Goal: Task Accomplishment & Management: Manage account settings

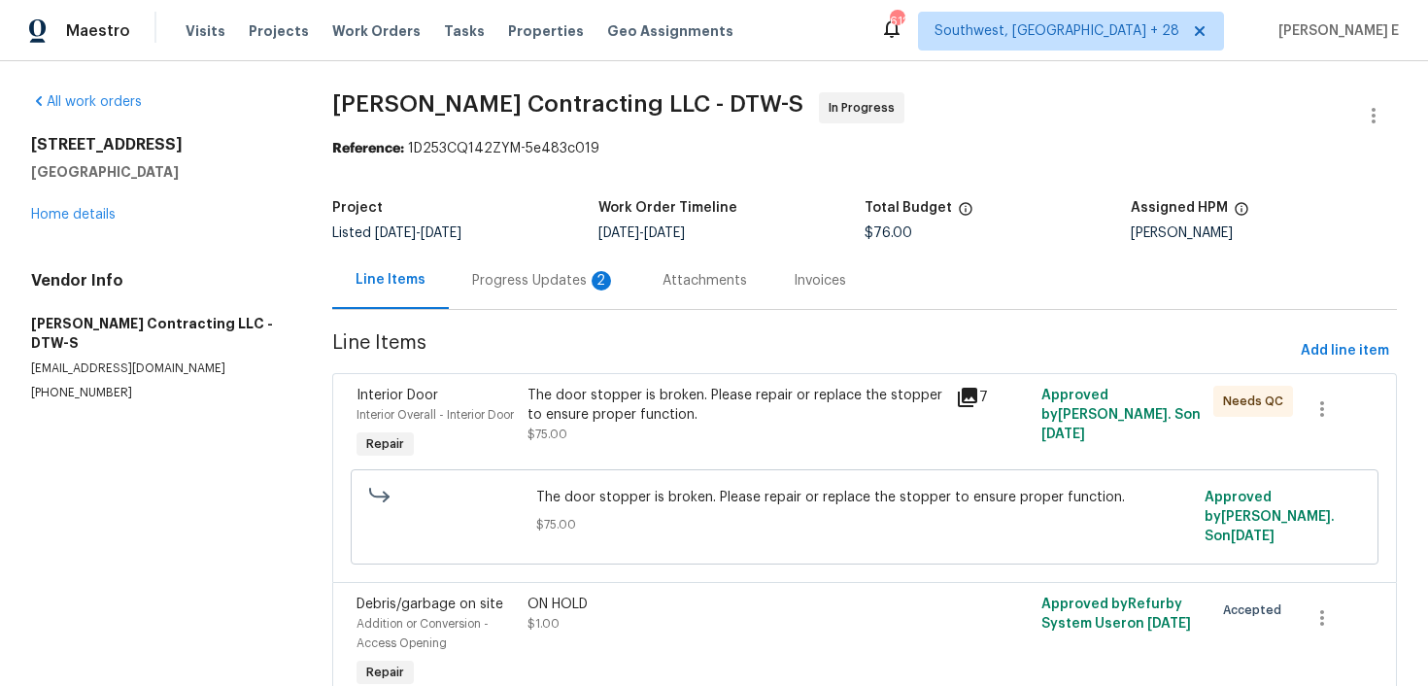
scroll to position [106, 0]
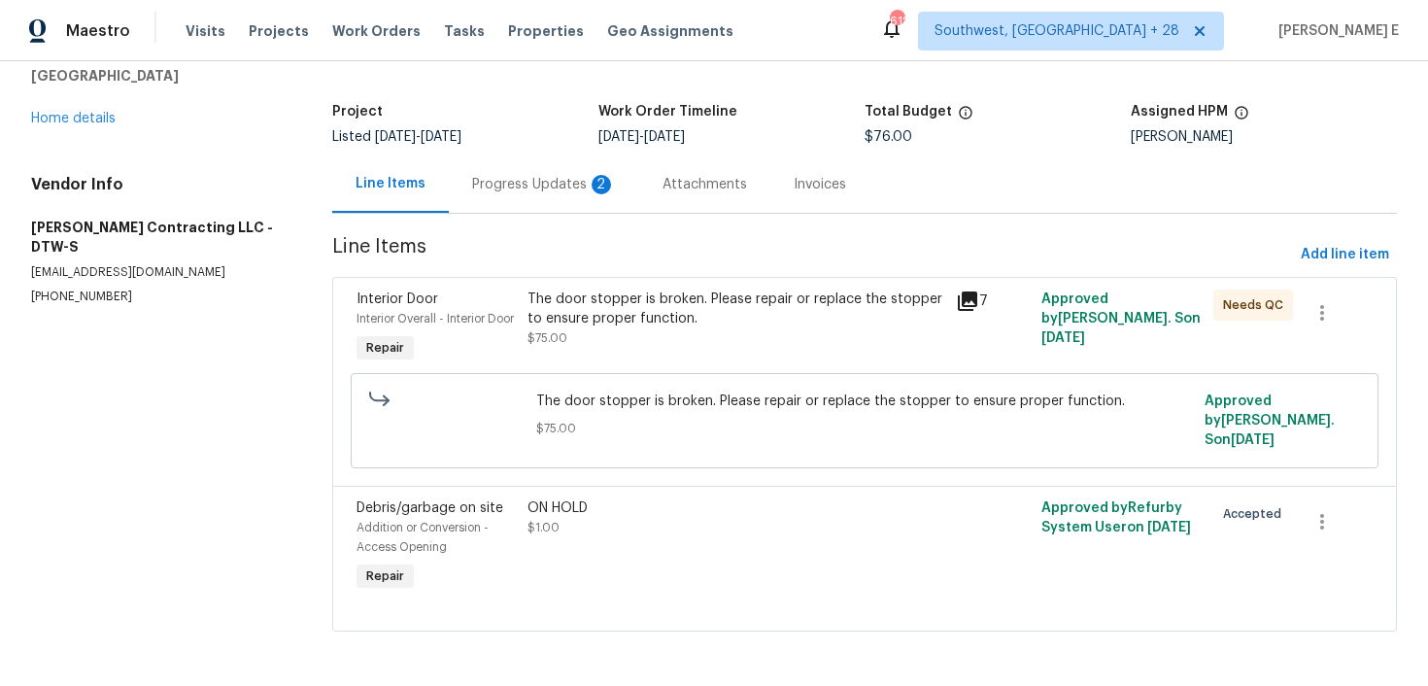
click at [578, 176] on div "Progress Updates 2" at bounding box center [544, 184] width 144 height 19
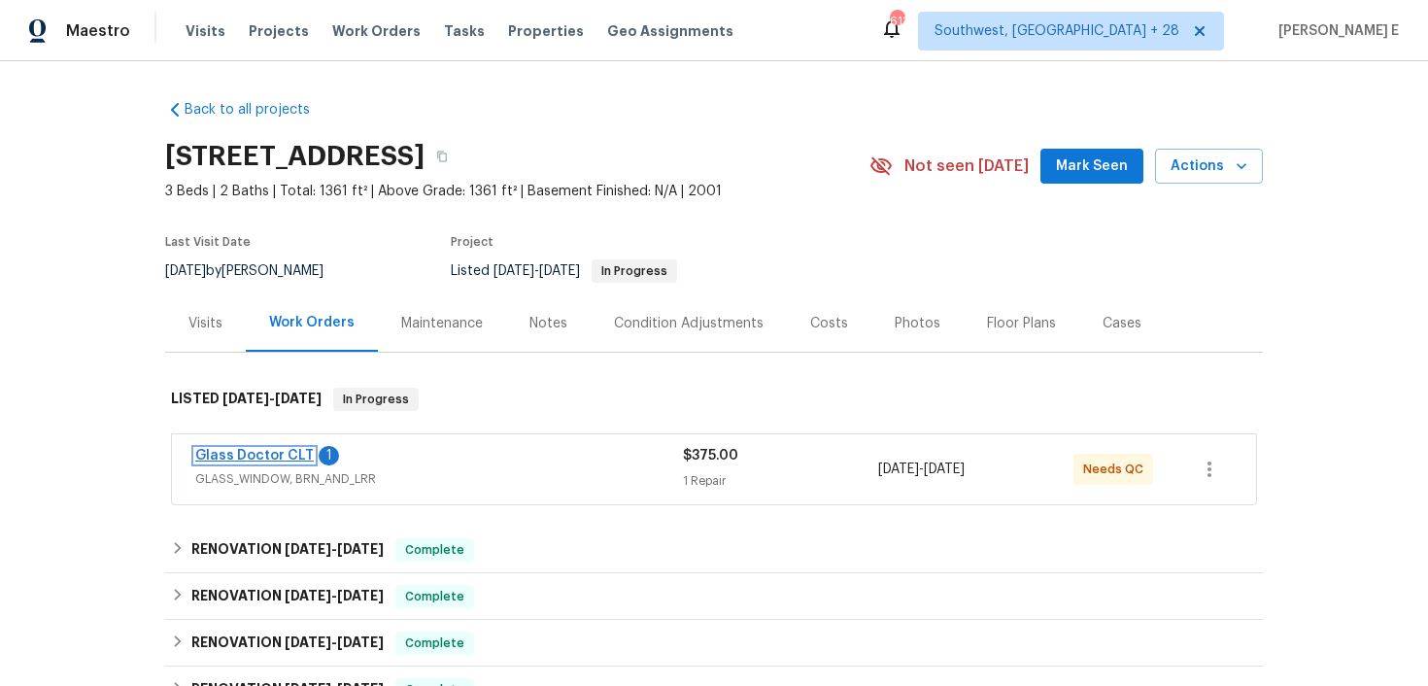
click at [204, 455] on link "Glass Doctor CLT" at bounding box center [254, 456] width 119 height 14
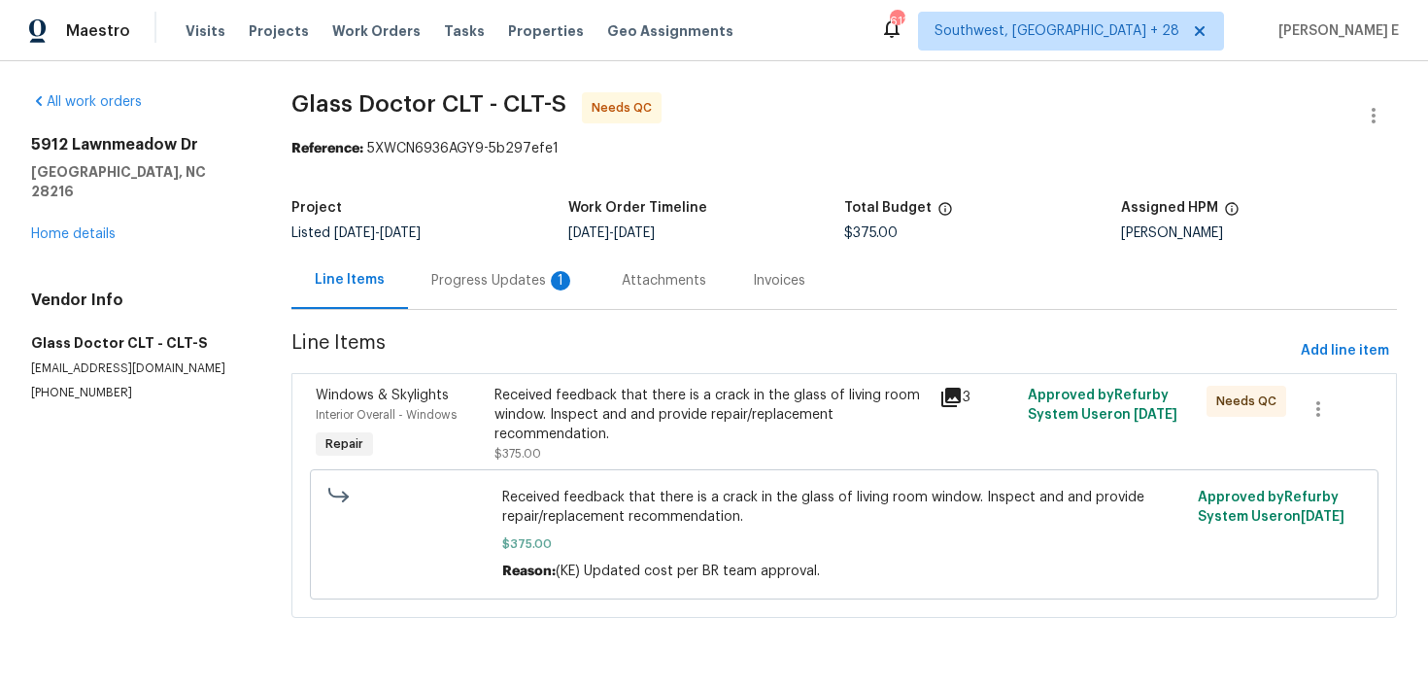
click at [527, 271] on div "Progress Updates 1" at bounding box center [503, 280] width 144 height 19
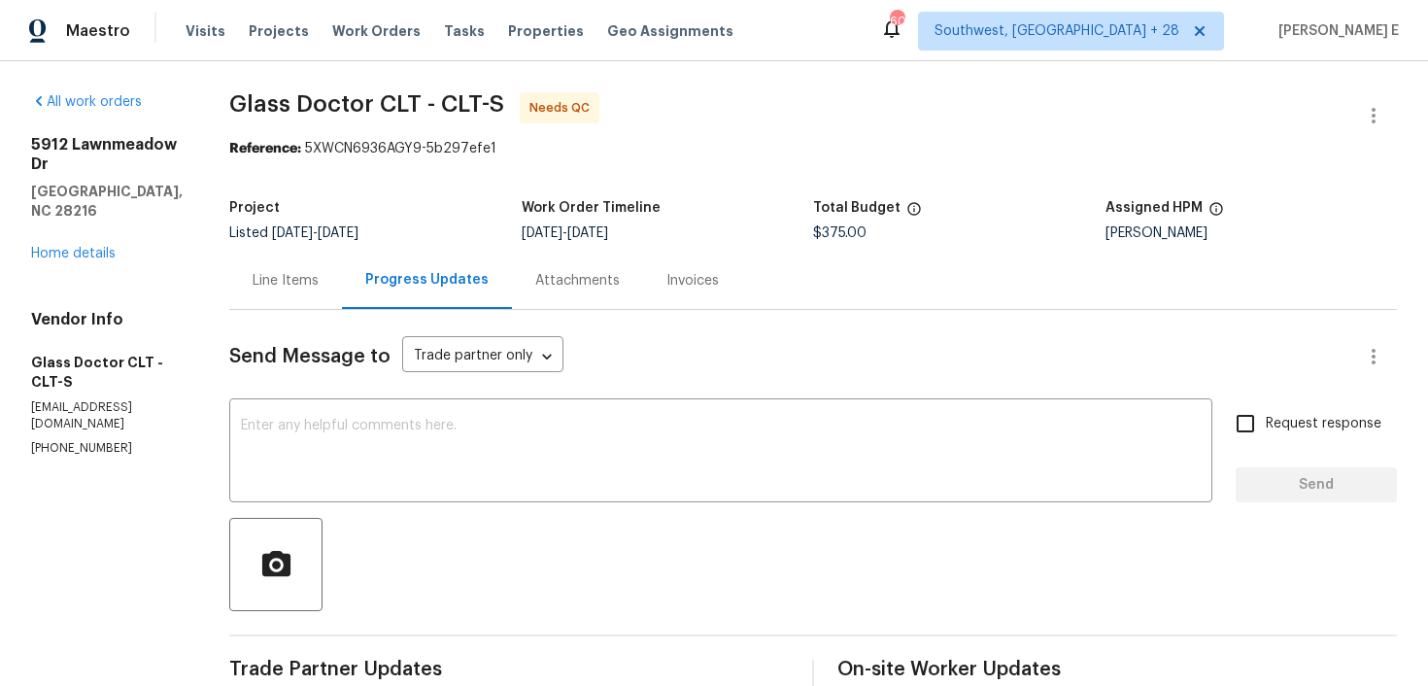
click at [301, 273] on div "Line Items" at bounding box center [286, 280] width 66 height 19
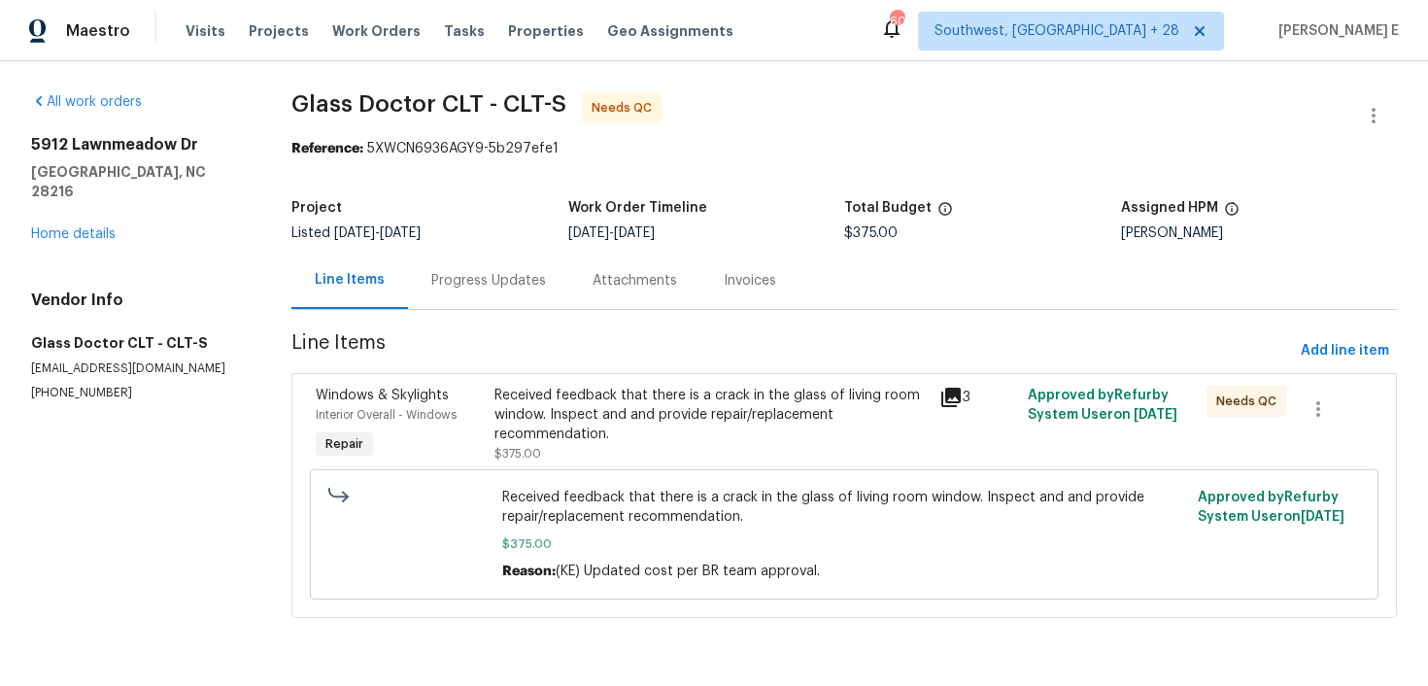
click at [503, 437] on div "Received feedback that there is a crack in the glass of living room window. Ins…" at bounding box center [710, 415] width 433 height 58
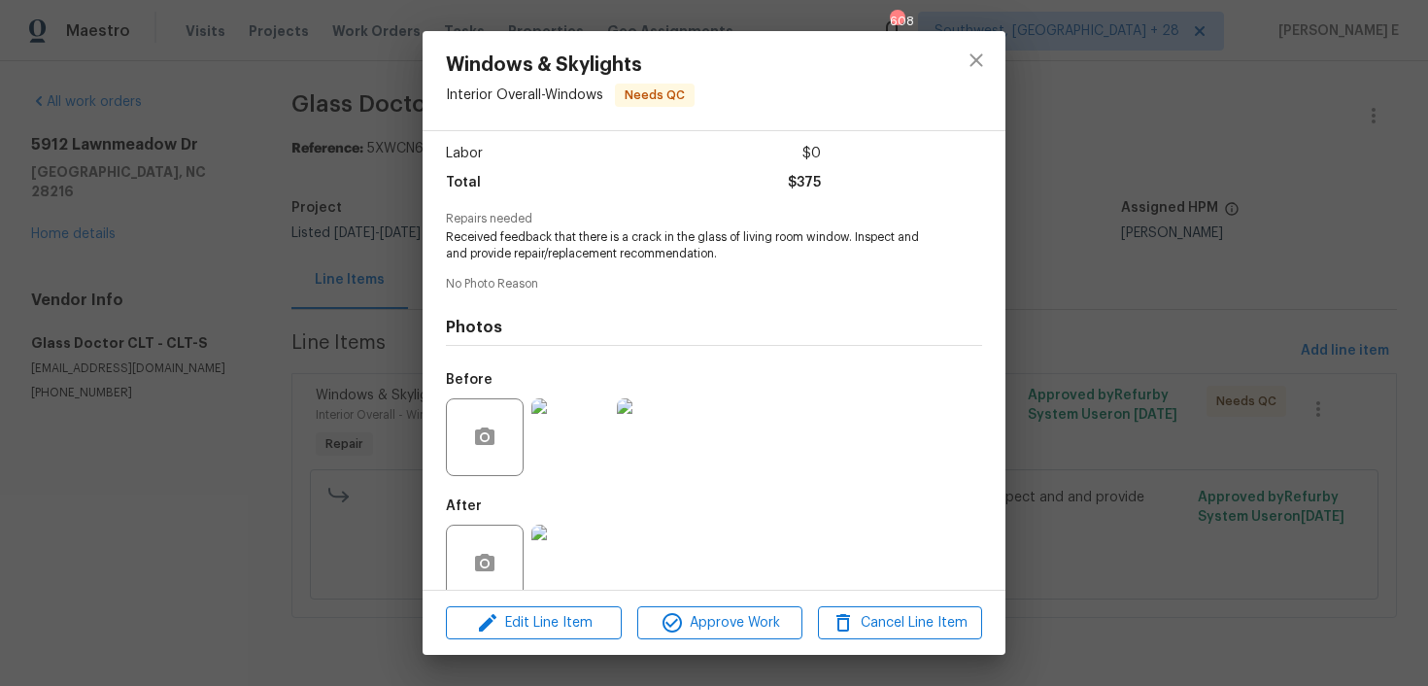
scroll to position [159, 0]
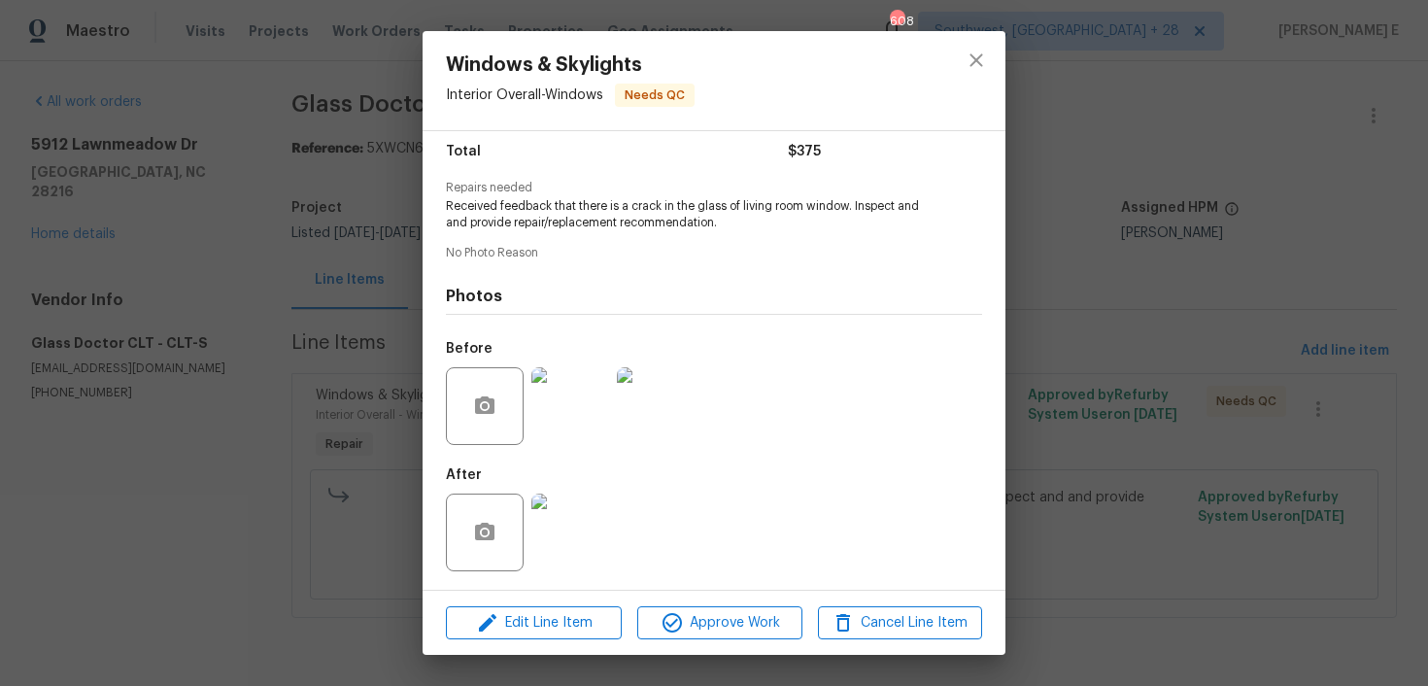
click at [547, 398] on img at bounding box center [570, 406] width 78 height 78
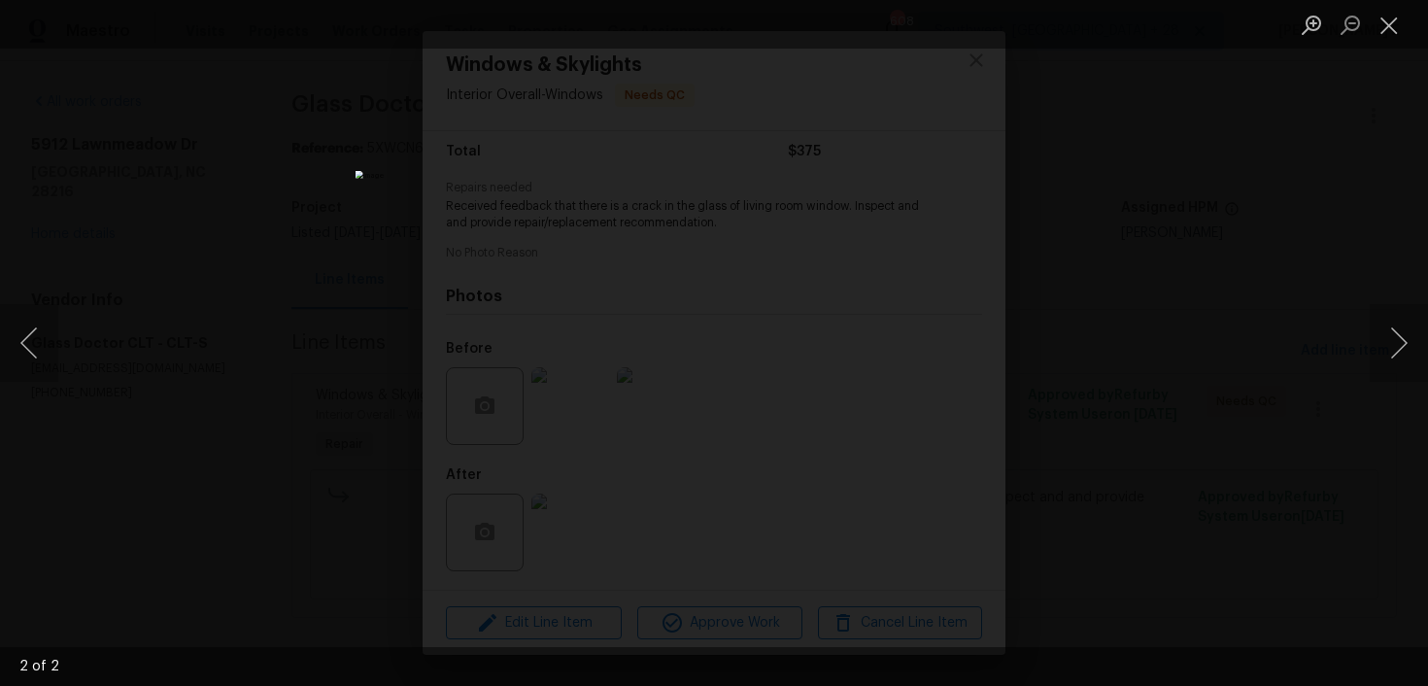
click at [1063, 255] on div "Lightbox" at bounding box center [714, 343] width 1428 height 686
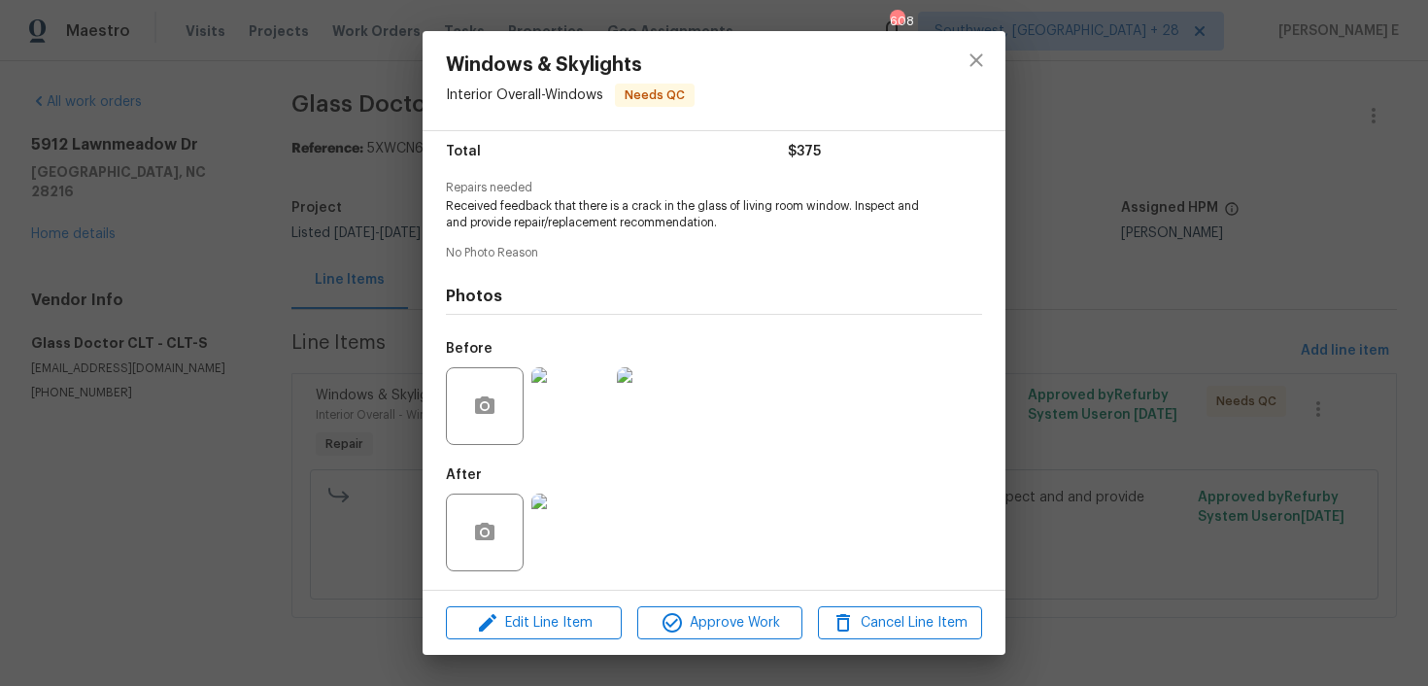
click at [583, 518] on img at bounding box center [570, 533] width 78 height 78
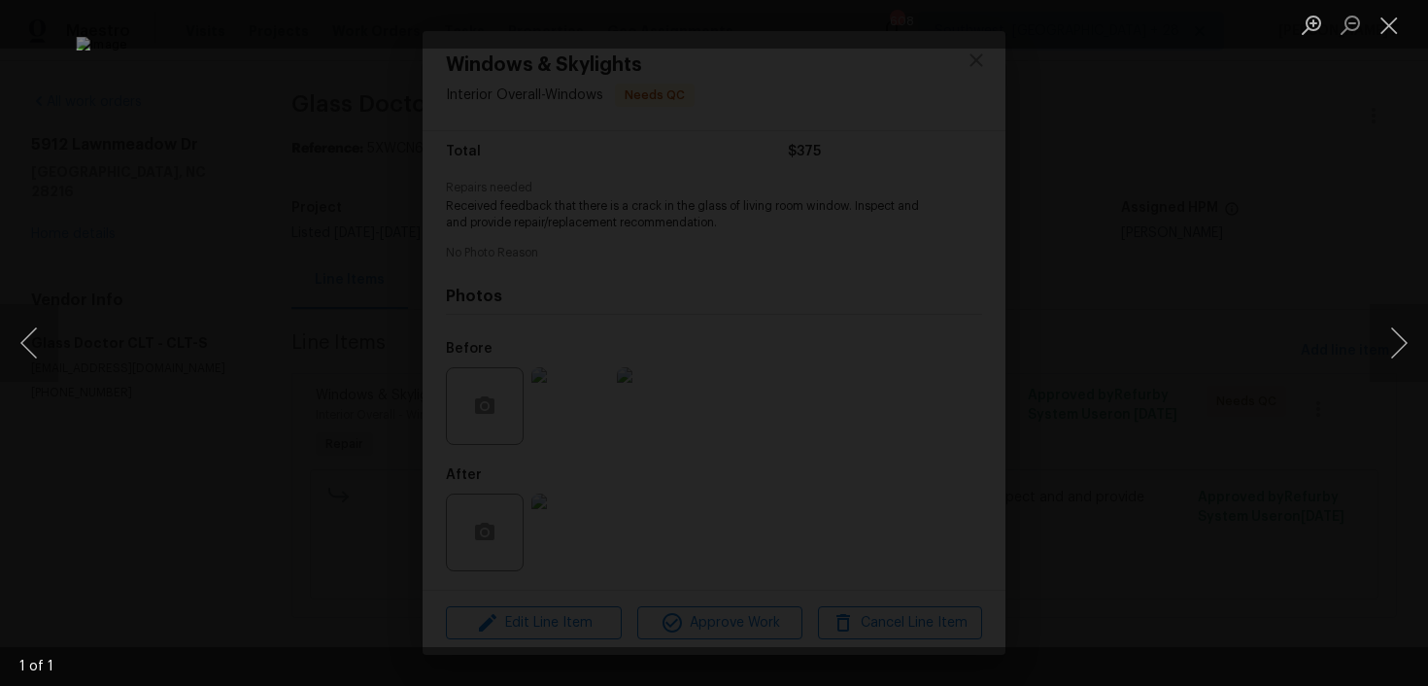
click at [1243, 225] on div "Lightbox" at bounding box center [714, 343] width 1428 height 686
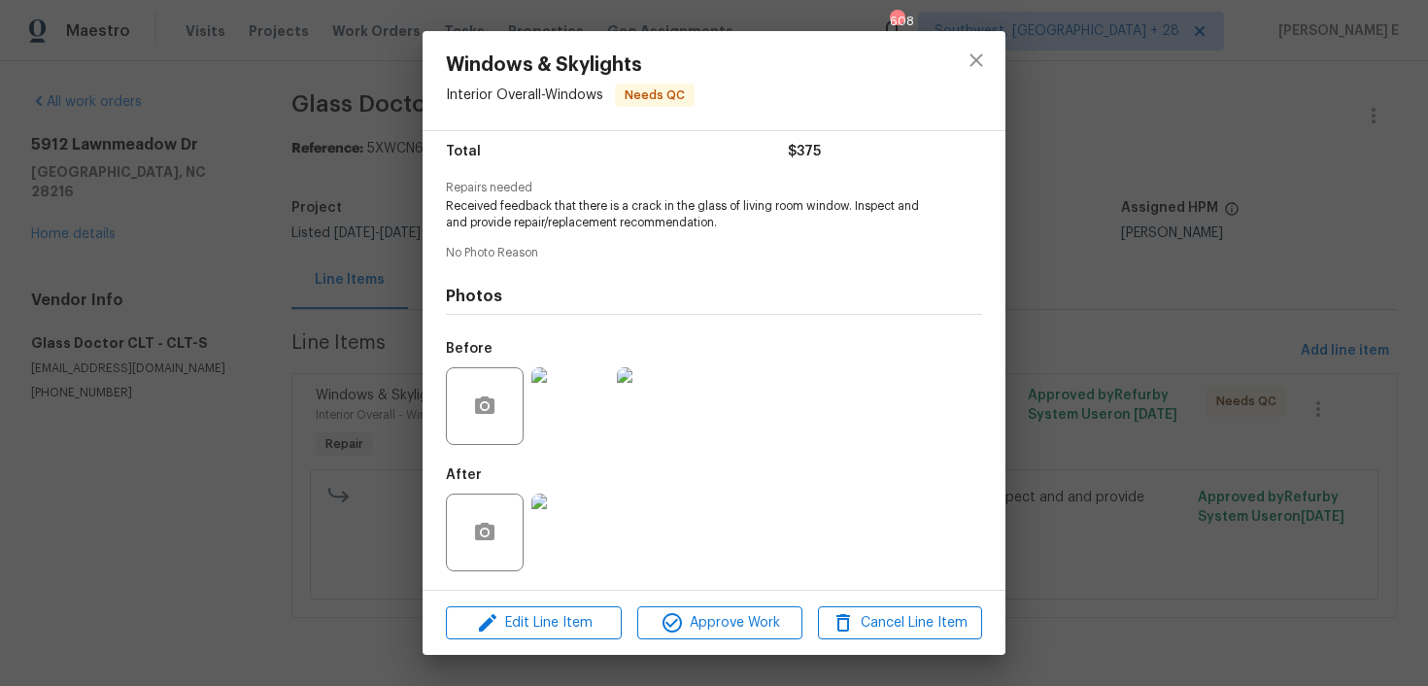
click at [1243, 225] on div "Windows & Skylights Interior Overall - Windows Needs QC Vendor Glass Doctor CLT…" at bounding box center [714, 343] width 1428 height 686
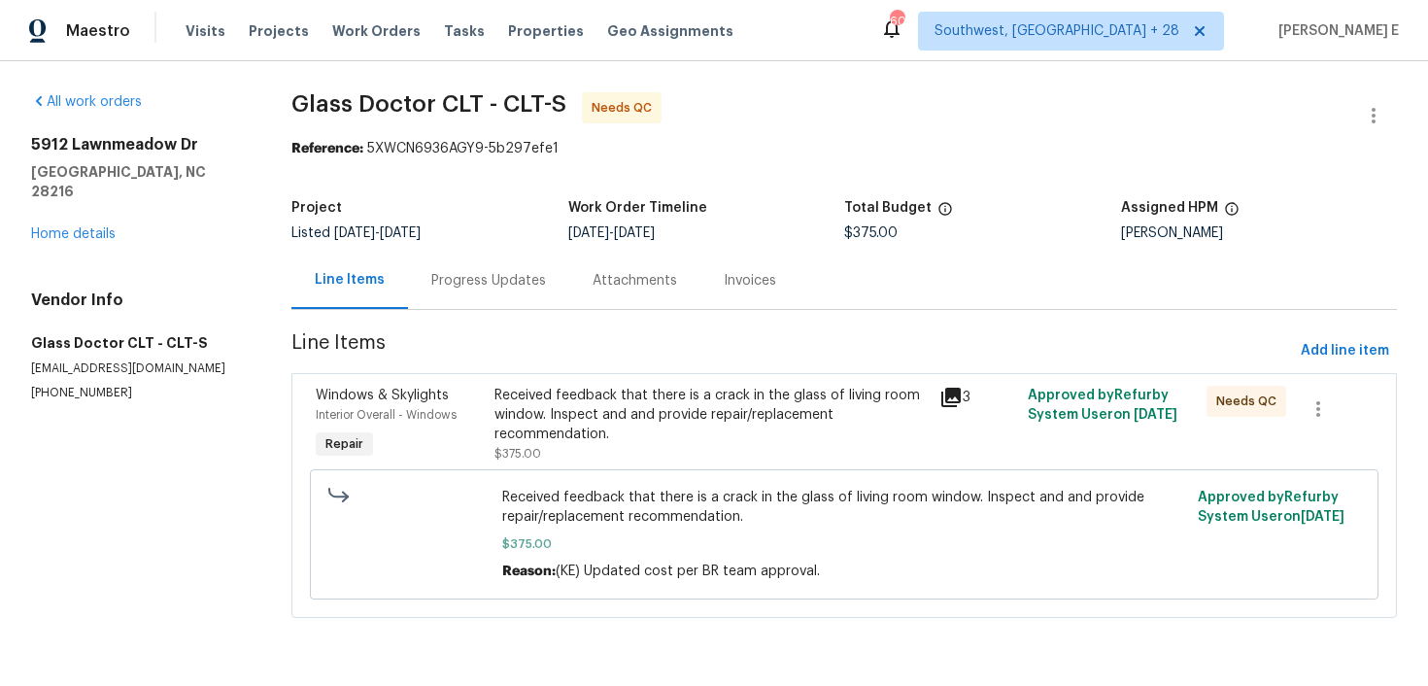
click at [518, 285] on div "Progress Updates" at bounding box center [488, 280] width 115 height 19
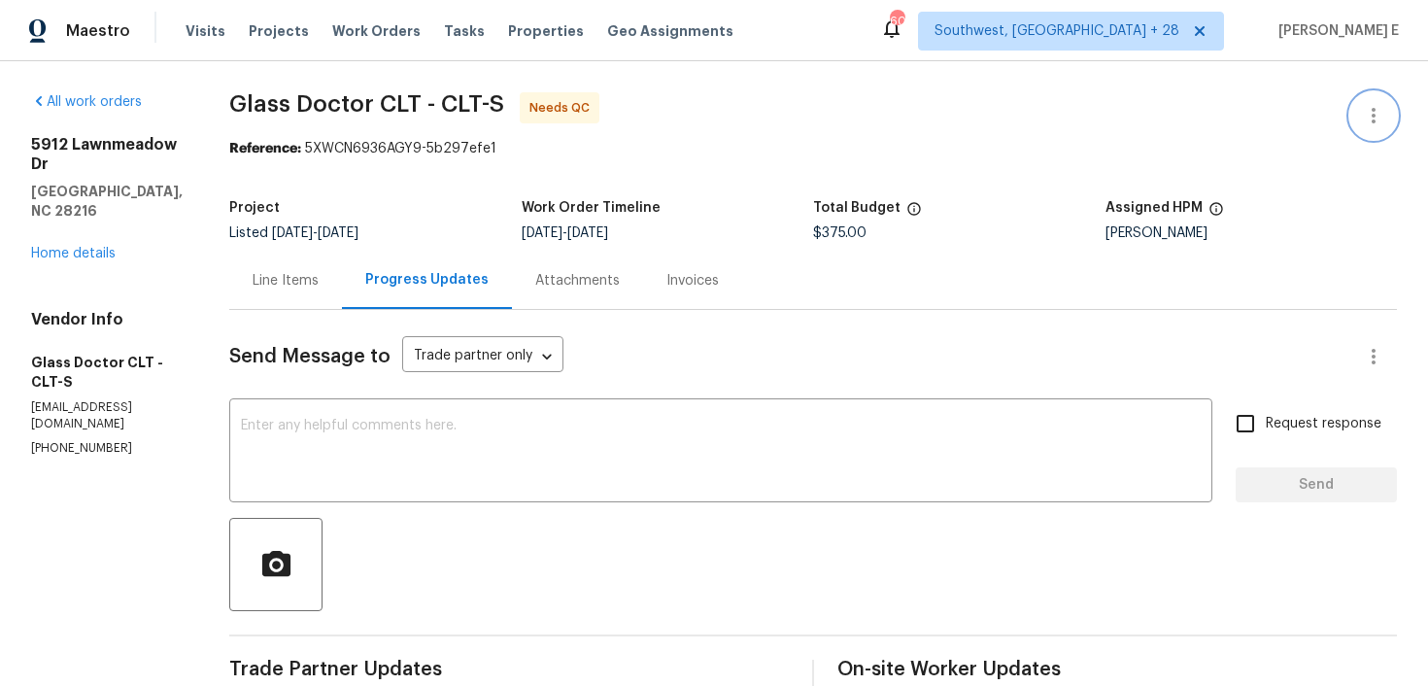
click at [1376, 95] on button "button" at bounding box center [1373, 115] width 47 height 47
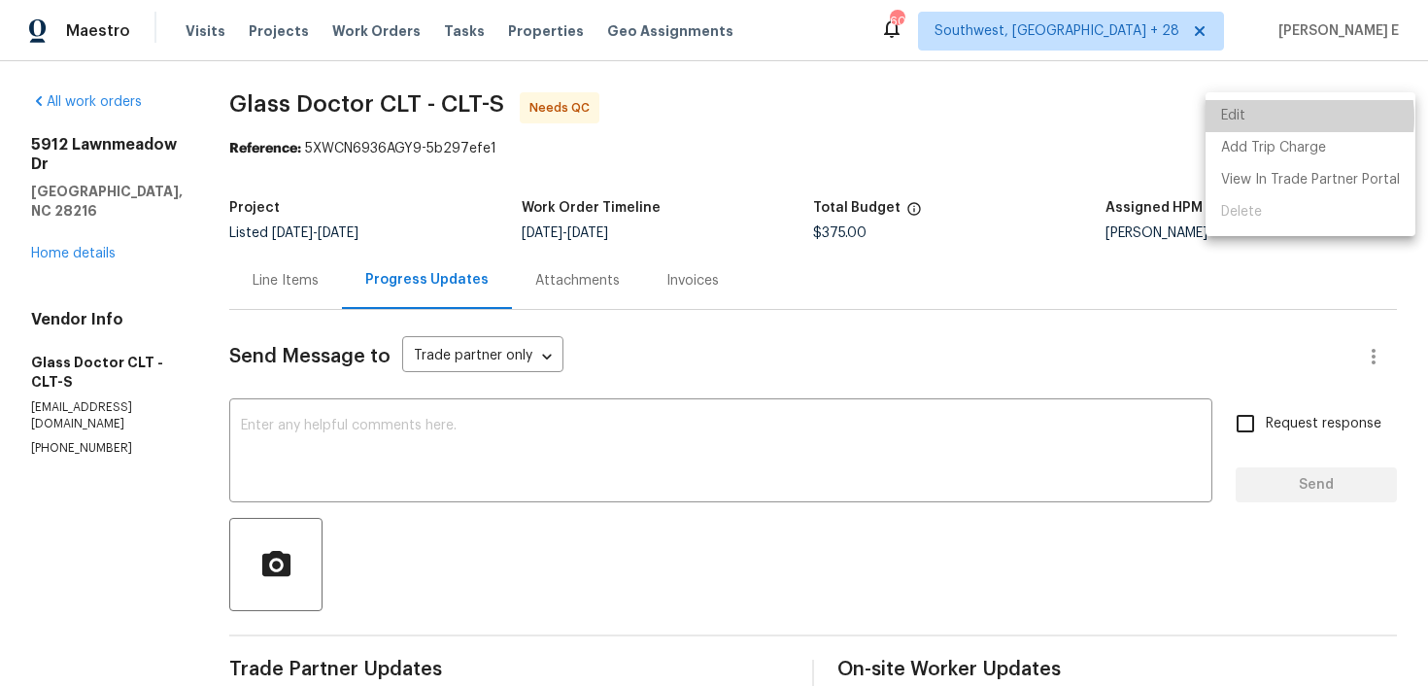
click at [1285, 118] on li "Edit" at bounding box center [1311, 116] width 210 height 32
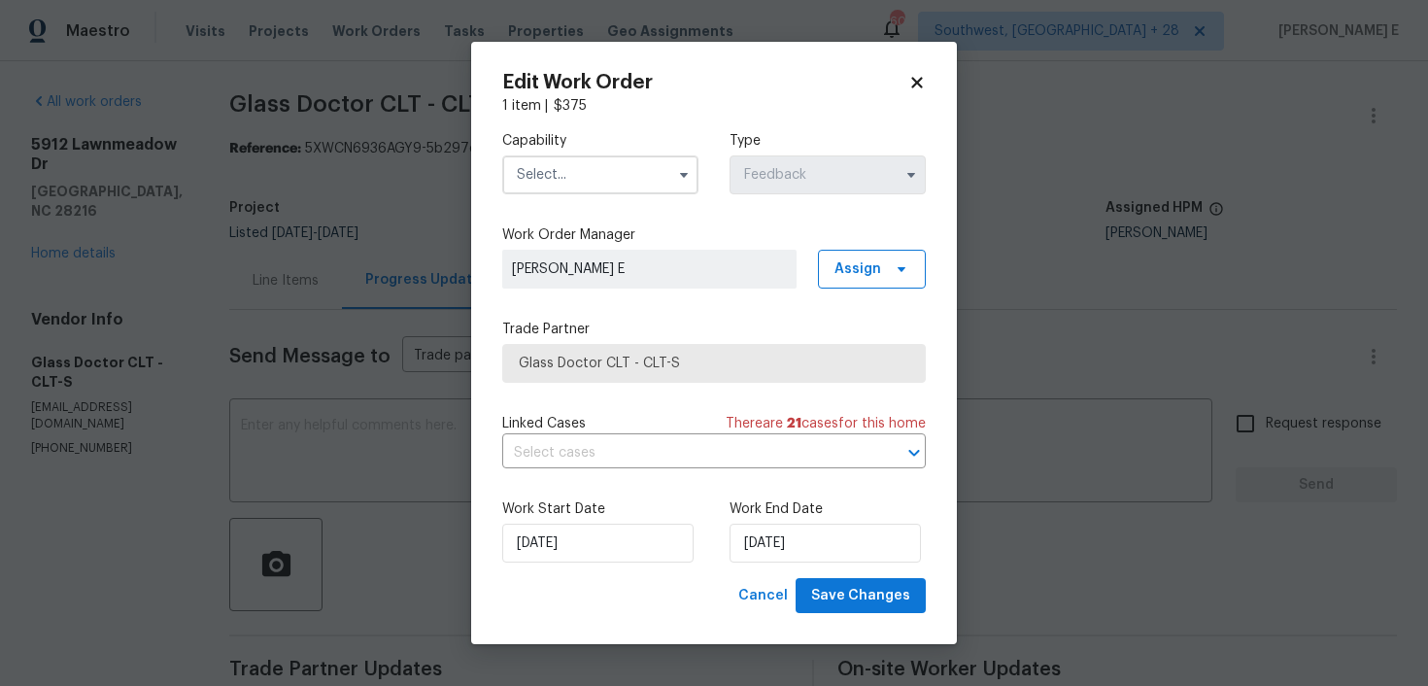
click at [682, 188] on span at bounding box center [683, 174] width 29 height 29
click at [683, 174] on icon "button" at bounding box center [684, 175] width 8 height 5
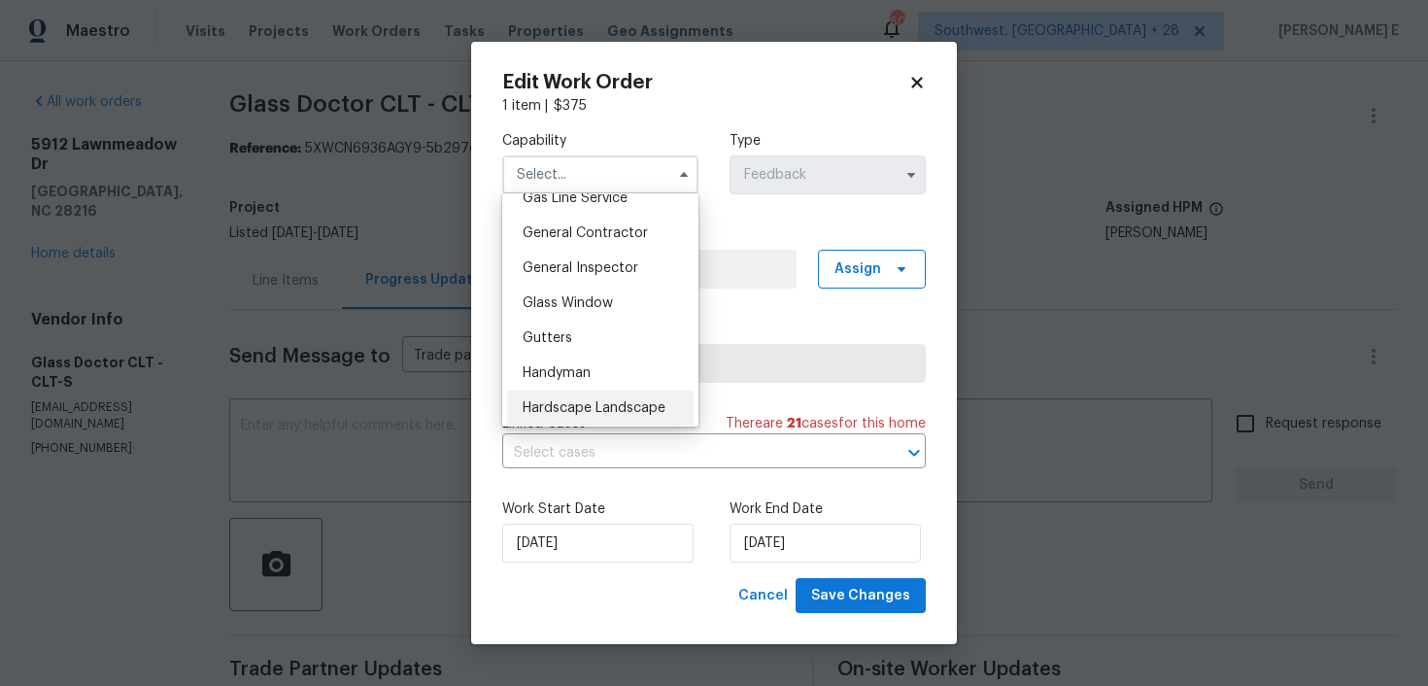
scroll to position [912, 0]
click at [569, 367] on span "Handyman" at bounding box center [557, 372] width 68 height 14
type input "Handyman"
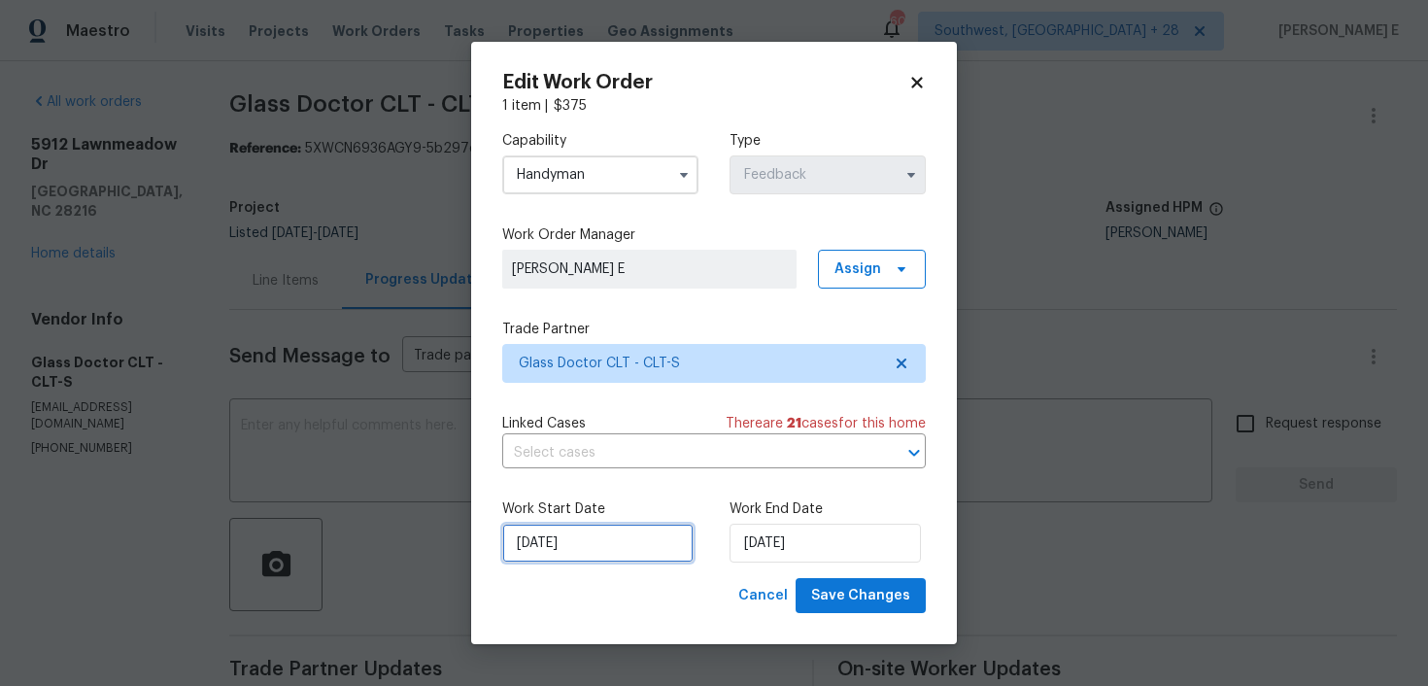
click at [563, 560] on input "25/09/2025" at bounding box center [597, 543] width 191 height 39
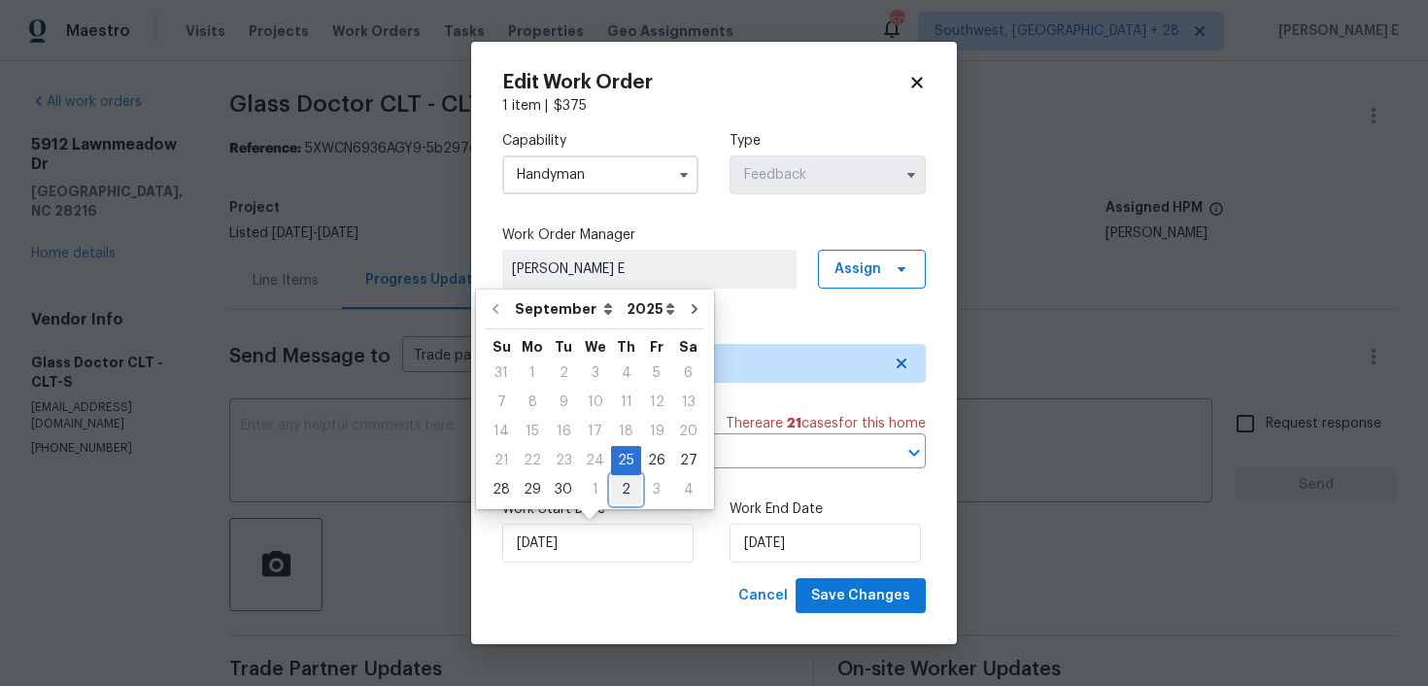
click at [616, 490] on div "2" at bounding box center [626, 489] width 30 height 27
type input "02/10/2025"
select select "9"
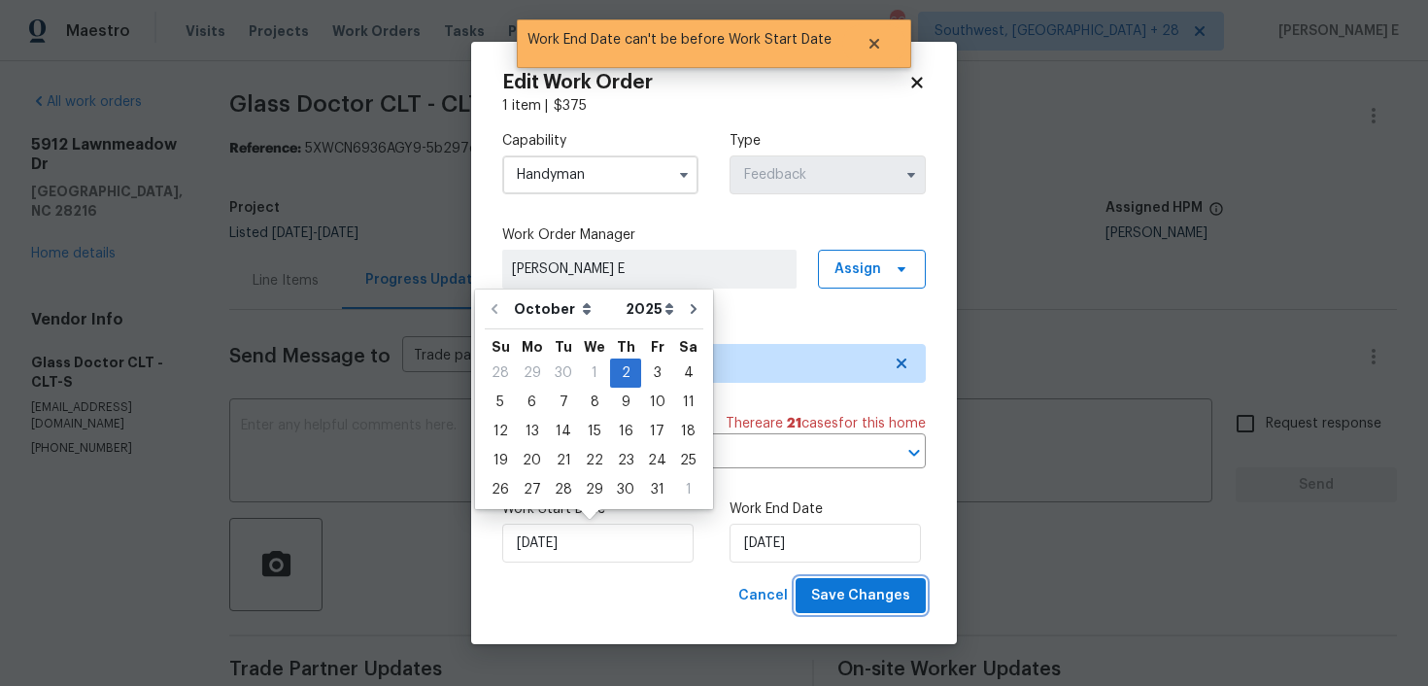
click at [817, 600] on button "Save Changes" at bounding box center [861, 596] width 130 height 36
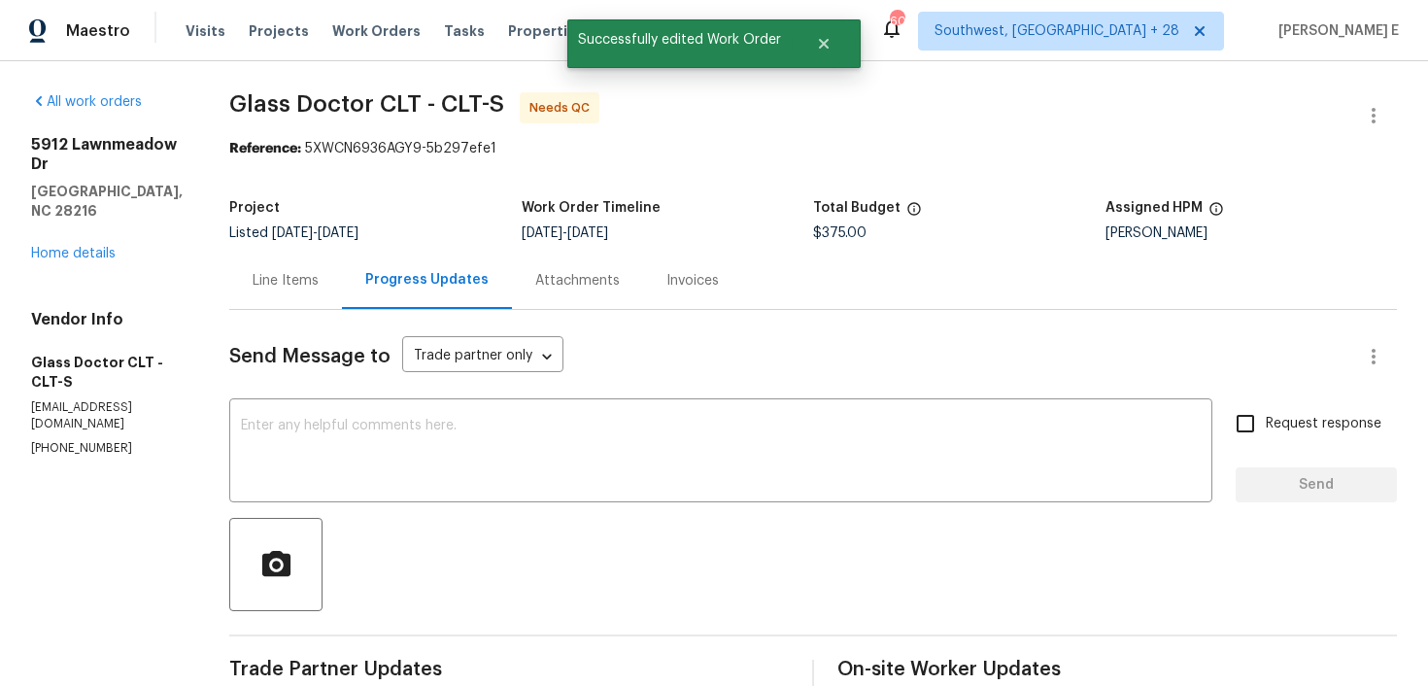
click at [288, 290] on div "Line Items" at bounding box center [285, 280] width 113 height 57
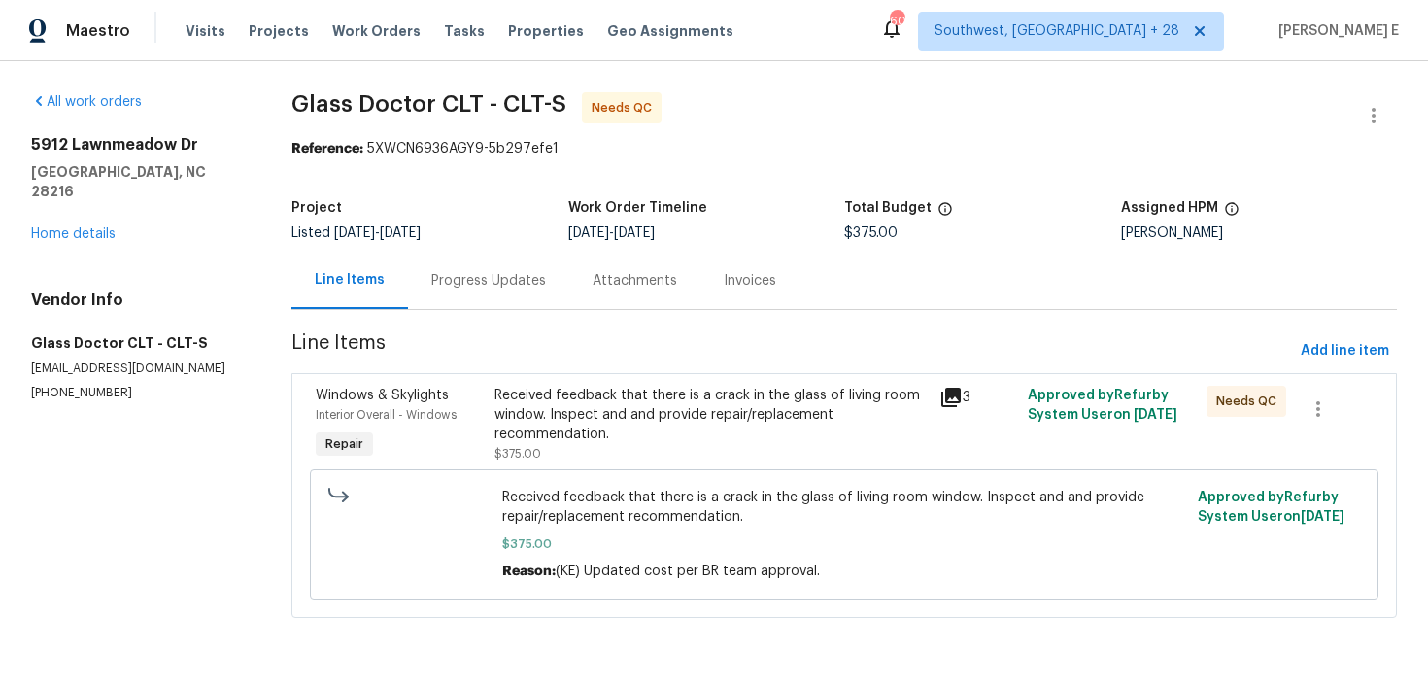
click at [598, 386] on div "Received feedback that there is a crack in the glass of living room window. Ins…" at bounding box center [710, 415] width 433 height 58
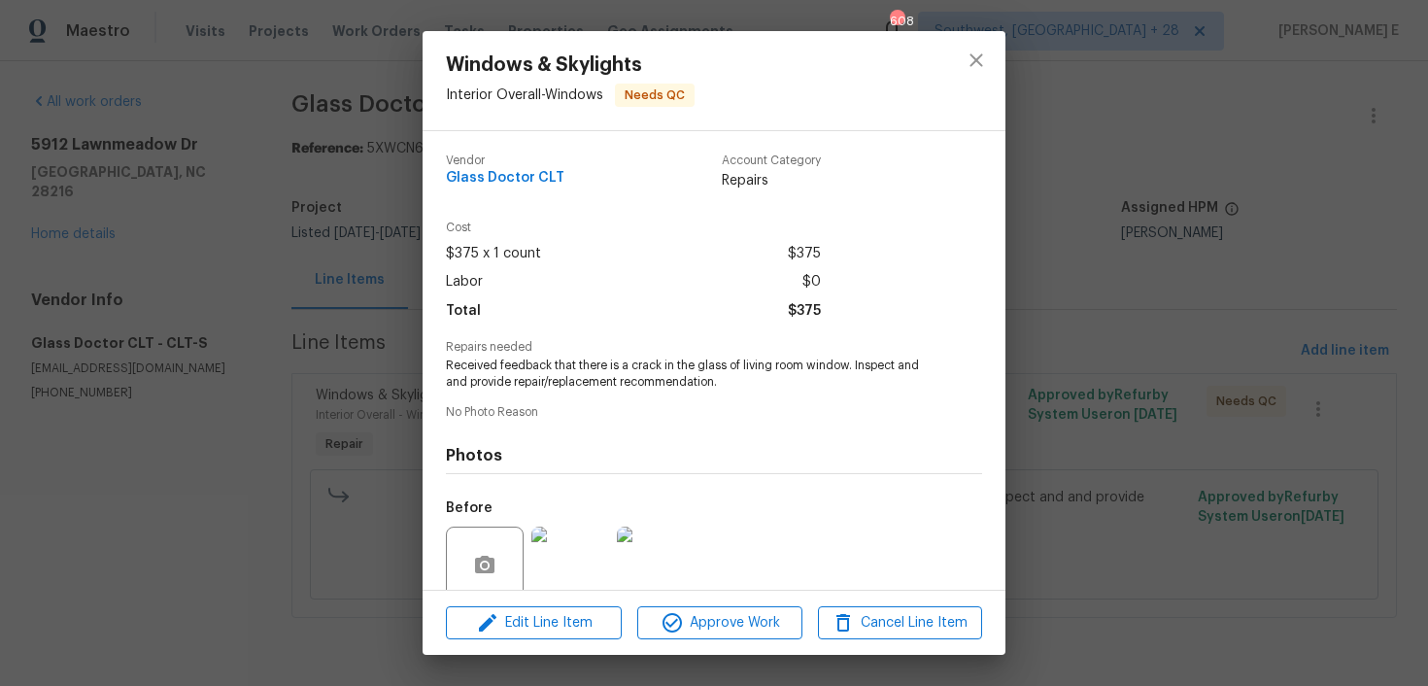
scroll to position [159, 0]
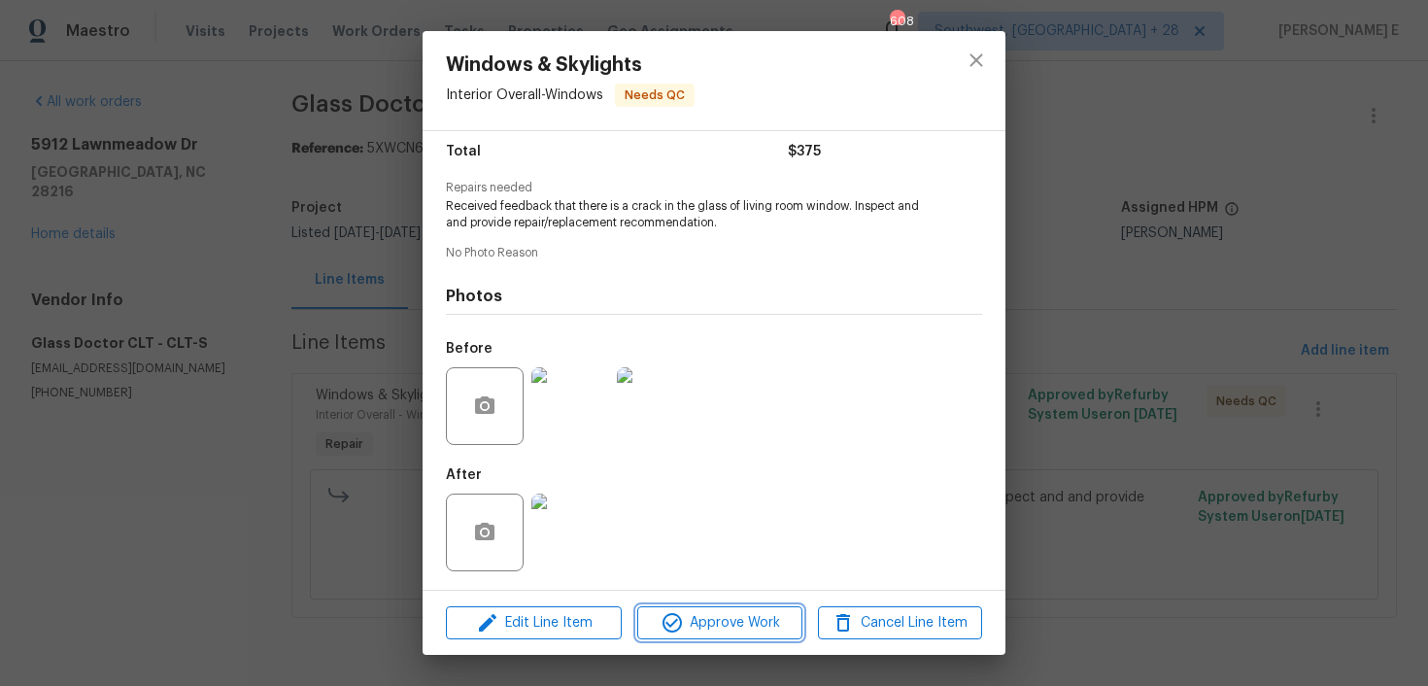
click at [668, 631] on icon "button" at bounding box center [672, 622] width 23 height 23
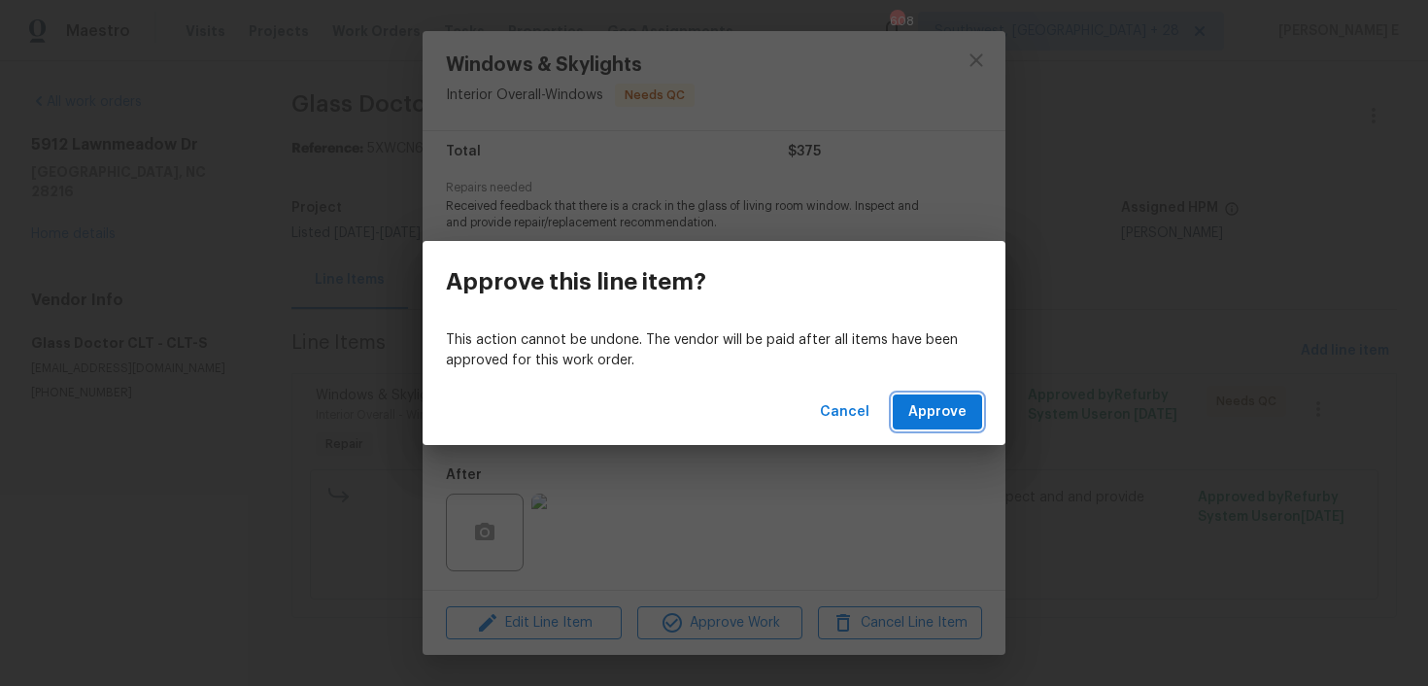
click at [940, 415] on span "Approve" at bounding box center [937, 412] width 58 height 24
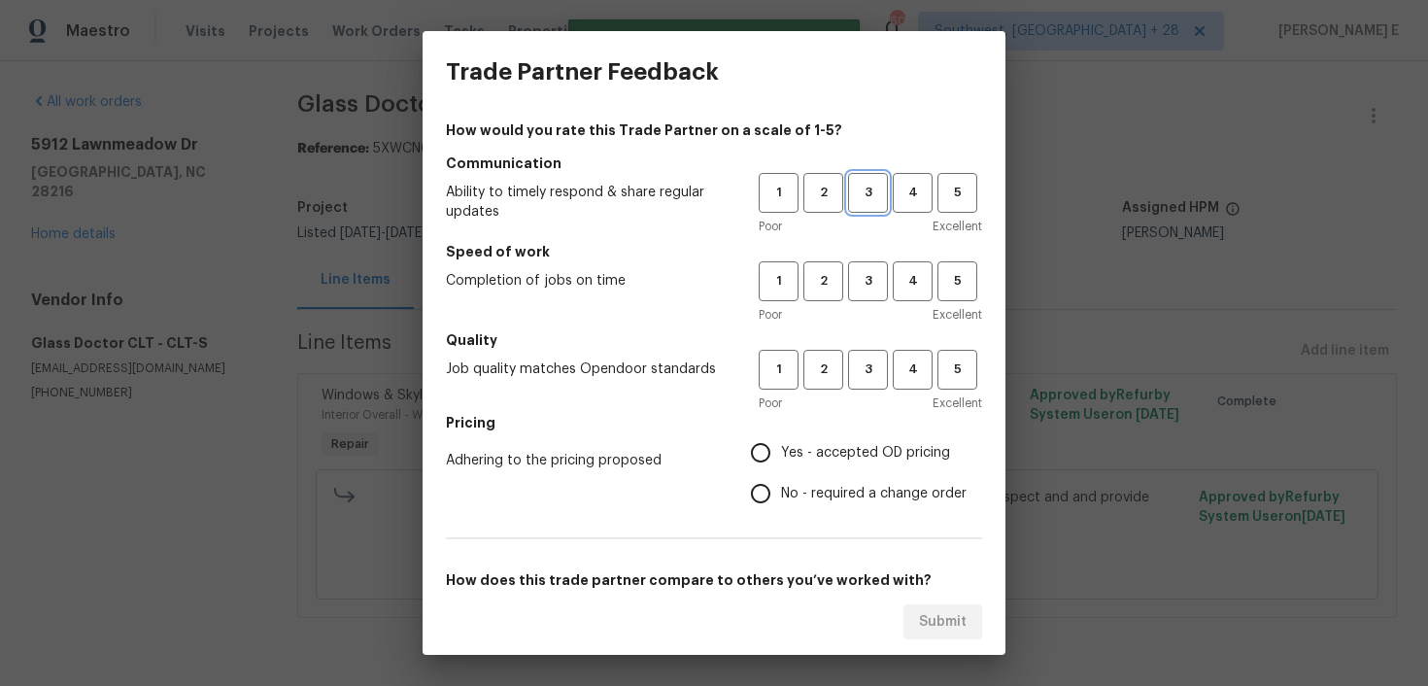
click at [862, 206] on button "3" at bounding box center [868, 193] width 40 height 40
click at [866, 287] on span "3" at bounding box center [868, 281] width 36 height 22
click at [873, 367] on span "3" at bounding box center [868, 369] width 36 height 22
click at [796, 490] on span "No - required a change order" at bounding box center [874, 494] width 186 height 20
click at [781, 490] on input "No - required a change order" at bounding box center [760, 493] width 41 height 41
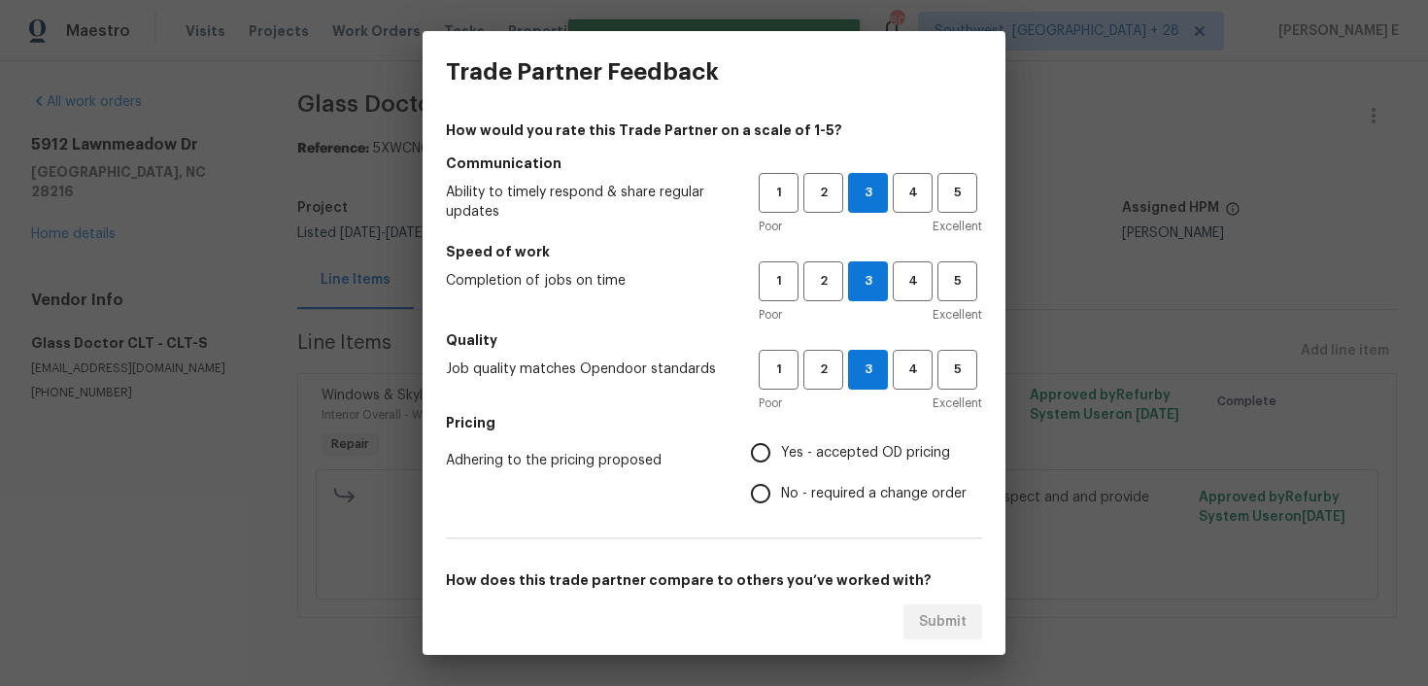
radio input "true"
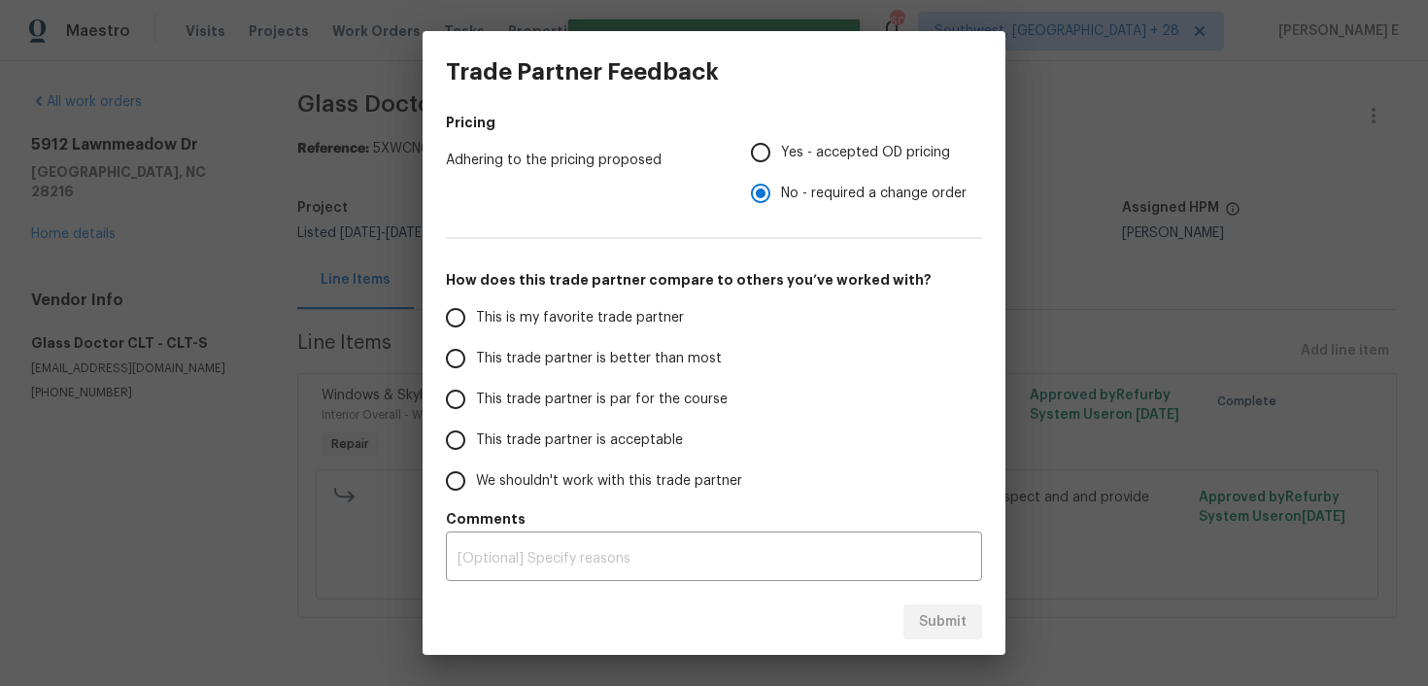
click at [671, 400] on span "This trade partner is par for the course" at bounding box center [602, 400] width 252 height 20
click at [476, 400] on input "This trade partner is par for the course" at bounding box center [455, 399] width 41 height 41
click at [925, 617] on span "Submit" at bounding box center [943, 622] width 48 height 24
radio input "true"
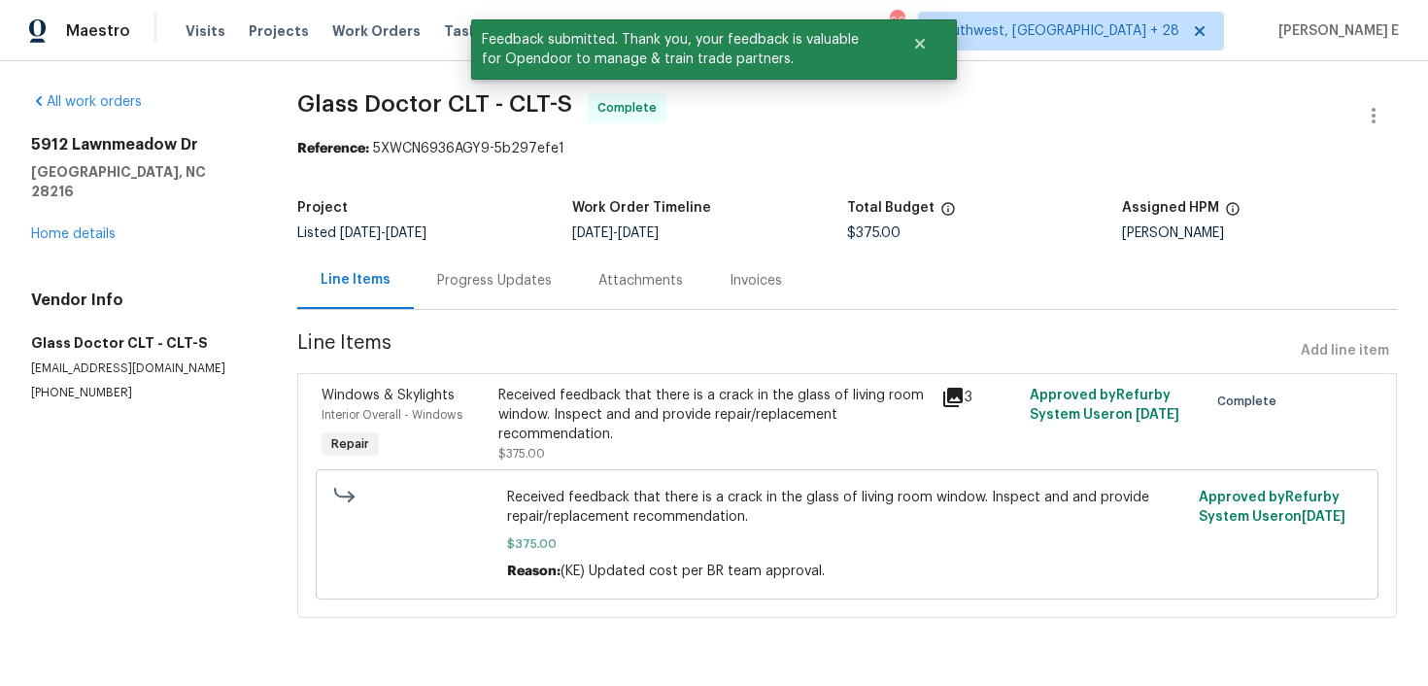
click at [493, 283] on div "Progress Updates" at bounding box center [494, 280] width 115 height 19
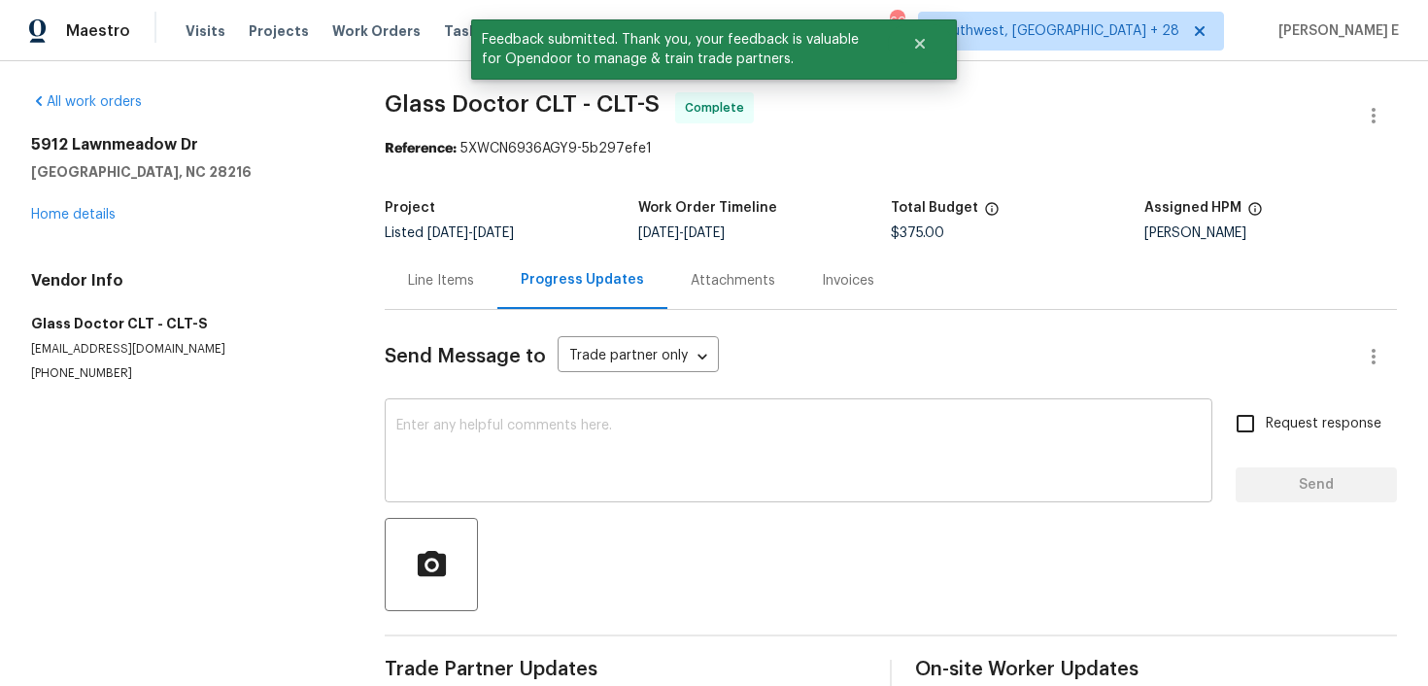
click at [544, 423] on textarea at bounding box center [798, 453] width 804 height 68
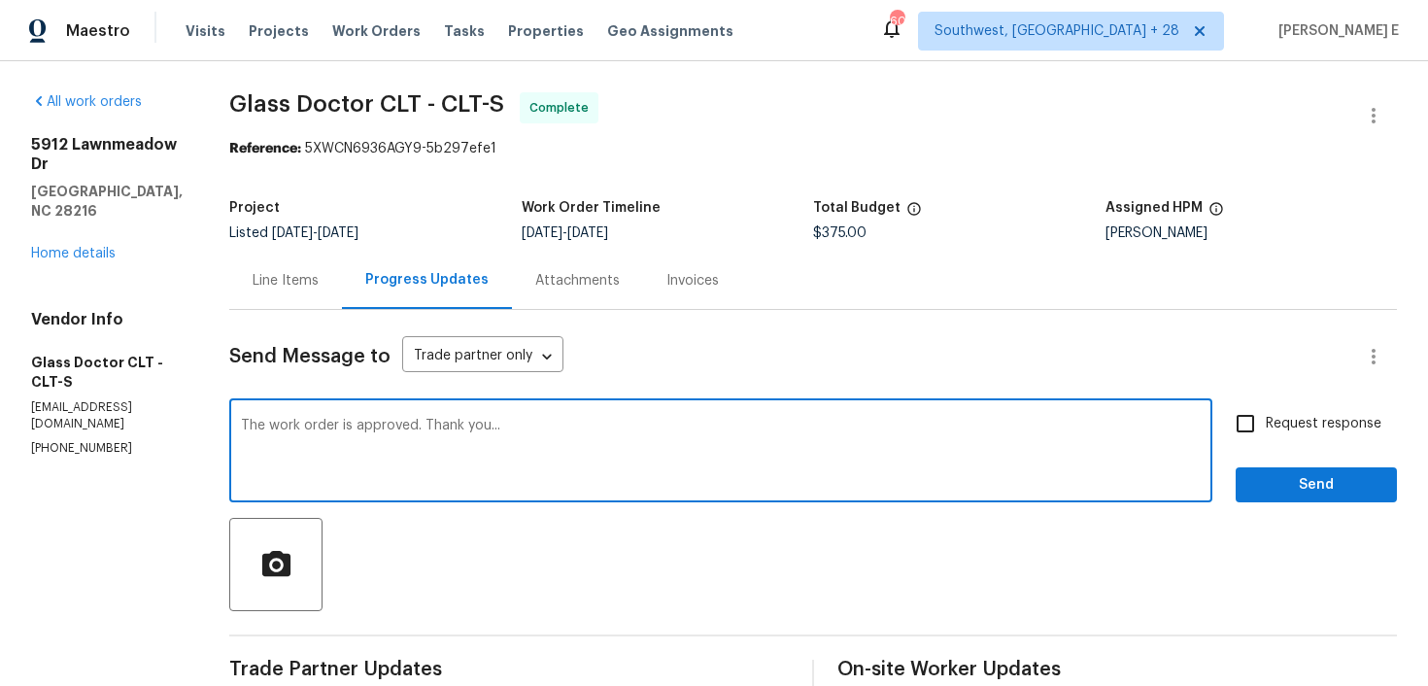
type textarea "The work order is approved. Thank you..."
click at [1319, 442] on label "Request response" at bounding box center [1303, 423] width 156 height 41
click at [1266, 442] on input "Request response" at bounding box center [1245, 423] width 41 height 41
checkbox input "true"
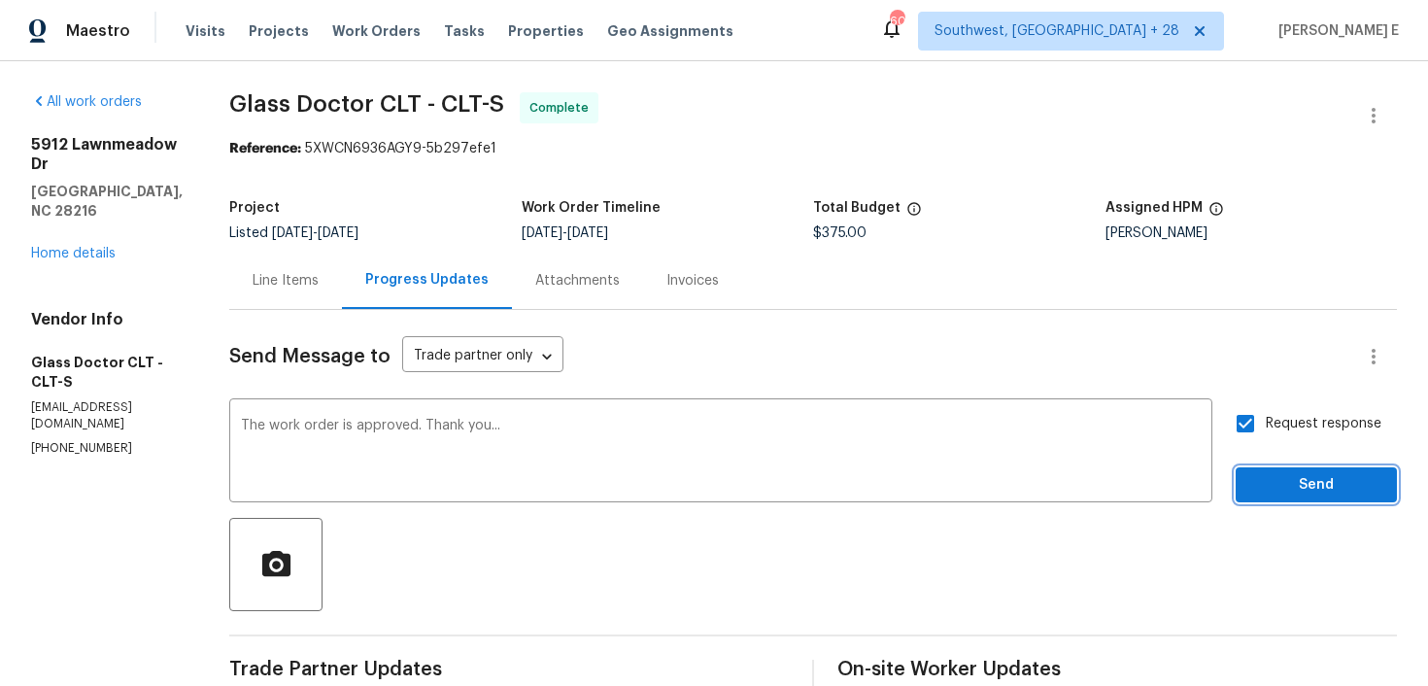
click at [1303, 473] on span "Send" at bounding box center [1316, 485] width 130 height 24
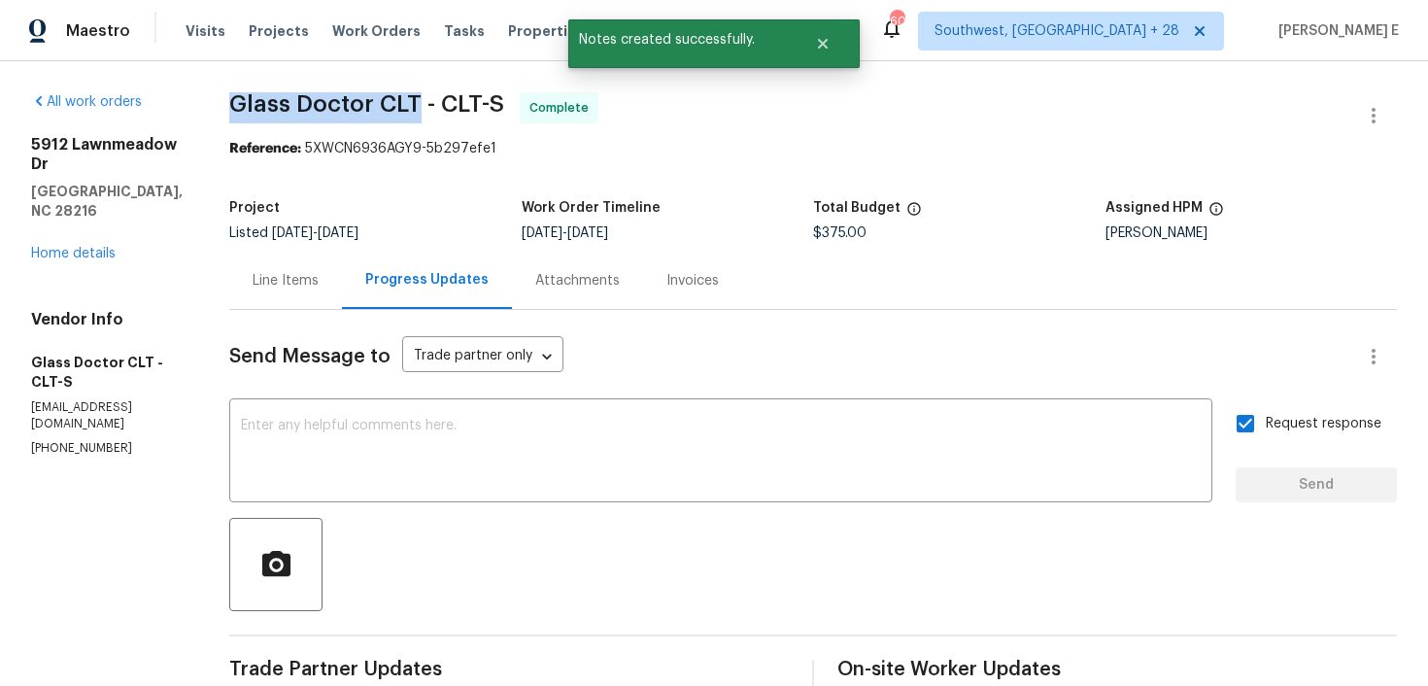
drag, startPoint x: 224, startPoint y: 99, endPoint x: 411, endPoint y: 99, distance: 186.5
click at [411, 99] on span "Glass Doctor CLT - CLT-S" at bounding box center [366, 103] width 275 height 23
copy span "Glass Doctor CLT"
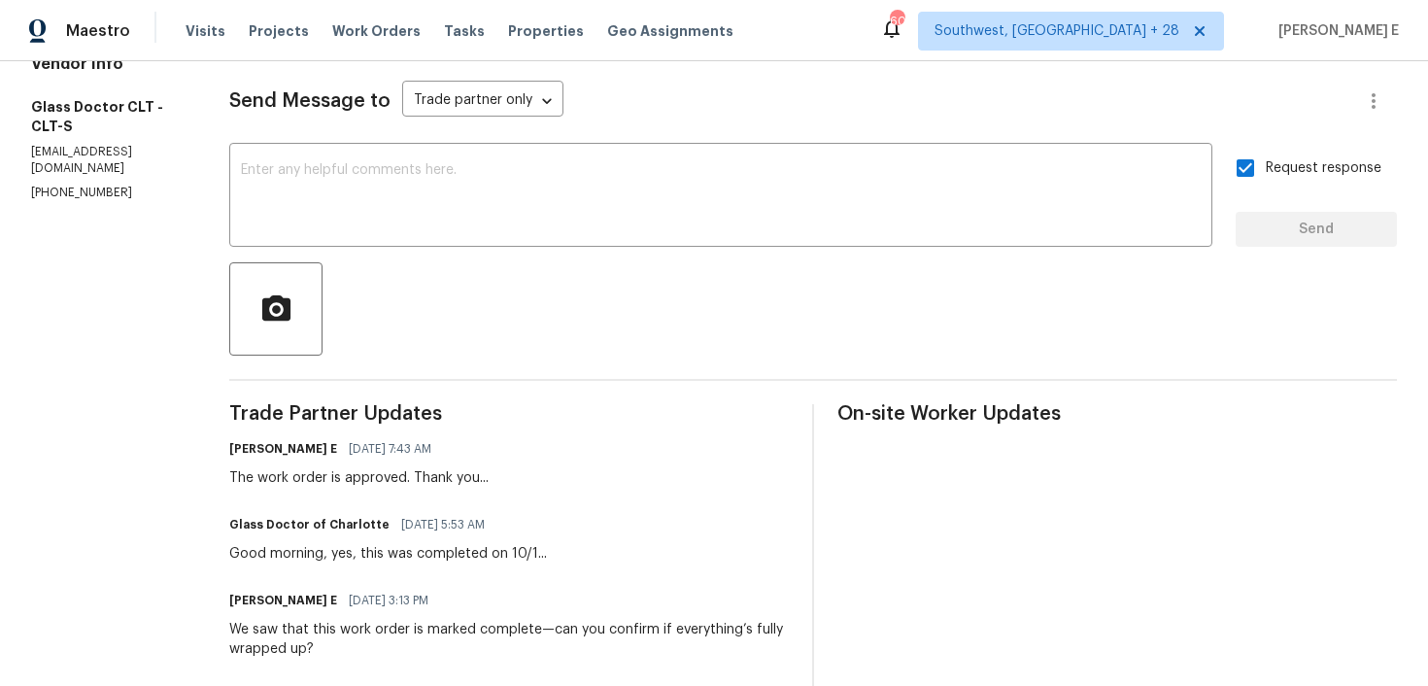
scroll to position [273, 0]
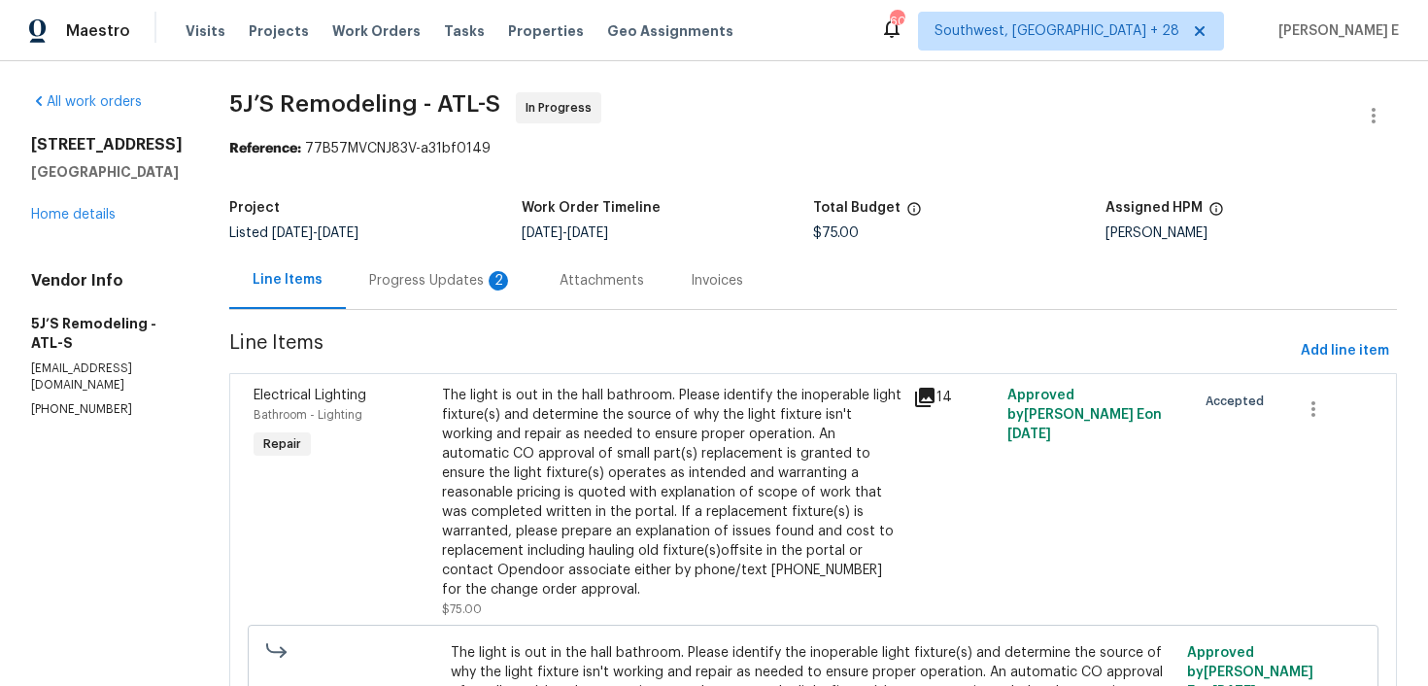
click at [442, 274] on div "Progress Updates 2" at bounding box center [441, 280] width 144 height 19
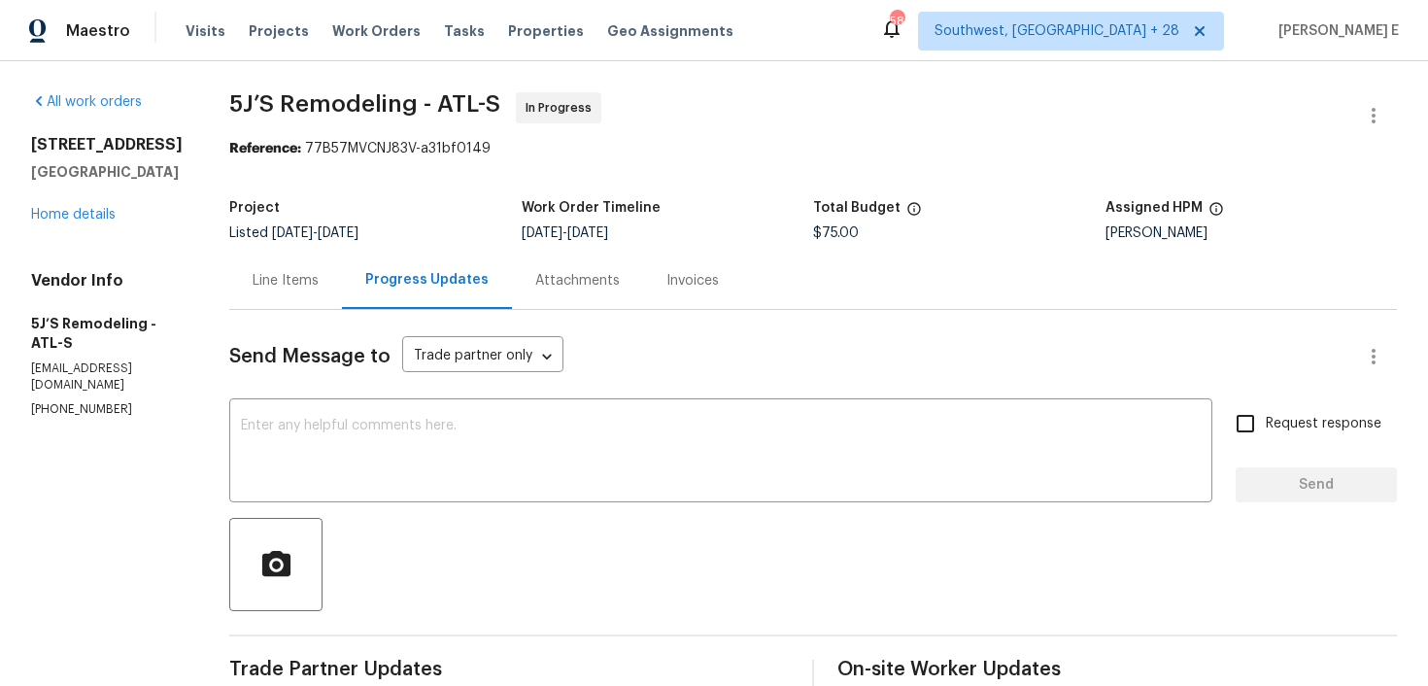
click at [283, 281] on div "Line Items" at bounding box center [286, 280] width 66 height 19
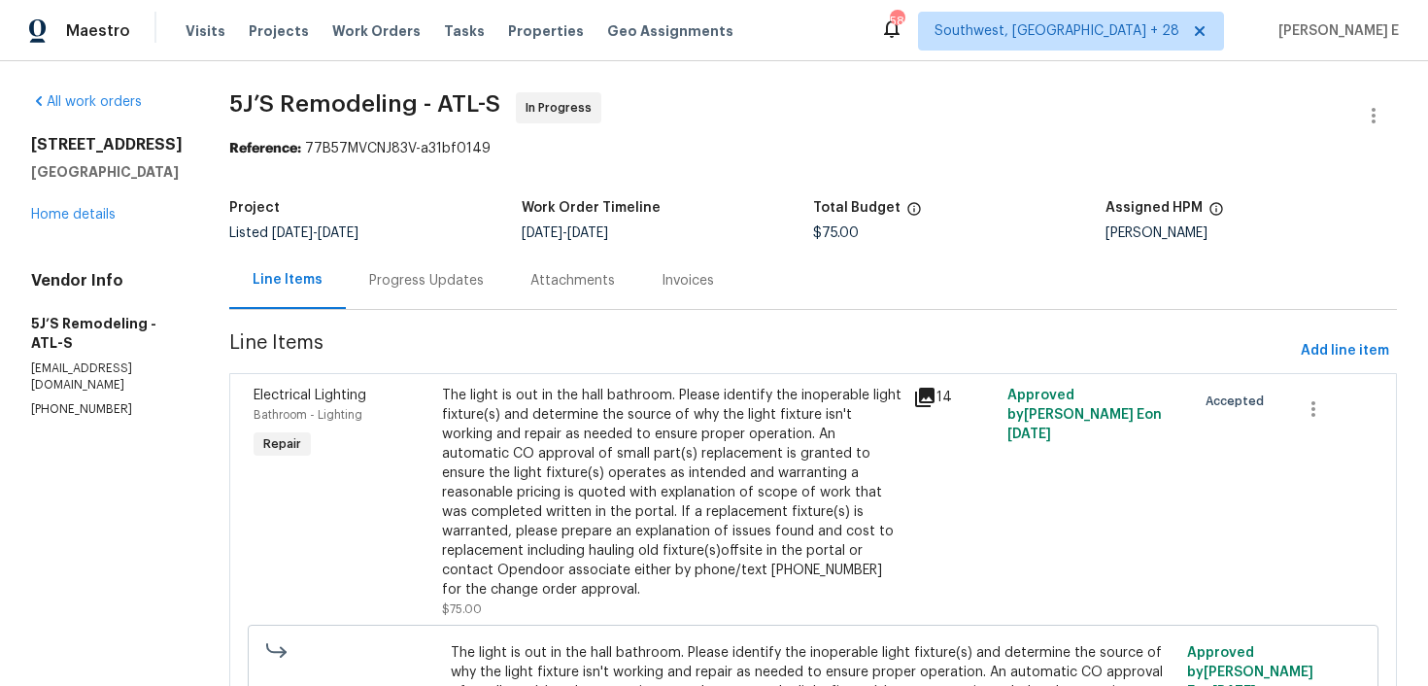
click at [680, 473] on div "The light is out in the hall bathroom. Please identify the inoperable light fix…" at bounding box center [672, 493] width 460 height 214
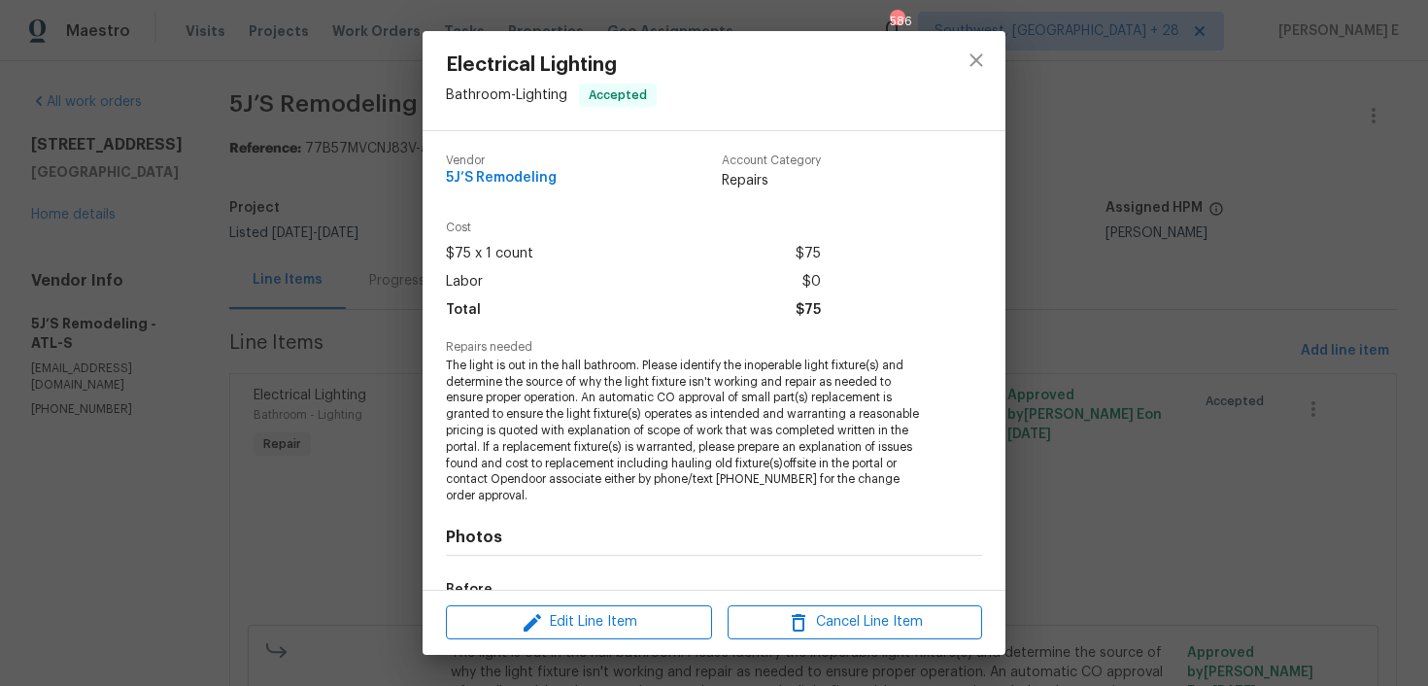
scroll to position [242, 0]
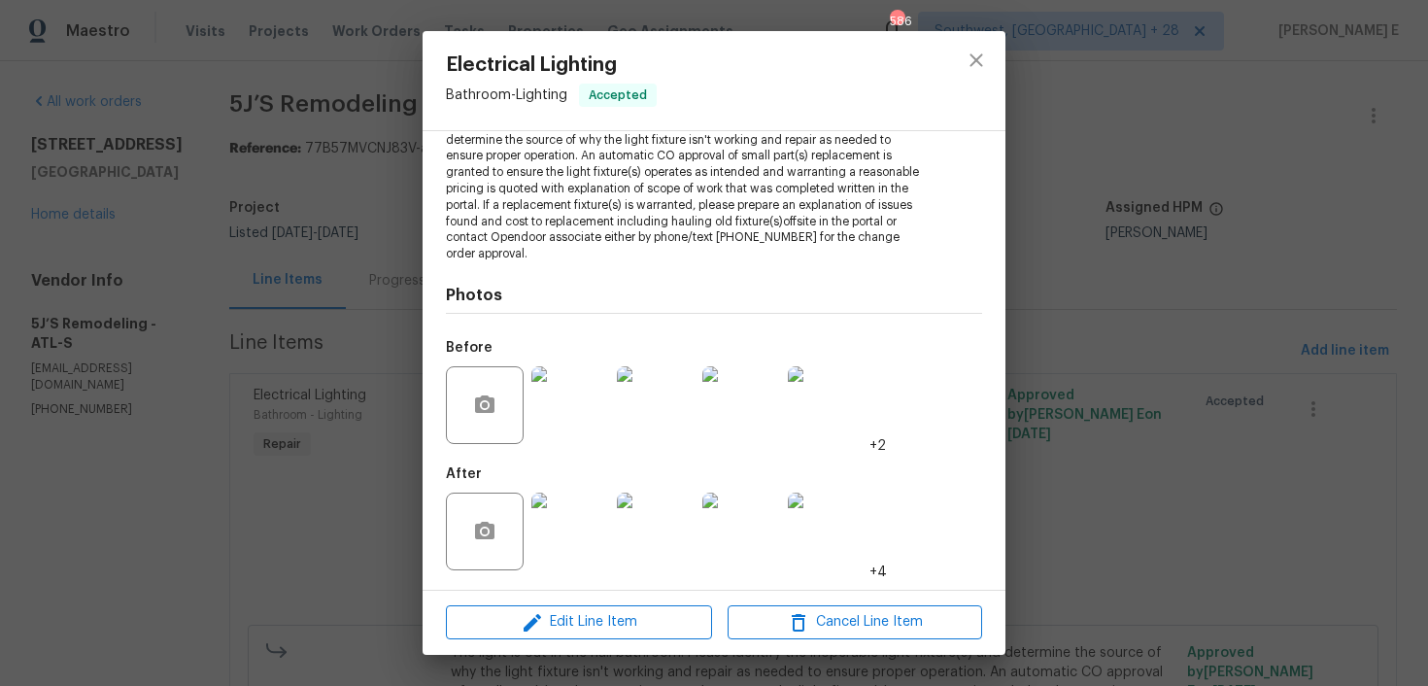
click at [559, 520] on img at bounding box center [570, 532] width 78 height 78
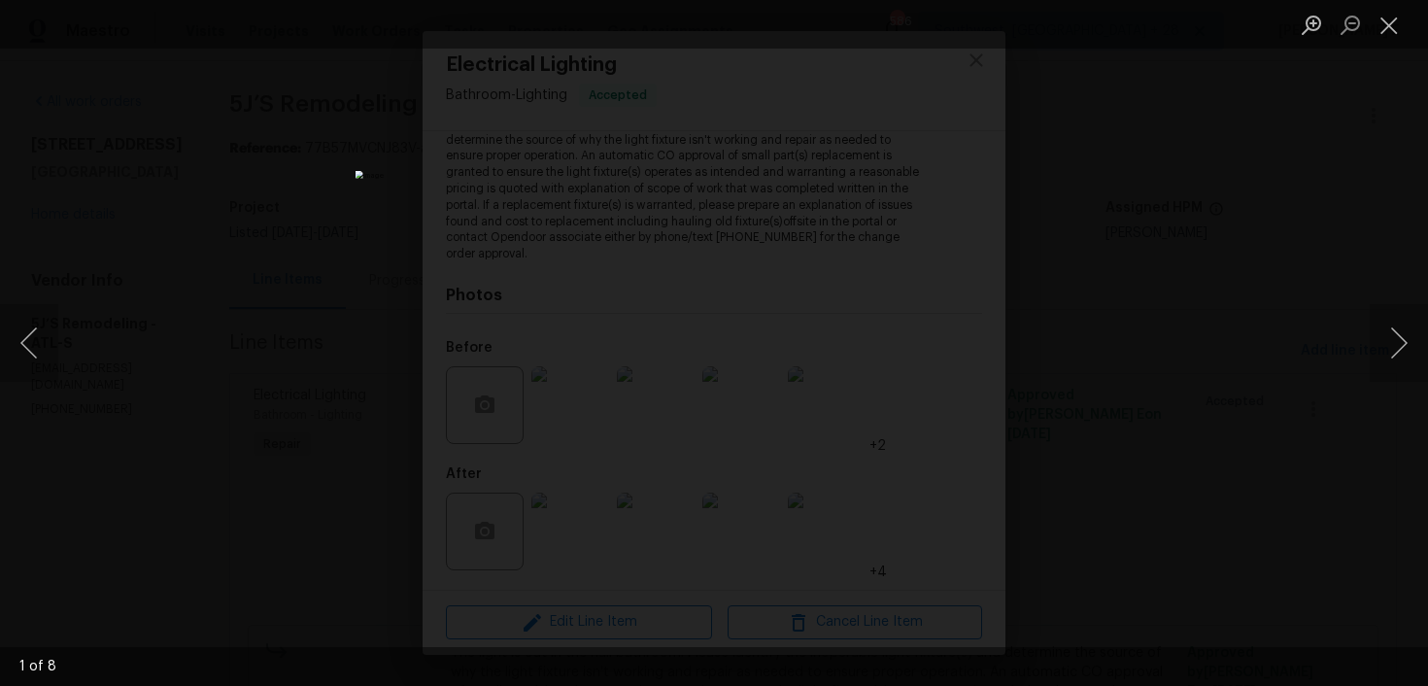
click at [1154, 331] on div "Lightbox" at bounding box center [714, 343] width 1428 height 686
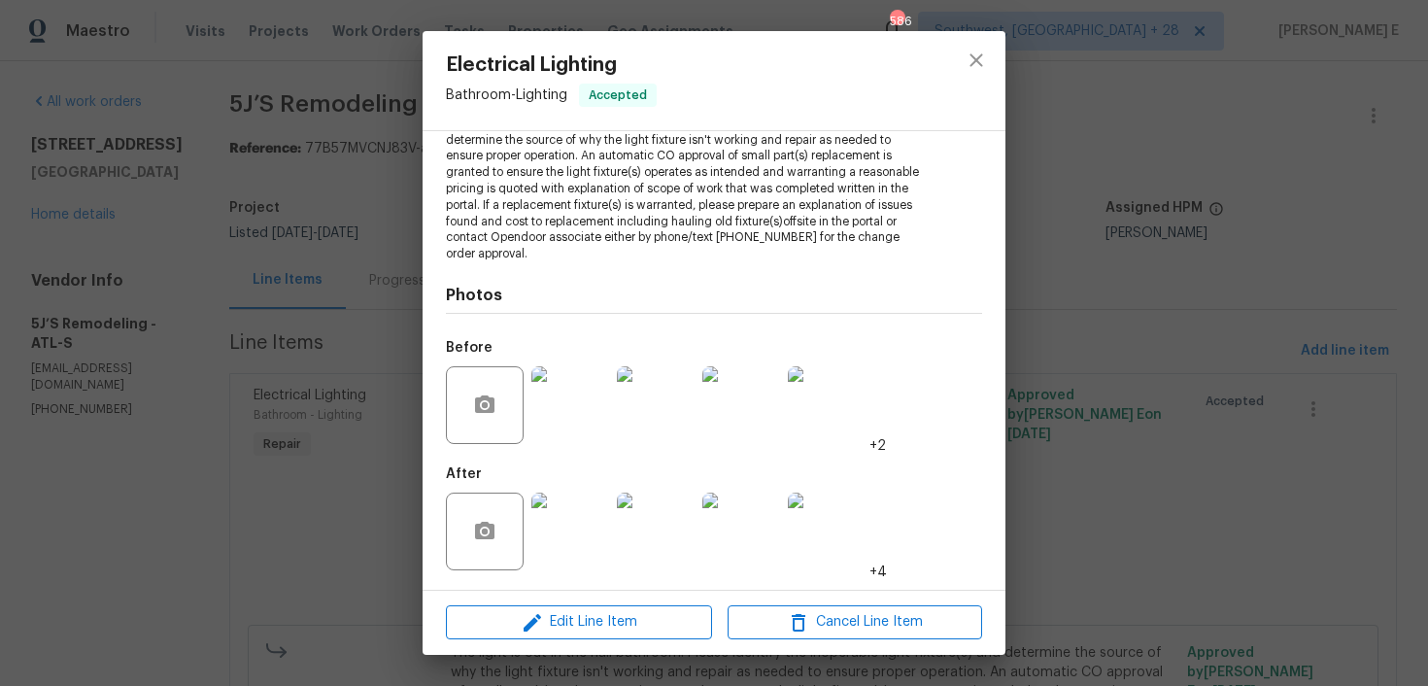
click at [549, 527] on img at bounding box center [570, 532] width 78 height 78
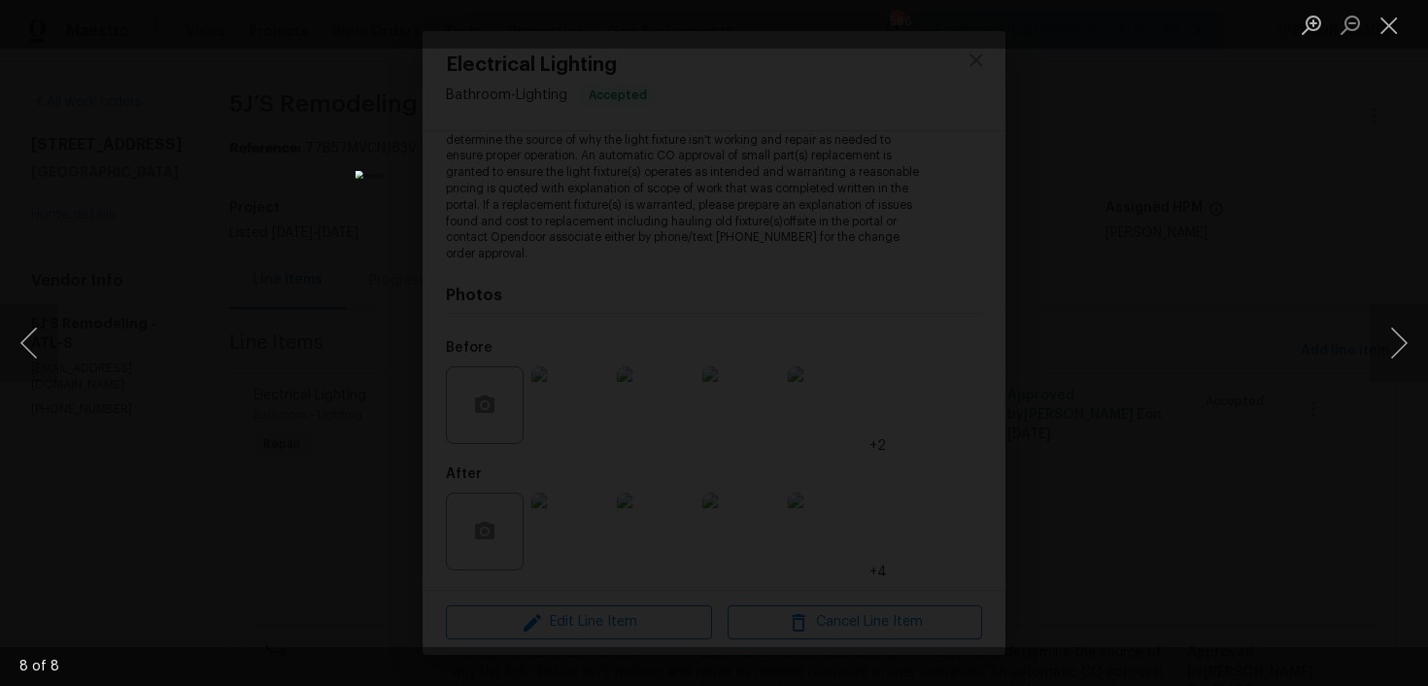
click at [1141, 304] on div "Lightbox" at bounding box center [714, 343] width 1428 height 686
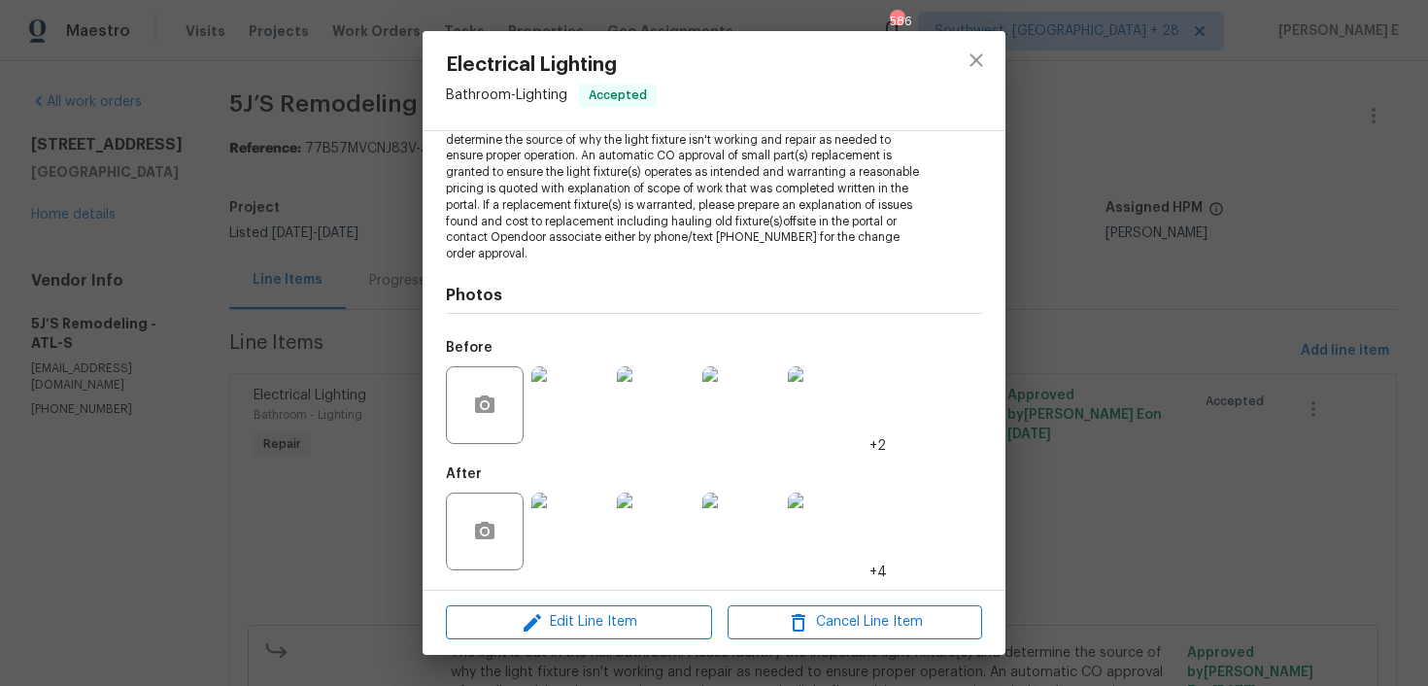
click at [1141, 304] on div "Lightbox" at bounding box center [714, 343] width 1428 height 686
click at [1141, 304] on div "Electrical Lighting Bathroom - Lighting Accepted Vendor 5J’S Remodeling Account…" at bounding box center [714, 343] width 1428 height 686
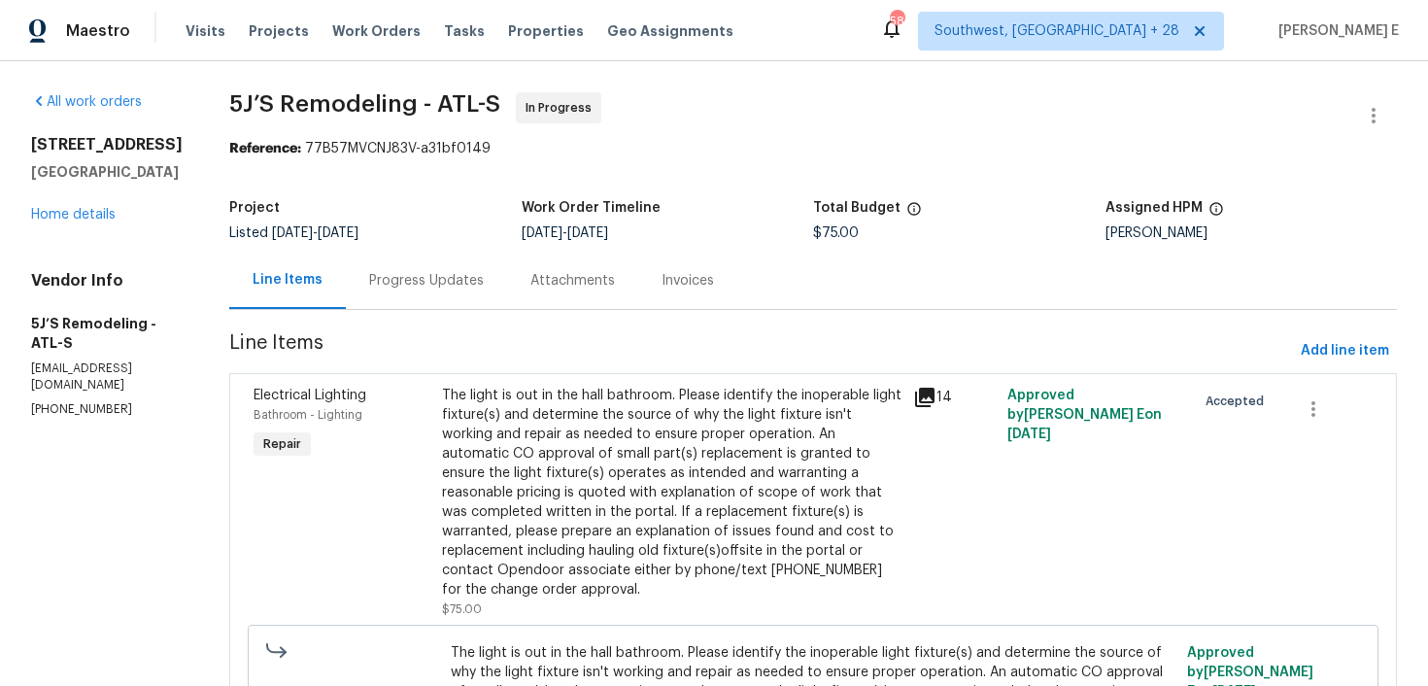
click at [416, 290] on div "Progress Updates" at bounding box center [426, 280] width 115 height 19
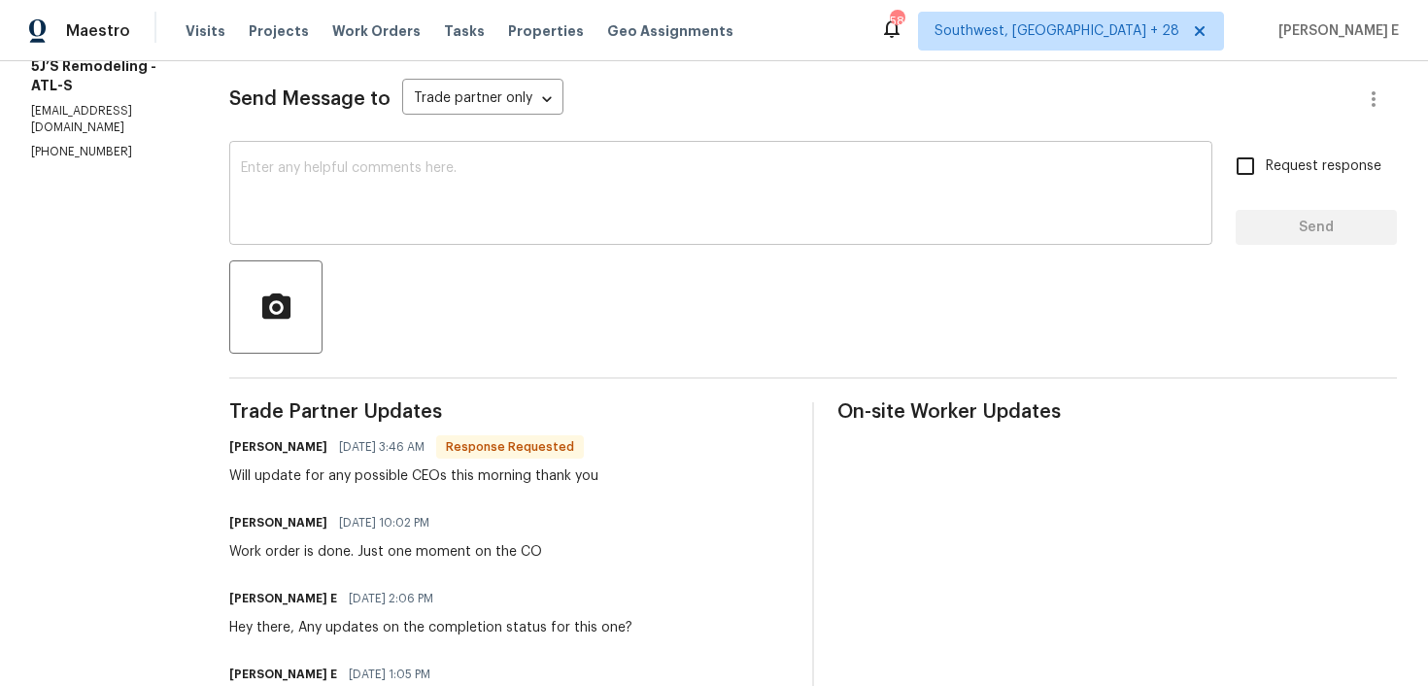
scroll to position [266, 0]
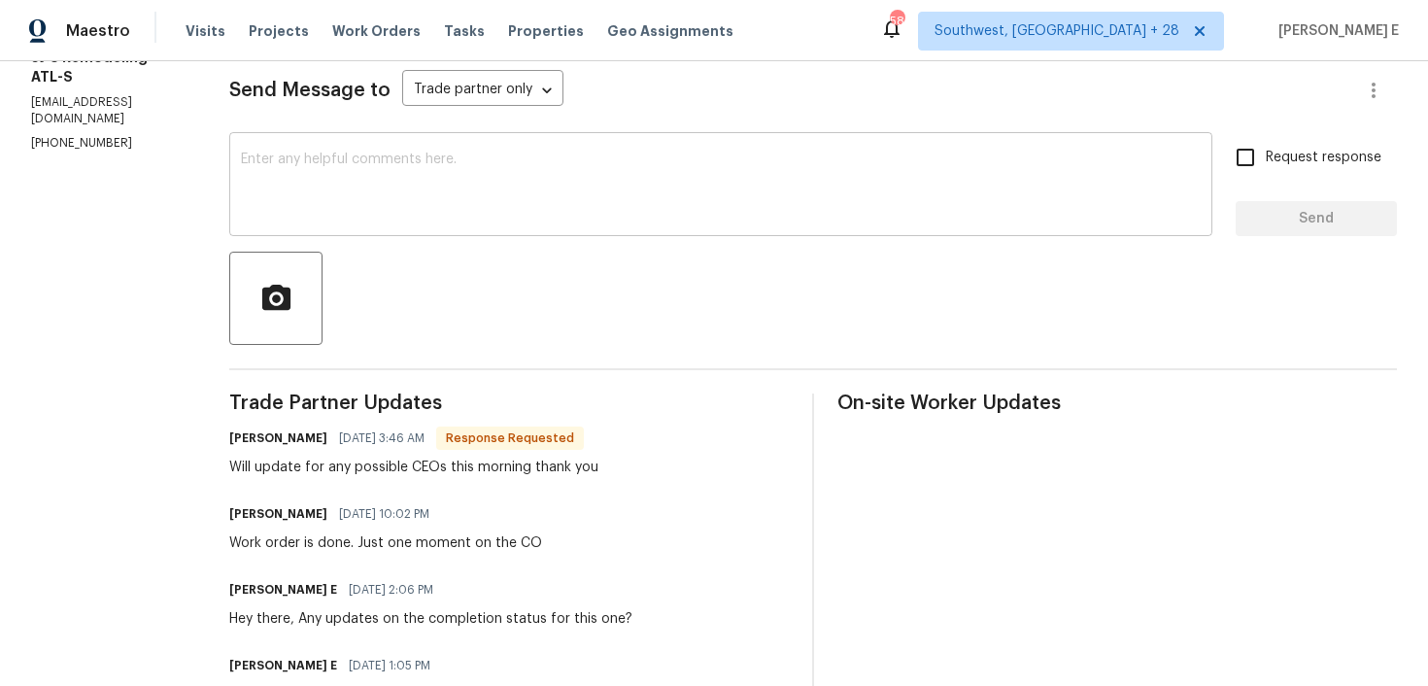
click at [579, 206] on textarea at bounding box center [721, 187] width 960 height 68
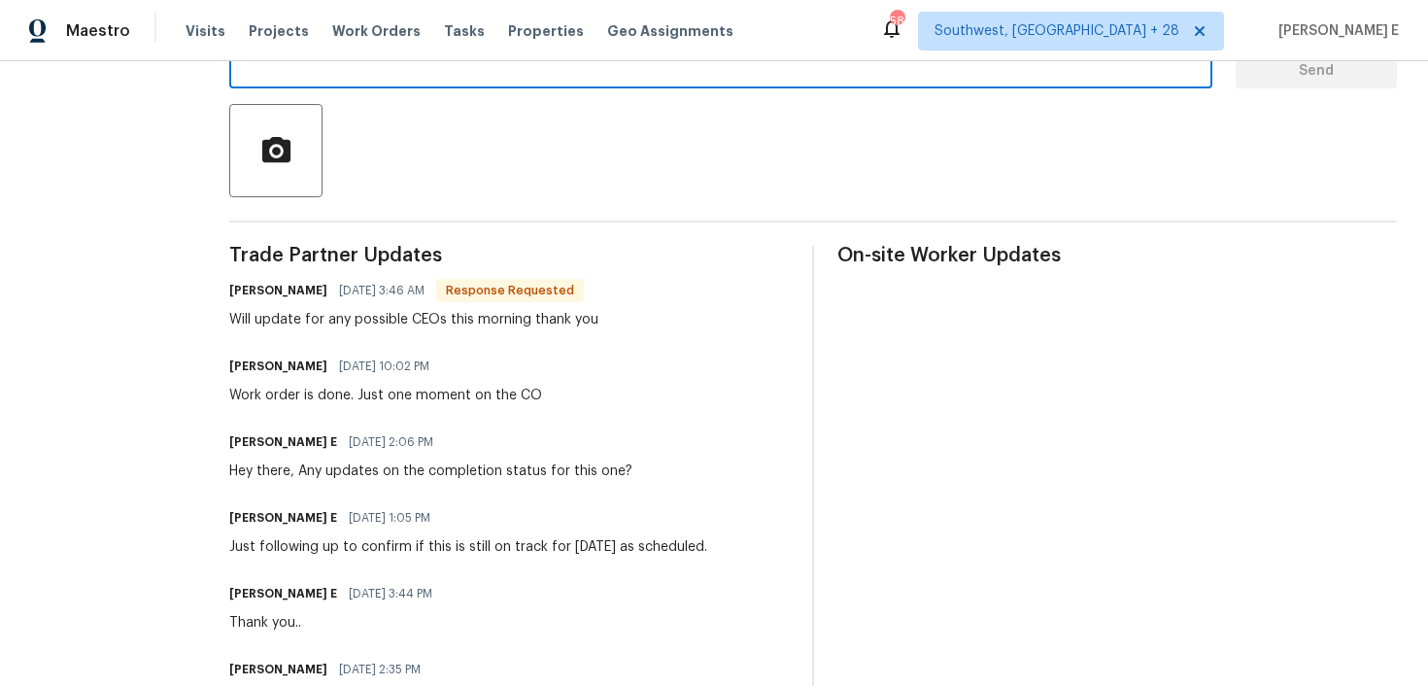
scroll to position [0, 0]
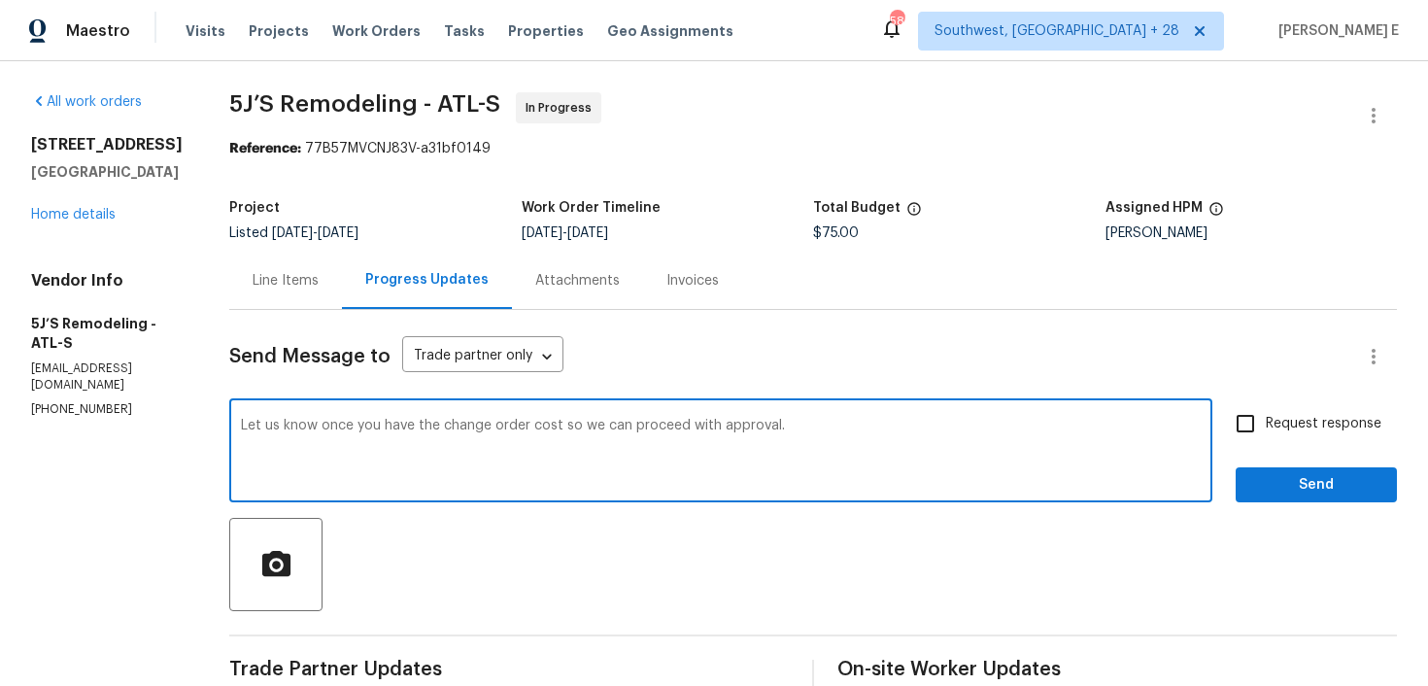
type textarea "Let us know once you have the change order cost so we can proceed with approval."
click at [1260, 431] on input "Request response" at bounding box center [1245, 423] width 41 height 41
checkbox input "true"
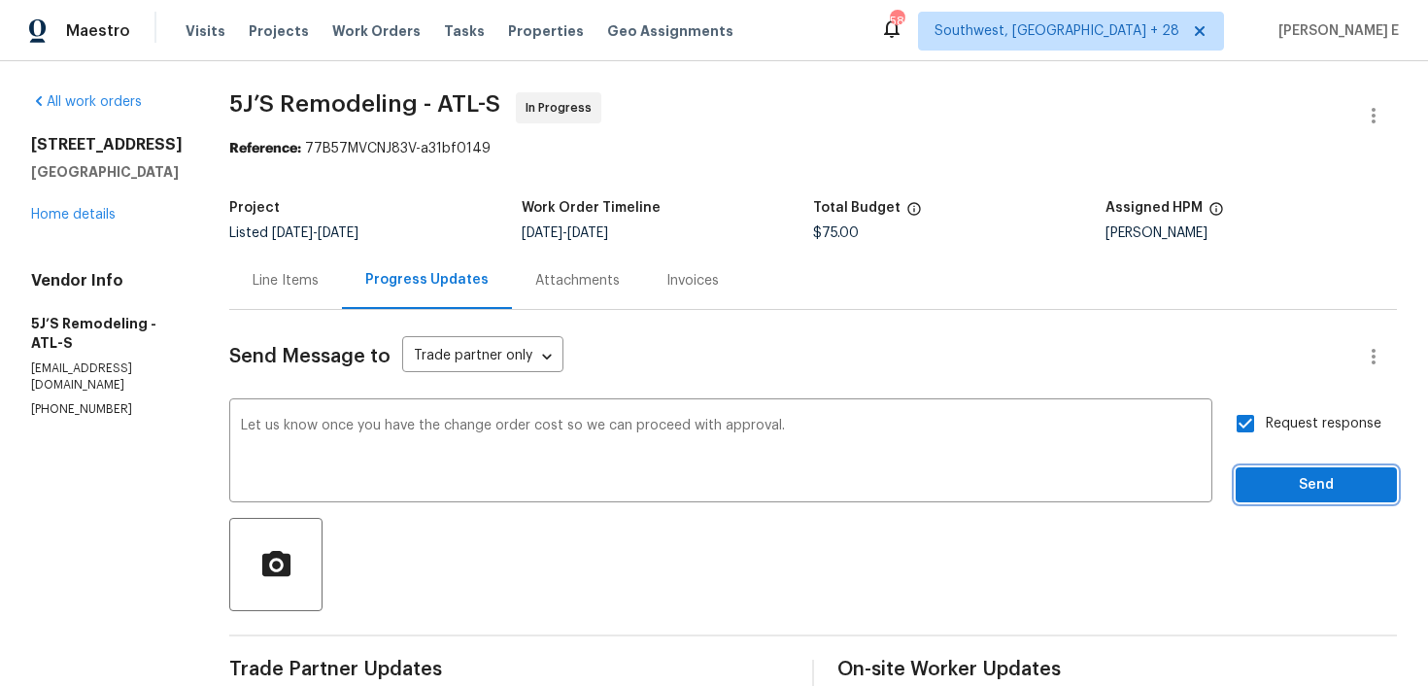
click at [1273, 484] on span "Send" at bounding box center [1316, 485] width 130 height 24
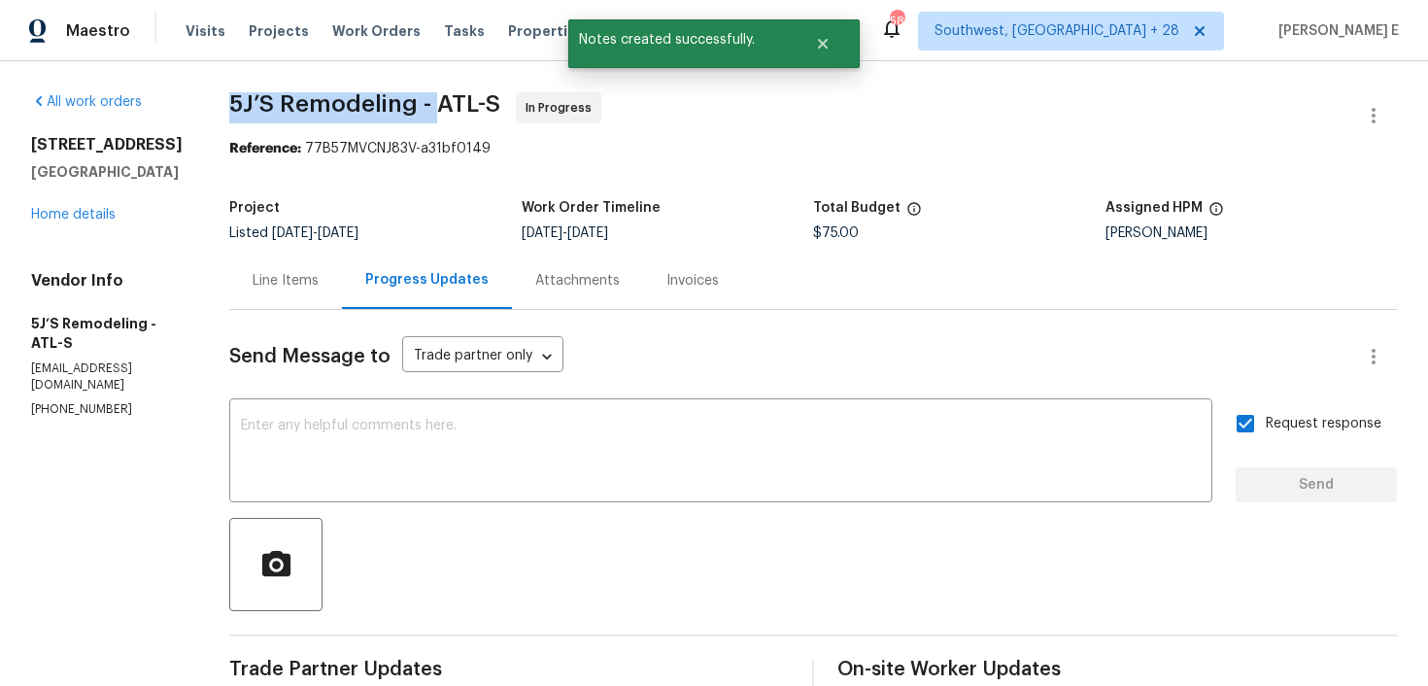
drag, startPoint x: 229, startPoint y: 94, endPoint x: 435, endPoint y: 116, distance: 207.1
copy span "5J’S Remodeling -"
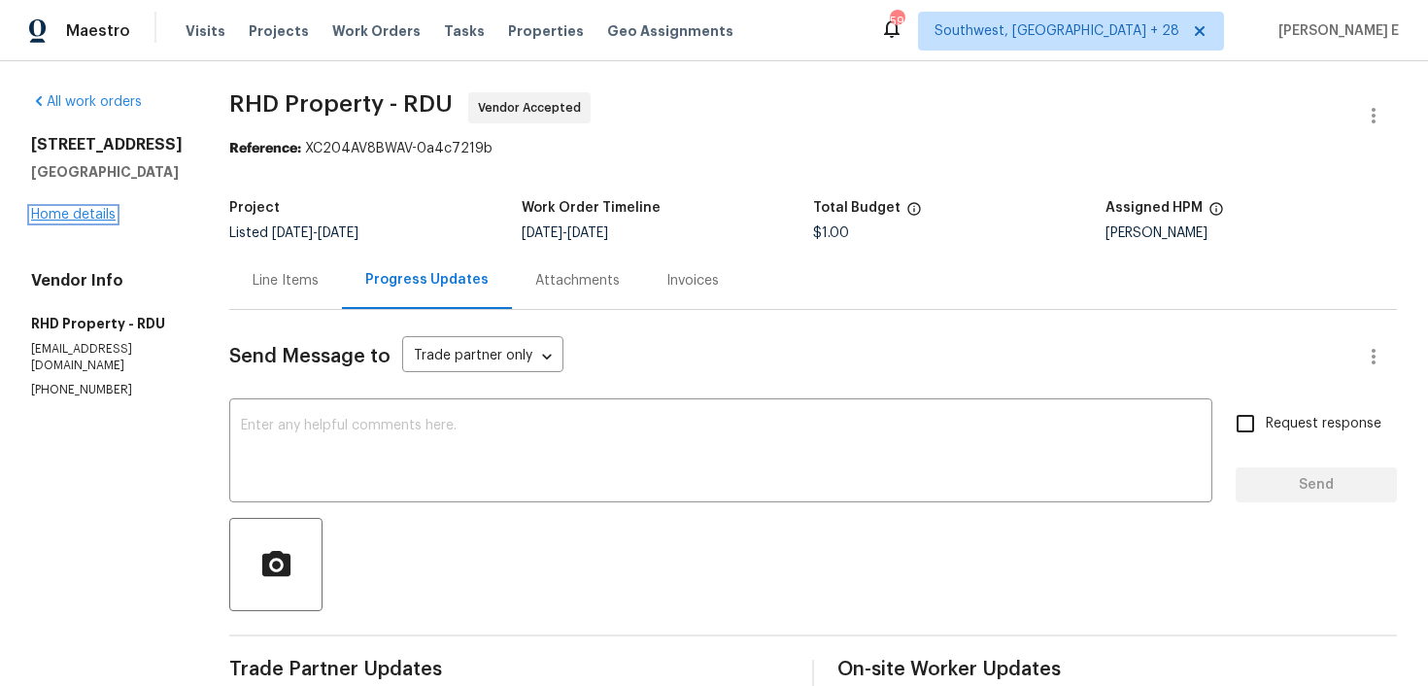
click at [73, 217] on link "Home details" at bounding box center [73, 215] width 85 height 14
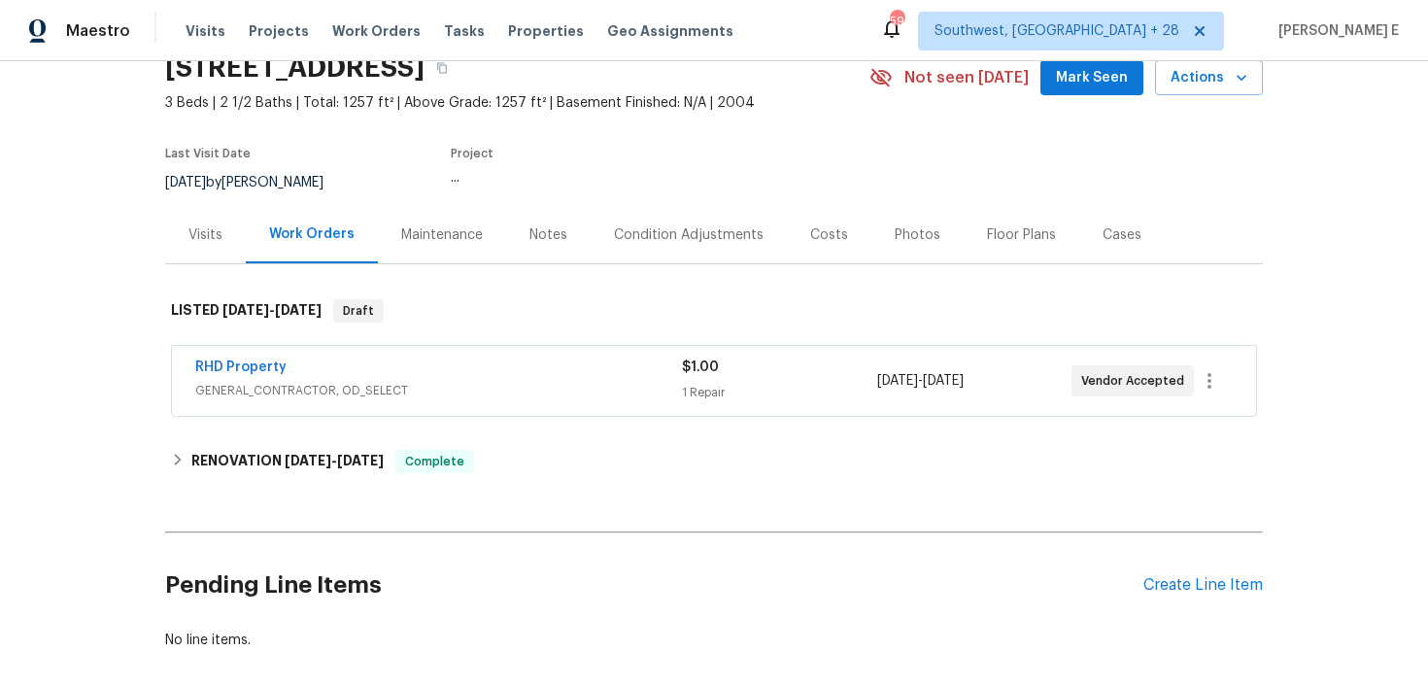
scroll to position [104, 0]
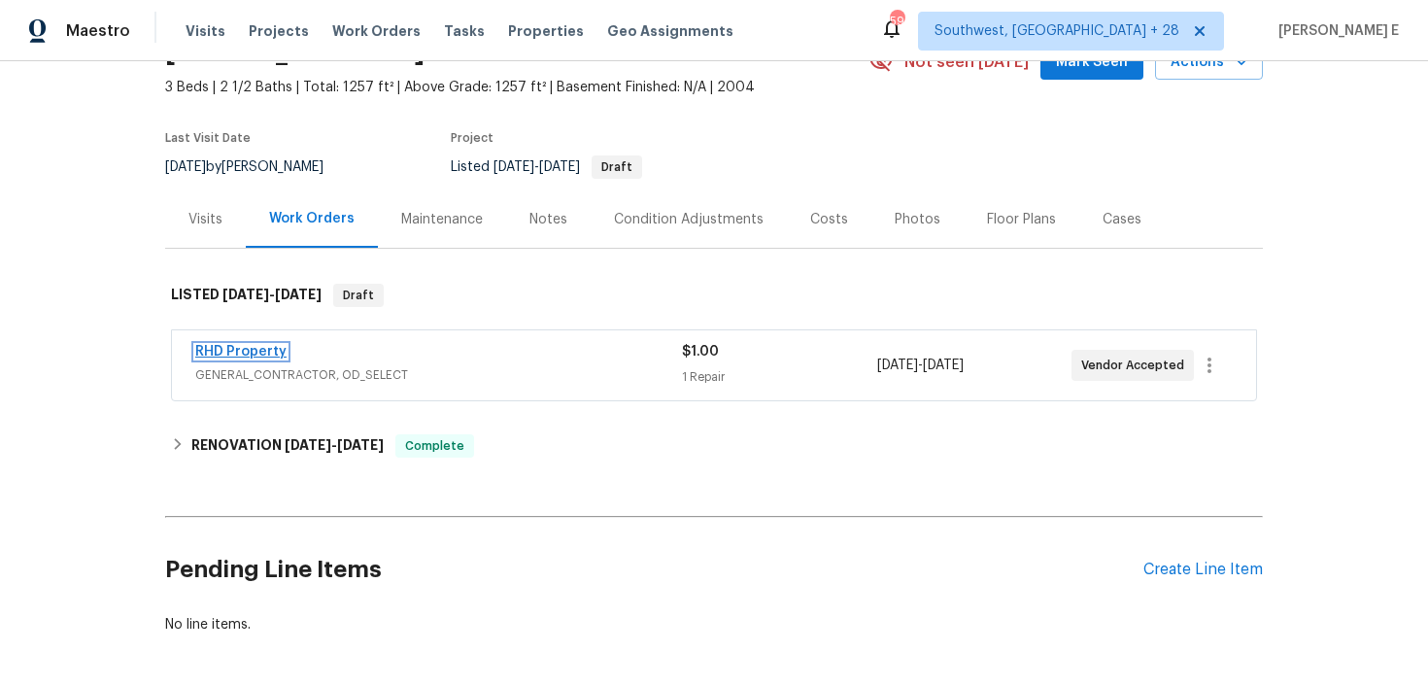
click at [257, 355] on link "RHD Property" at bounding box center [240, 352] width 91 height 14
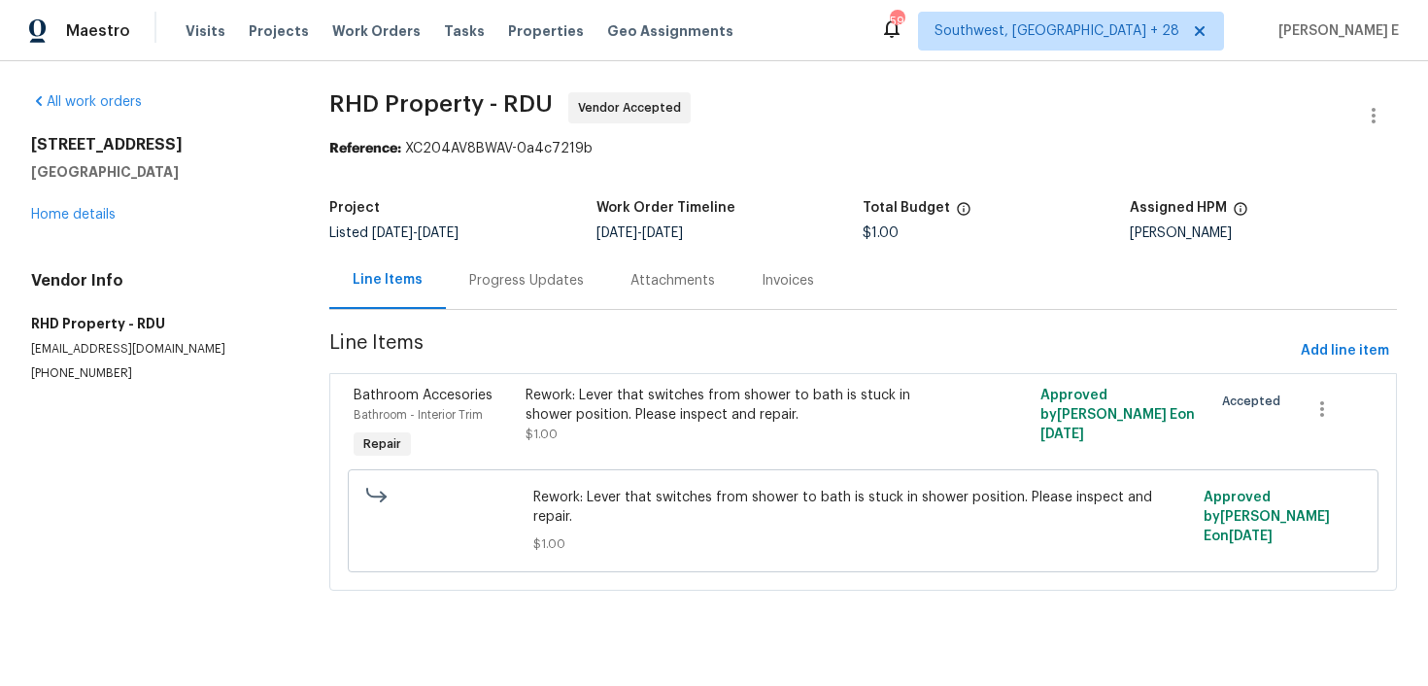
click at [538, 294] on div "Progress Updates" at bounding box center [526, 280] width 161 height 57
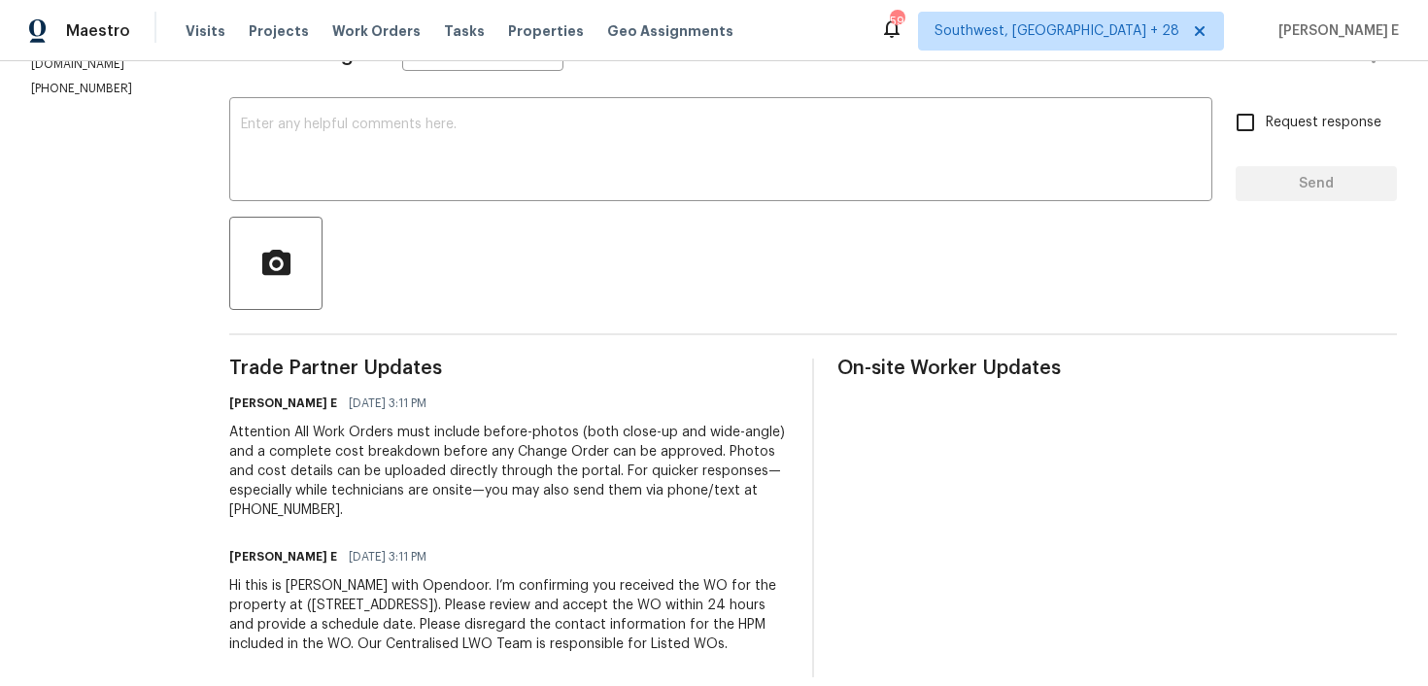
scroll to position [302, 0]
click at [893, 196] on div "x ​" at bounding box center [720, 150] width 983 height 99
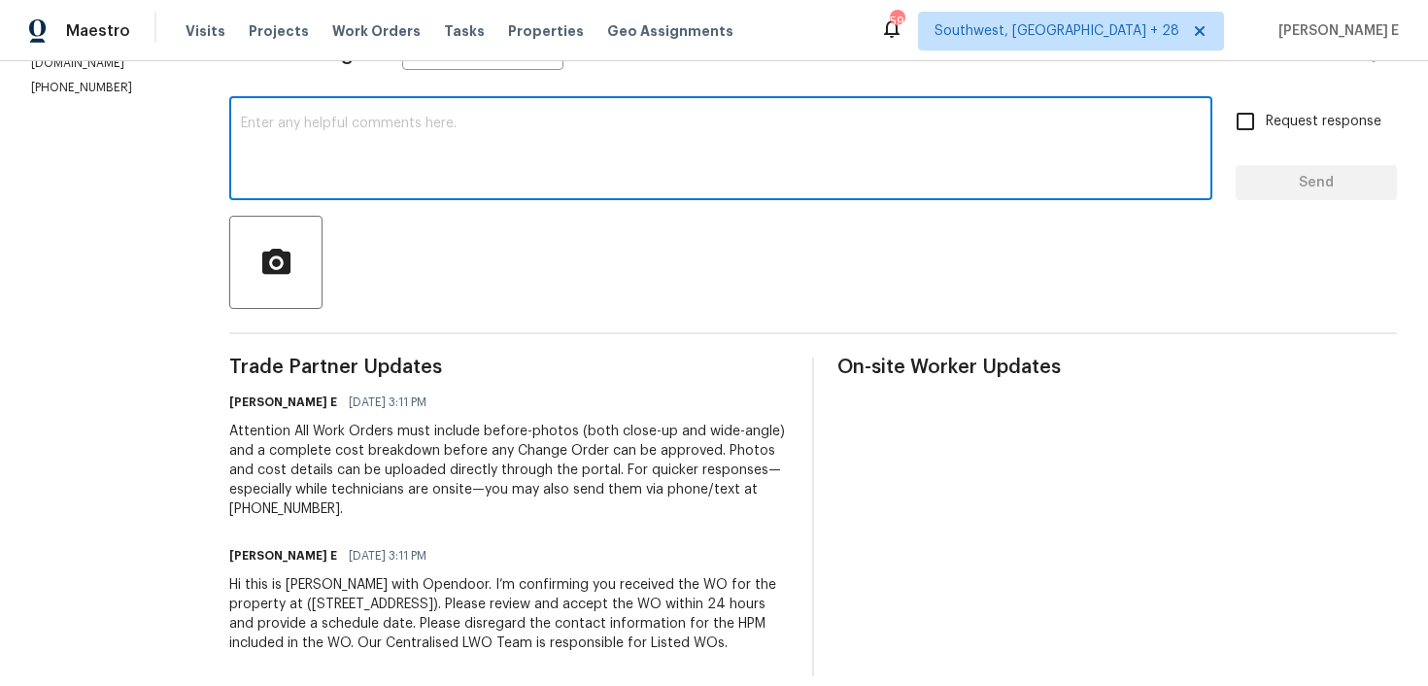
paste textarea "Thanks for accepting the work order! Just checking—do you have a scheduled date…"
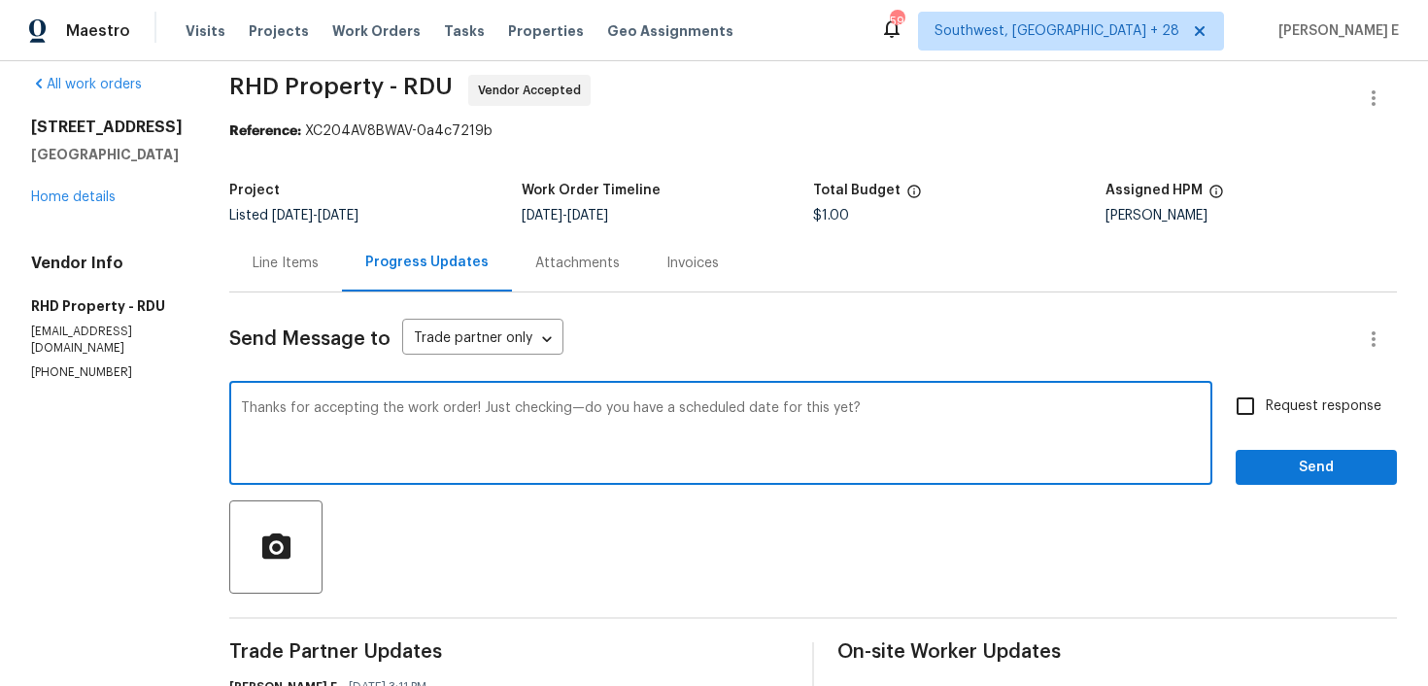
scroll to position [0, 0]
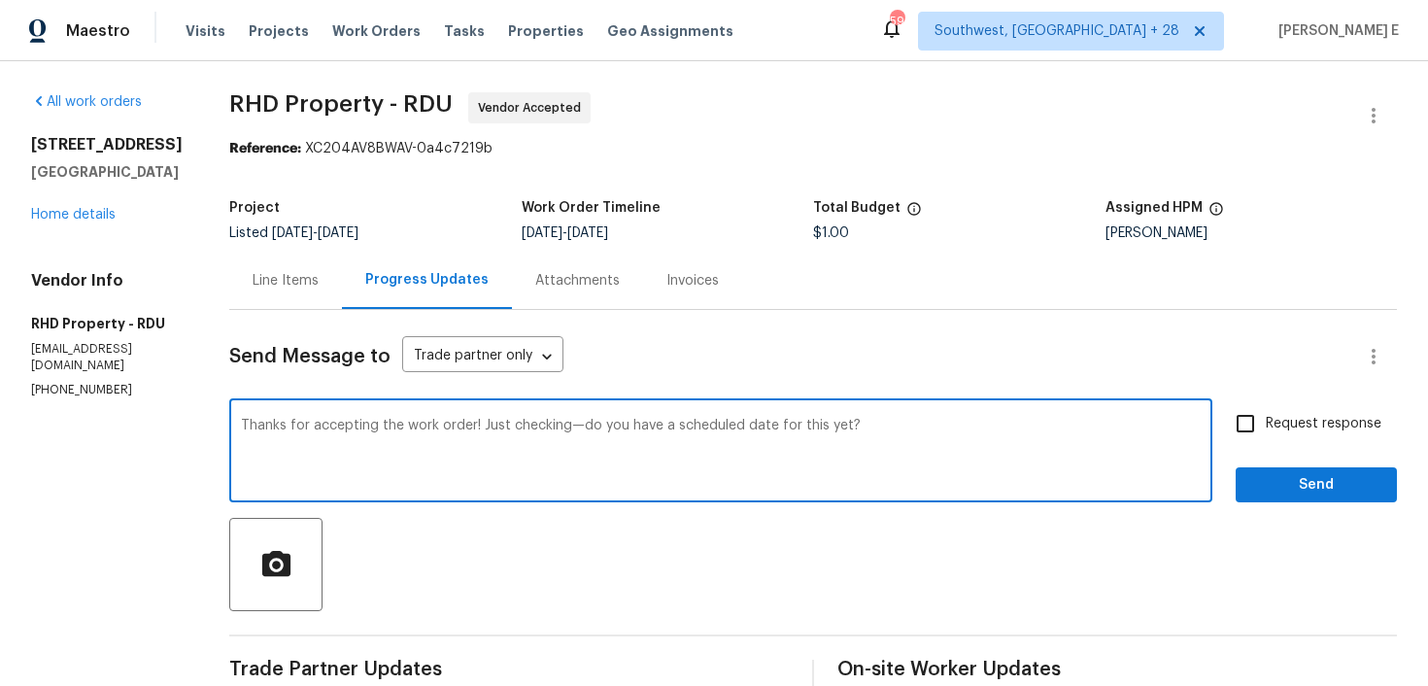
type textarea "Thanks for accepting the work order! Just checking—do you have a scheduled date…"
click at [1254, 423] on input "Request response" at bounding box center [1245, 423] width 41 height 41
checkbox input "true"
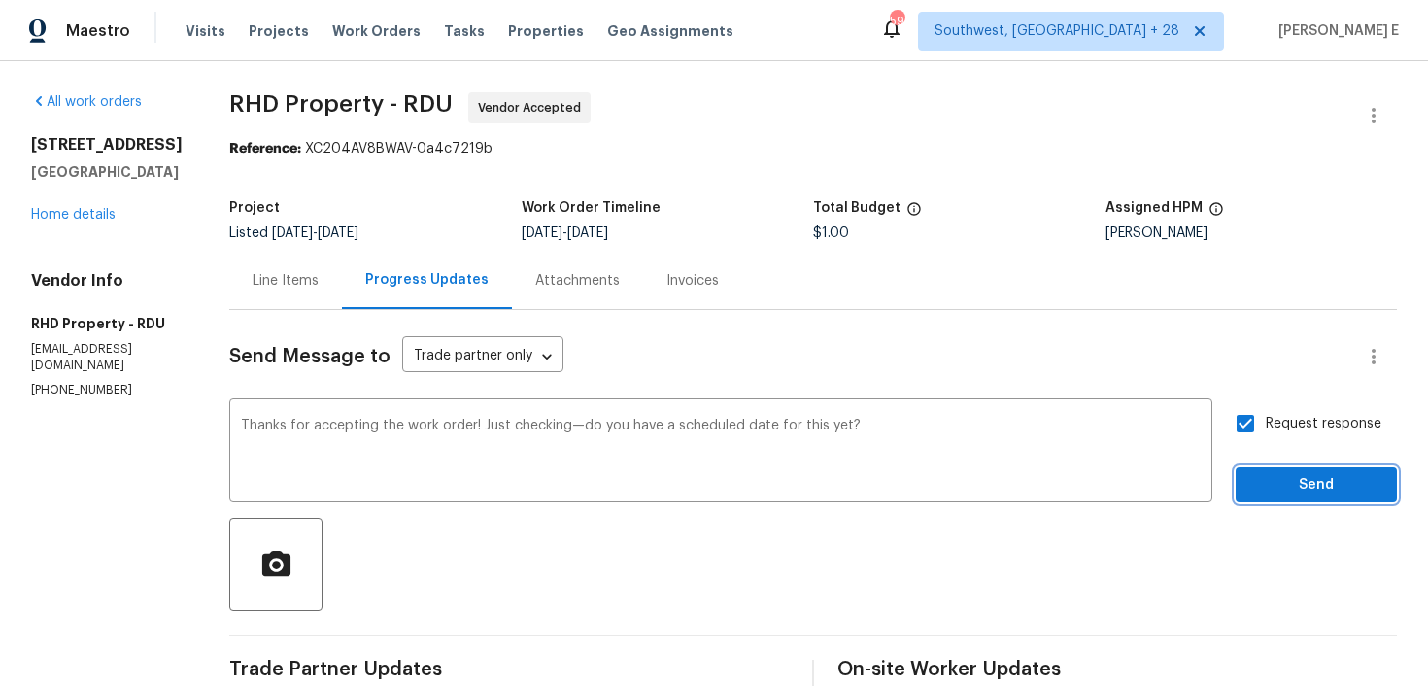
click at [1271, 493] on span "Send" at bounding box center [1316, 485] width 130 height 24
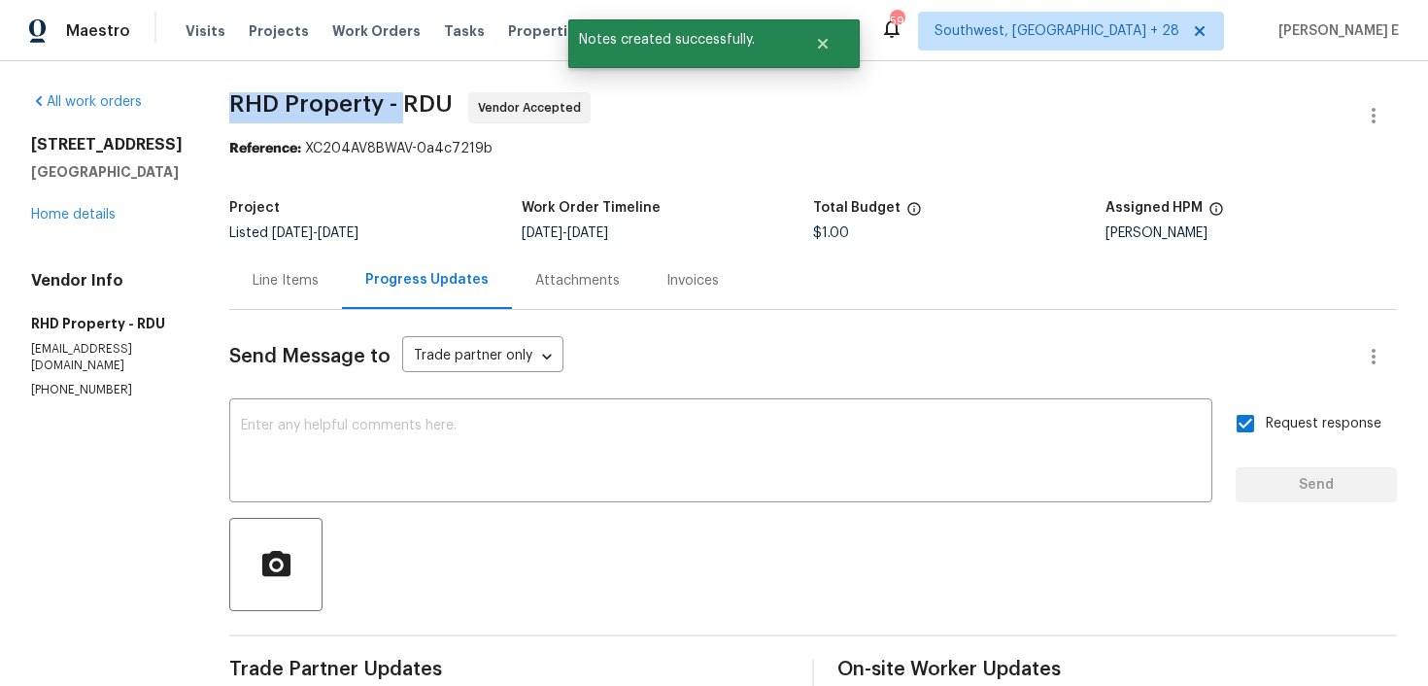
drag, startPoint x: 256, startPoint y: 111, endPoint x: 433, endPoint y: 113, distance: 177.8
click at [433, 113] on span "RHD Property - RDU" at bounding box center [340, 103] width 223 height 23
copy span "RHD Property -"
click at [297, 291] on div "Line Items" at bounding box center [285, 280] width 113 height 57
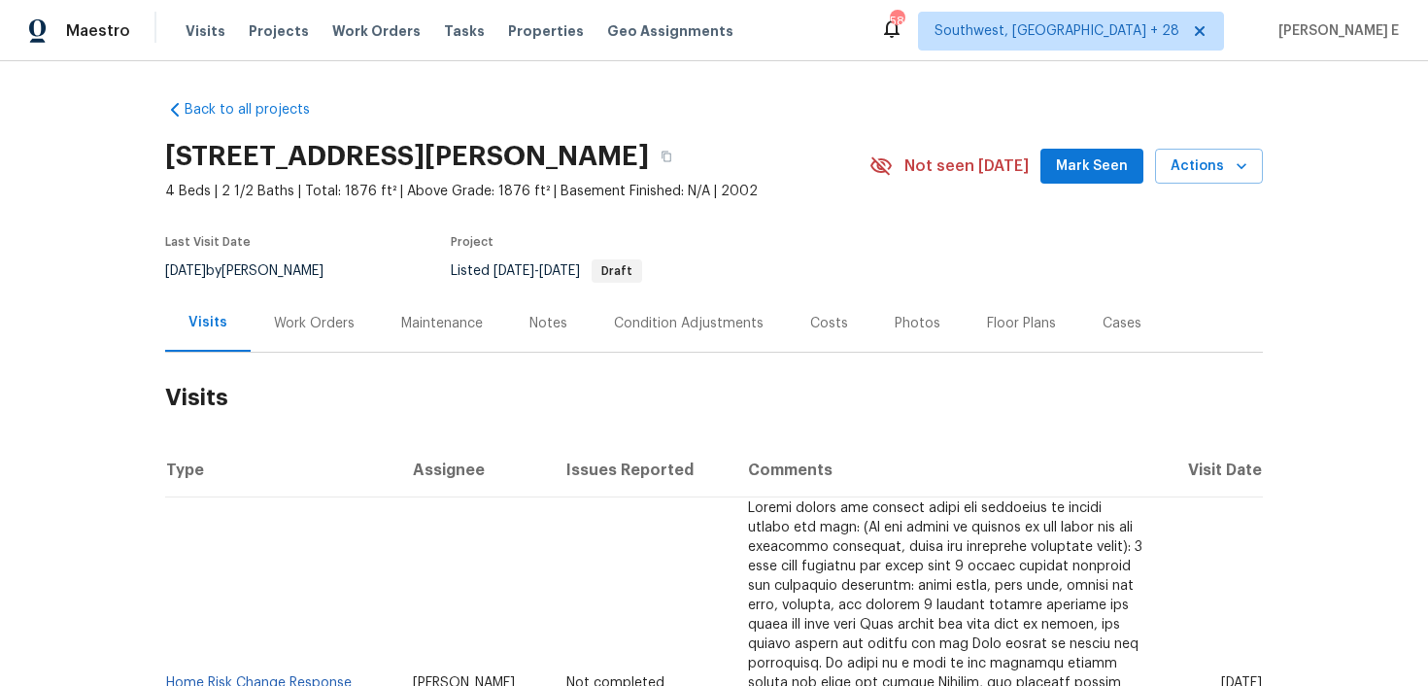
click at [261, 347] on div "Work Orders" at bounding box center [314, 322] width 127 height 57
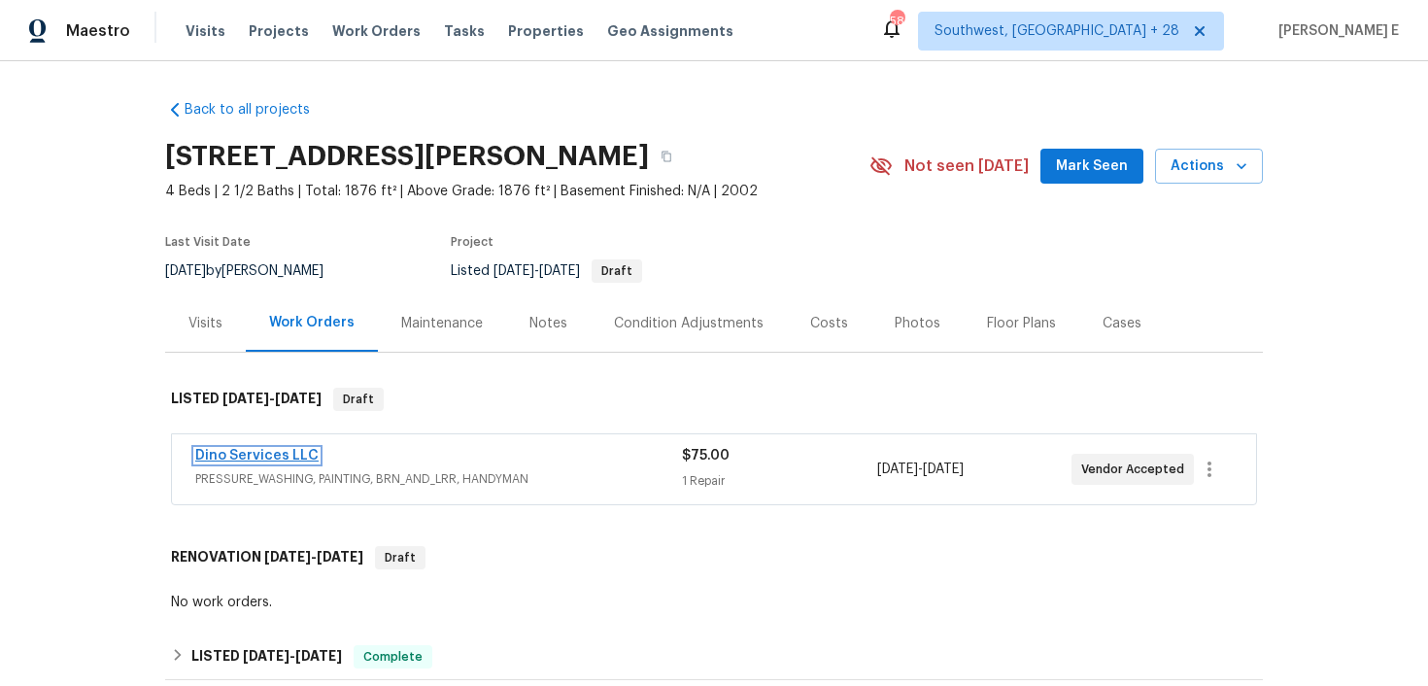
click at [275, 450] on link "Dino Services LLC" at bounding box center [256, 456] width 123 height 14
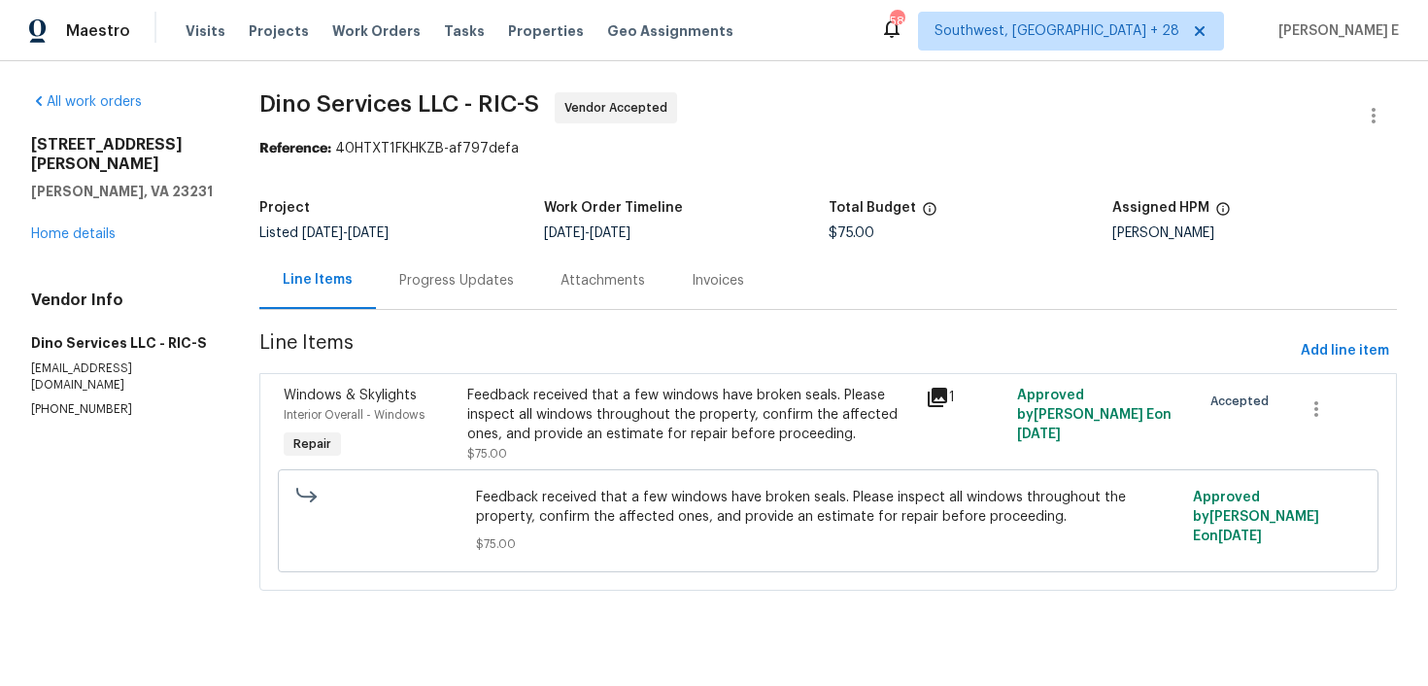
click at [460, 283] on div "Progress Updates" at bounding box center [456, 280] width 115 height 19
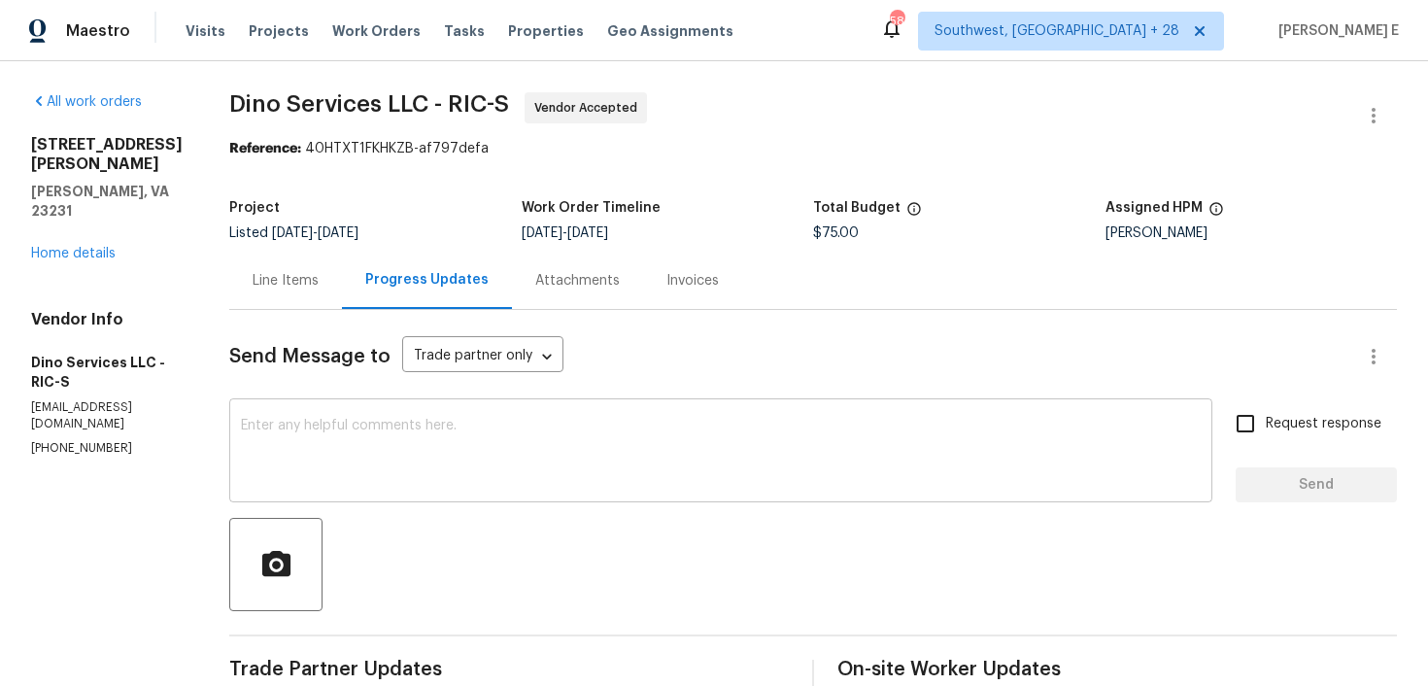
click at [761, 456] on textarea at bounding box center [721, 453] width 960 height 68
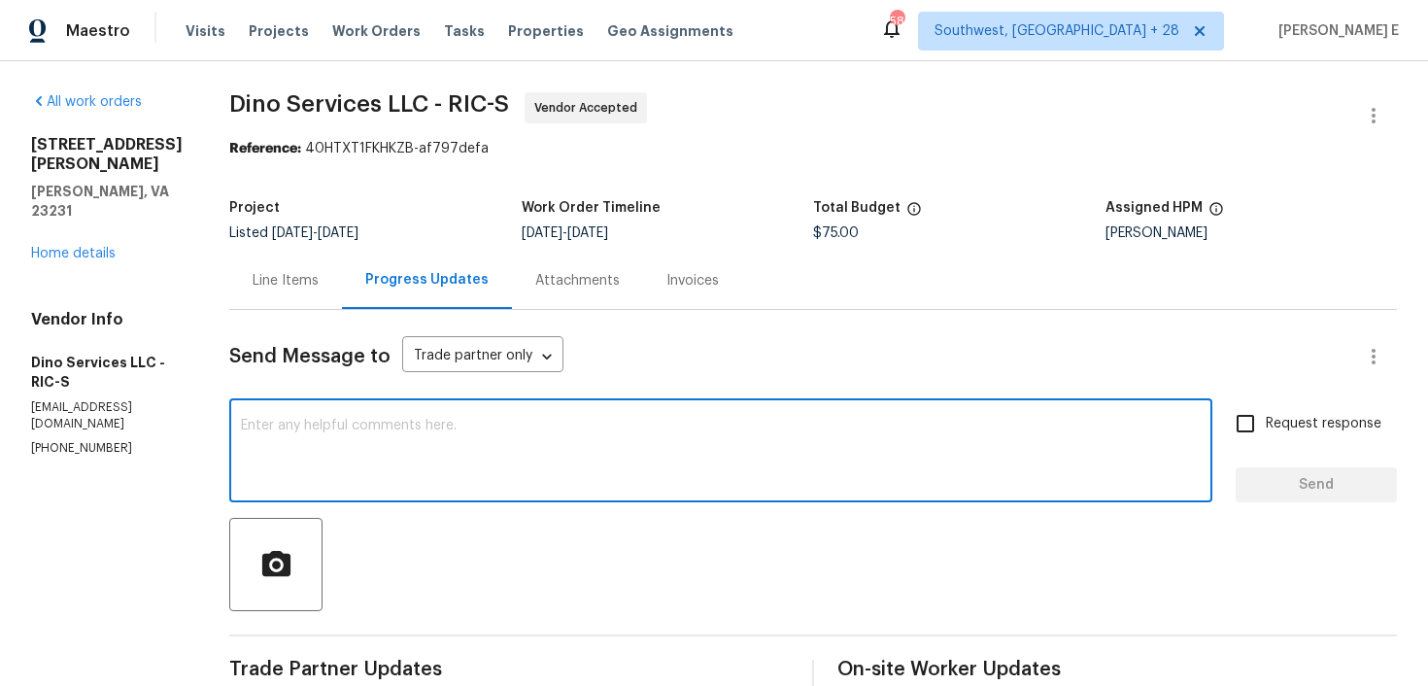
paste textarea "Thanks for accepting the work order! Just checking—do you have a scheduled date…"
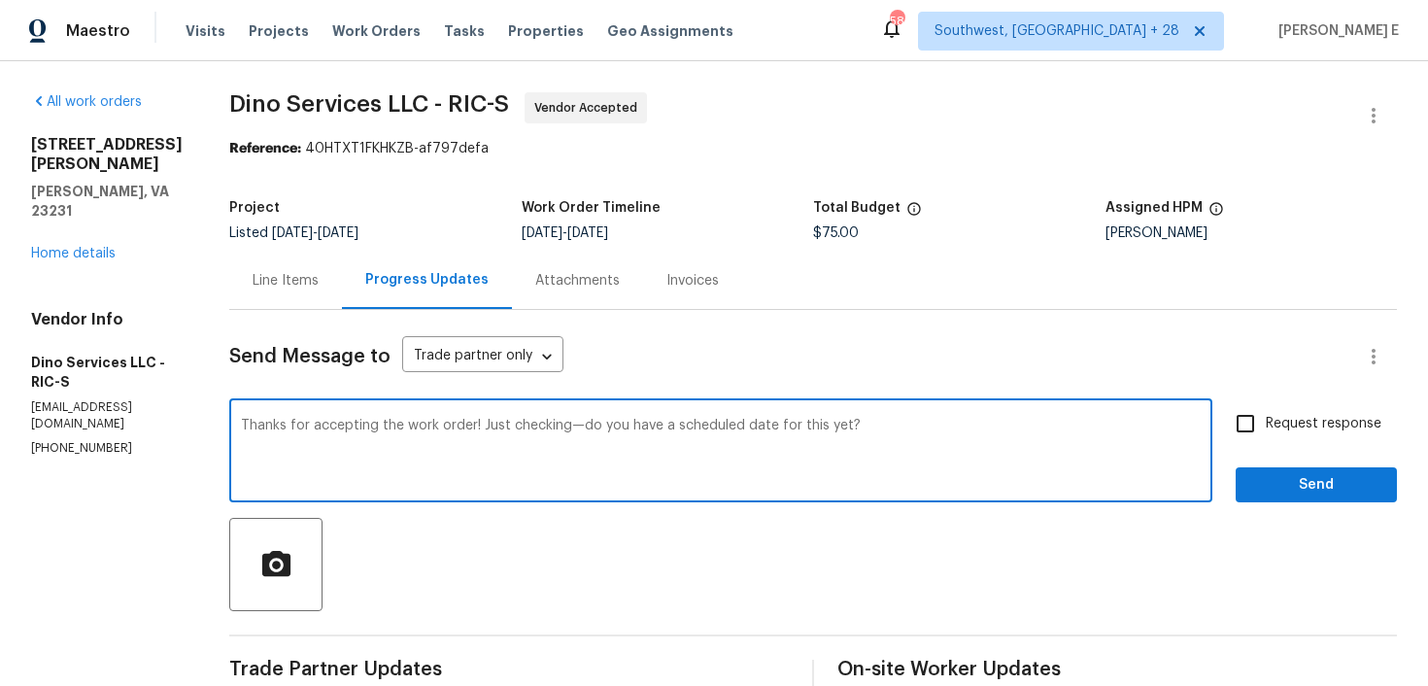
type textarea "Thanks for accepting the work order! Just checking—do you have a scheduled date…"
click at [1301, 435] on label "Request response" at bounding box center [1303, 423] width 156 height 41
click at [1266, 435] on input "Request response" at bounding box center [1245, 423] width 41 height 41
checkbox input "true"
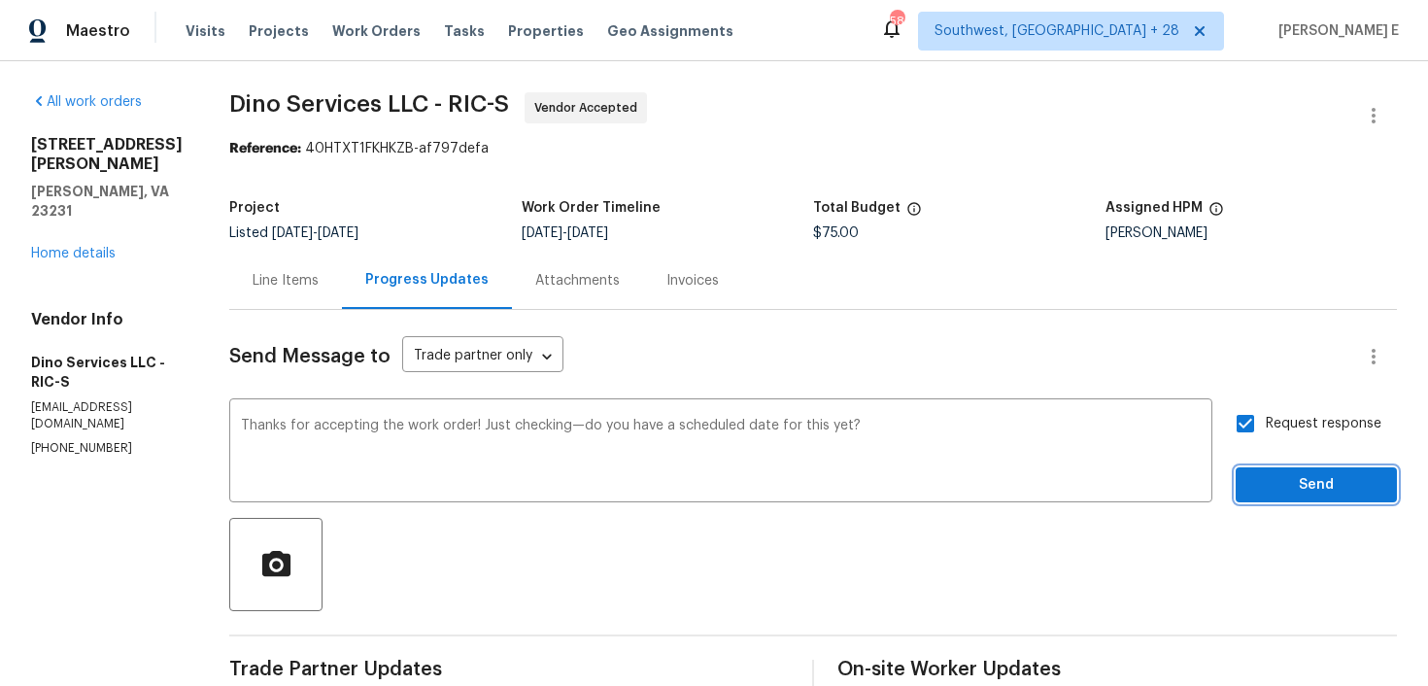
click at [1283, 479] on span "Send" at bounding box center [1316, 485] width 130 height 24
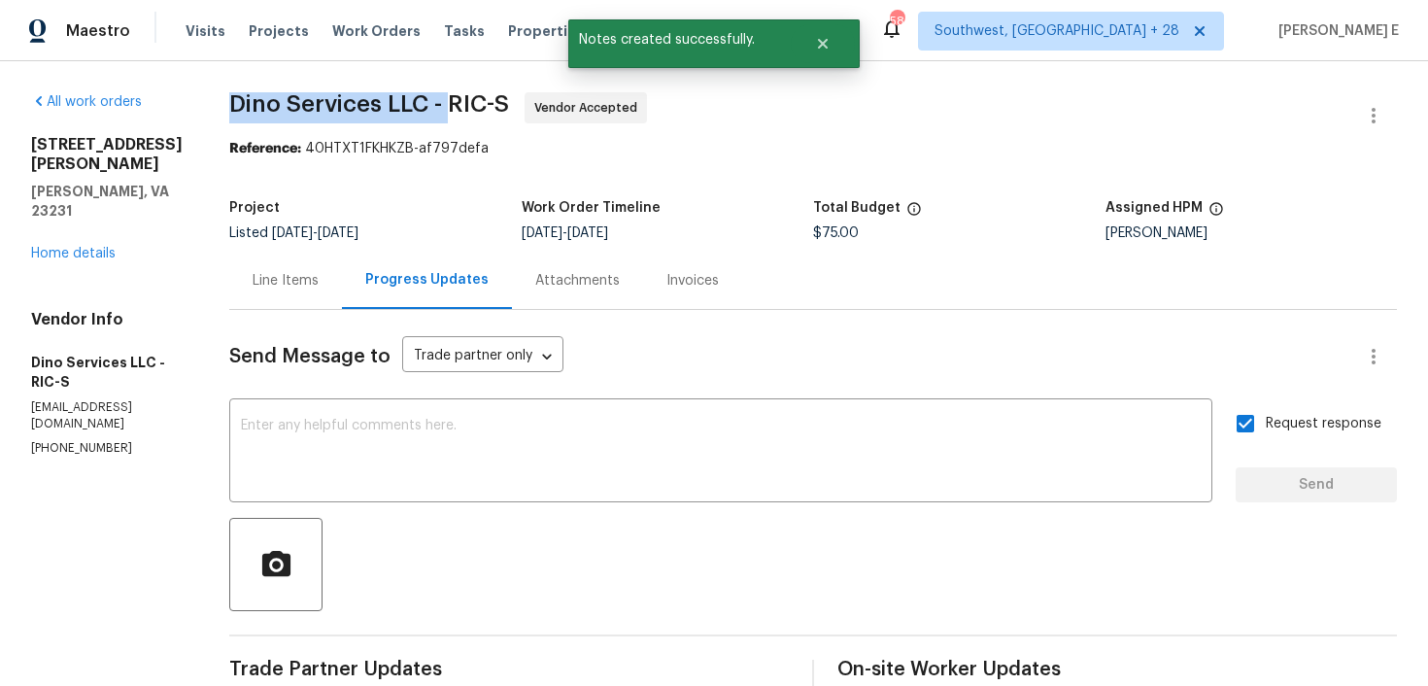
drag, startPoint x: 221, startPoint y: 106, endPoint x: 441, endPoint y: 111, distance: 220.6
click at [441, 111] on span "Dino Services LLC - RIC-S" at bounding box center [369, 103] width 280 height 23
copy span "Dino Services LLC -"
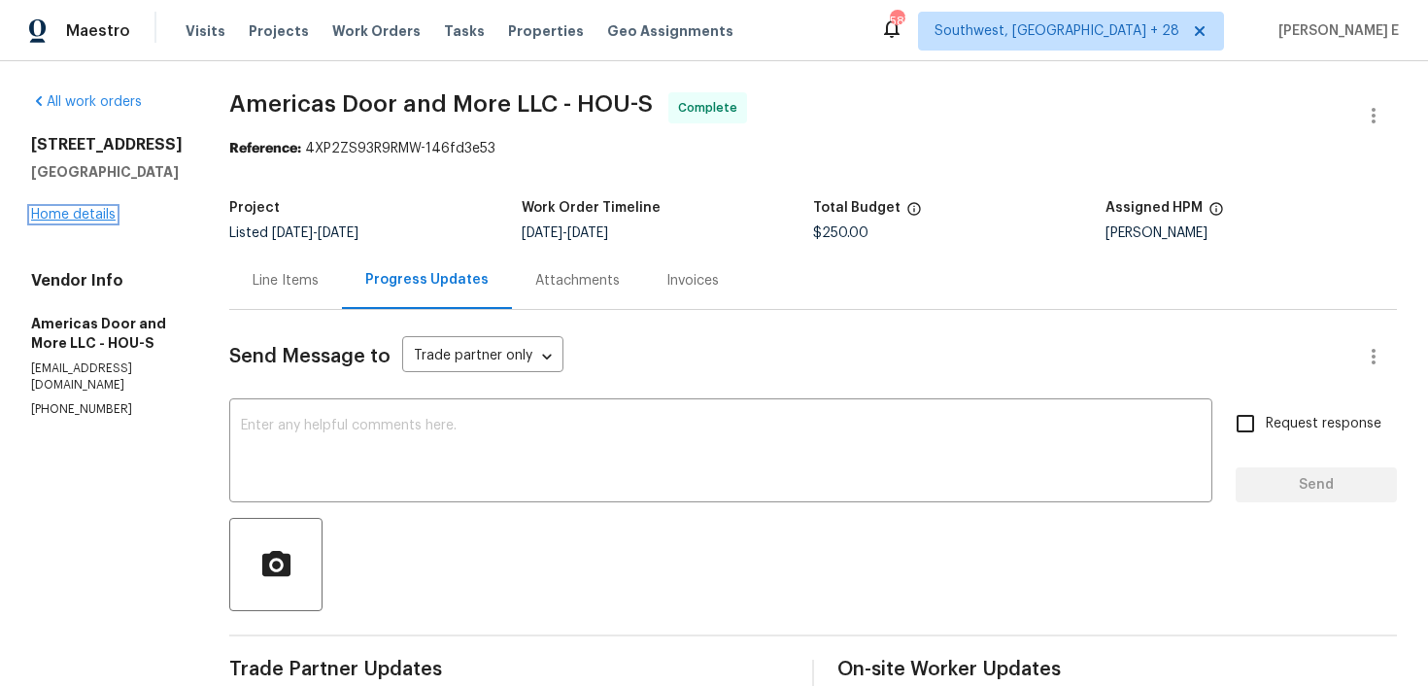
click at [64, 209] on link "Home details" at bounding box center [73, 215] width 85 height 14
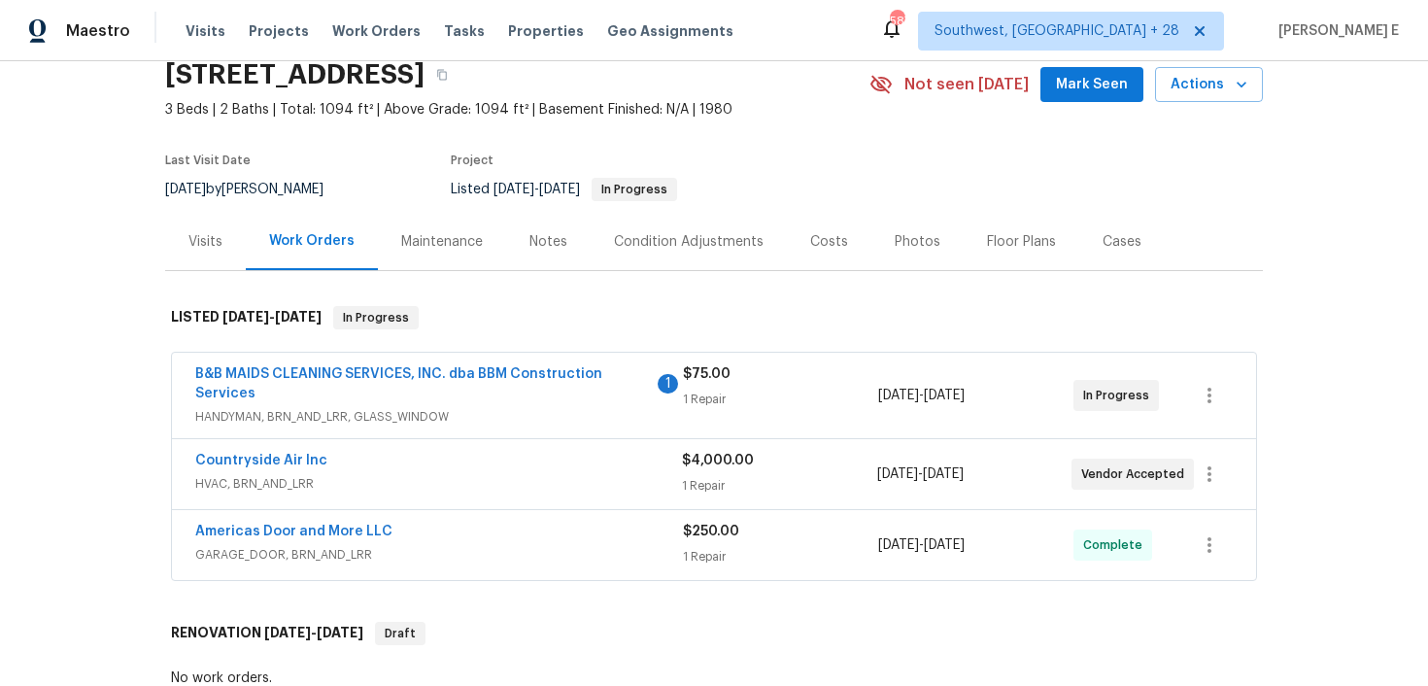
scroll to position [84, 0]
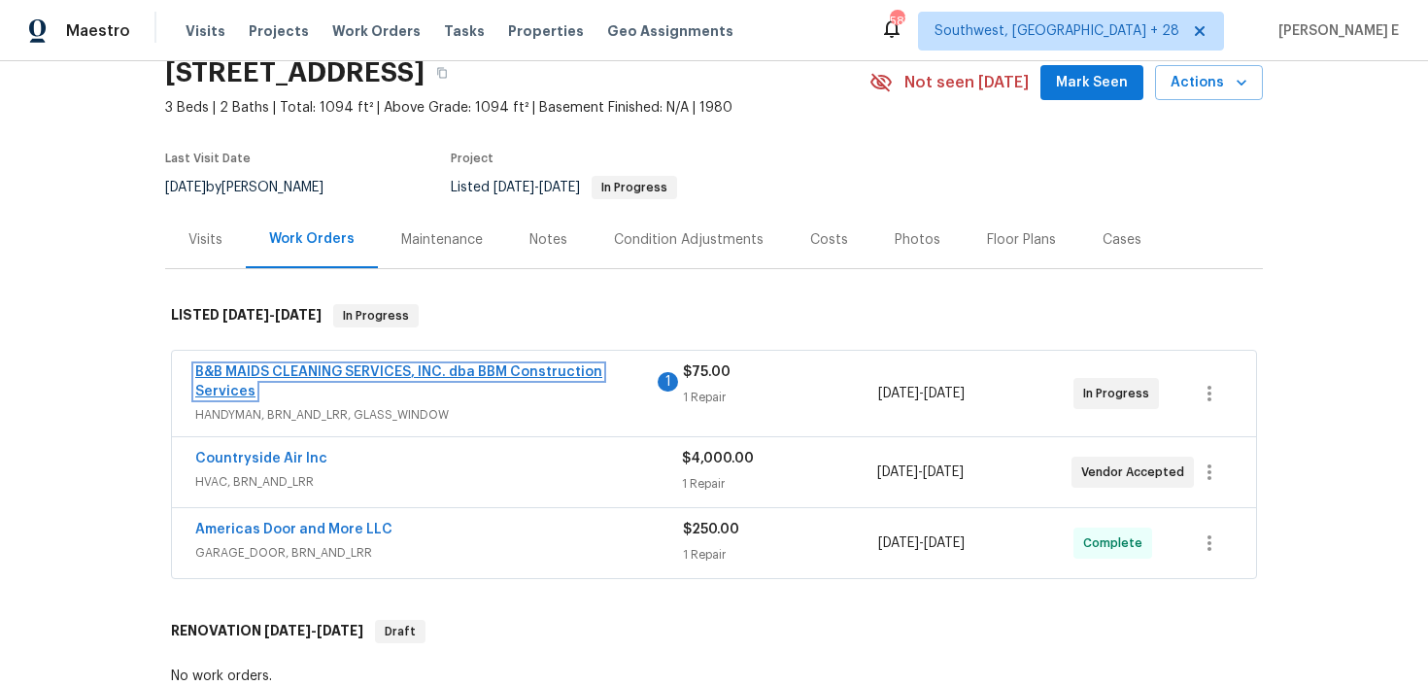
click at [374, 372] on link "B&B MAIDS CLEANING SERVICES, INC. dba BBM Construction Services" at bounding box center [398, 381] width 407 height 33
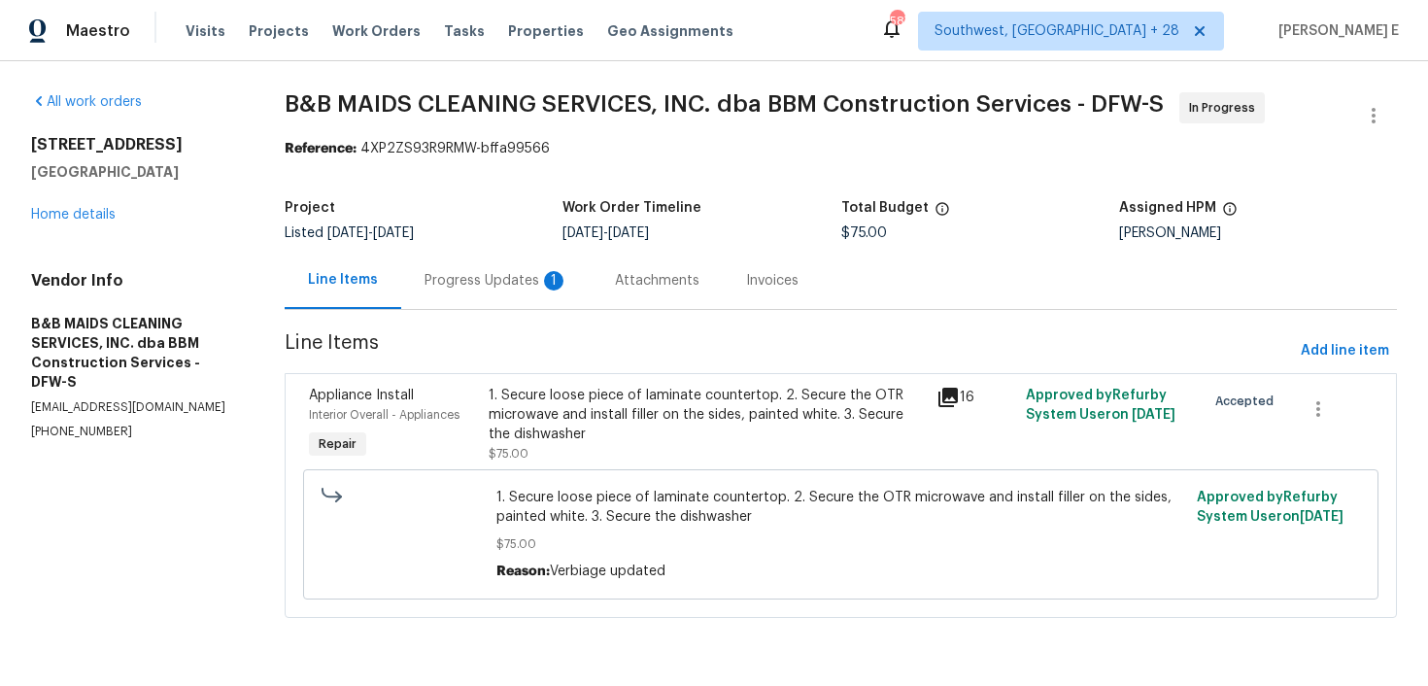
click at [543, 298] on div "Progress Updates 1" at bounding box center [496, 280] width 190 height 57
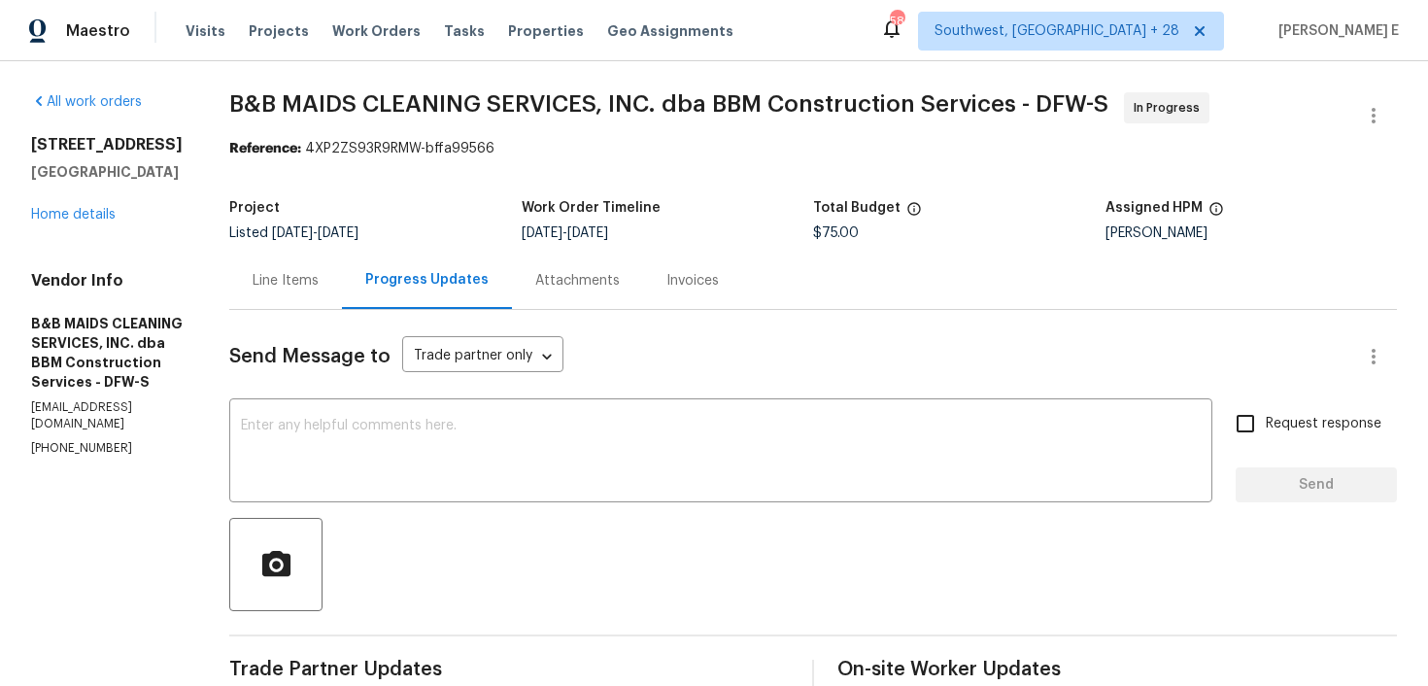
click at [324, 300] on div "Line Items" at bounding box center [285, 280] width 113 height 57
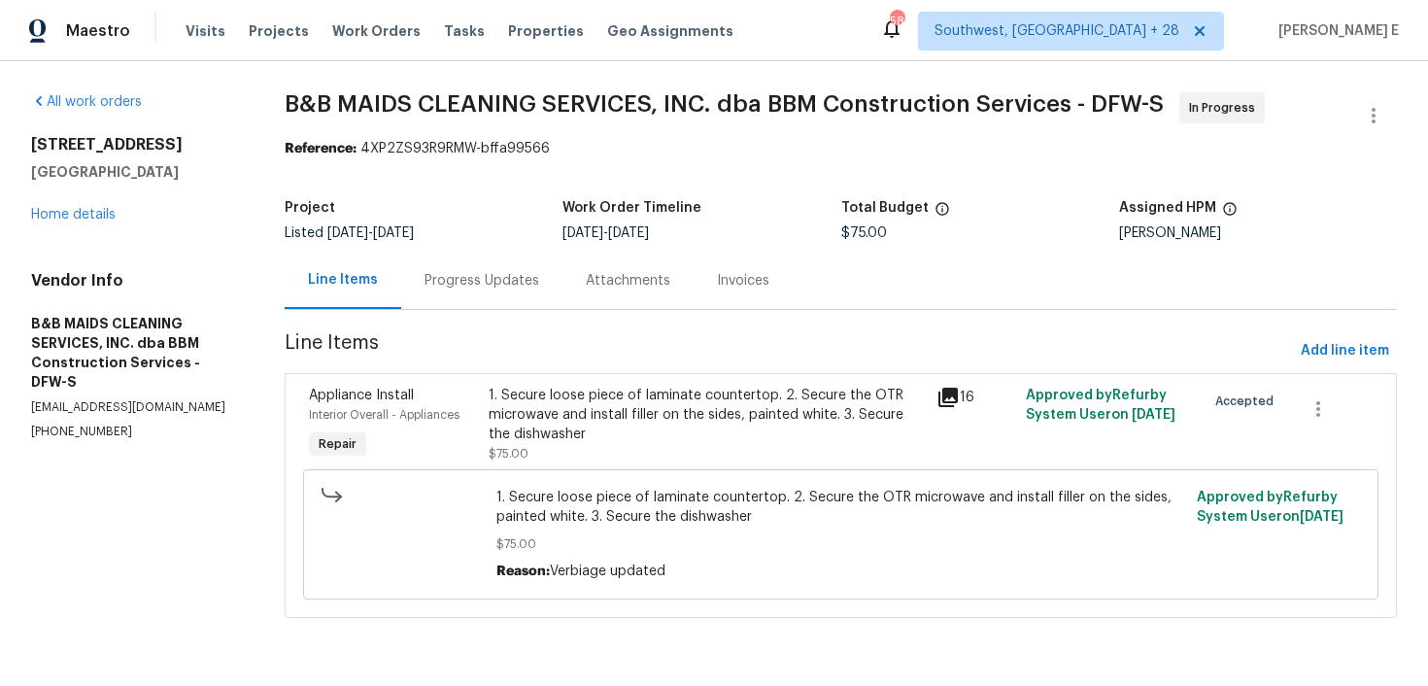
click at [606, 457] on div "1. Secure loose piece of laminate countertop. 2. Secure the OTR microwave and i…" at bounding box center [707, 425] width 436 height 78
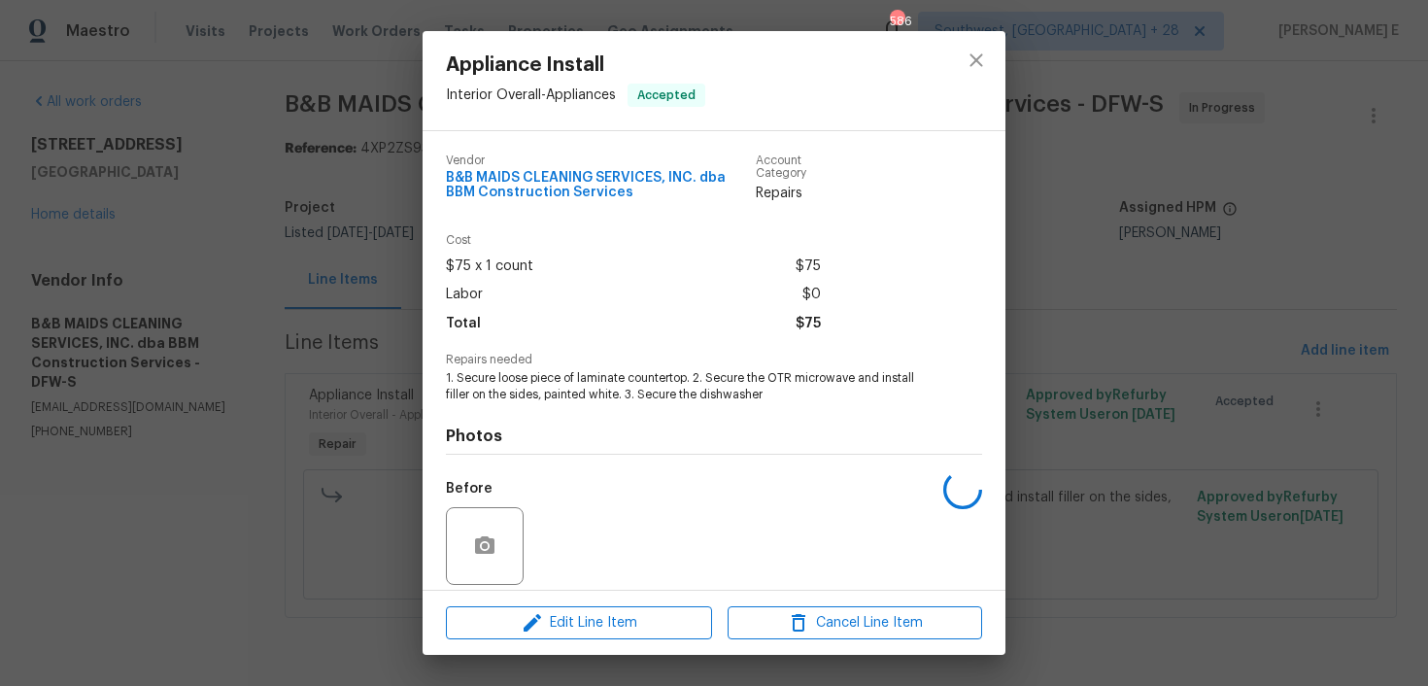
scroll to position [141, 0]
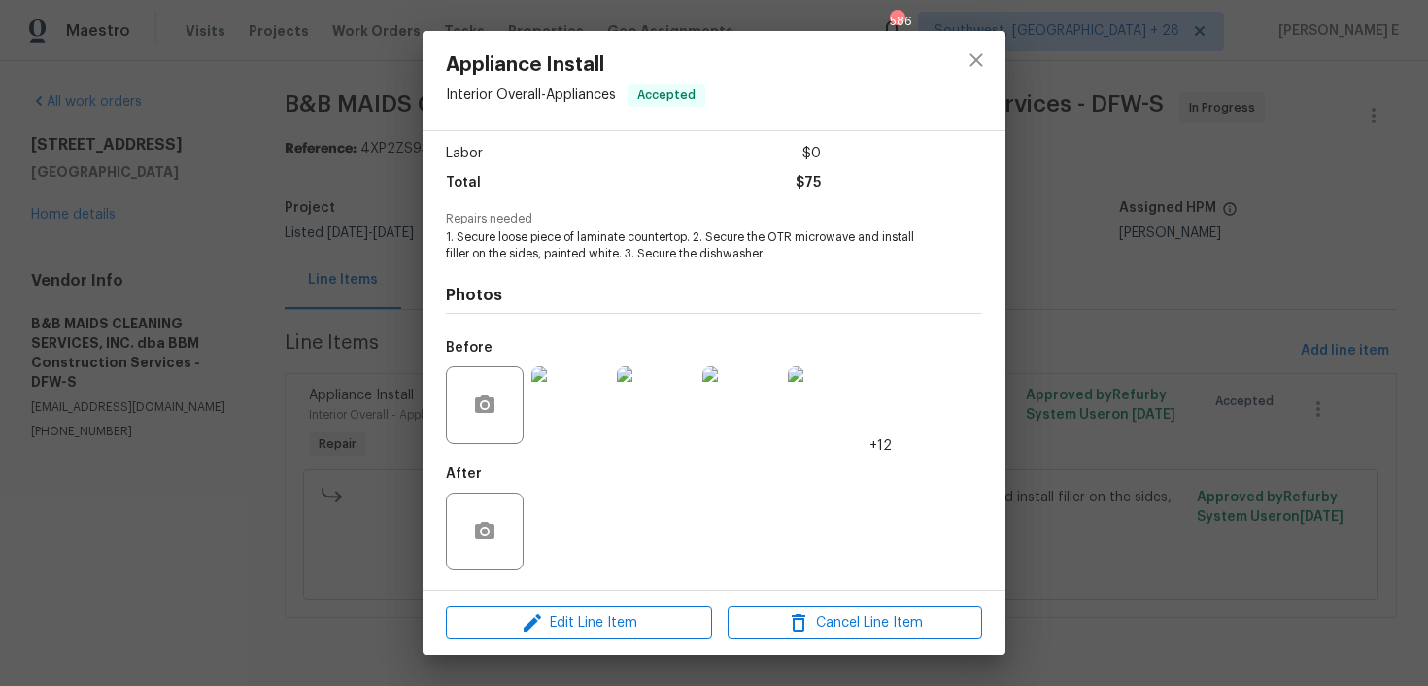
click at [544, 395] on img at bounding box center [570, 405] width 78 height 78
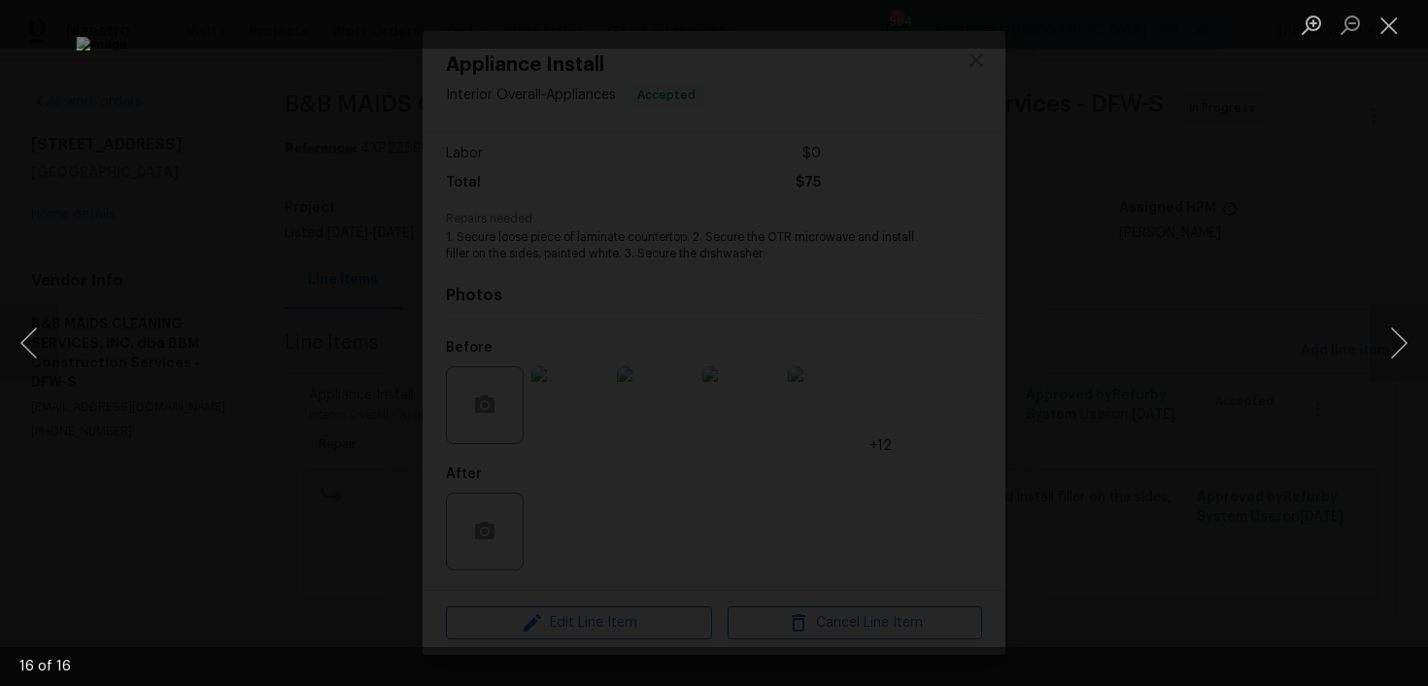
click at [1292, 337] on div "Lightbox" at bounding box center [714, 343] width 1428 height 686
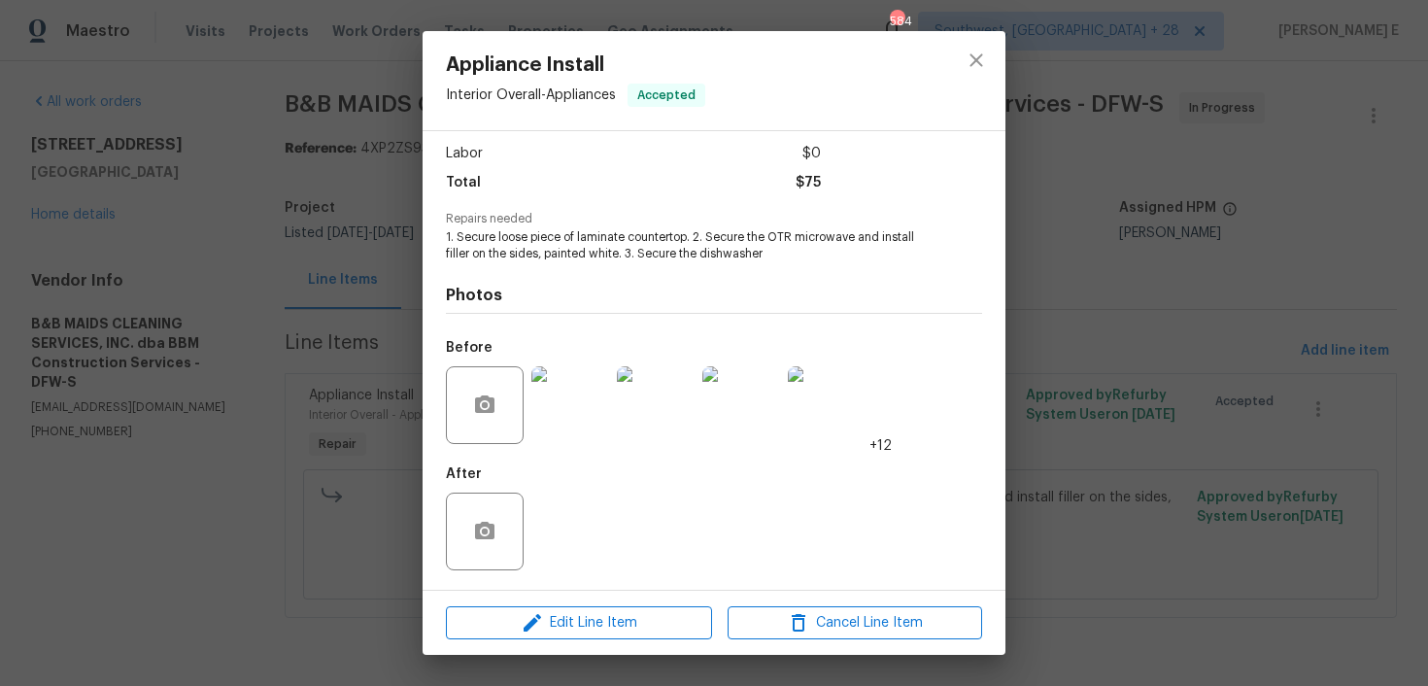
click at [1292, 337] on div "Appliance Install Interior Overall - Appliances Accepted Vendor B&B MAIDS CLEAN…" at bounding box center [714, 343] width 1428 height 686
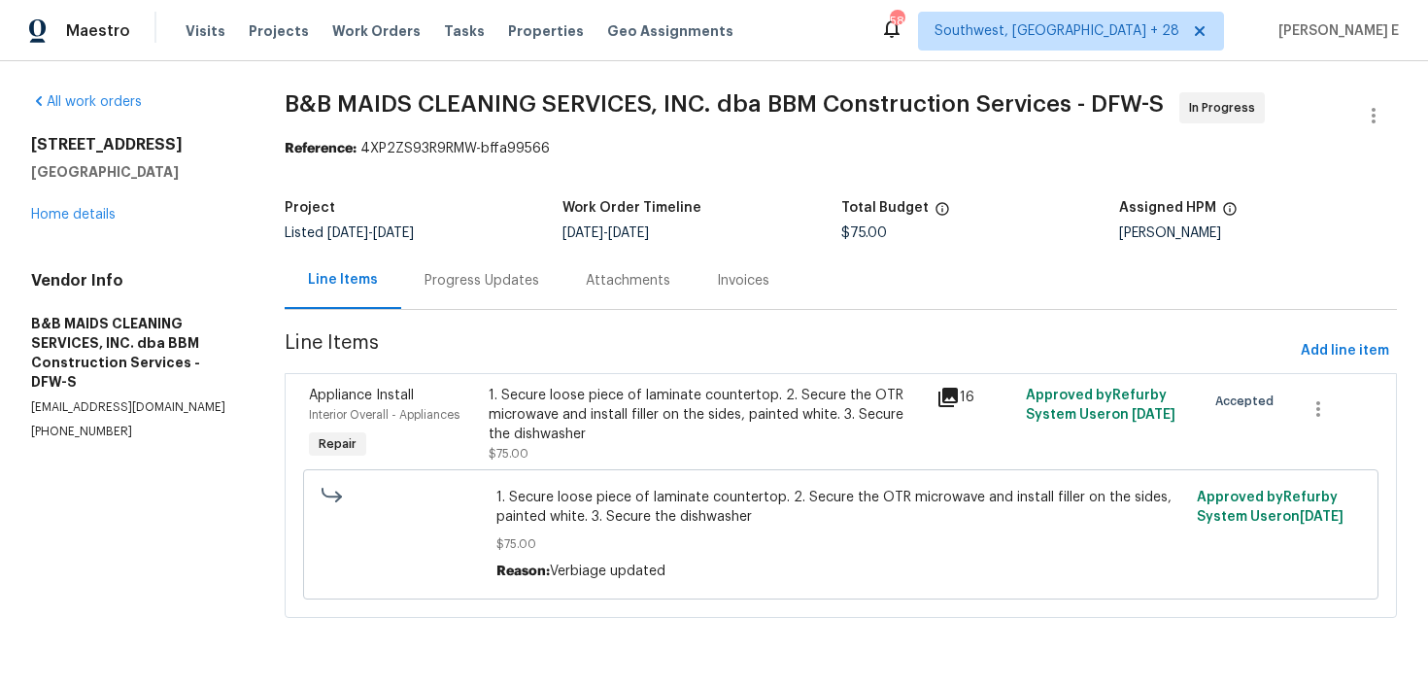
click at [487, 276] on div "Progress Updates" at bounding box center [482, 280] width 115 height 19
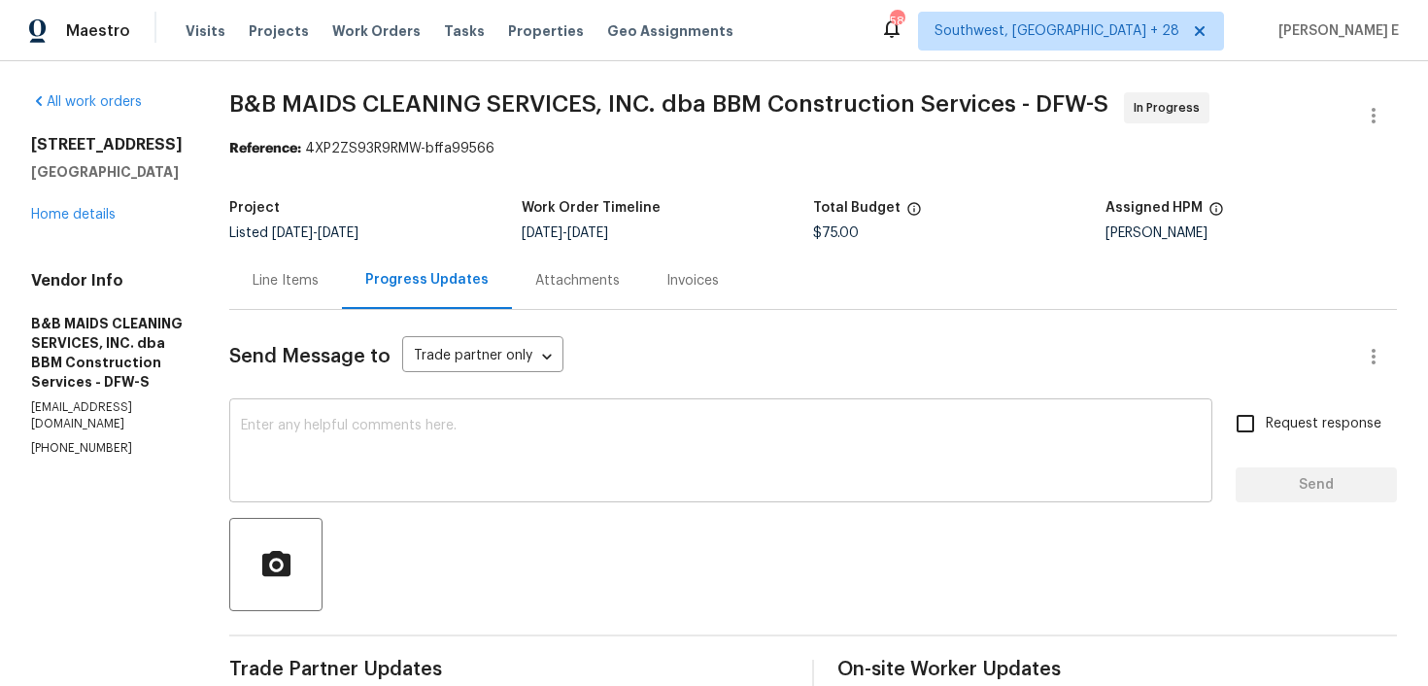
click at [507, 473] on textarea at bounding box center [721, 453] width 960 height 68
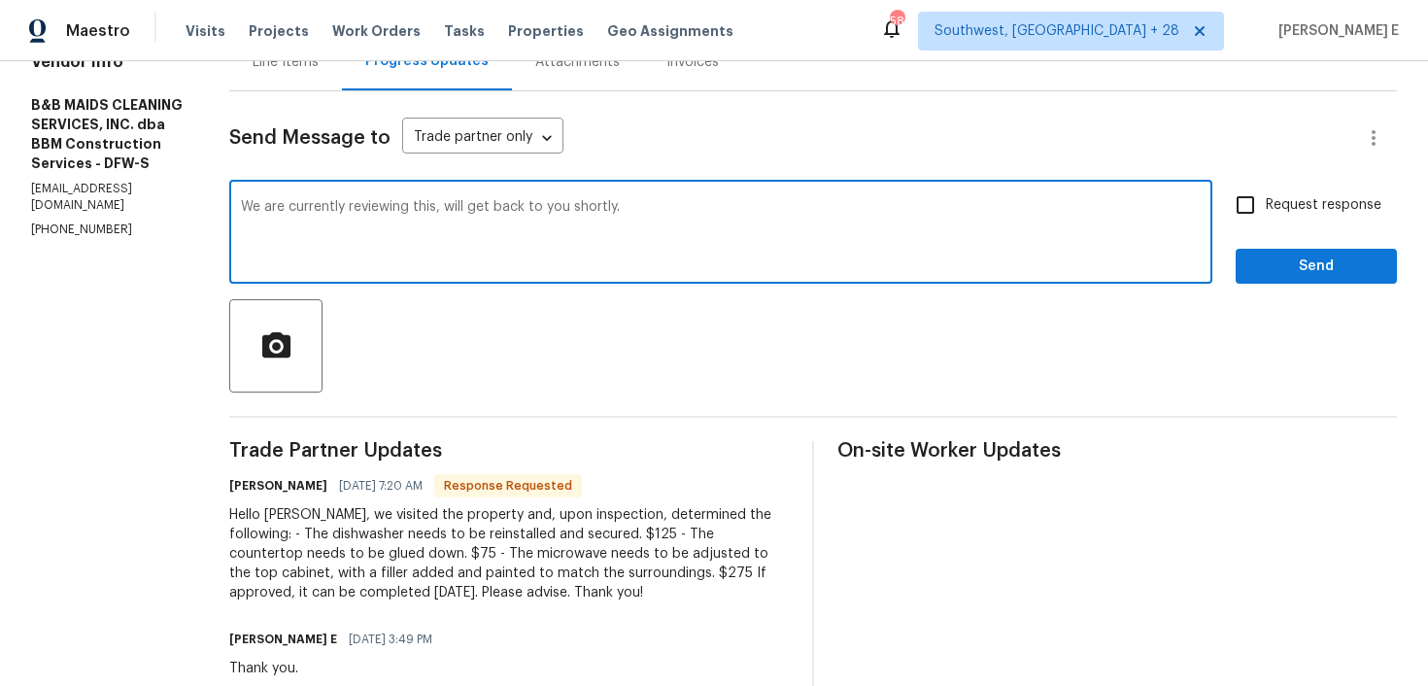
scroll to position [229, 0]
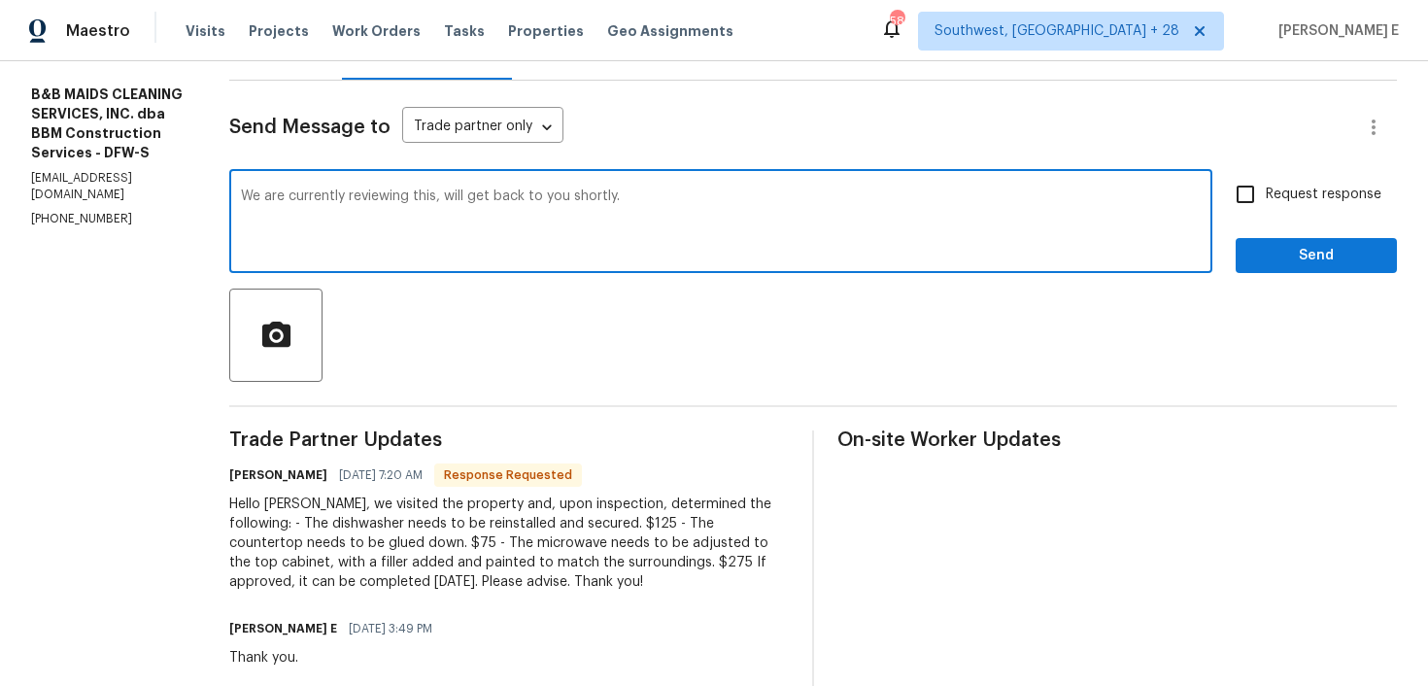
type textarea "We are currently reviewing this, will get back to you shortly."
click at [1288, 267] on span "Send" at bounding box center [1316, 256] width 130 height 24
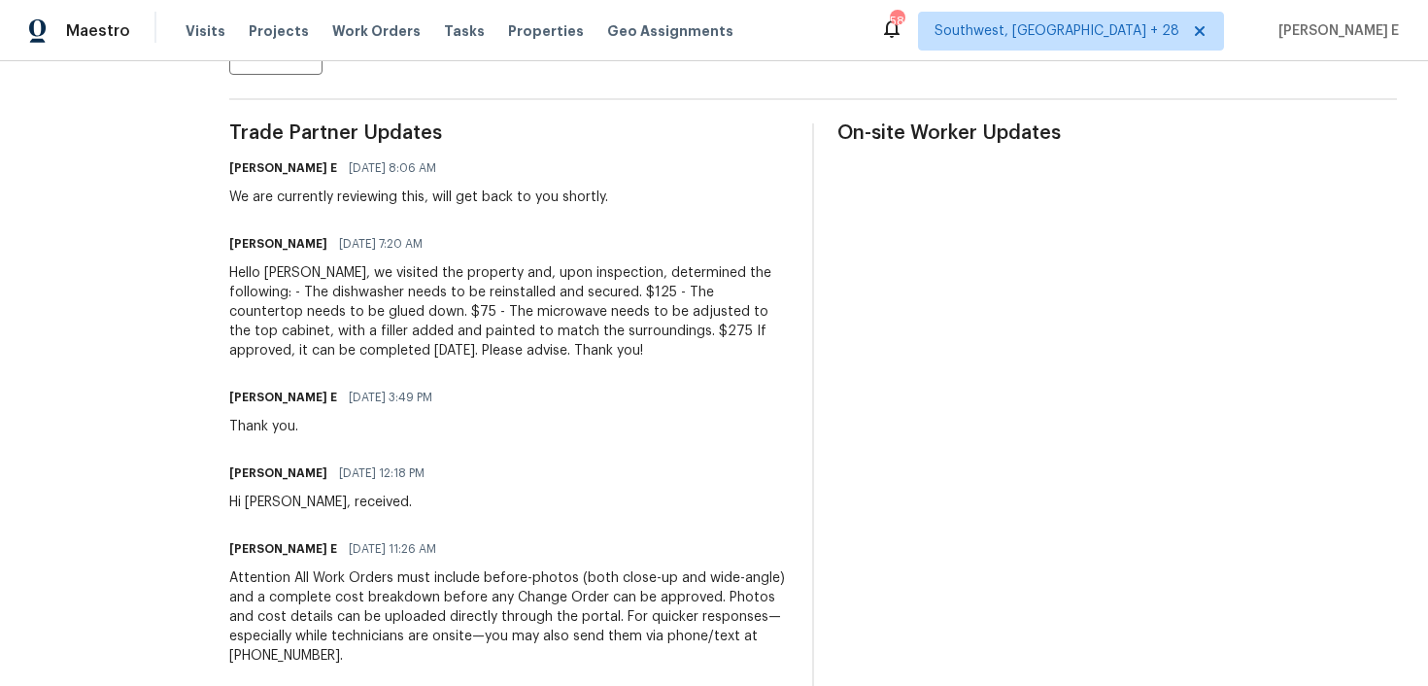
scroll to position [544, 0]
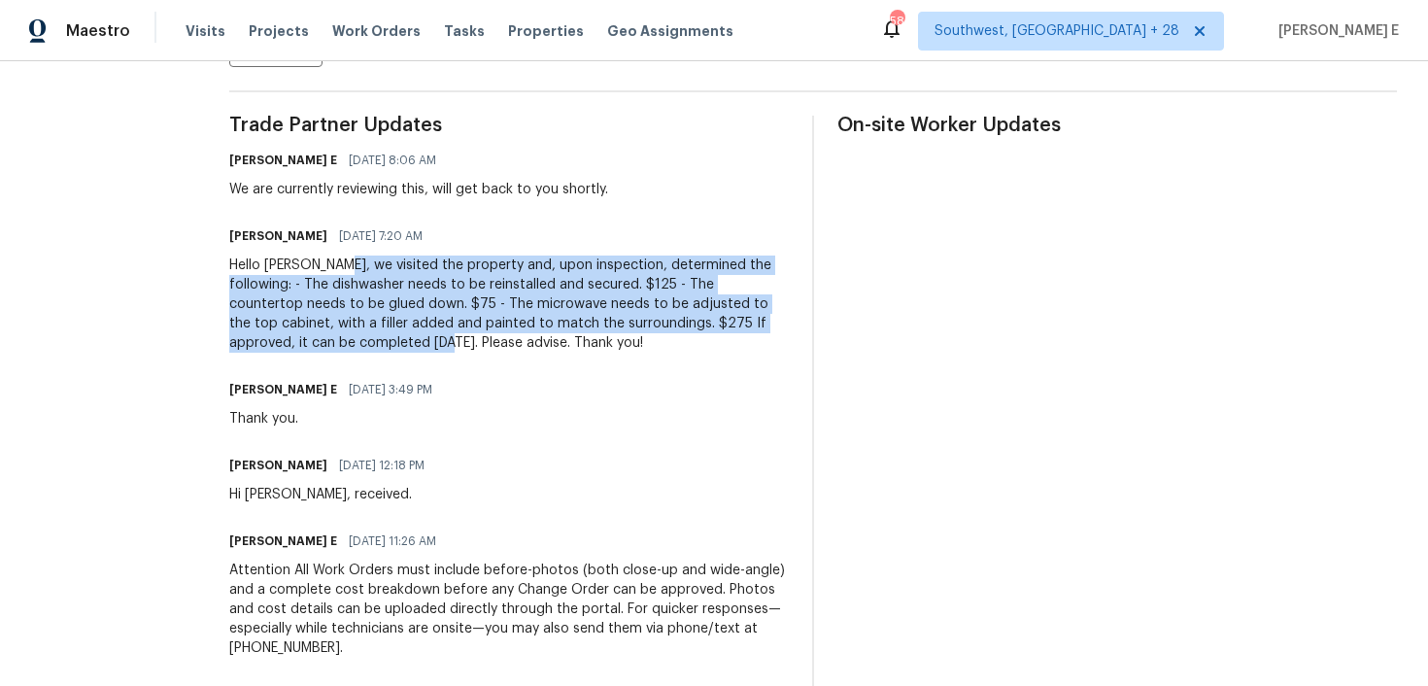
drag, startPoint x: 404, startPoint y: 266, endPoint x: 537, endPoint y: 345, distance: 154.6
click at [537, 345] on div "Hello Keerthana, we visited the property and, upon inspection, determined the f…" at bounding box center [509, 304] width 560 height 97
copy div "we visited the property and, upon inspection, determined the following: - The d…"
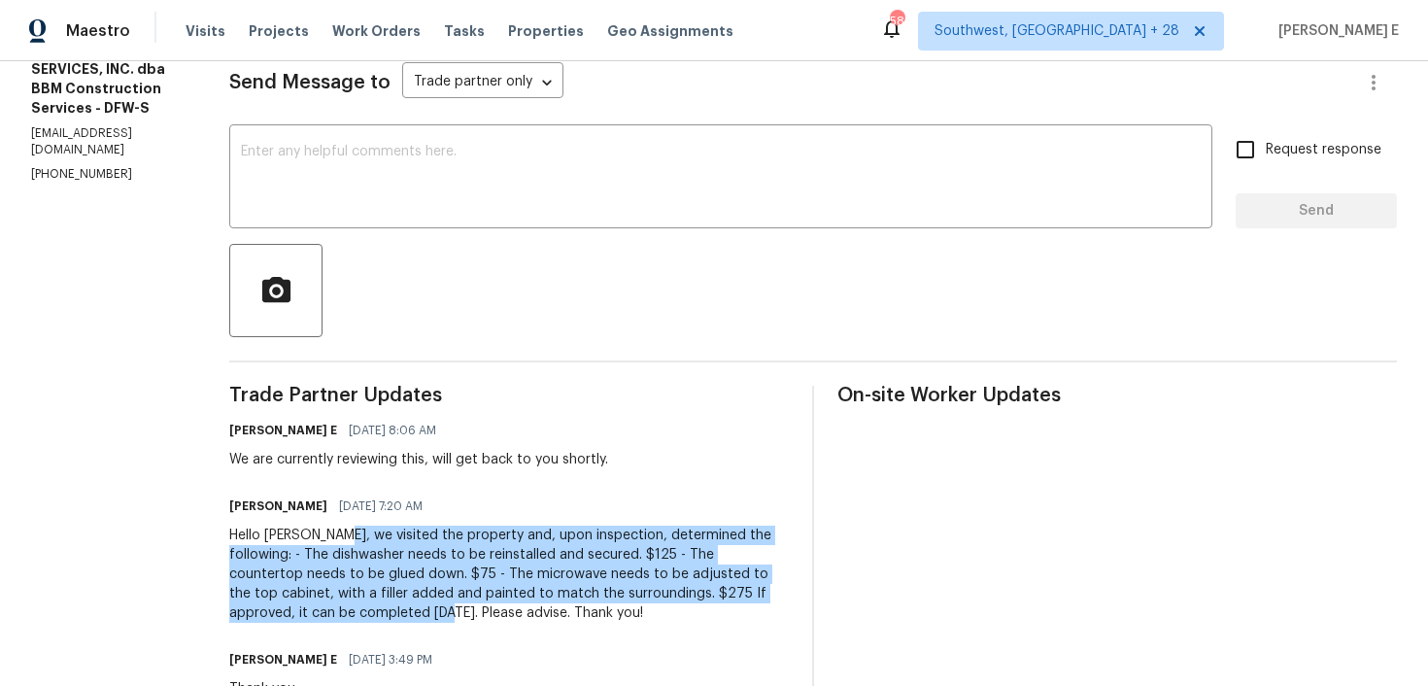
scroll to position [0, 0]
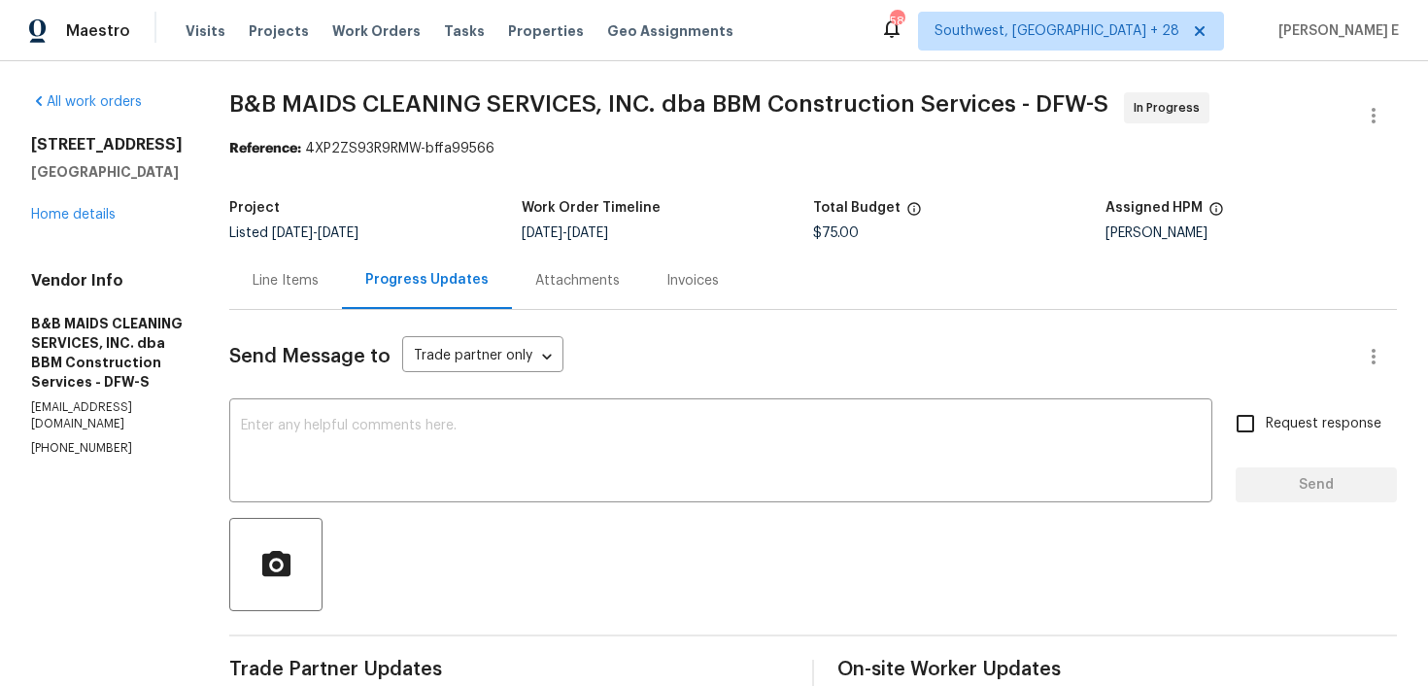
click at [342, 295] on div "Line Items" at bounding box center [285, 280] width 113 height 57
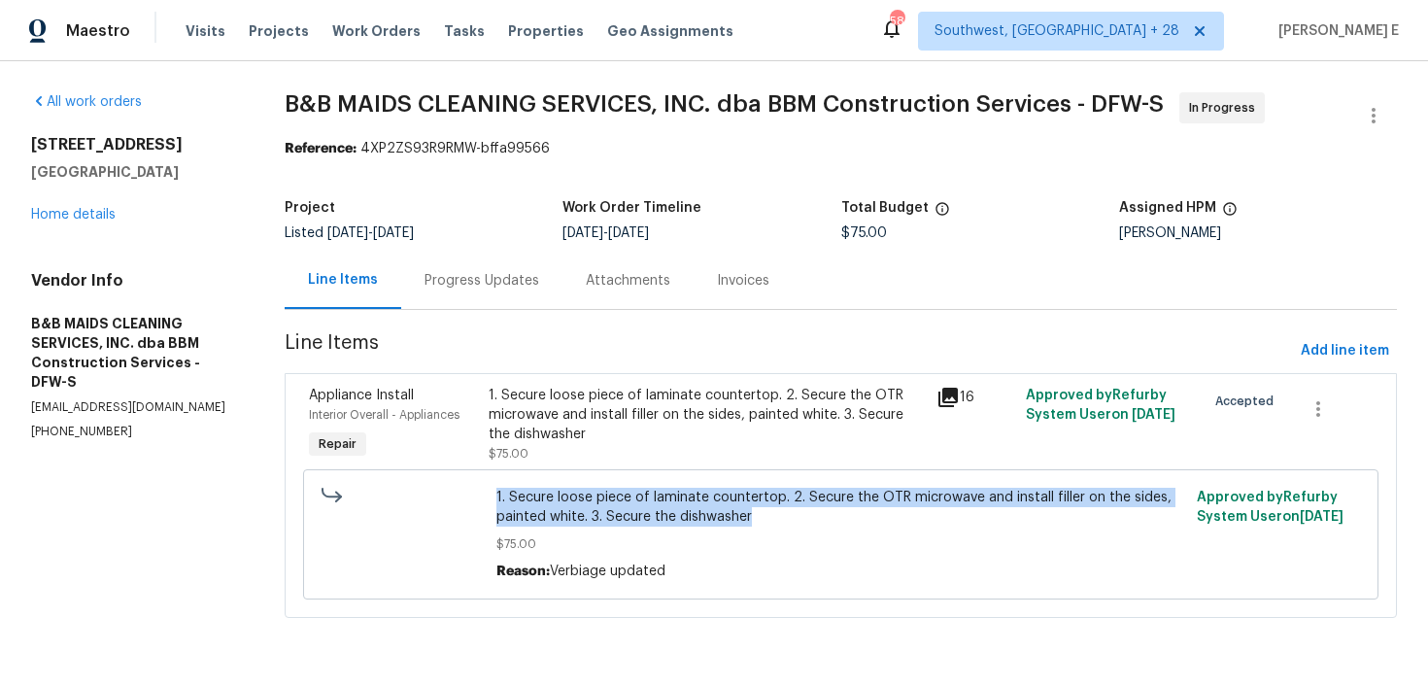
drag, startPoint x: 495, startPoint y: 500, endPoint x: 817, endPoint y: 515, distance: 321.9
click at [814, 516] on div "1. Secure loose piece of laminate countertop. 2. Secure the OTR microwave and i…" at bounding box center [840, 534] width 1075 height 130
copy span "1. Secure loose piece of laminate countertop. 2. Secure the OTR microwave and i…"
click at [93, 210] on link "Home details" at bounding box center [73, 215] width 85 height 14
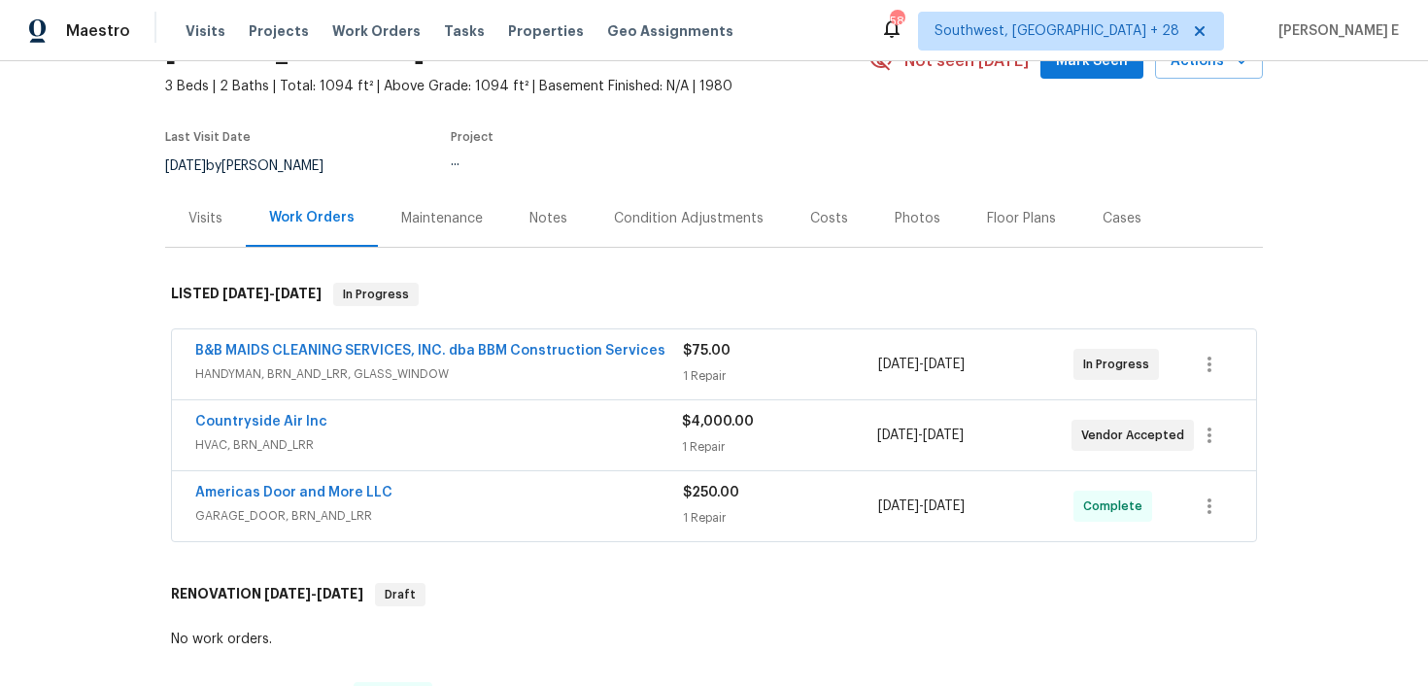
scroll to position [121, 0]
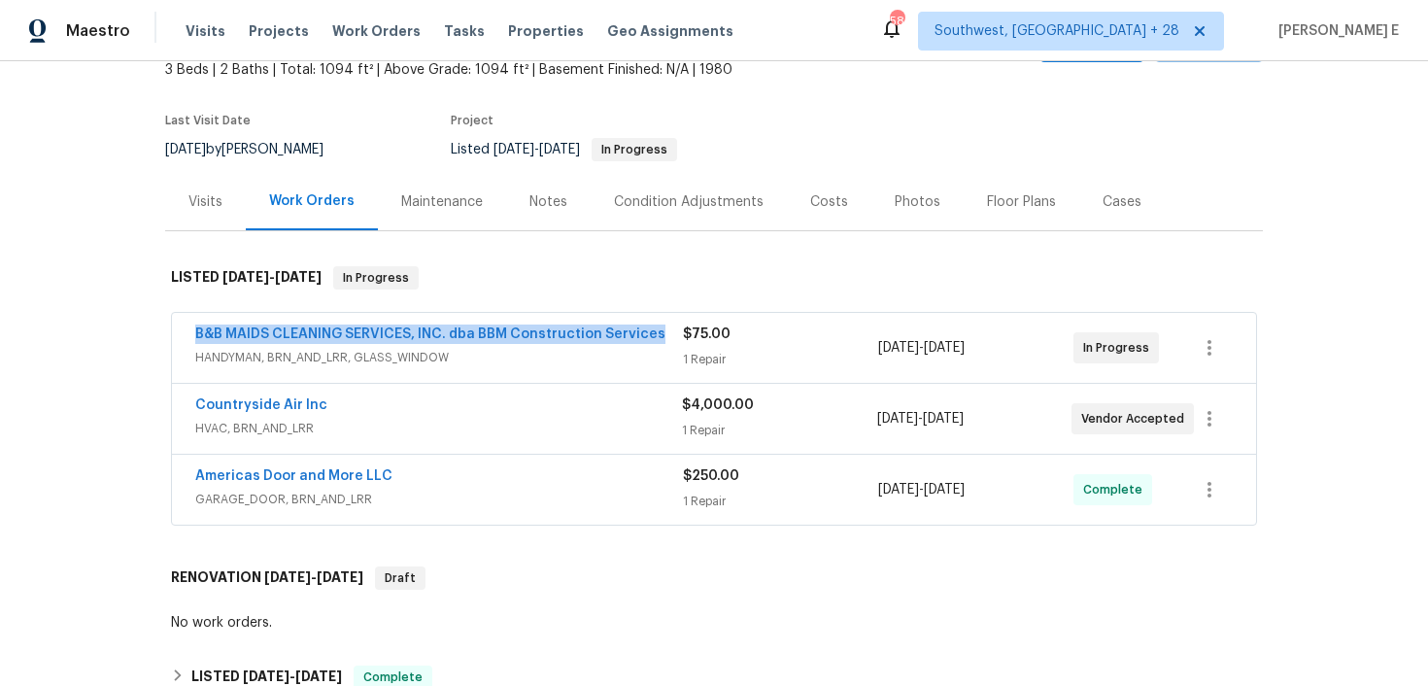
click at [94, 454] on div "Back to all projects 8611 Deep Valley Dr, Houston, TX 77044 3 Beds | 2 Baths | …" at bounding box center [714, 373] width 1428 height 625
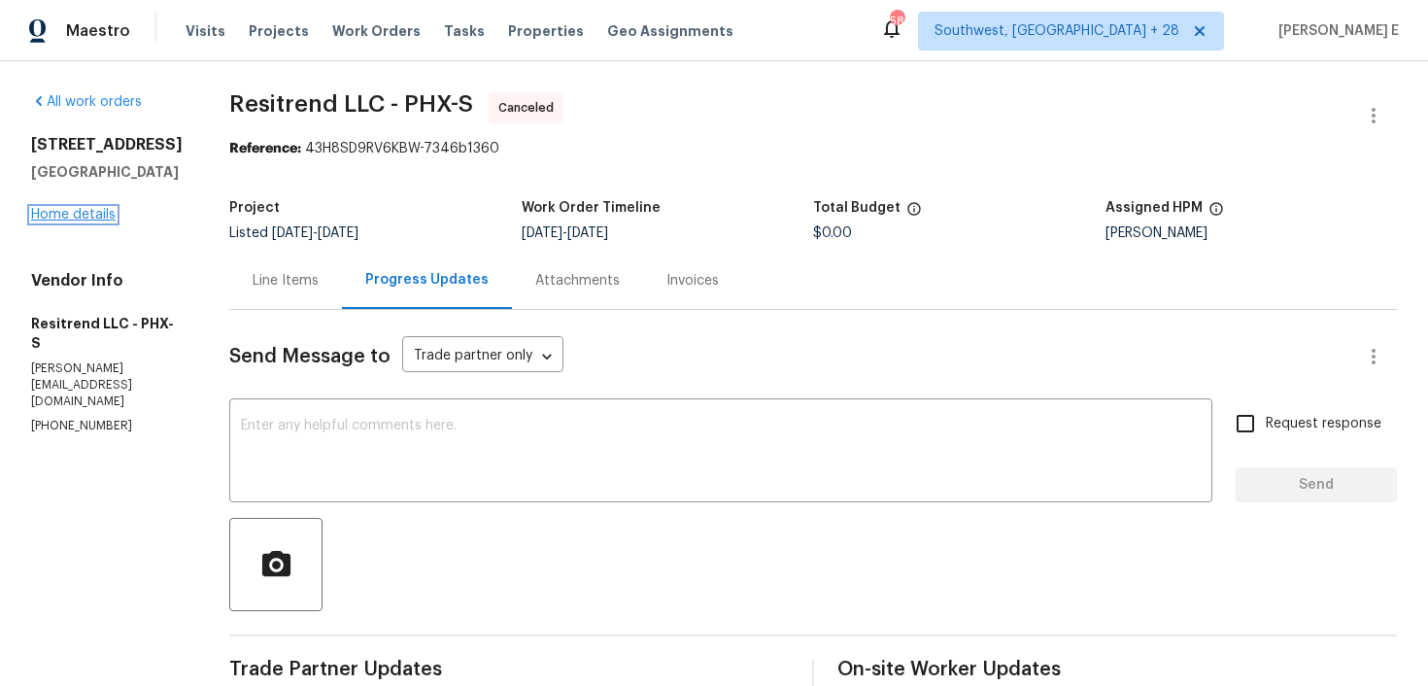
click at [86, 222] on link "Home details" at bounding box center [73, 215] width 85 height 14
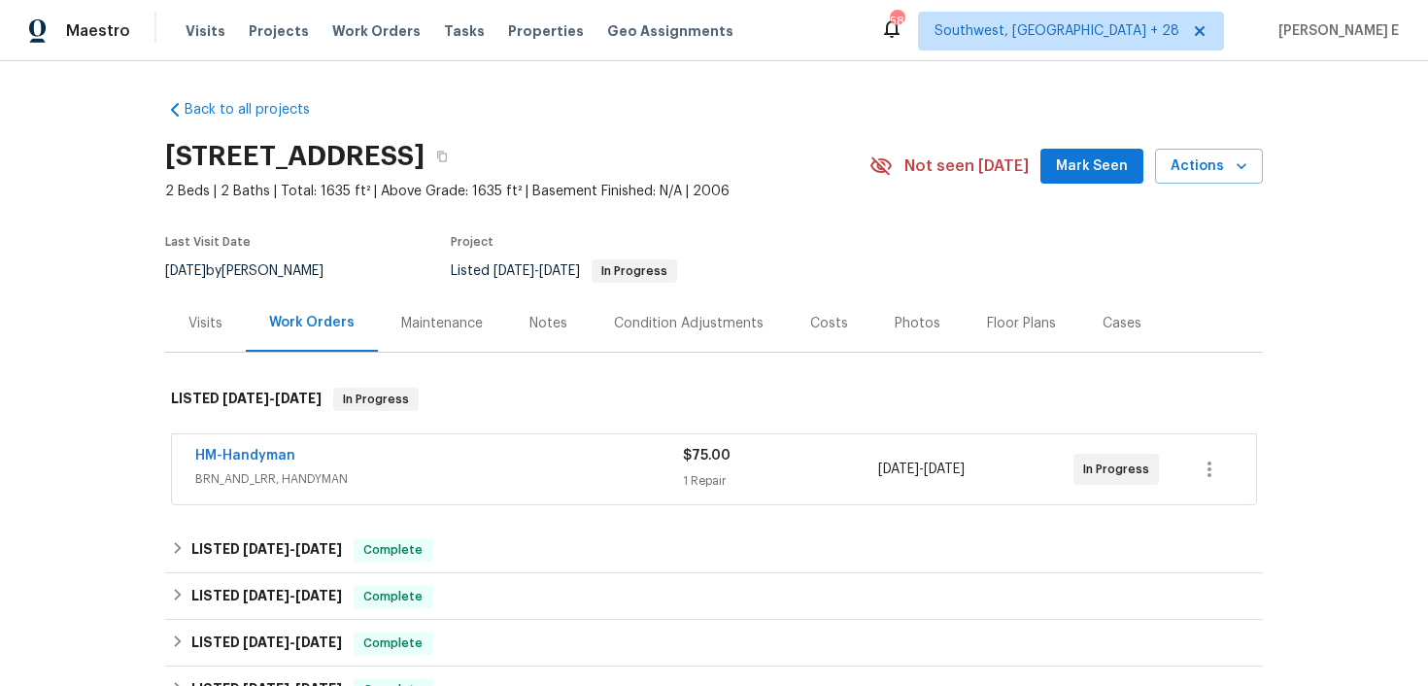
click at [237, 447] on span "HM-Handyman" at bounding box center [245, 455] width 100 height 19
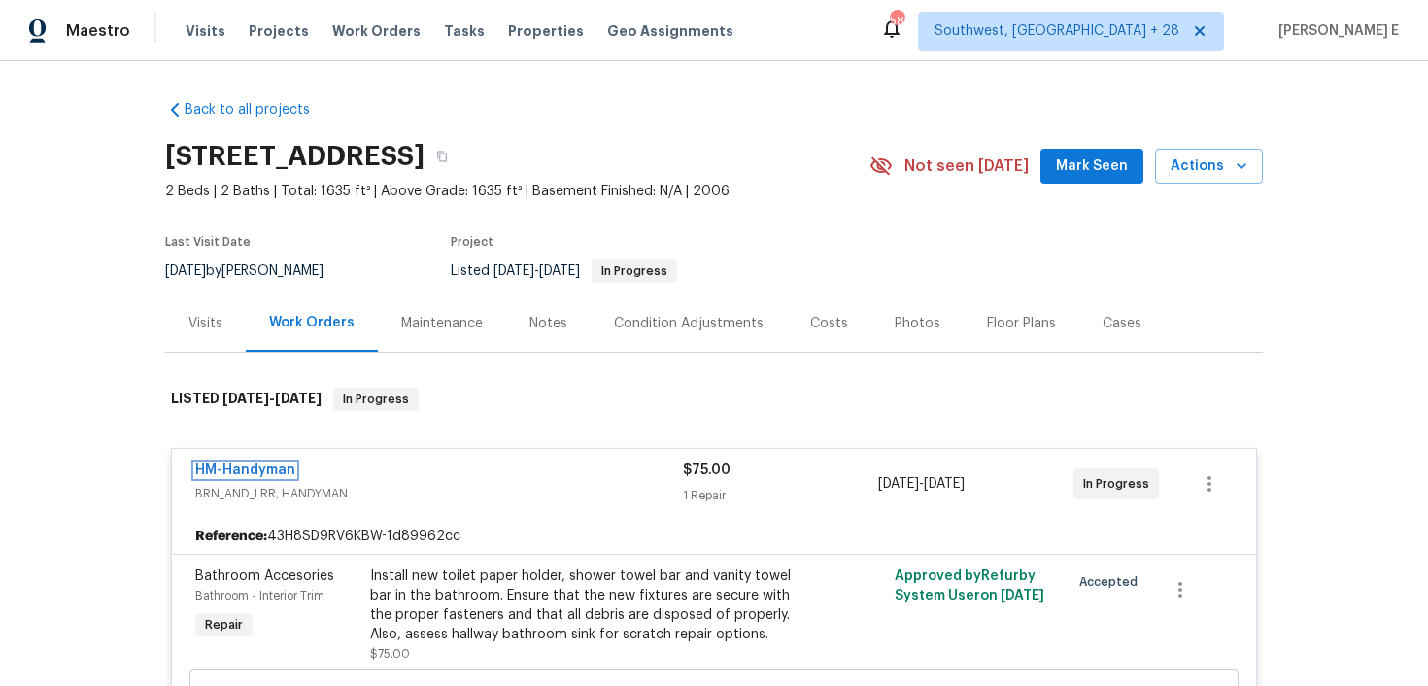
click at [238, 470] on link "HM-Handyman" at bounding box center [245, 470] width 100 height 14
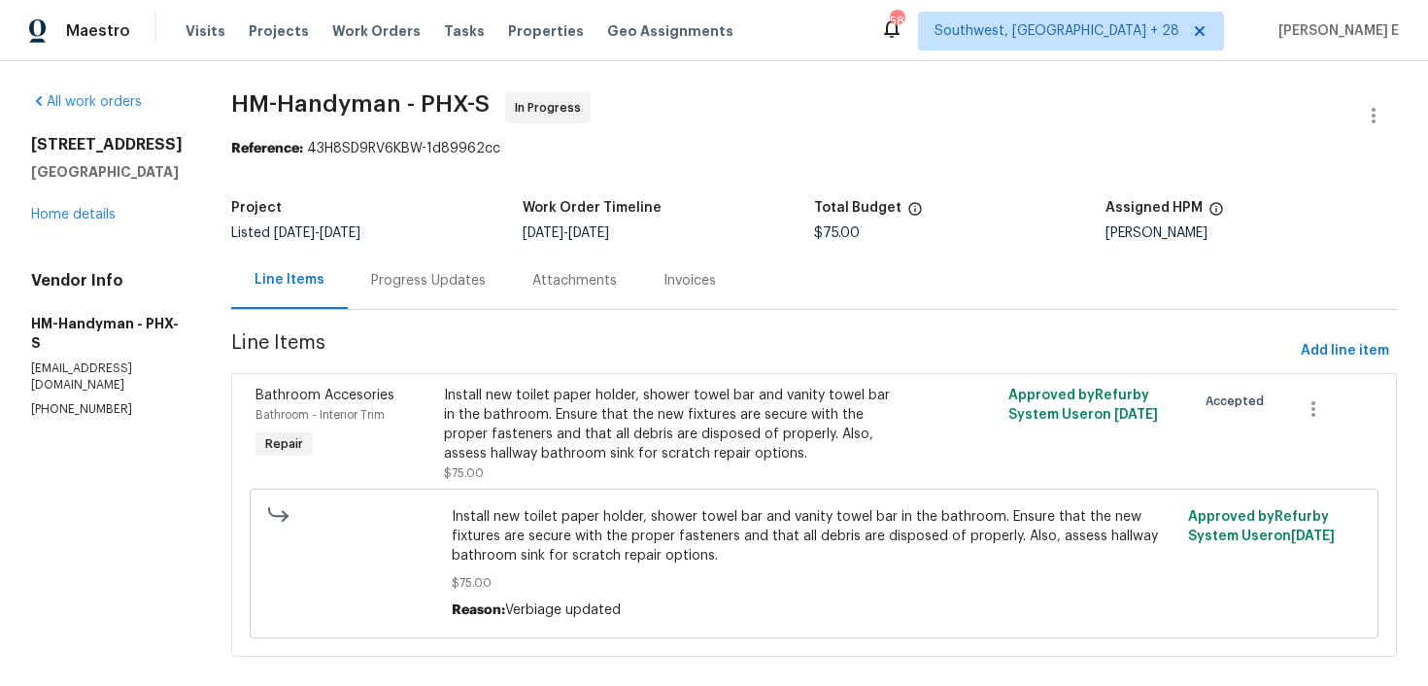
click at [399, 267] on div "Progress Updates" at bounding box center [428, 280] width 161 height 57
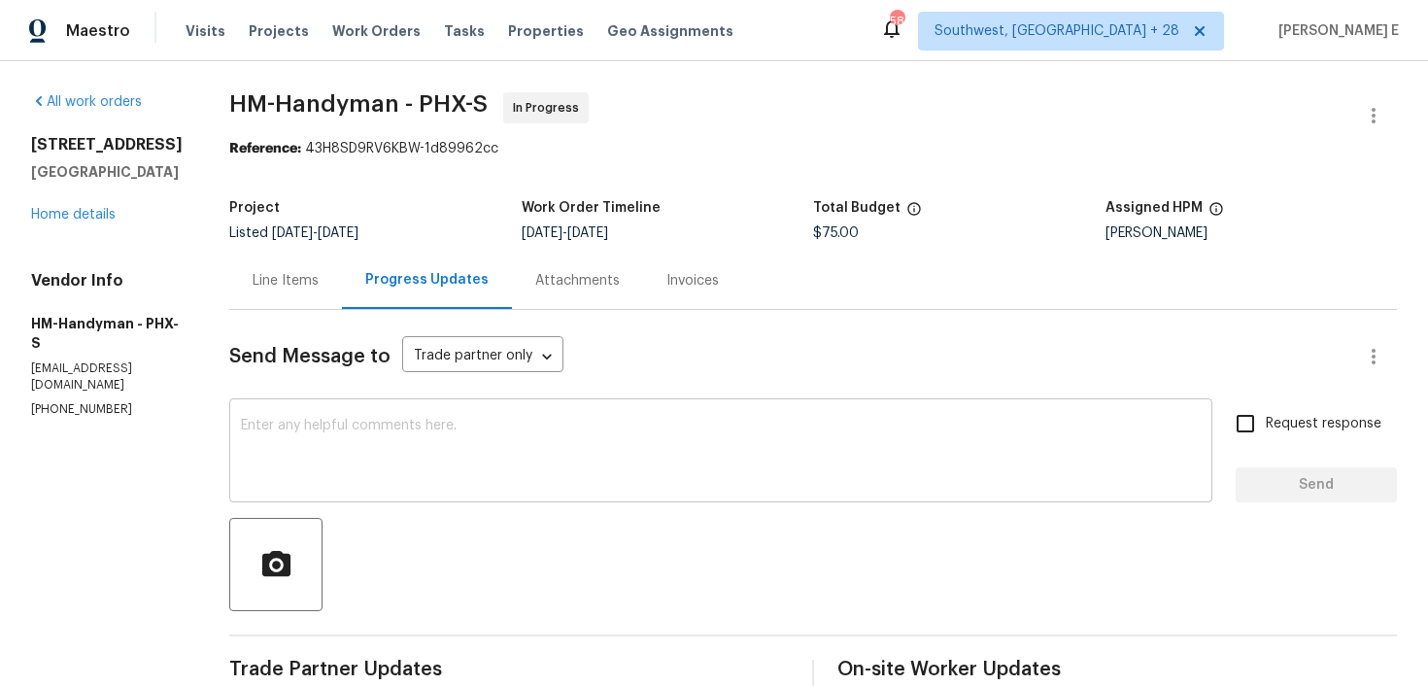
click at [702, 451] on textarea at bounding box center [721, 453] width 960 height 68
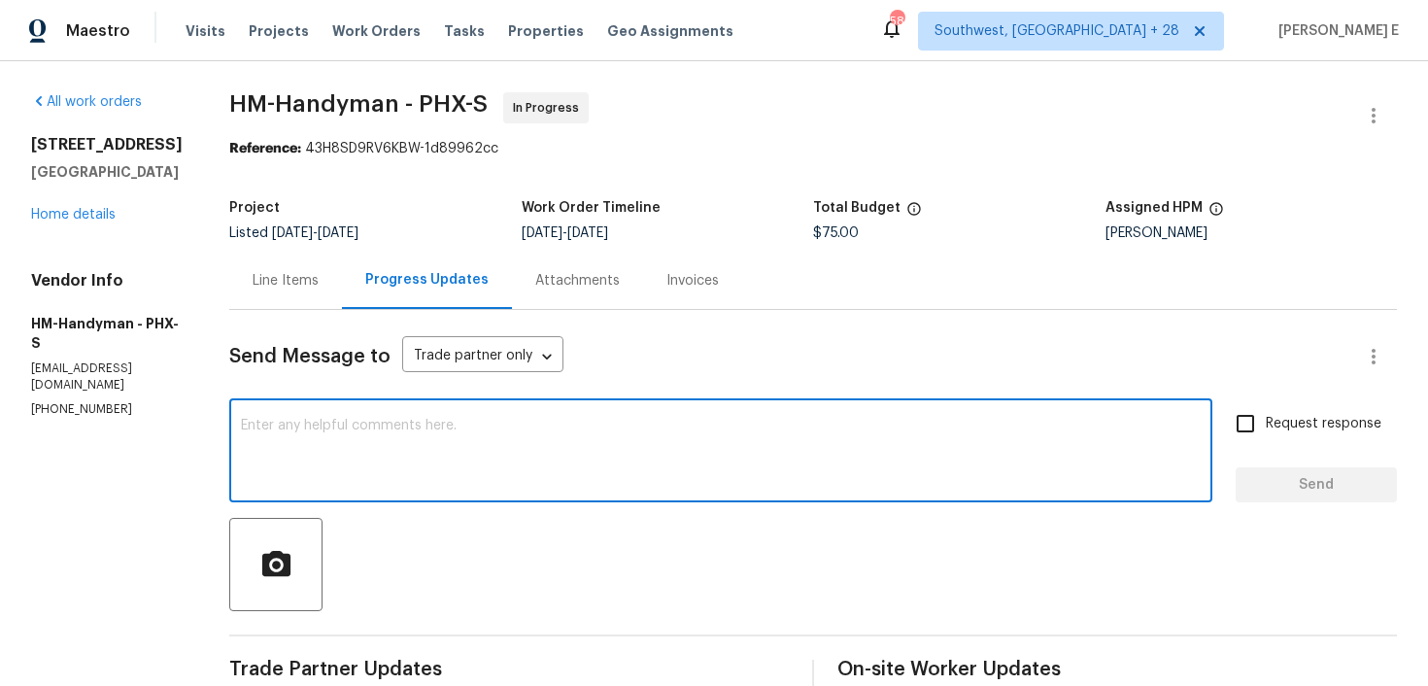
paste textarea "Quick check—are we still on track with this work order [DATE]?"
type textarea "Quick check—are we still on track with this work order [DATE]?"
click at [1256, 430] on input "Request response" at bounding box center [1245, 423] width 41 height 41
checkbox input "true"
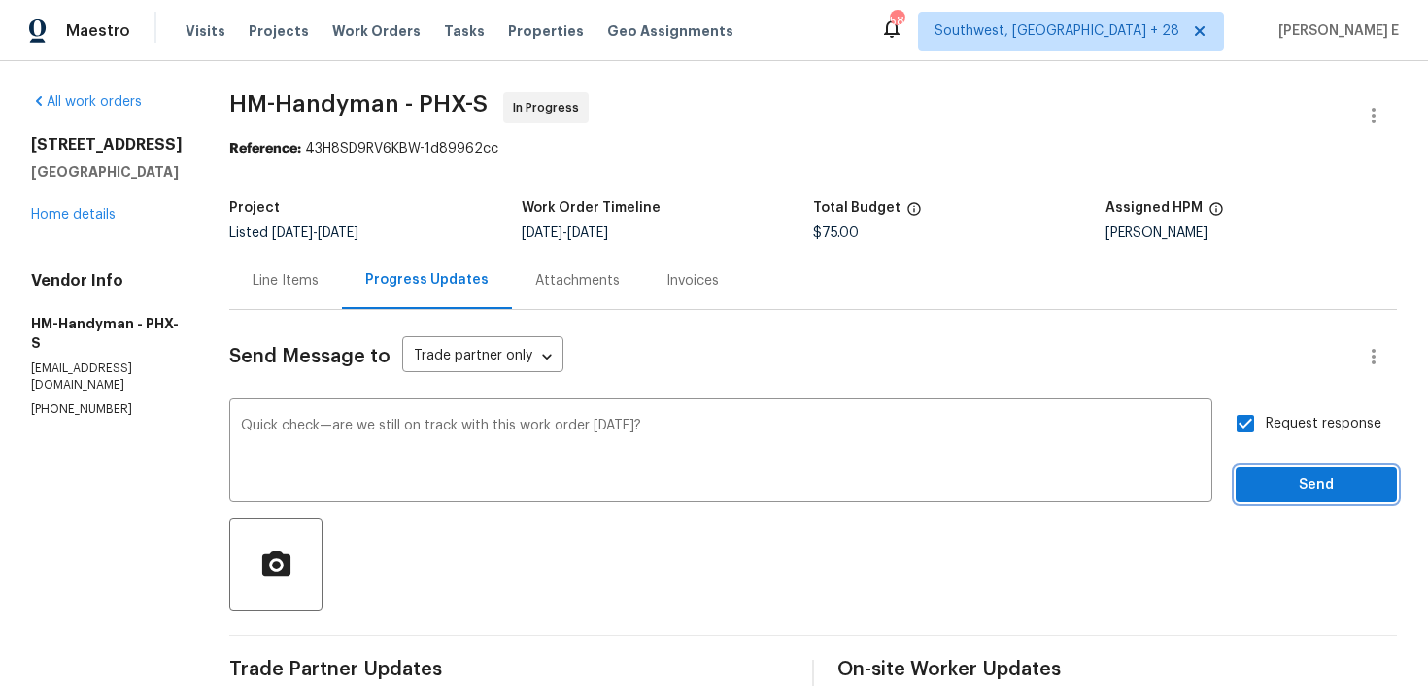
click at [1255, 488] on span "Send" at bounding box center [1316, 485] width 130 height 24
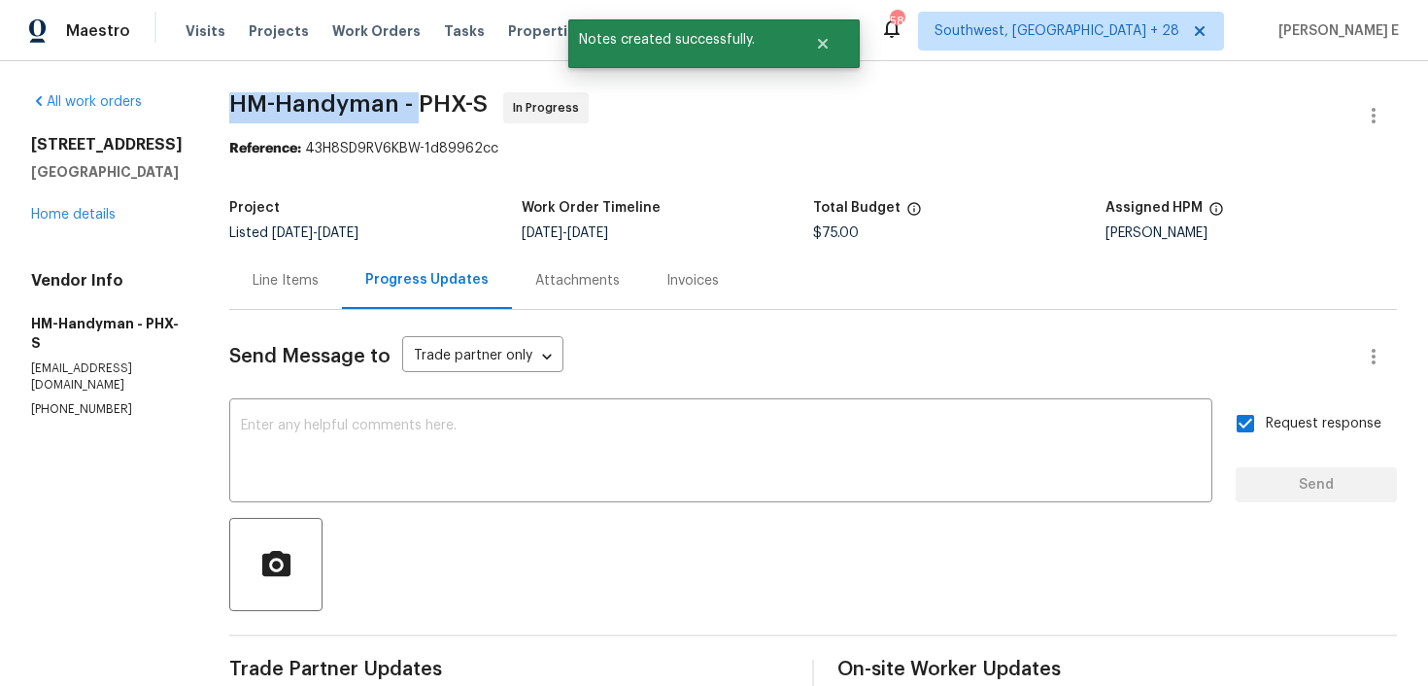
drag, startPoint x: 249, startPoint y: 100, endPoint x: 438, endPoint y: 106, distance: 189.5
click at [438, 106] on span "HM-Handyman - PHX-S" at bounding box center [358, 103] width 258 height 23
copy span "HM-Handyman -"
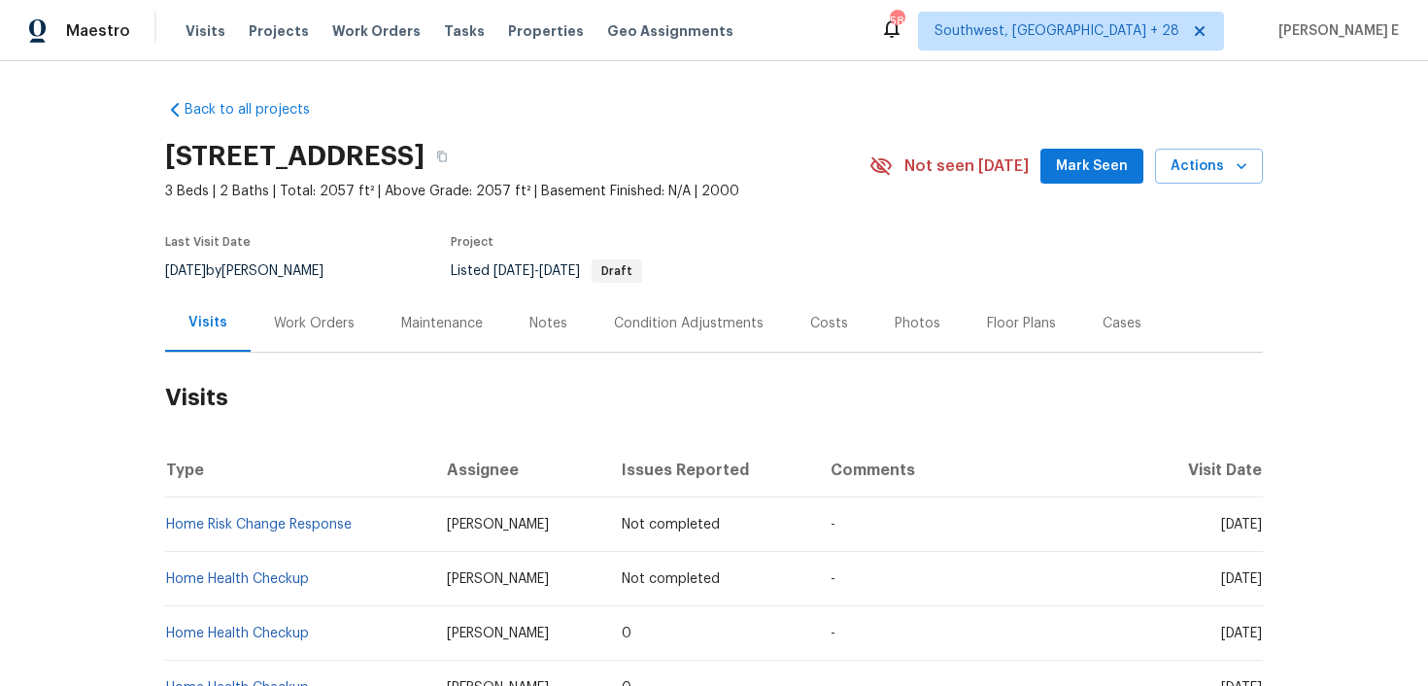
click at [317, 329] on div "Work Orders" at bounding box center [314, 323] width 81 height 19
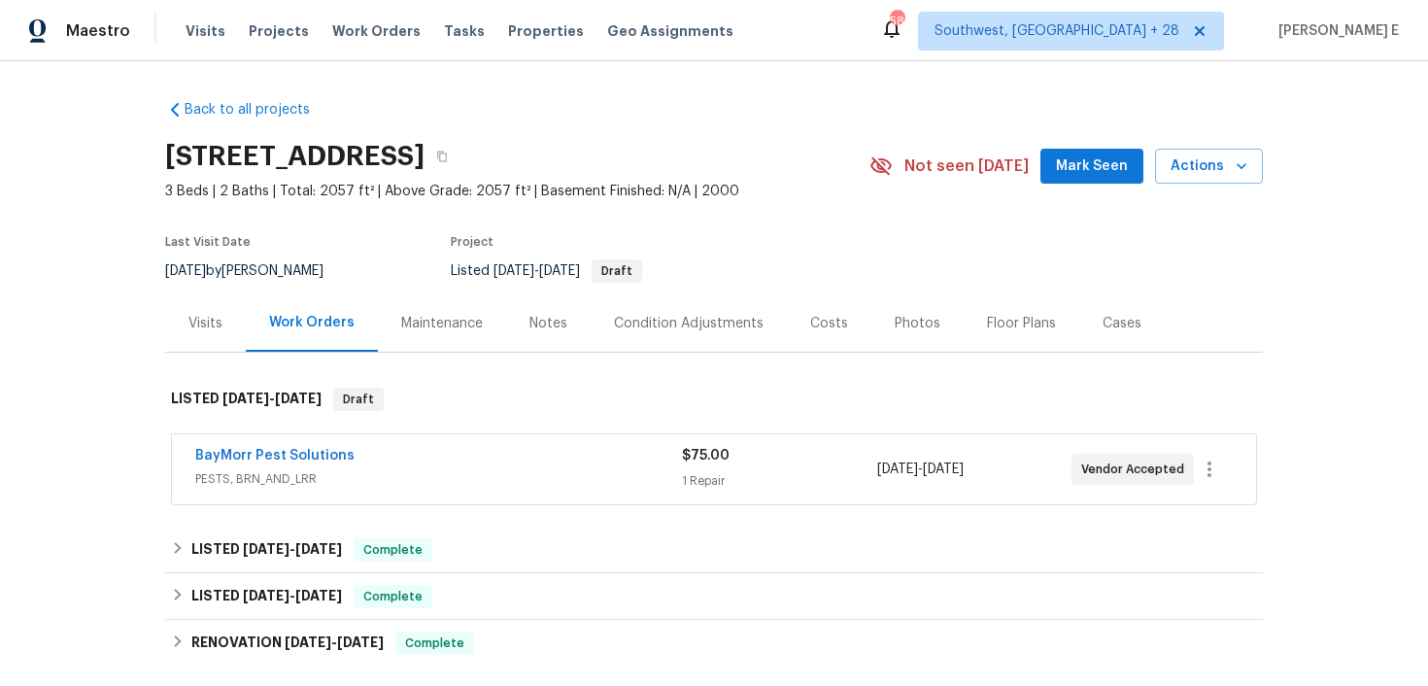
scroll to position [44, 0]
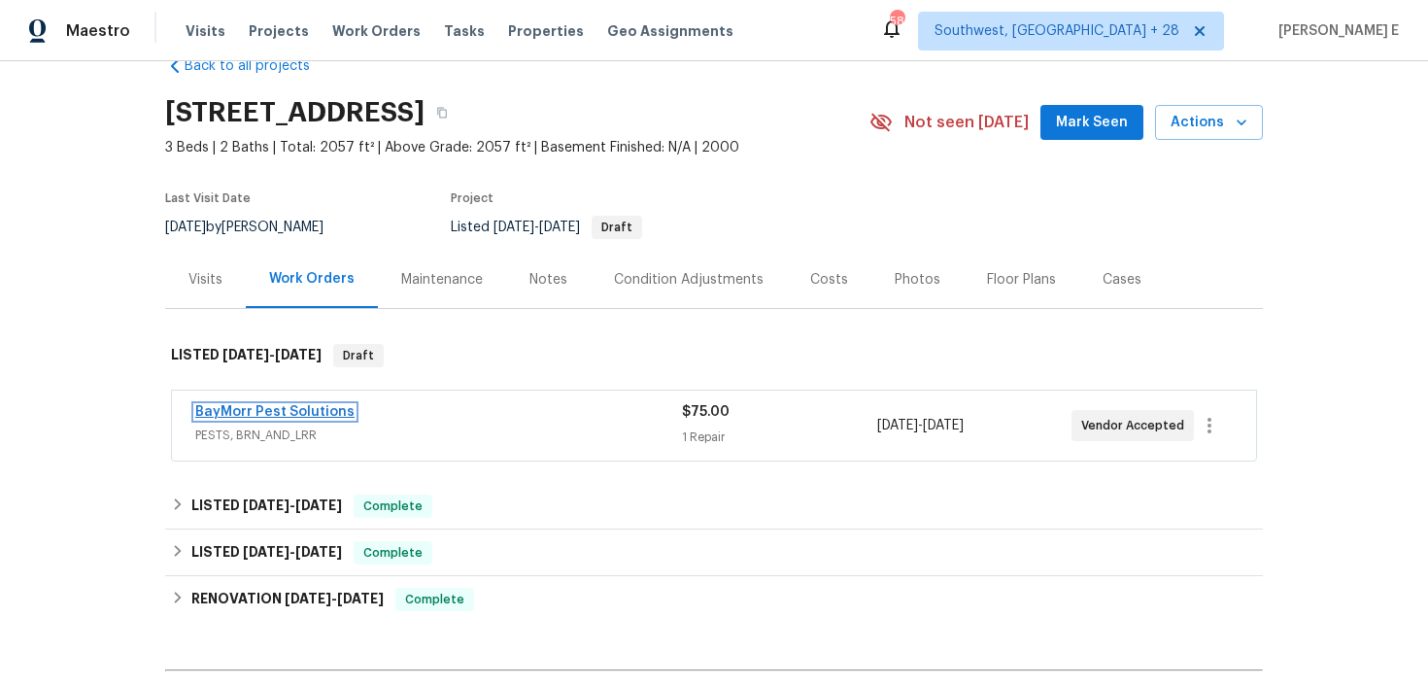
click at [324, 412] on link "BayMorr Pest Solutions" at bounding box center [274, 412] width 159 height 14
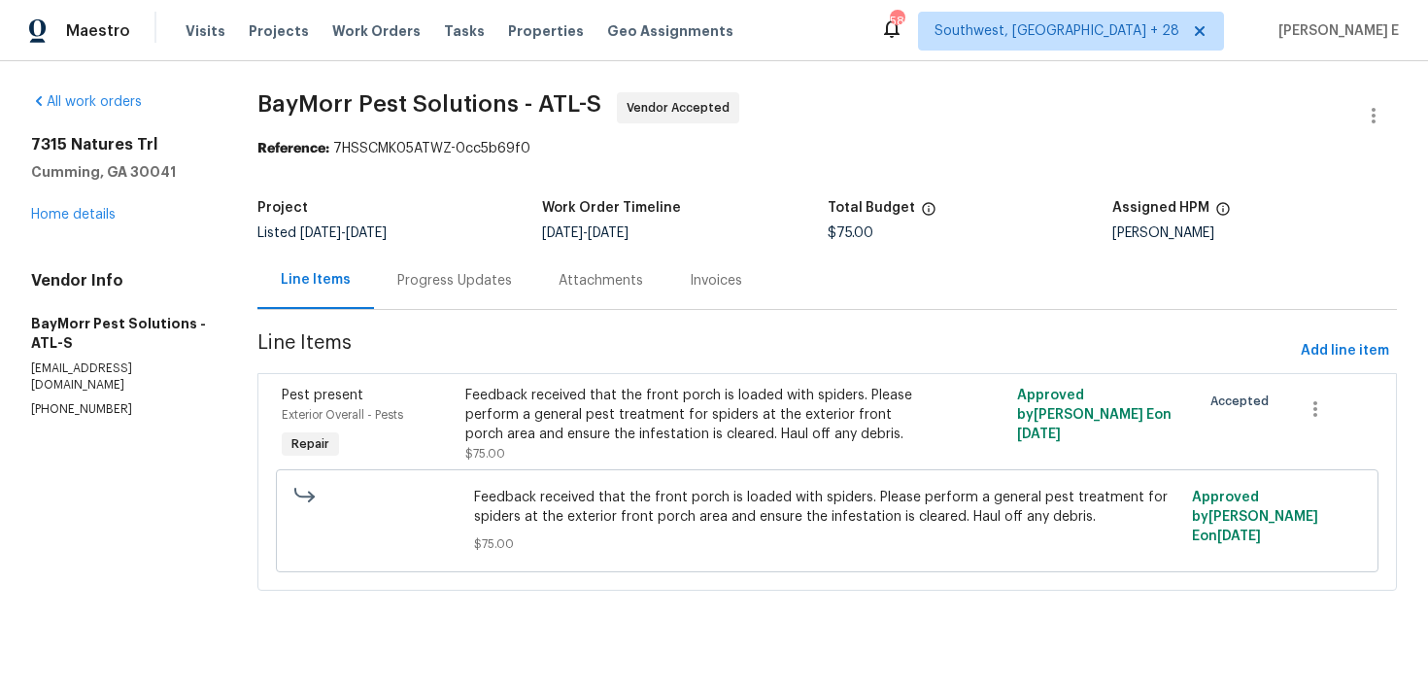
click at [485, 280] on div "Progress Updates" at bounding box center [454, 280] width 115 height 19
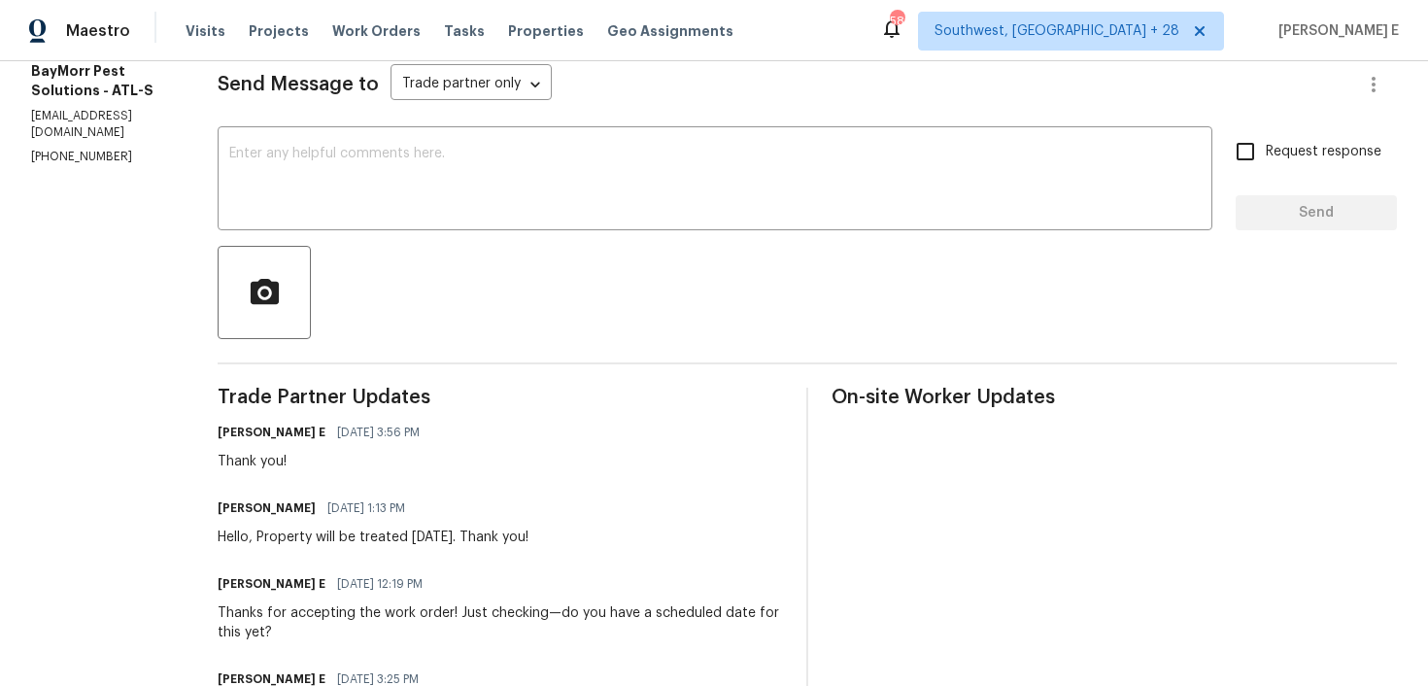
scroll to position [230, 0]
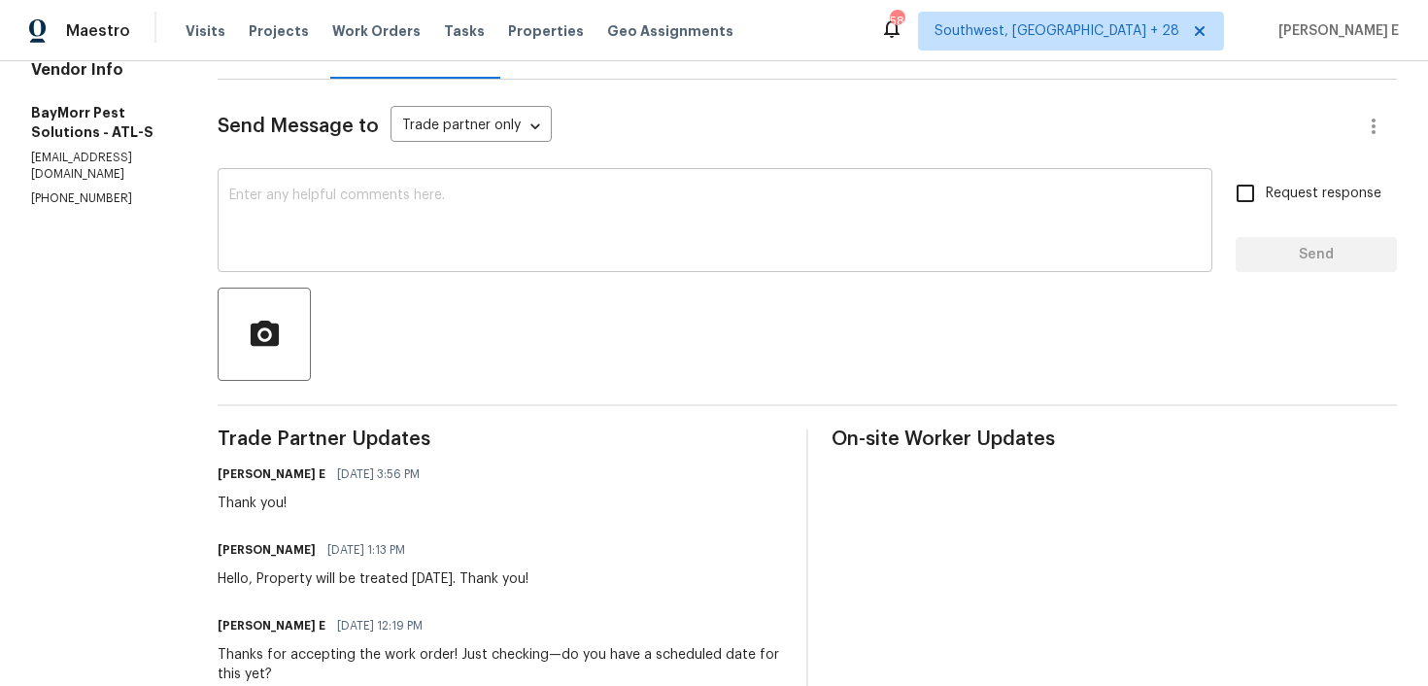
click at [837, 261] on div "x ​" at bounding box center [715, 222] width 995 height 99
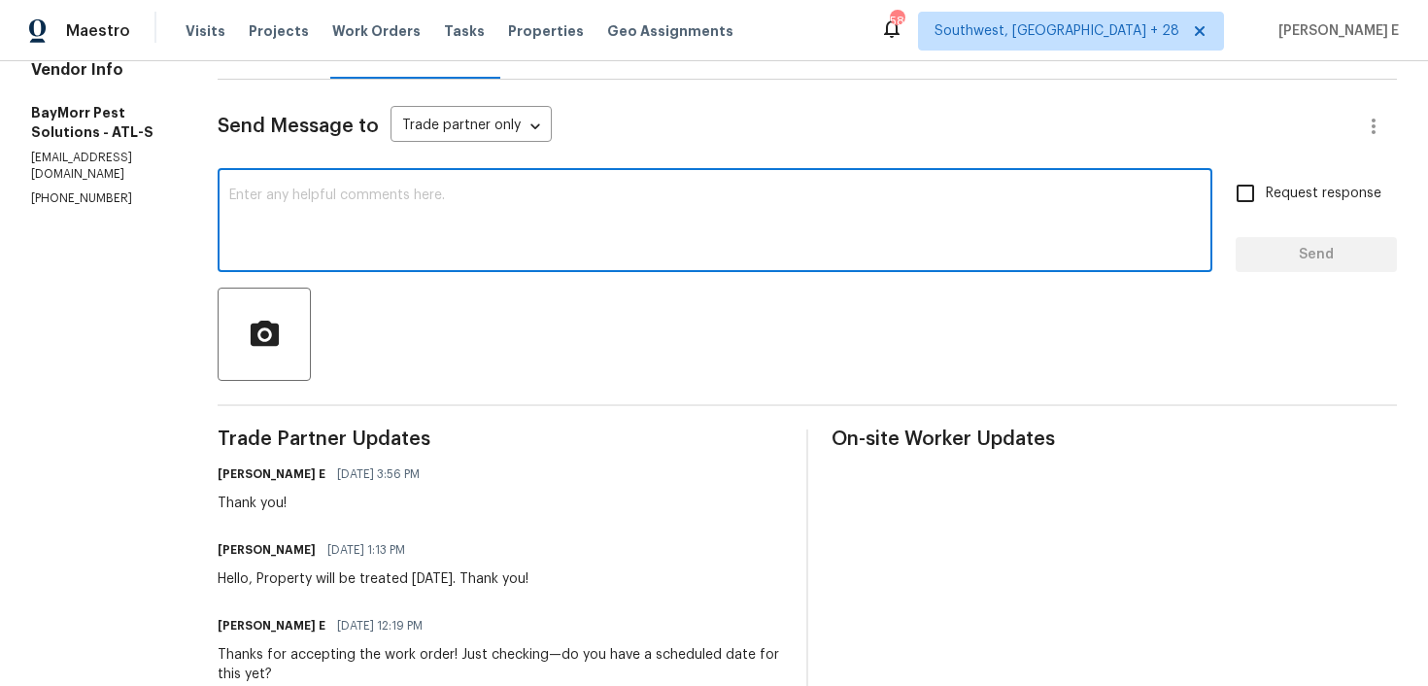
paste textarea "Quick check—are we still on track with this work order [DATE]?"
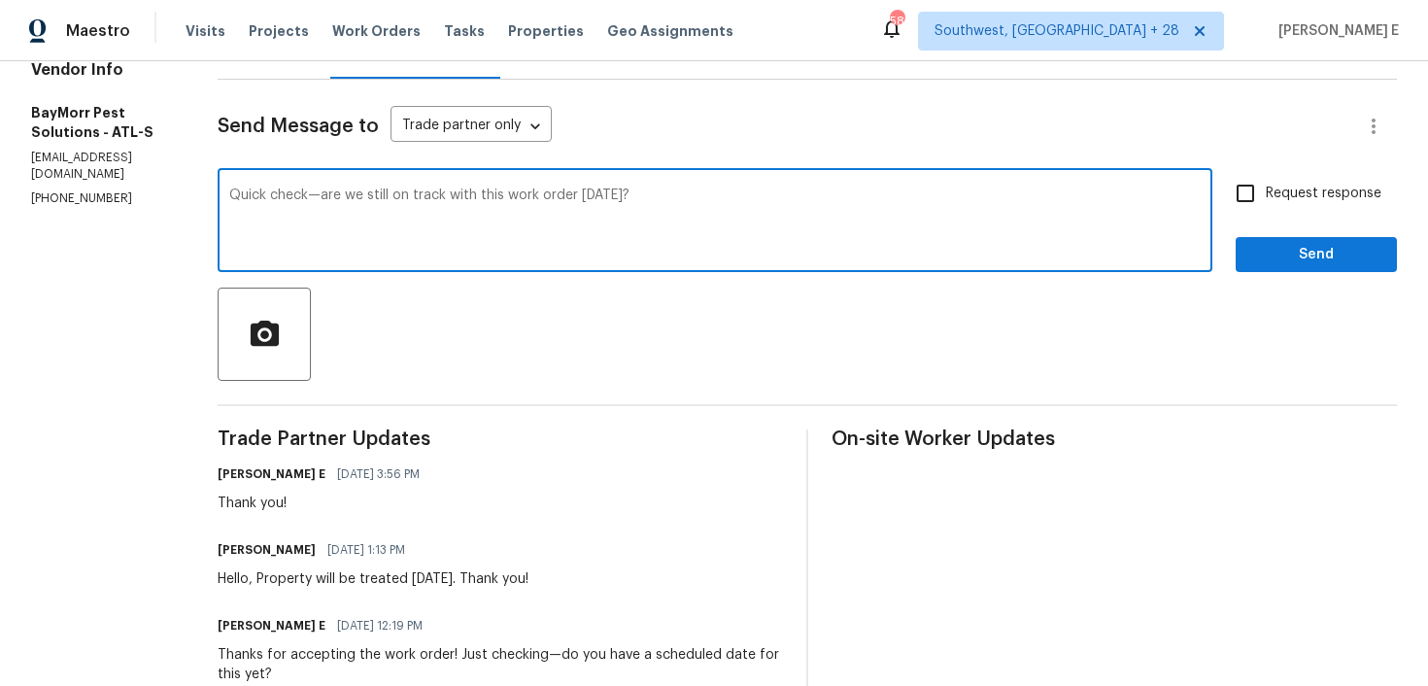
drag, startPoint x: 331, startPoint y: 199, endPoint x: 198, endPoint y: 197, distance: 133.1
click at [198, 197] on div "All work orders 7315 Natures Trl Cumming, GA 30041 Home details Vendor Info Bay…" at bounding box center [714, 428] width 1428 height 1195
type textarea "Todd, Are we still on track with this work order today?"
click at [1302, 198] on span "Request response" at bounding box center [1324, 194] width 116 height 20
click at [1266, 198] on input "Request response" at bounding box center [1245, 193] width 41 height 41
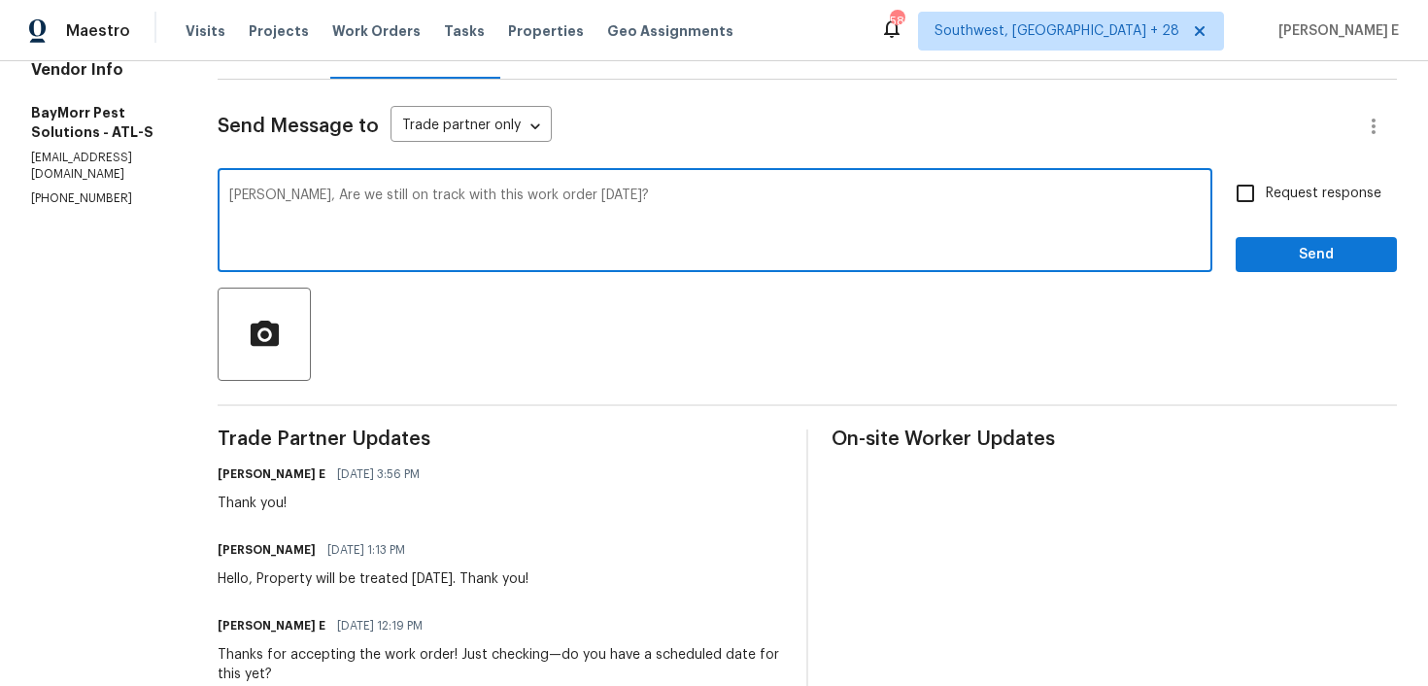
checkbox input "true"
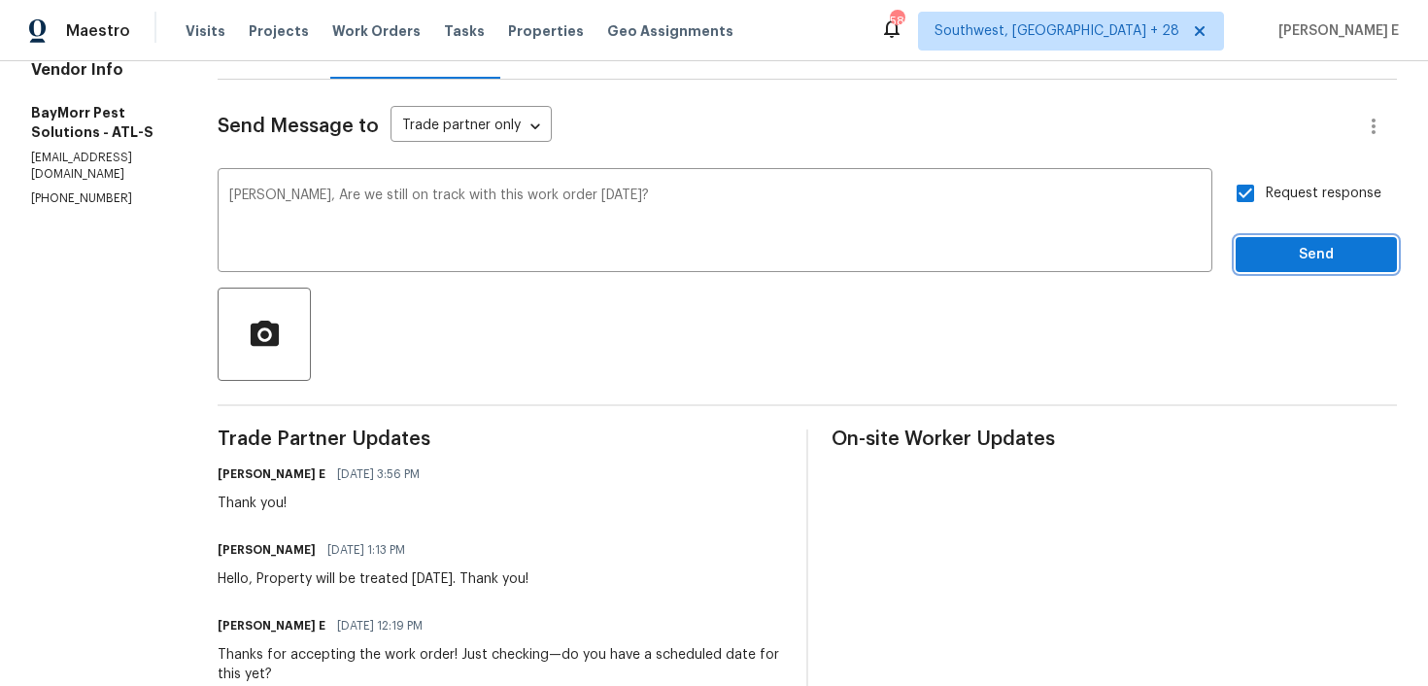
click at [1329, 247] on span "Send" at bounding box center [1316, 255] width 130 height 24
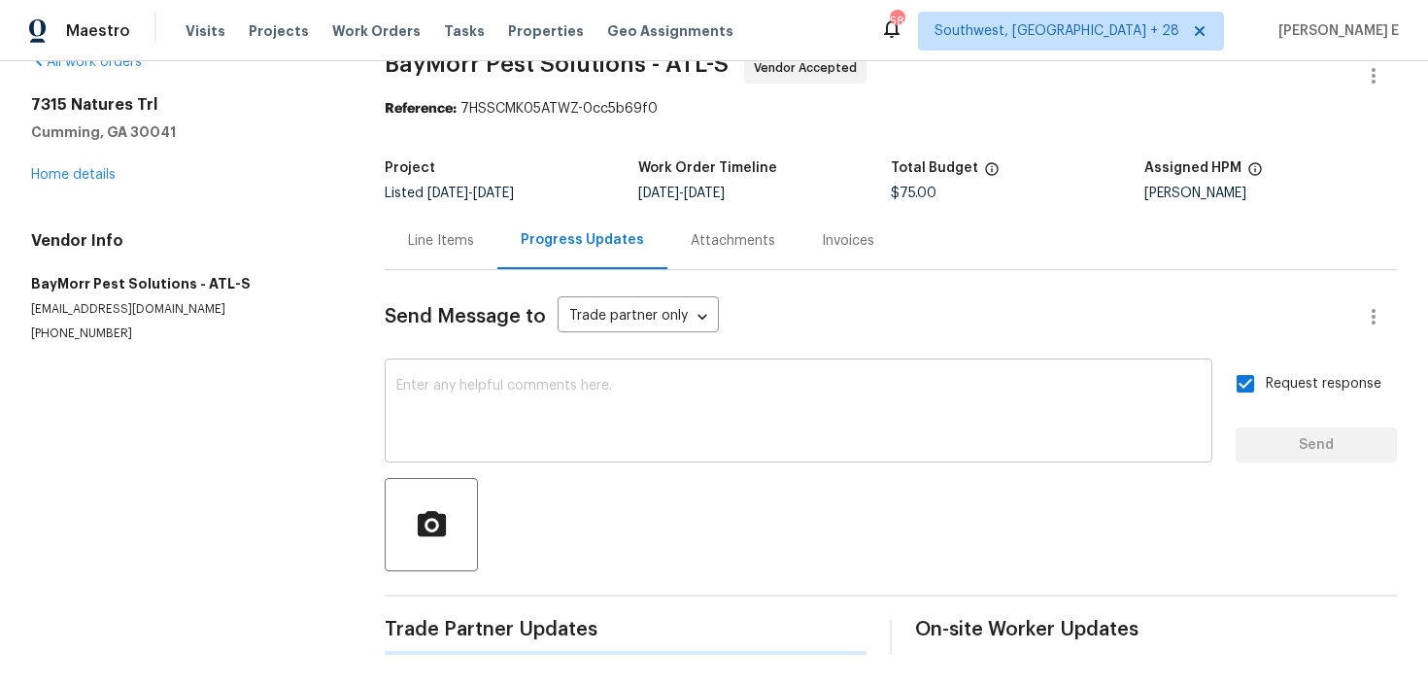
scroll to position [0, 0]
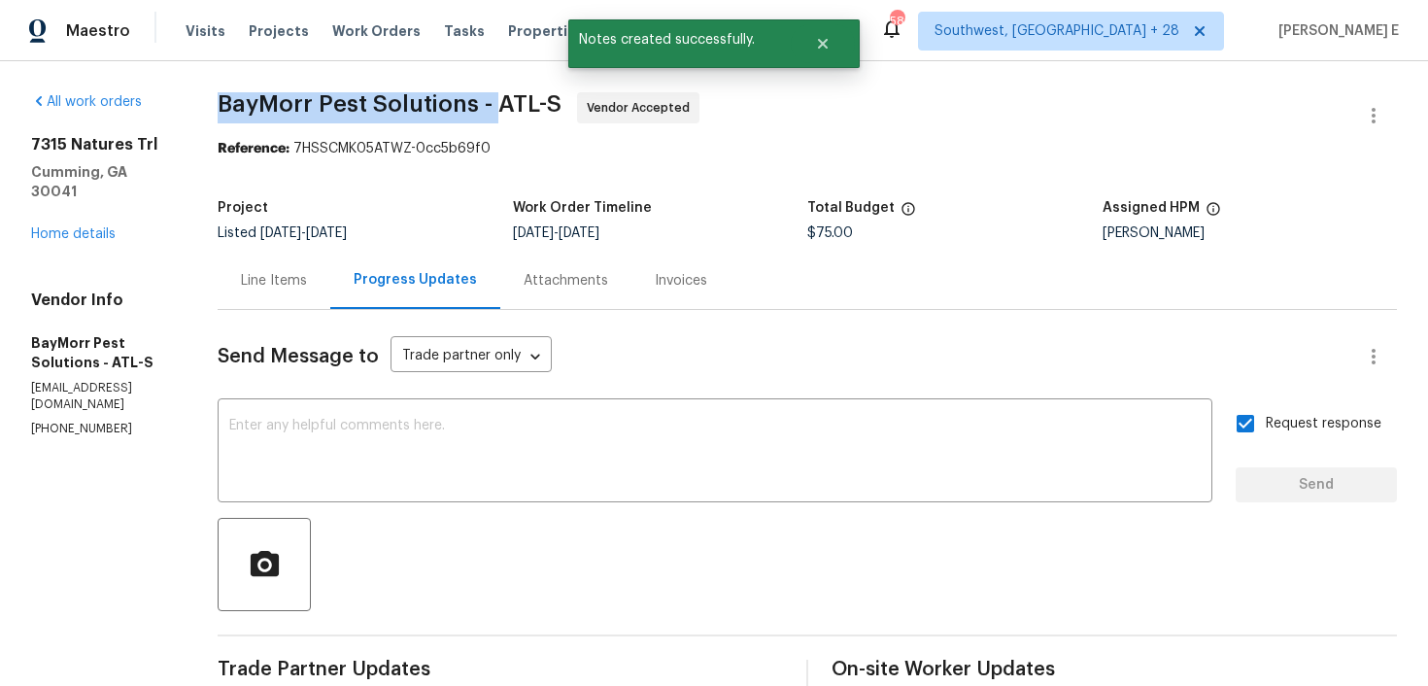
drag, startPoint x: 217, startPoint y: 109, endPoint x: 501, endPoint y: 107, distance: 284.7
click at [501, 107] on div "All work orders 7315 Natures Trl Cumming, GA 30041 Home details Vendor Info Bay…" at bounding box center [714, 696] width 1428 height 1271
copy span "BayMorr Pest Solutions -"
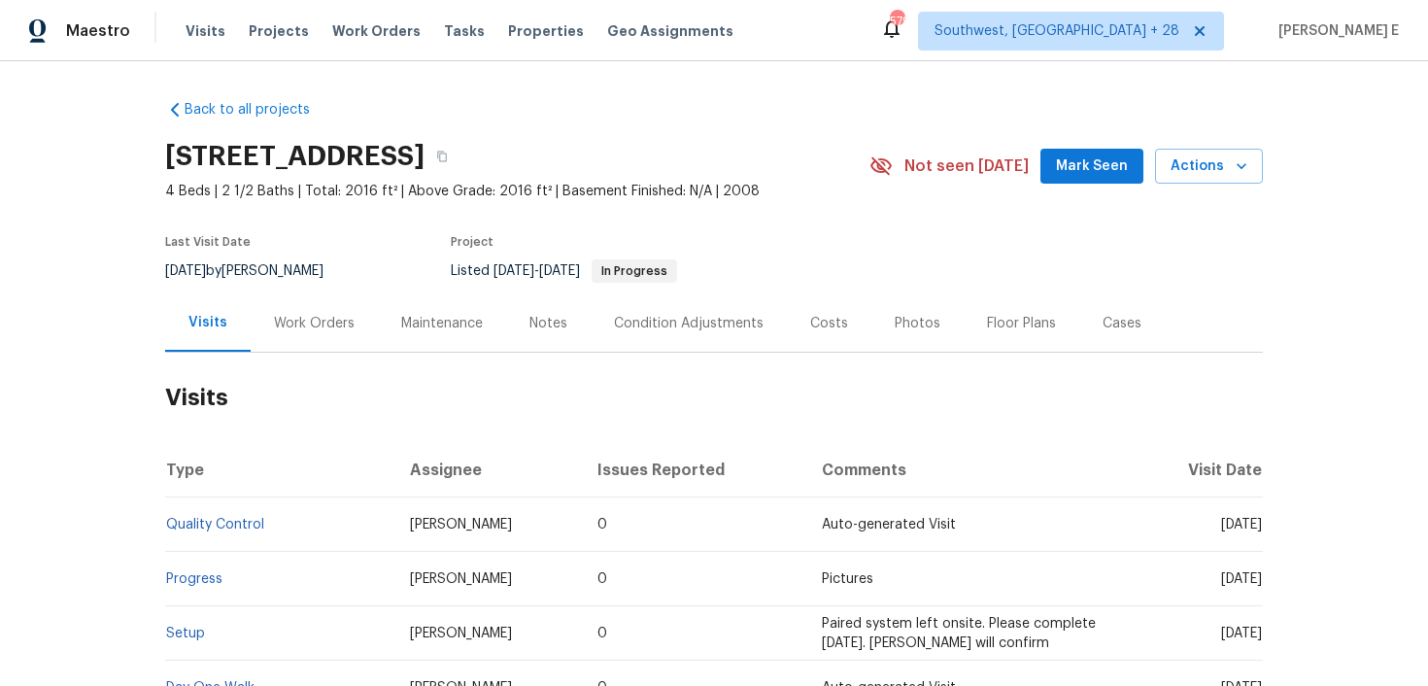
click at [341, 316] on div "Work Orders" at bounding box center [314, 323] width 81 height 19
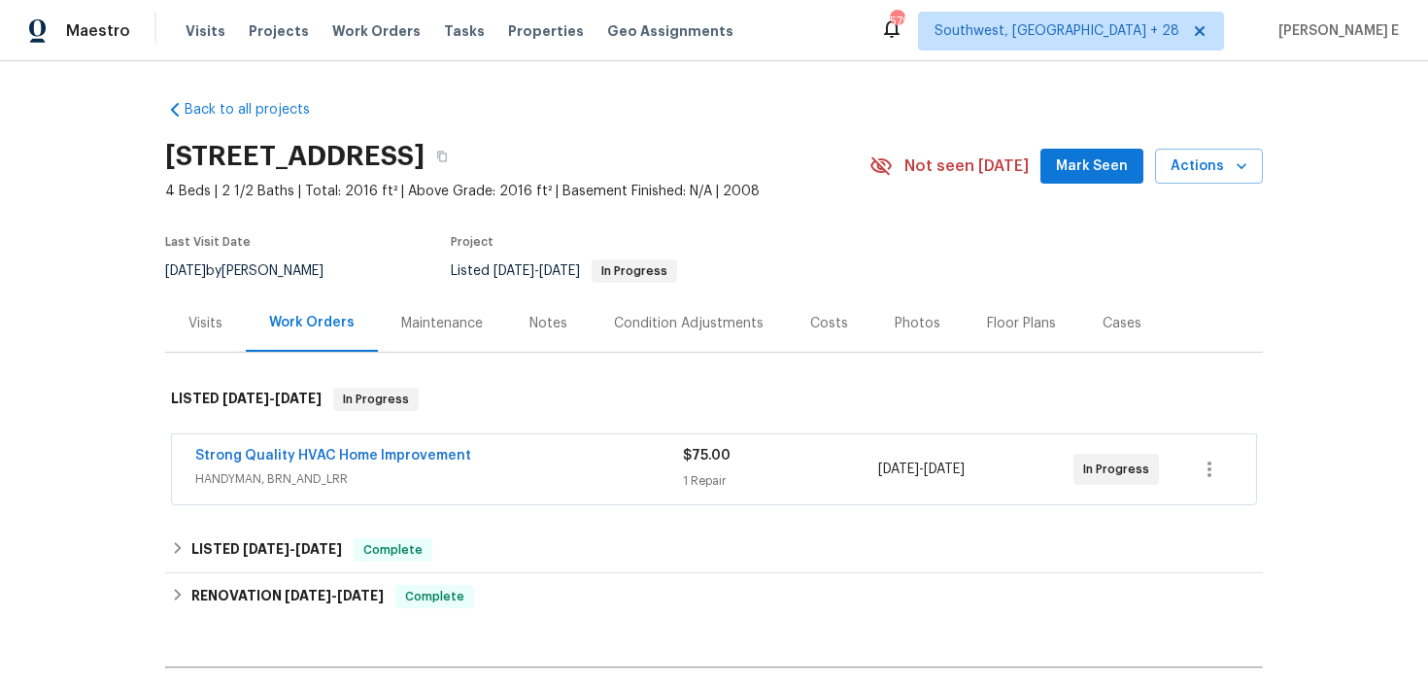
scroll to position [144, 0]
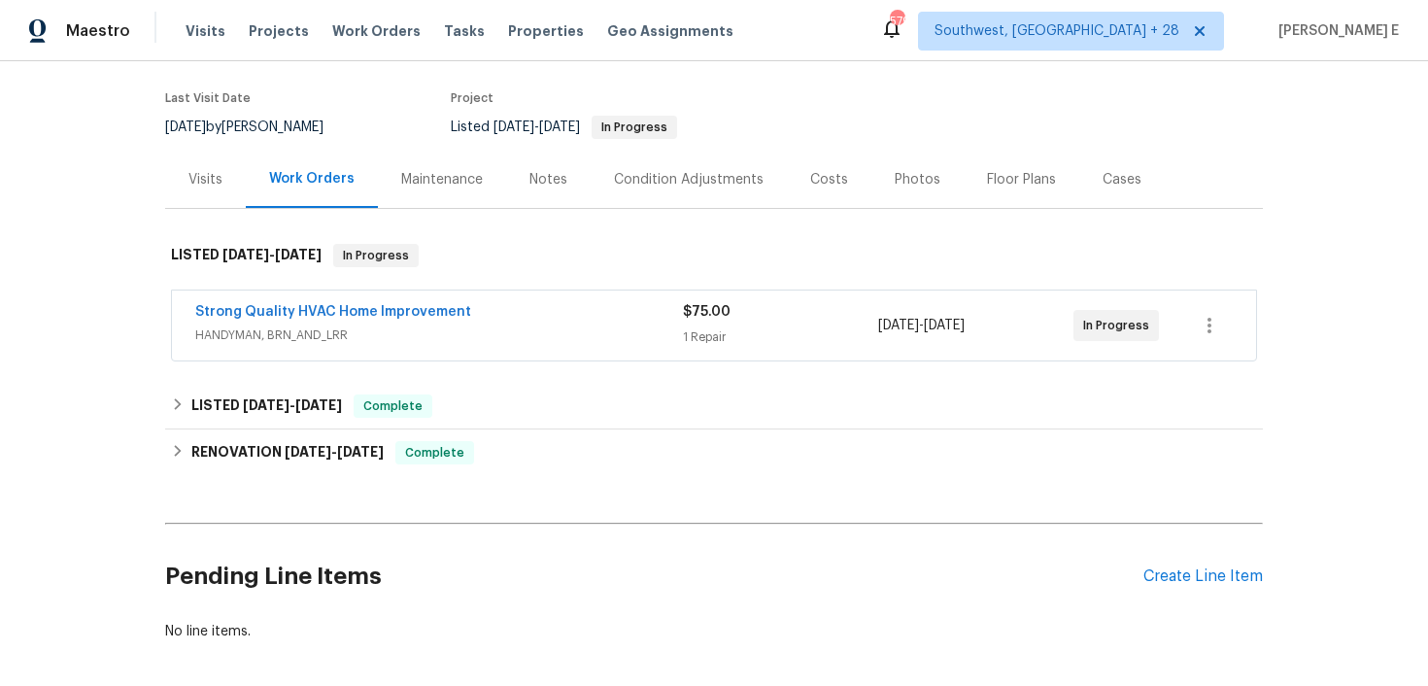
click at [427, 320] on span "Strong Quality HVAC Home Improvement" at bounding box center [333, 311] width 276 height 19
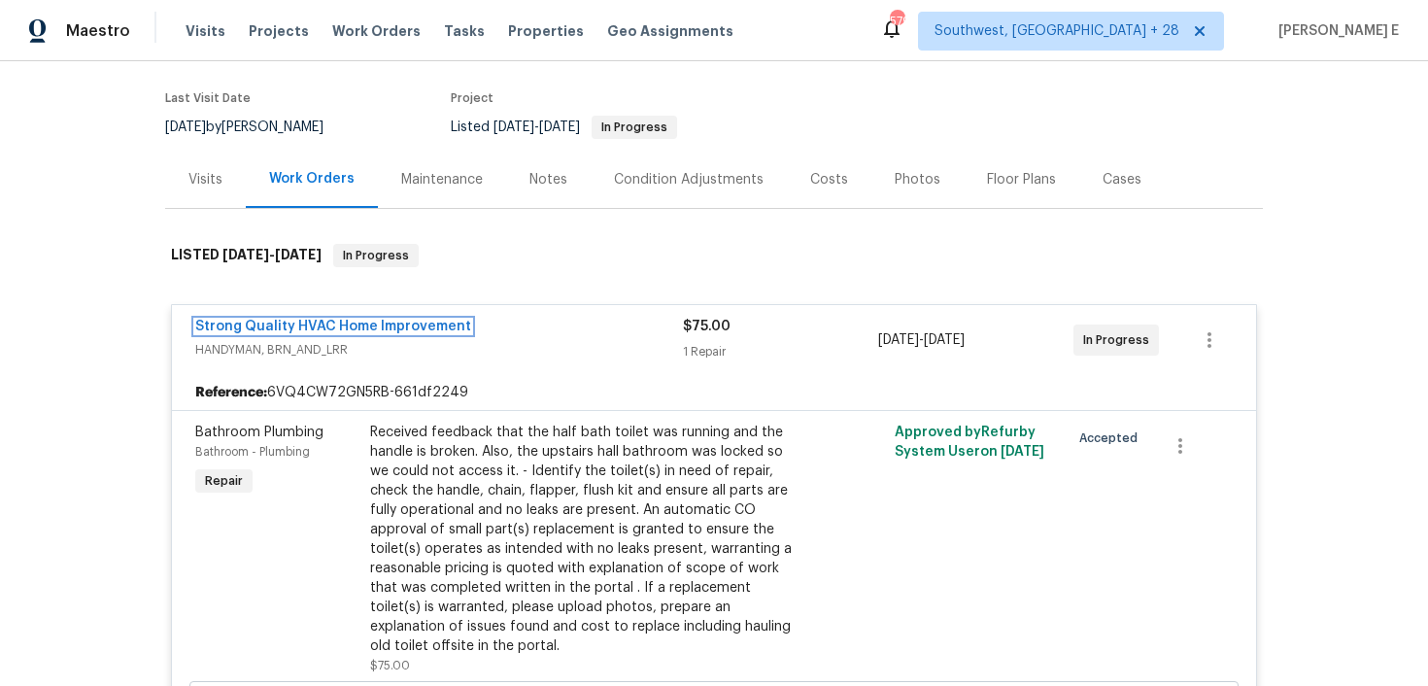
click at [409, 323] on link "Strong Quality HVAC Home Improvement" at bounding box center [333, 327] width 276 height 14
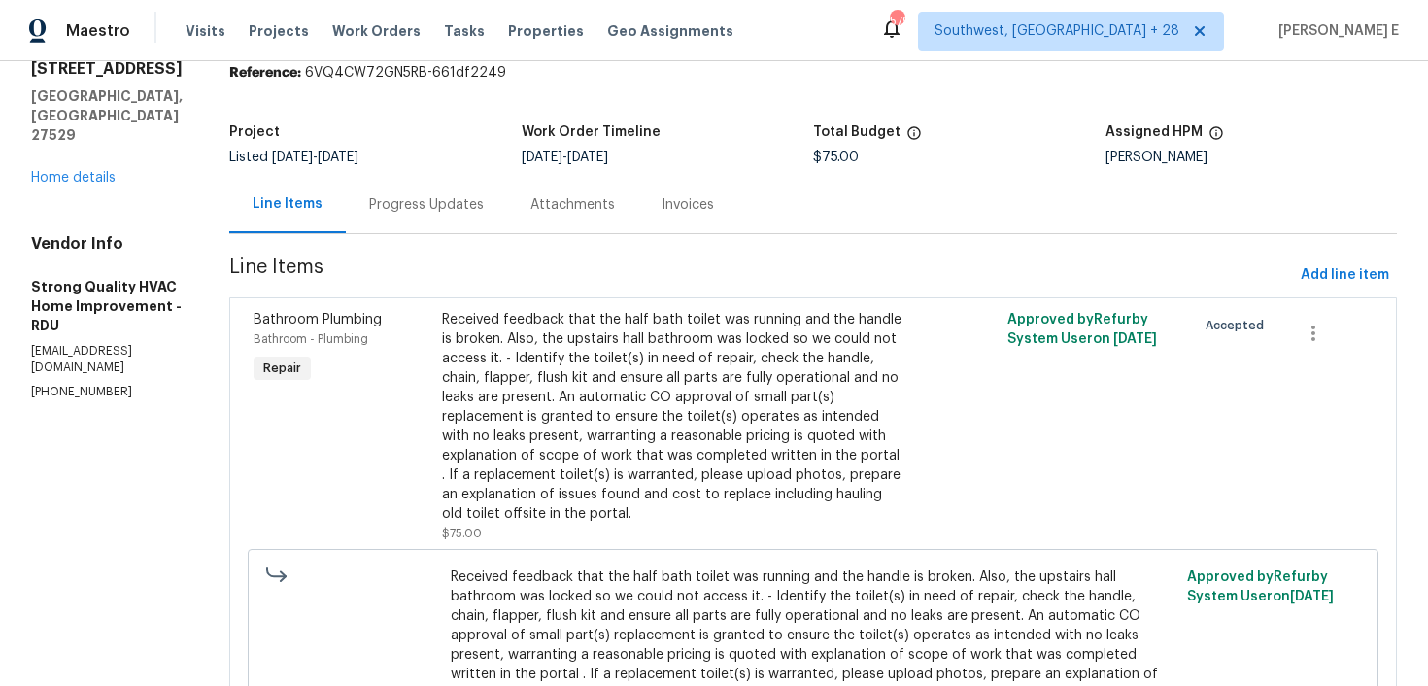
click at [383, 231] on div "Progress Updates" at bounding box center [426, 204] width 161 height 57
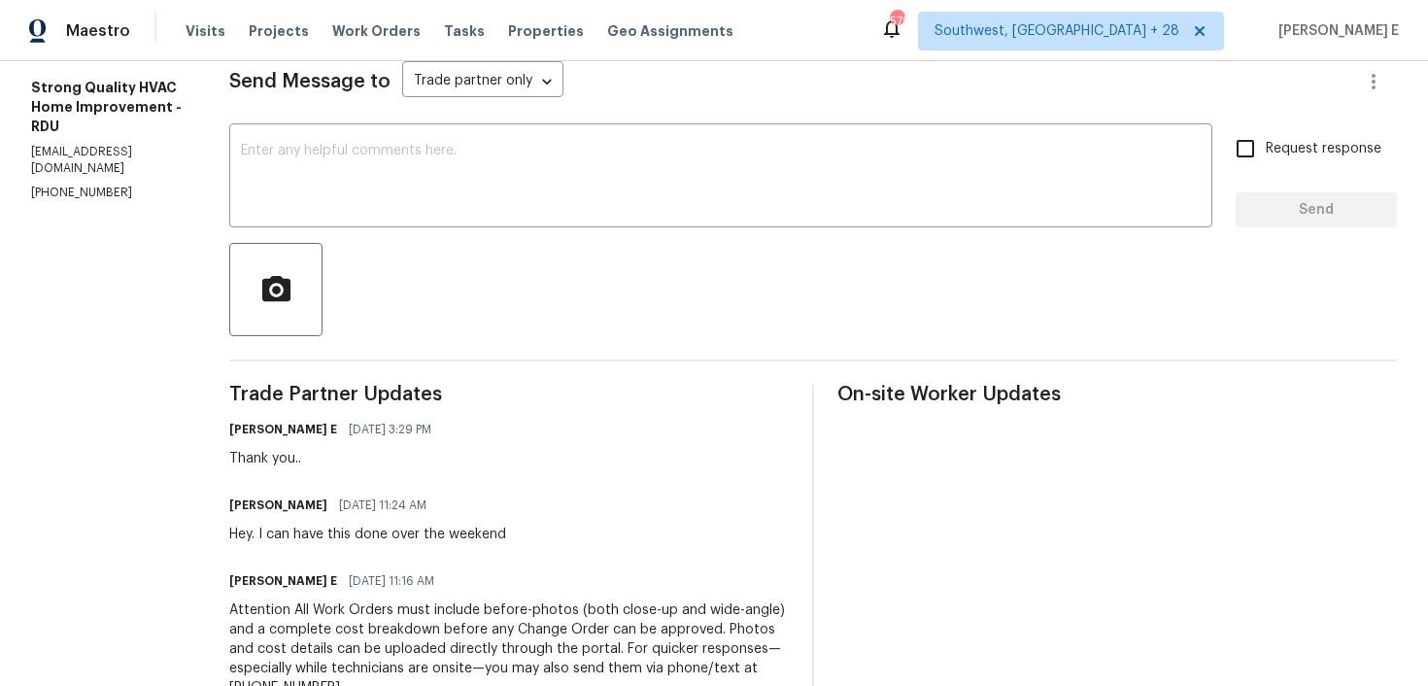
scroll to position [262, 0]
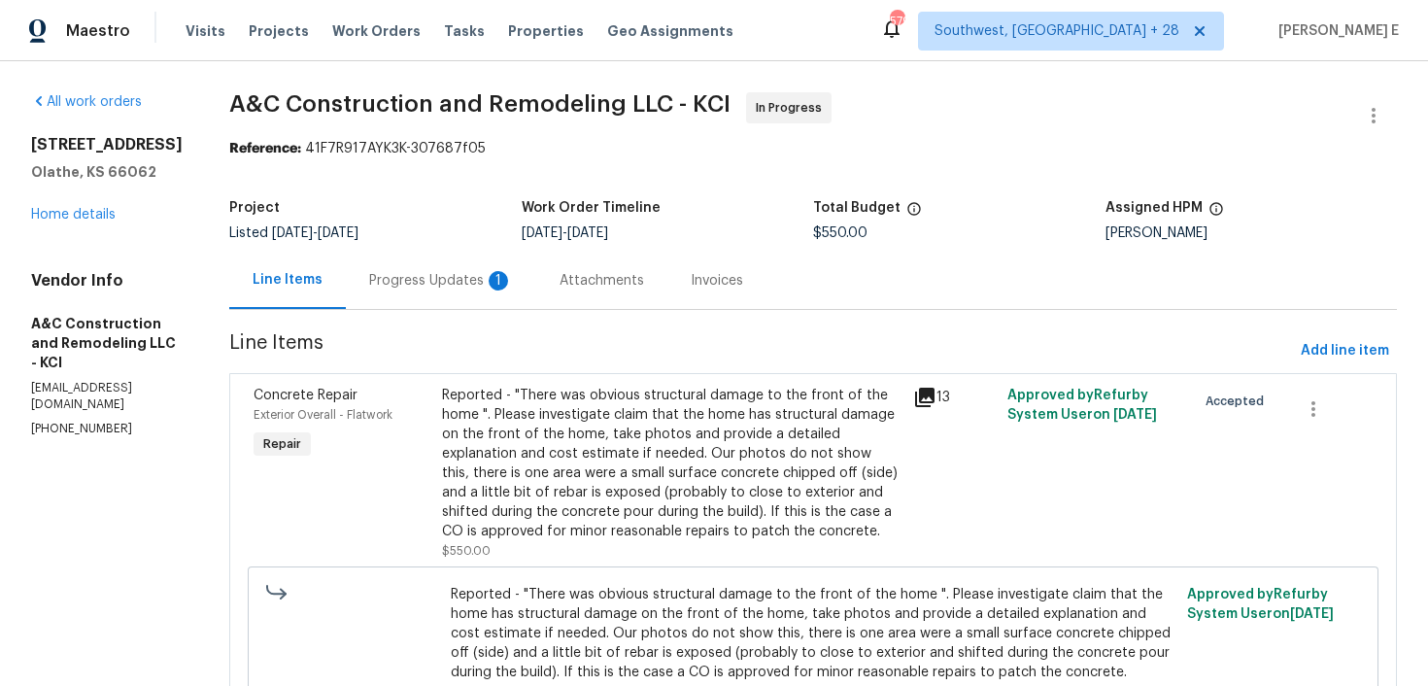
click at [525, 290] on div "Progress Updates 1" at bounding box center [441, 280] width 190 height 57
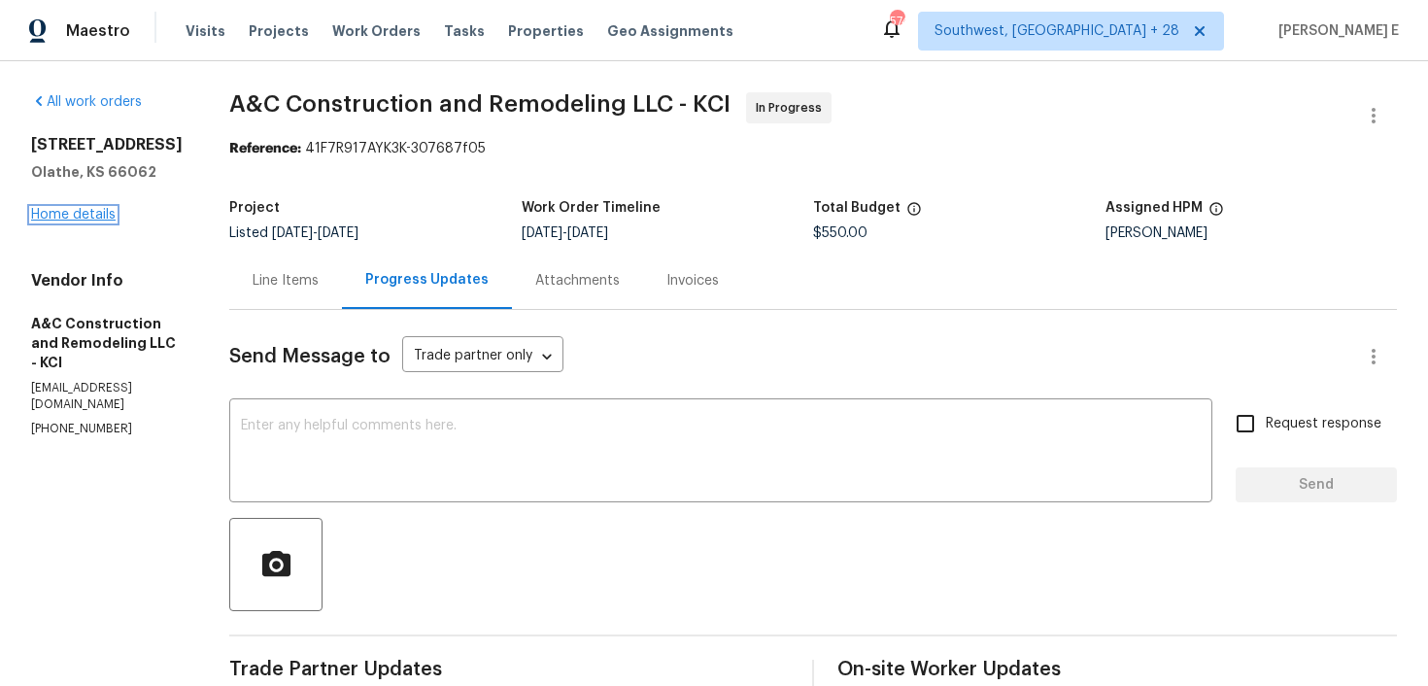
click at [100, 221] on link "Home details" at bounding box center [73, 215] width 85 height 14
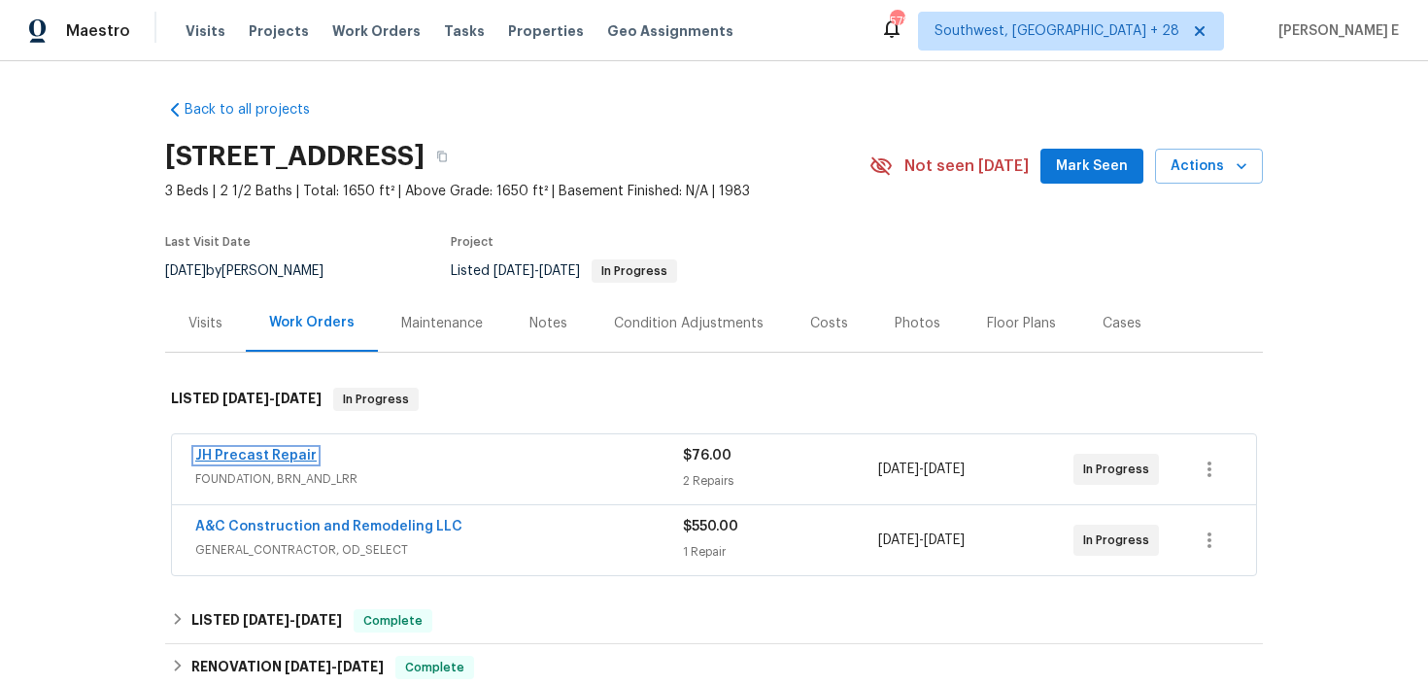
click at [292, 454] on link "JH Precast Repair" at bounding box center [255, 456] width 121 height 14
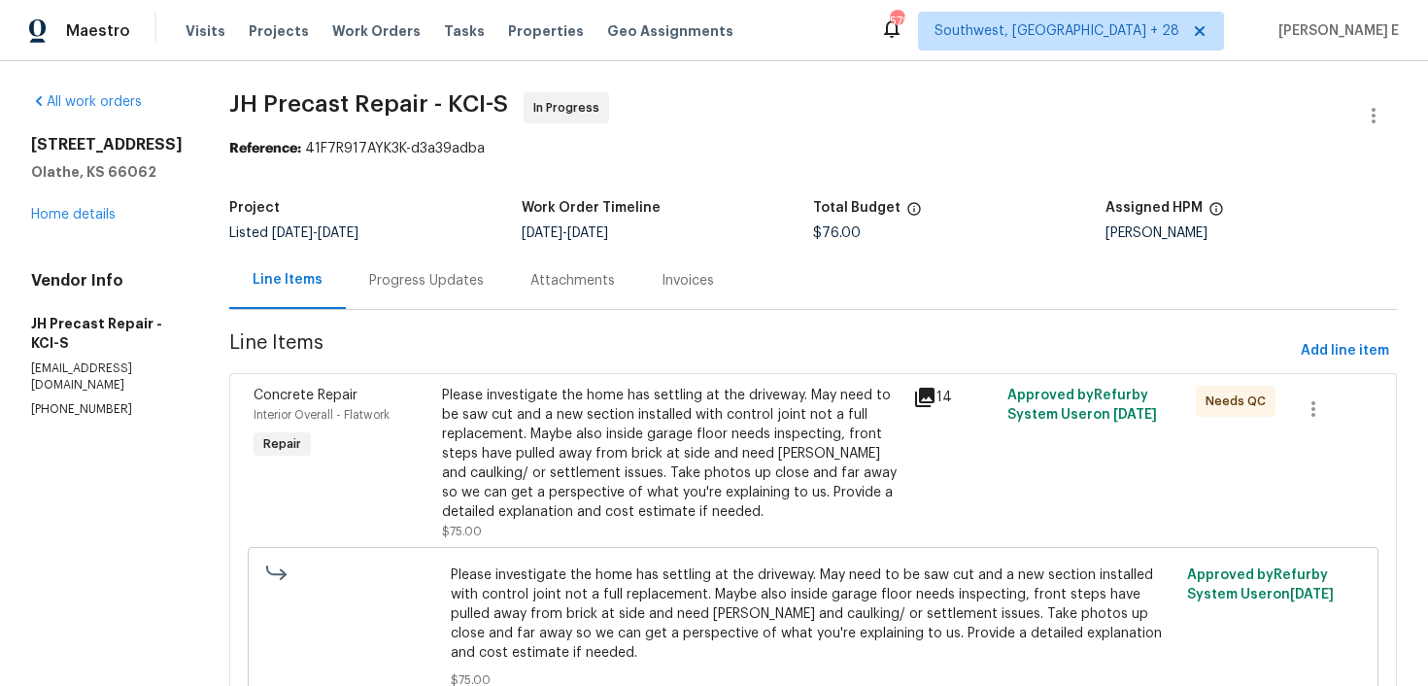
click at [482, 283] on div "Progress Updates" at bounding box center [426, 280] width 115 height 19
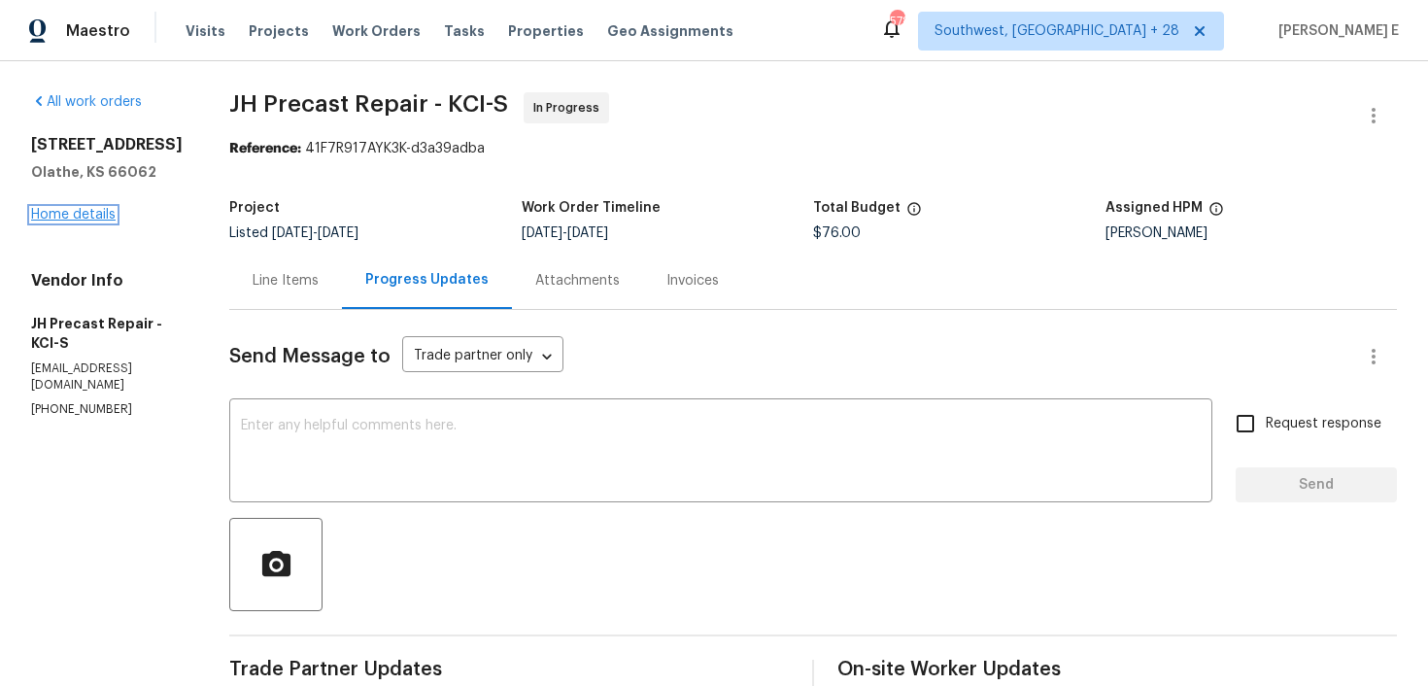
click at [102, 212] on link "Home details" at bounding box center [73, 215] width 85 height 14
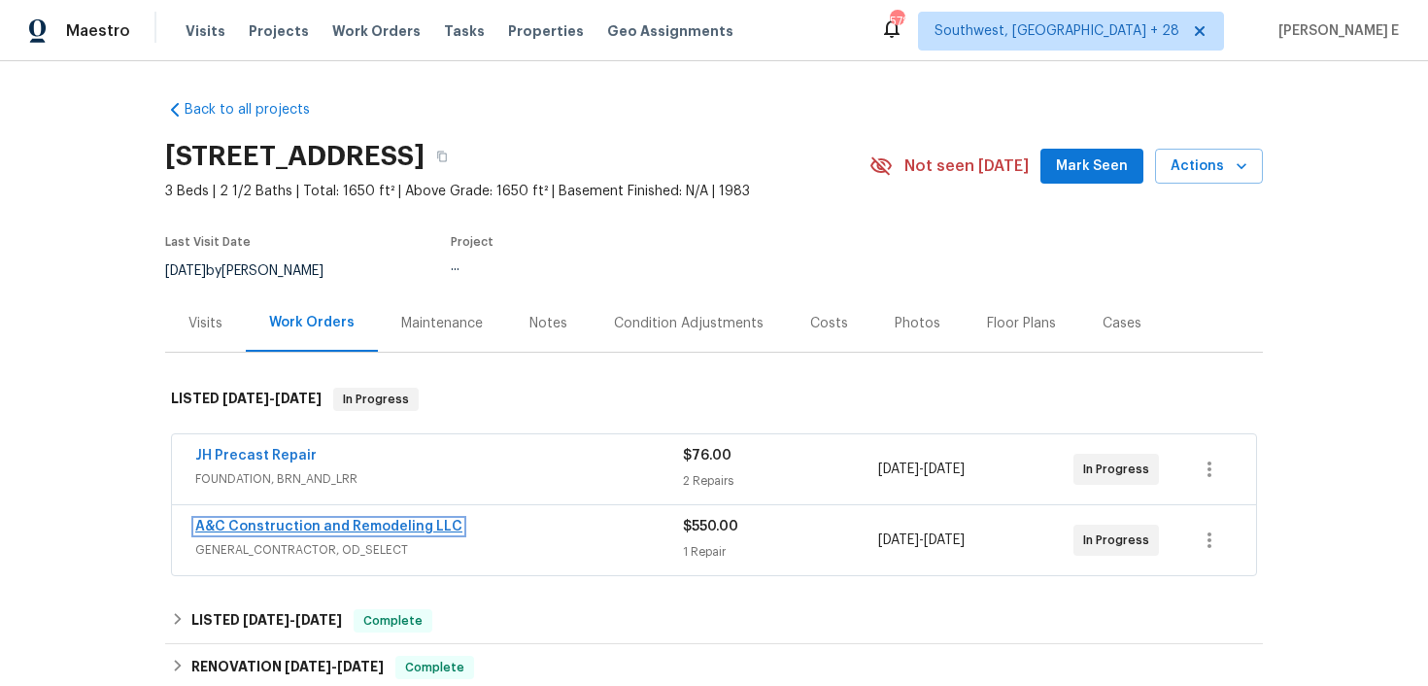
click at [313, 529] on link "A&C Construction and Remodeling LLC" at bounding box center [328, 527] width 267 height 14
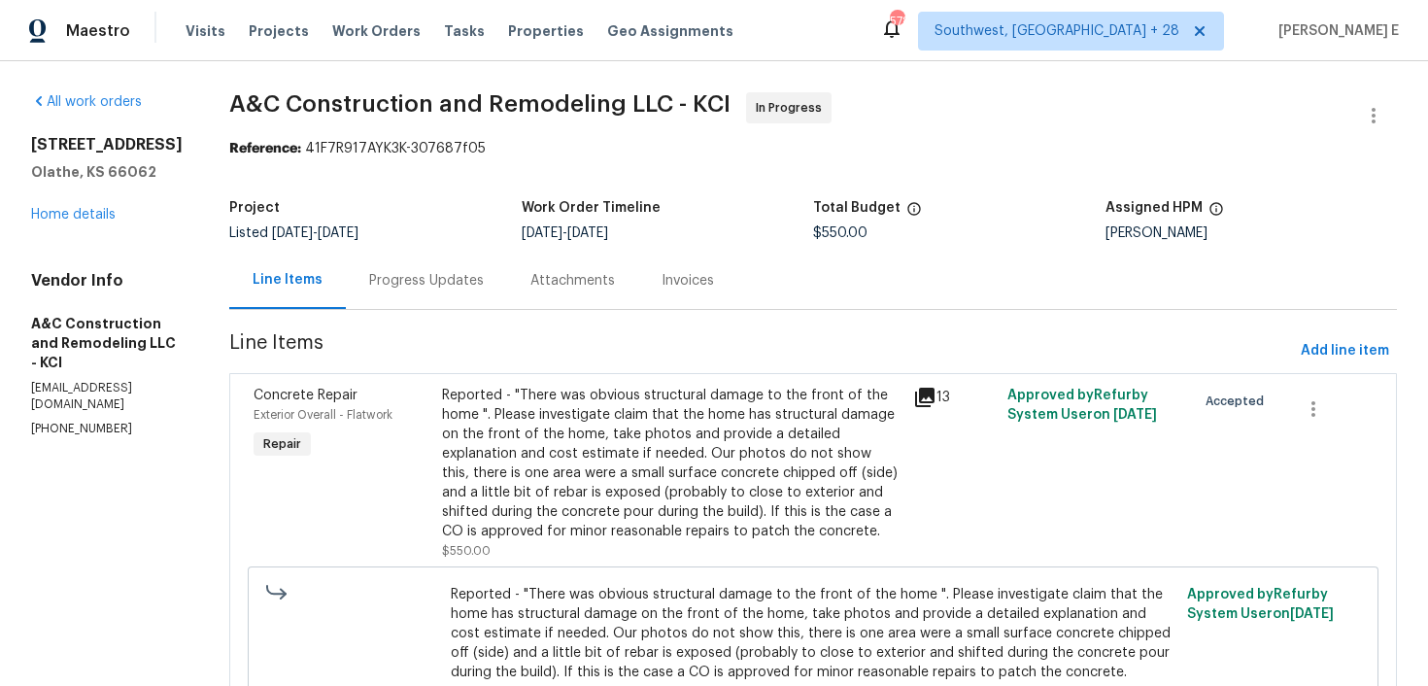
click at [507, 286] on div "Progress Updates" at bounding box center [426, 280] width 161 height 57
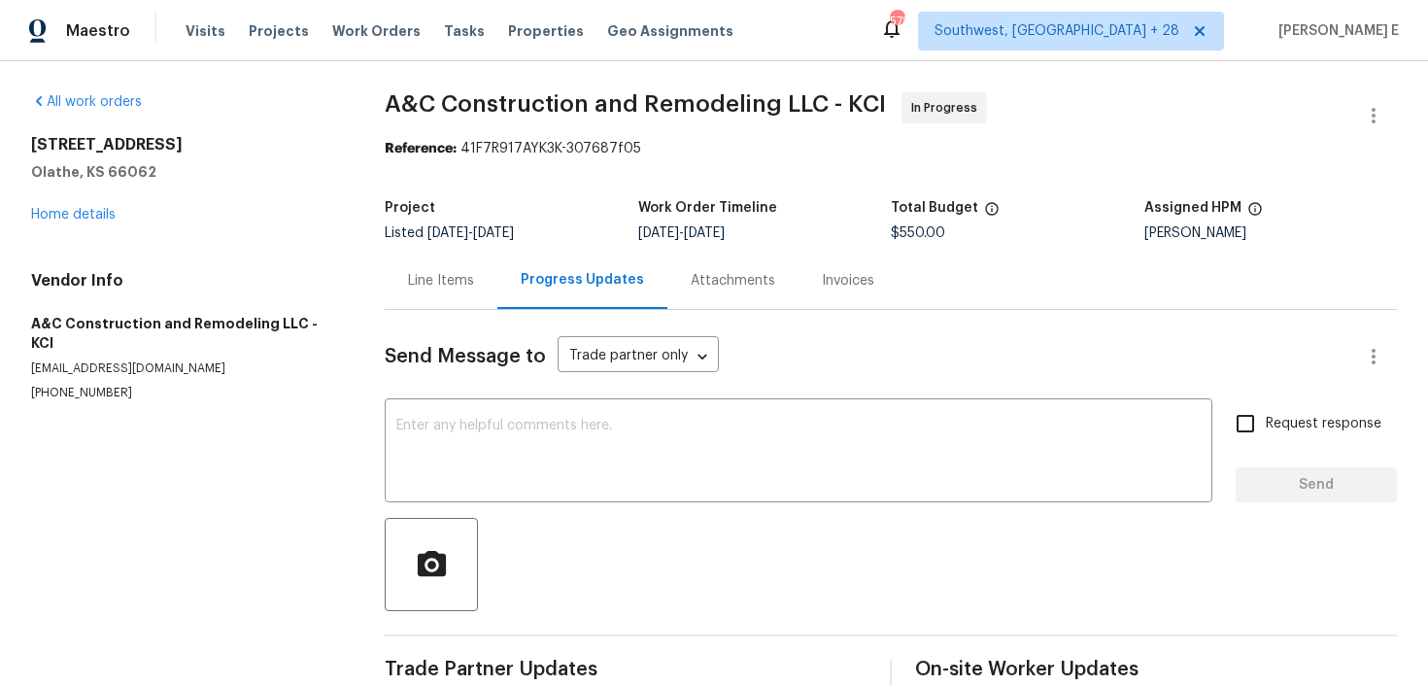
click at [533, 286] on div "Progress Updates" at bounding box center [582, 279] width 123 height 19
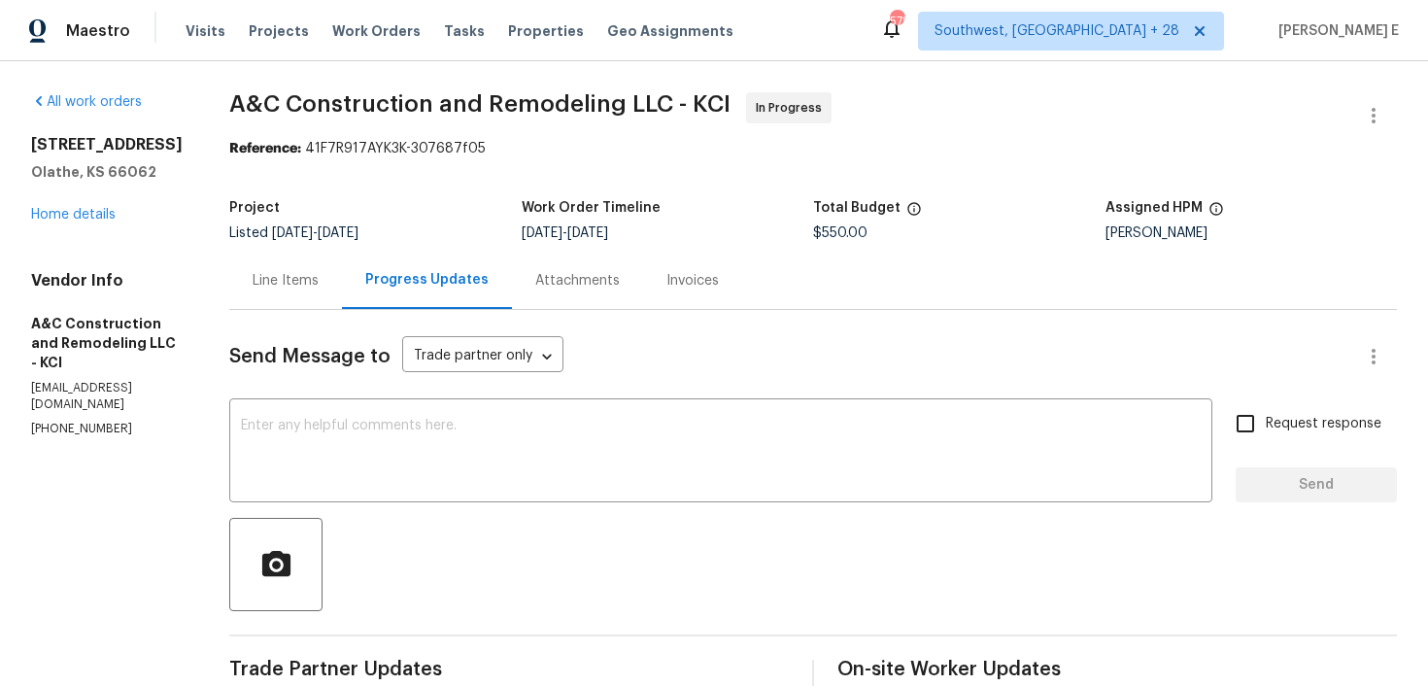
click at [319, 273] on div "Line Items" at bounding box center [286, 280] width 66 height 19
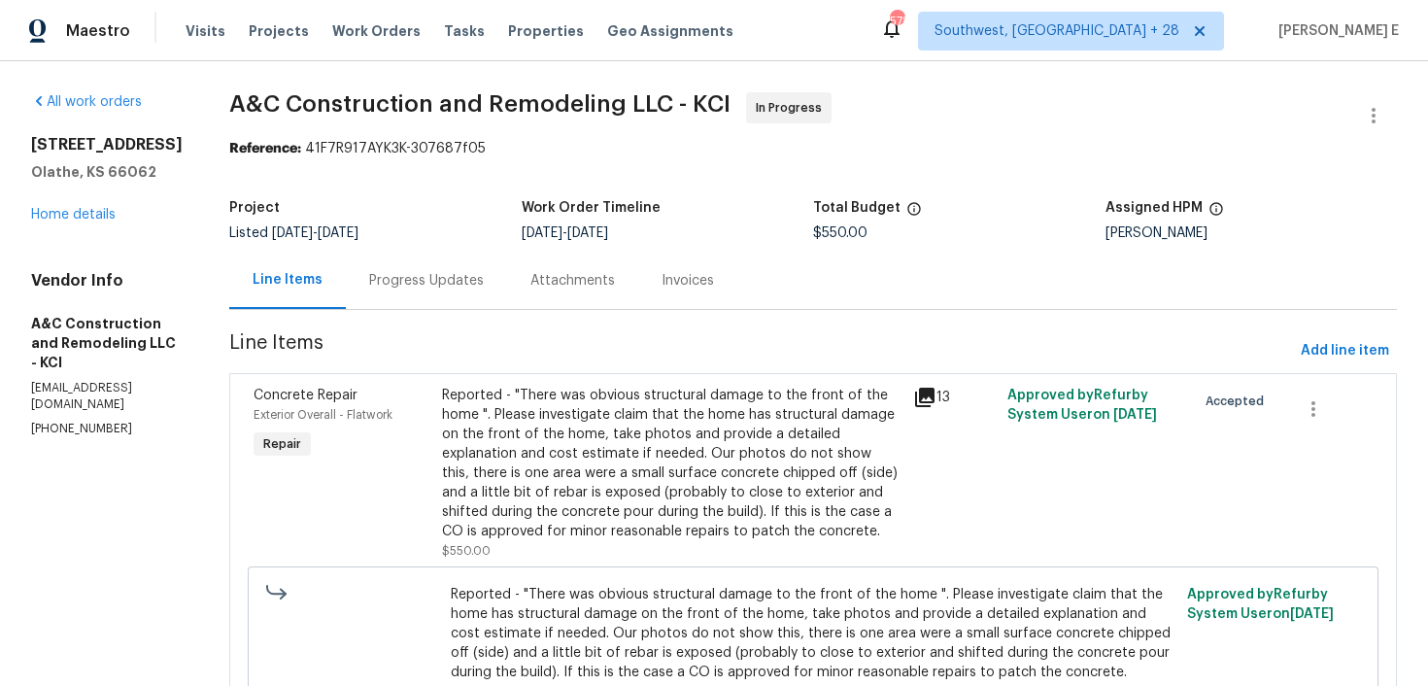
click at [764, 423] on div "Reported - "There was obvious structural damage to the front of the home ". Ple…" at bounding box center [672, 463] width 460 height 155
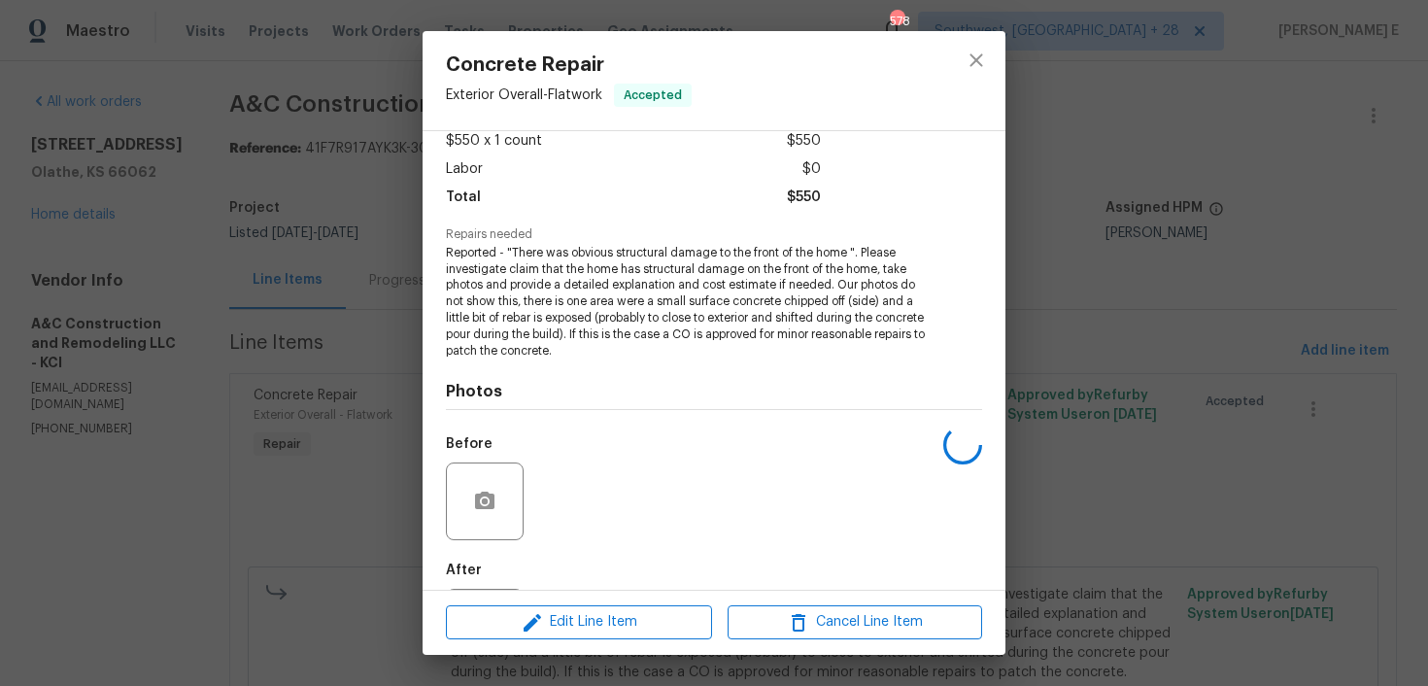
scroll to position [209, 0]
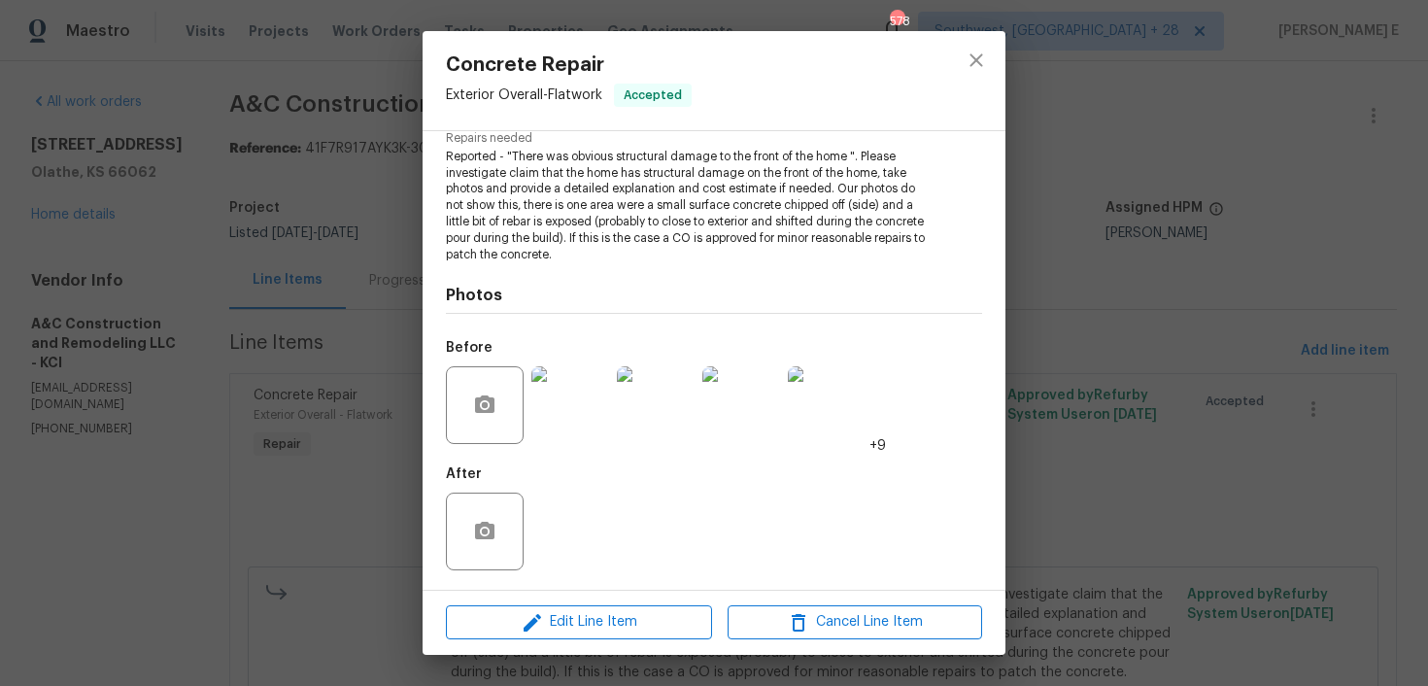
click at [366, 491] on div "Concrete Repair Exterior Overall - Flatwork Accepted Vendor A&C Construction an…" at bounding box center [714, 343] width 1428 height 686
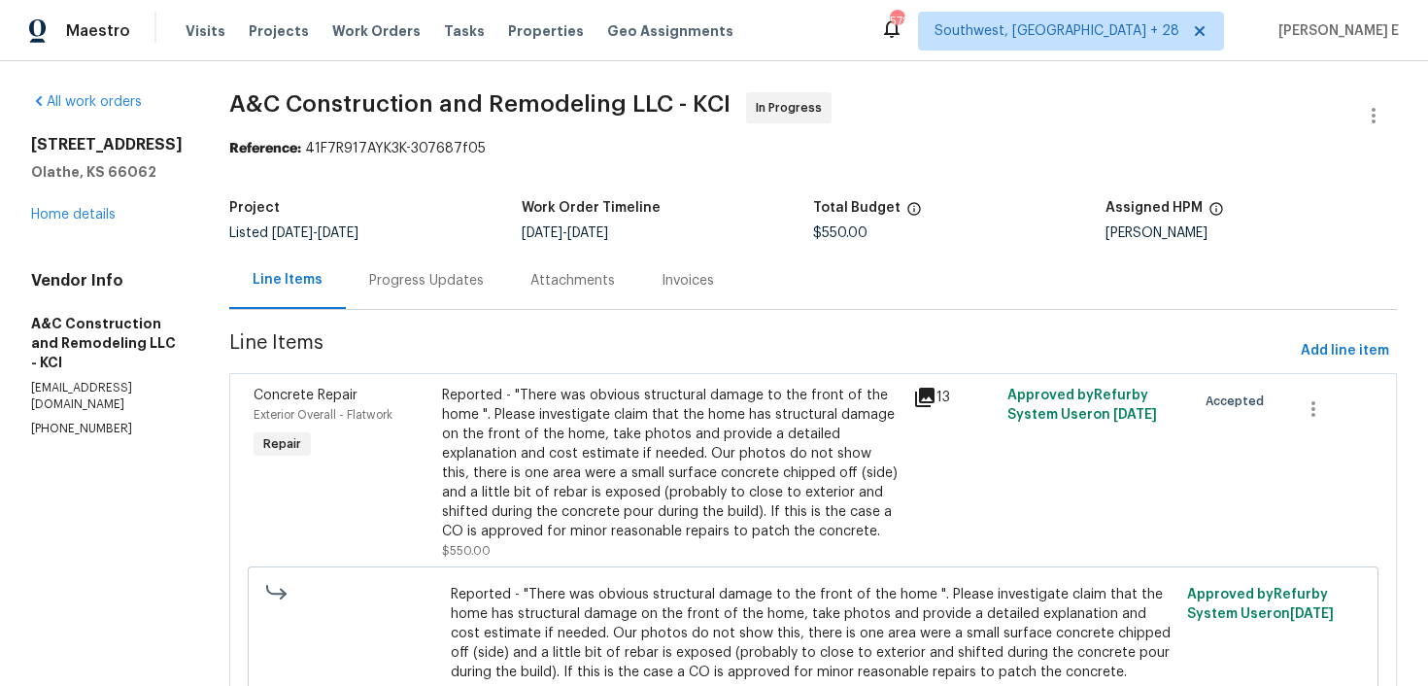
click at [480, 282] on div "Progress Updates" at bounding box center [426, 280] width 115 height 19
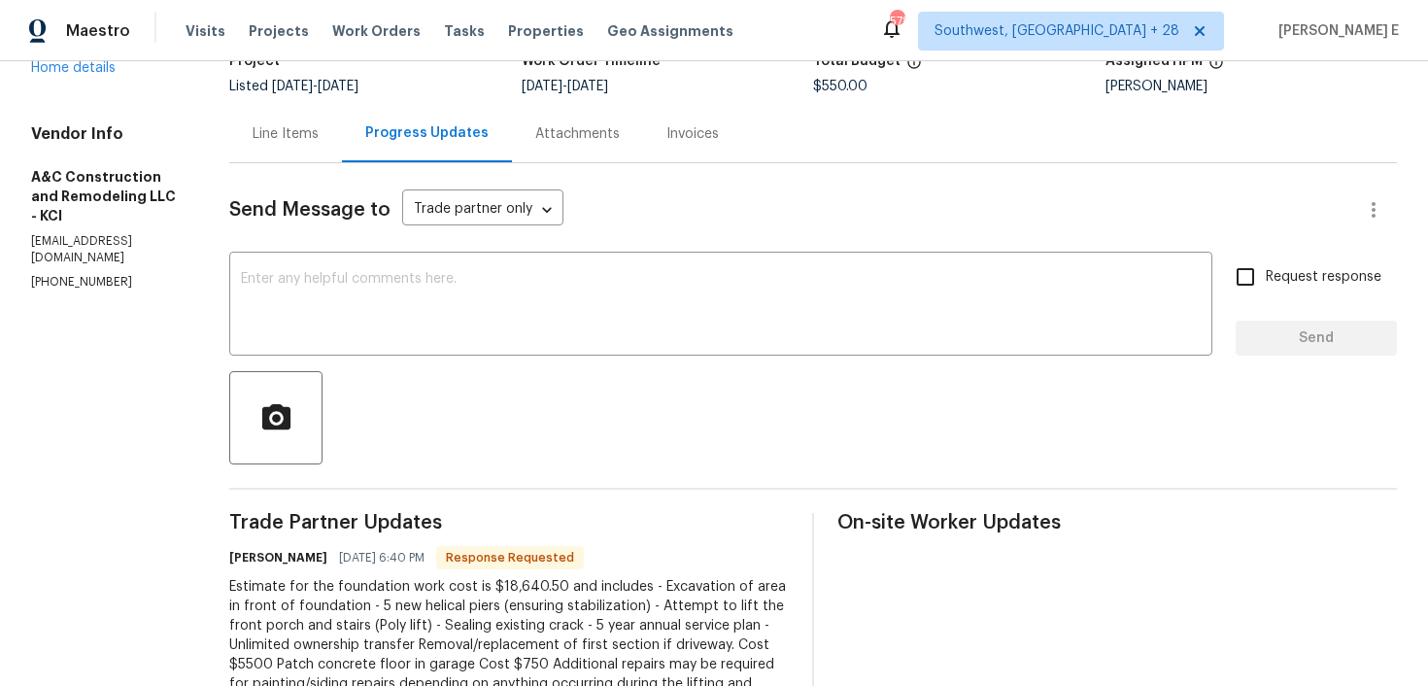
scroll to position [150, 0]
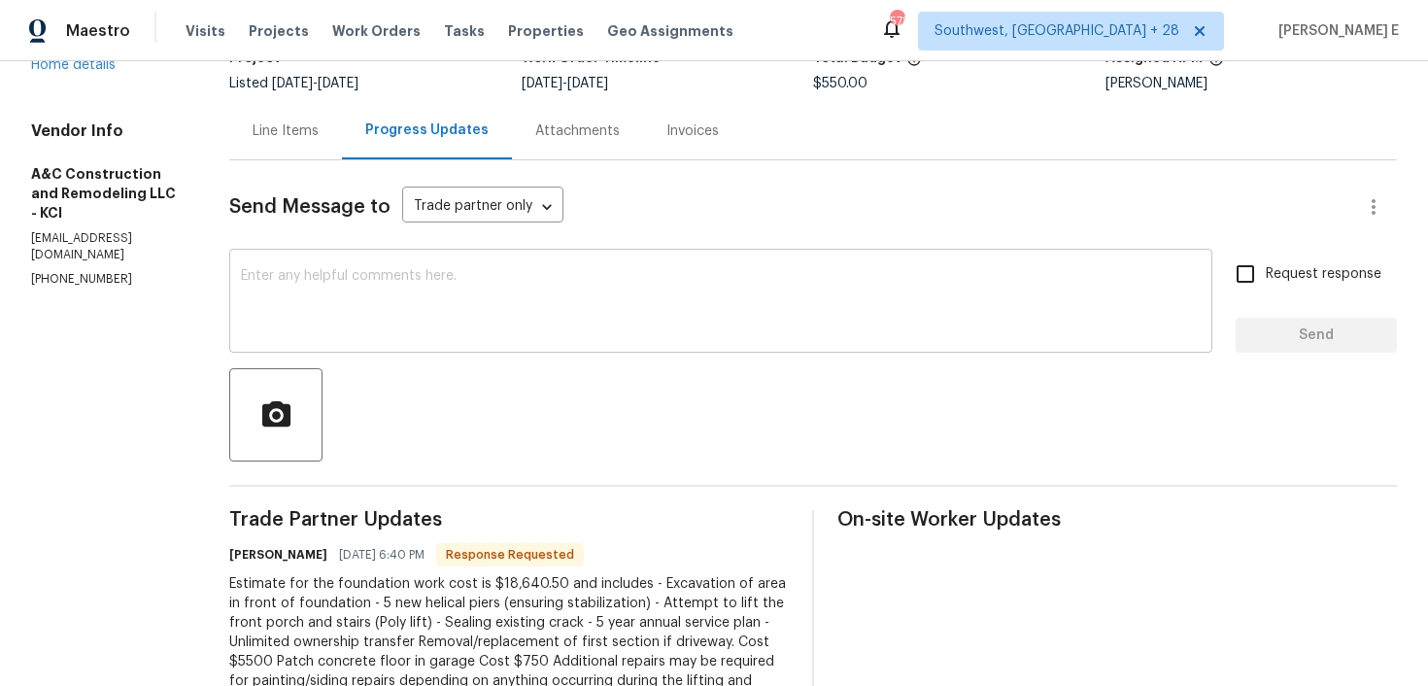
click at [840, 308] on textarea at bounding box center [721, 303] width 960 height 68
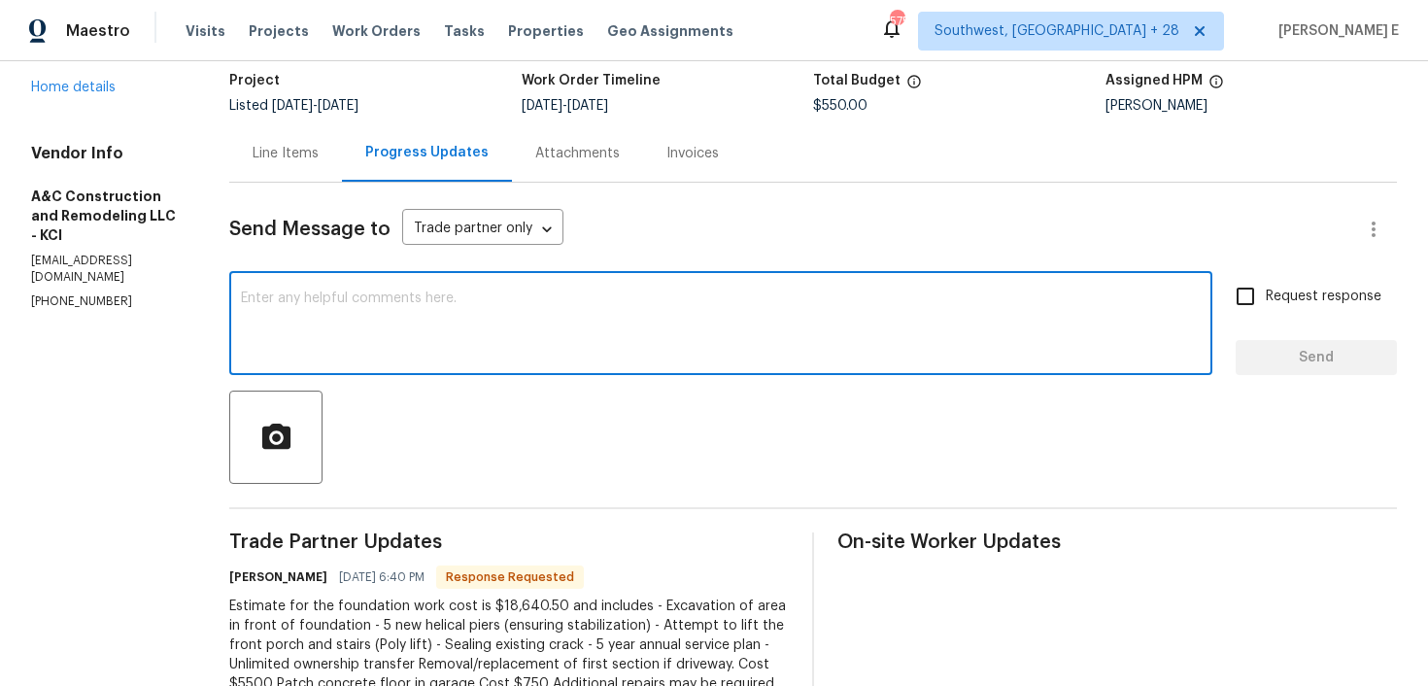
scroll to position [133, 0]
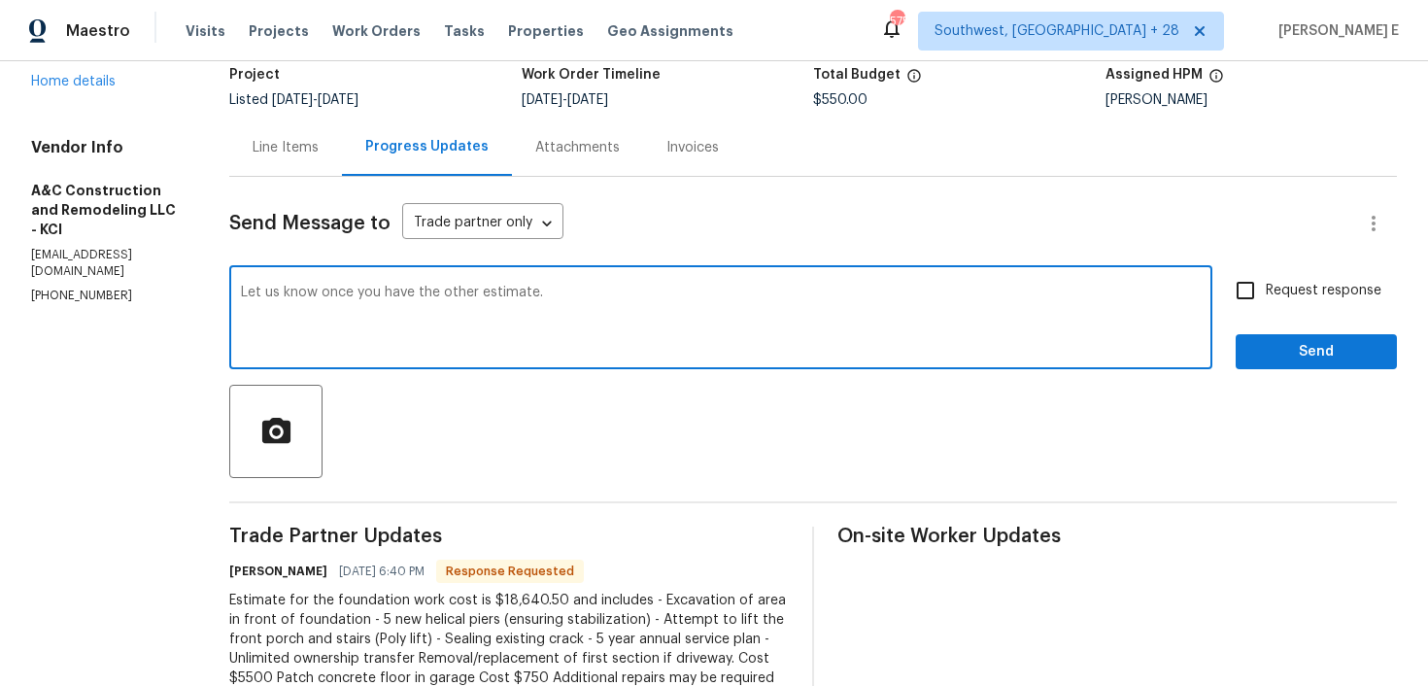
type textarea "Let us know once you have the other estimate."
click at [1309, 284] on span "Request response" at bounding box center [1324, 291] width 116 height 20
click at [1266, 284] on input "Request response" at bounding box center [1245, 290] width 41 height 41
checkbox input "true"
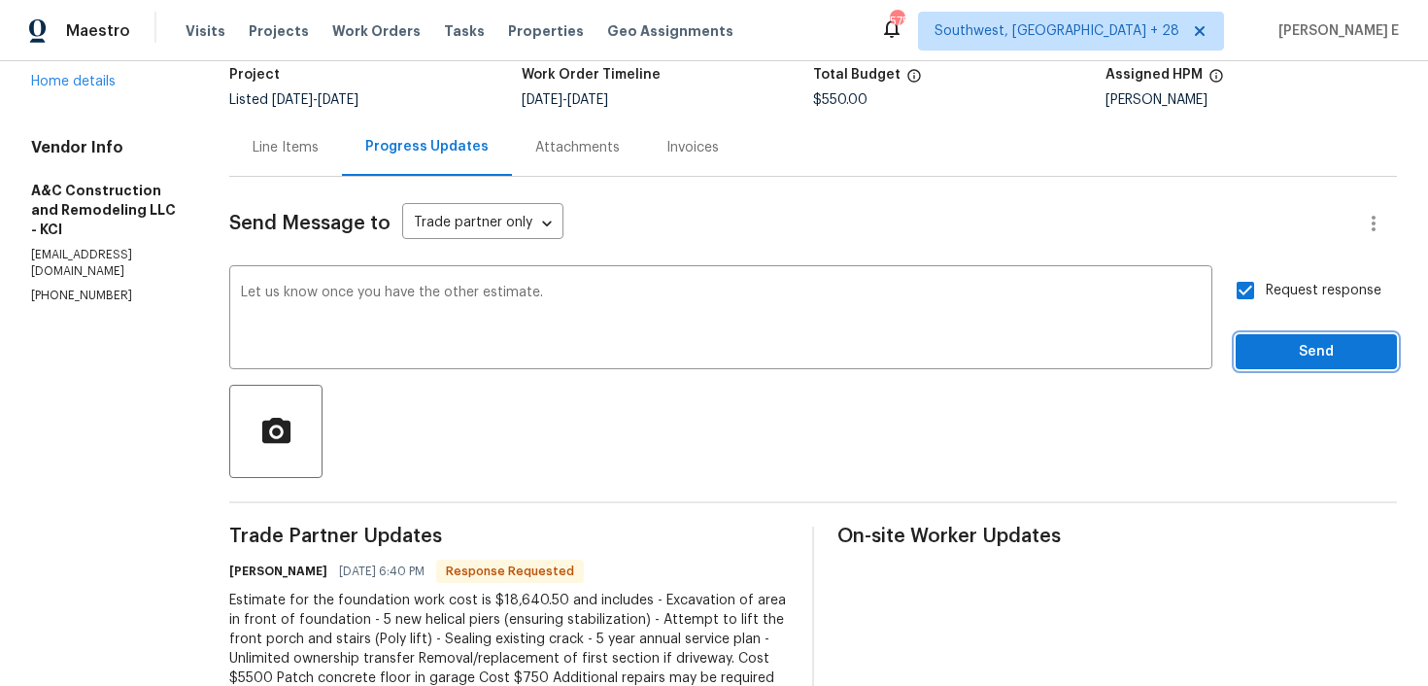
click at [1301, 340] on span "Send" at bounding box center [1316, 352] width 130 height 24
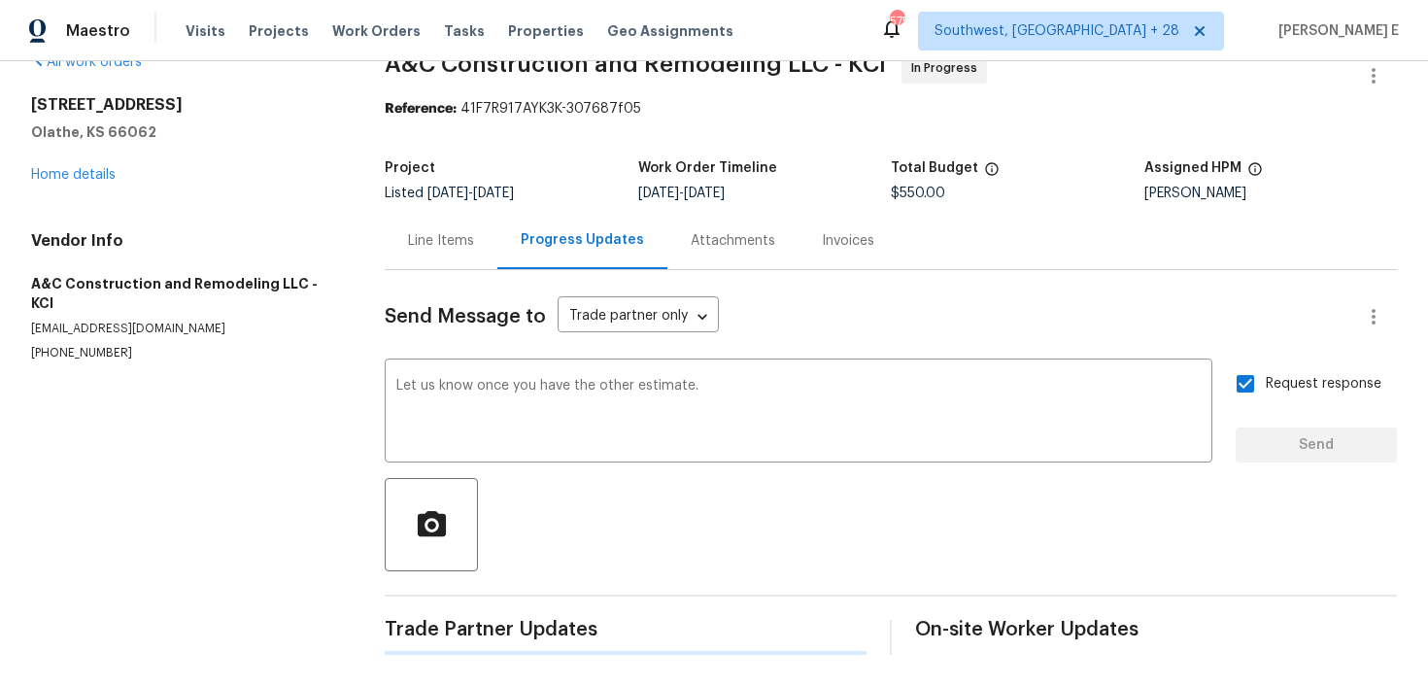
scroll to position [0, 0]
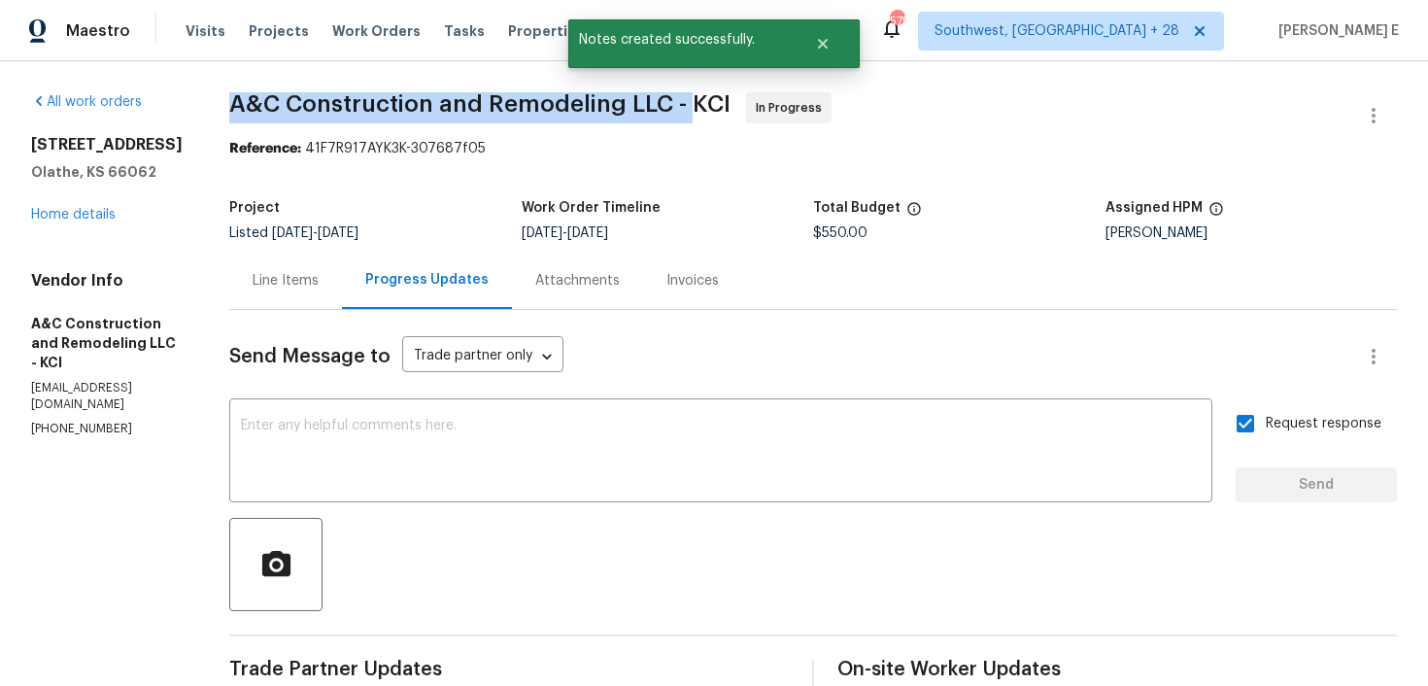
drag, startPoint x: 259, startPoint y: 114, endPoint x: 717, endPoint y: 107, distance: 457.6
copy span "A&C Construction and Remodeling LLC -"
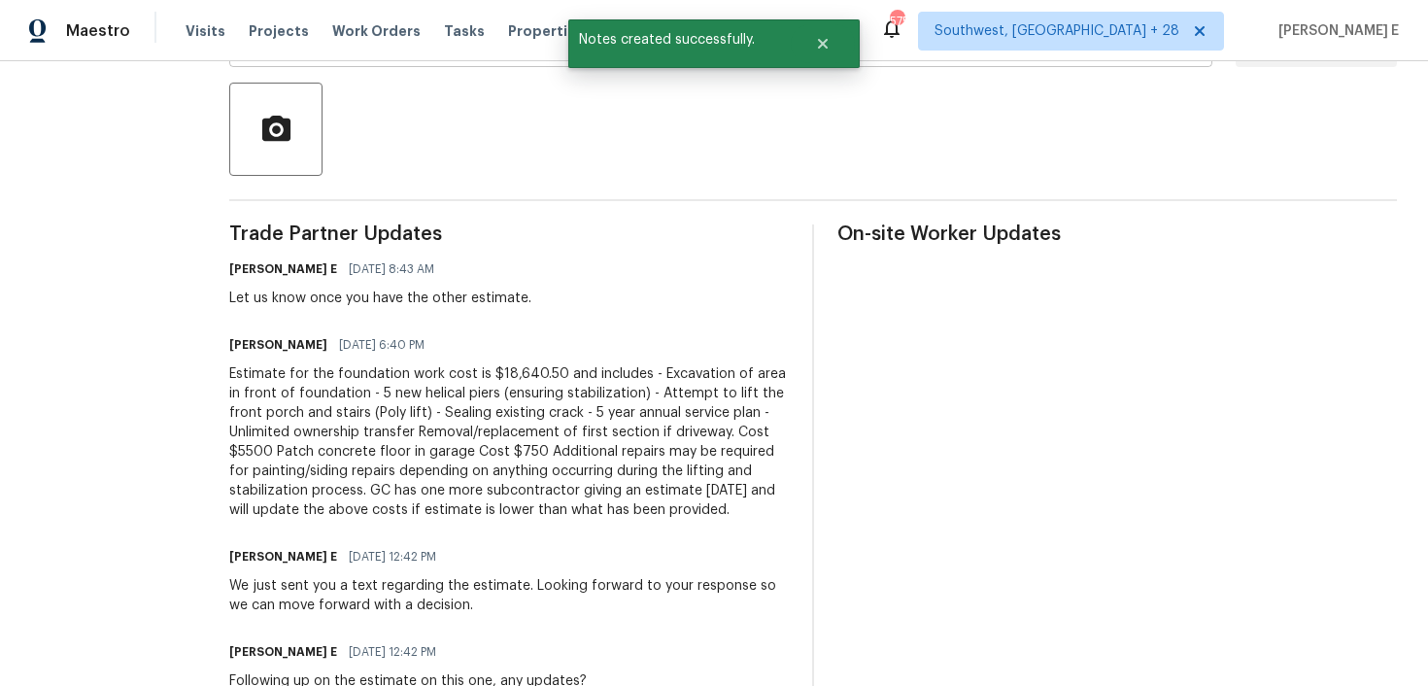
scroll to position [443, 0]
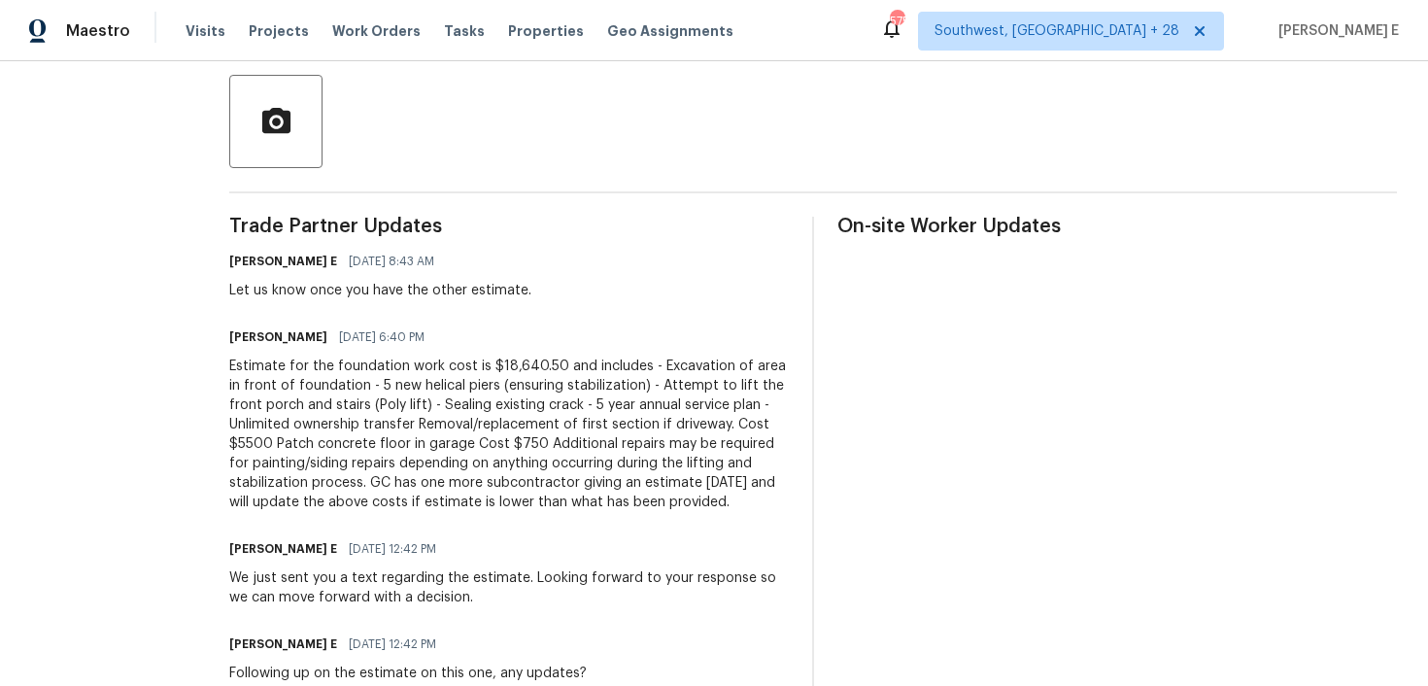
drag, startPoint x: 261, startPoint y: 371, endPoint x: 474, endPoint y: 421, distance: 218.5
click at [267, 371] on div "Estimate for the foundation work cost is $18,640.50 and includes - Excavation o…" at bounding box center [509, 434] width 560 height 155
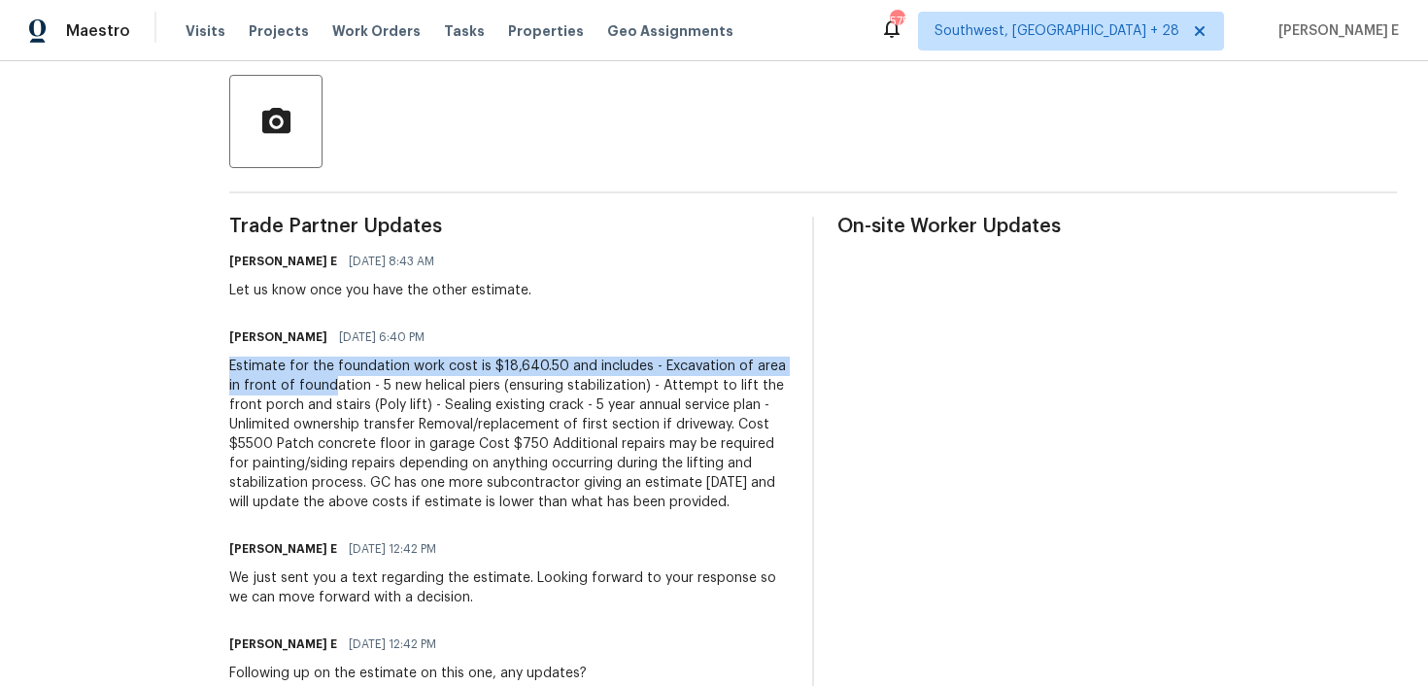
drag, startPoint x: 263, startPoint y: 363, endPoint x: 365, endPoint y: 392, distance: 106.1
click at [365, 392] on div "Estimate for the foundation work cost is $18,640.50 and includes - Excavation o…" at bounding box center [509, 434] width 560 height 155
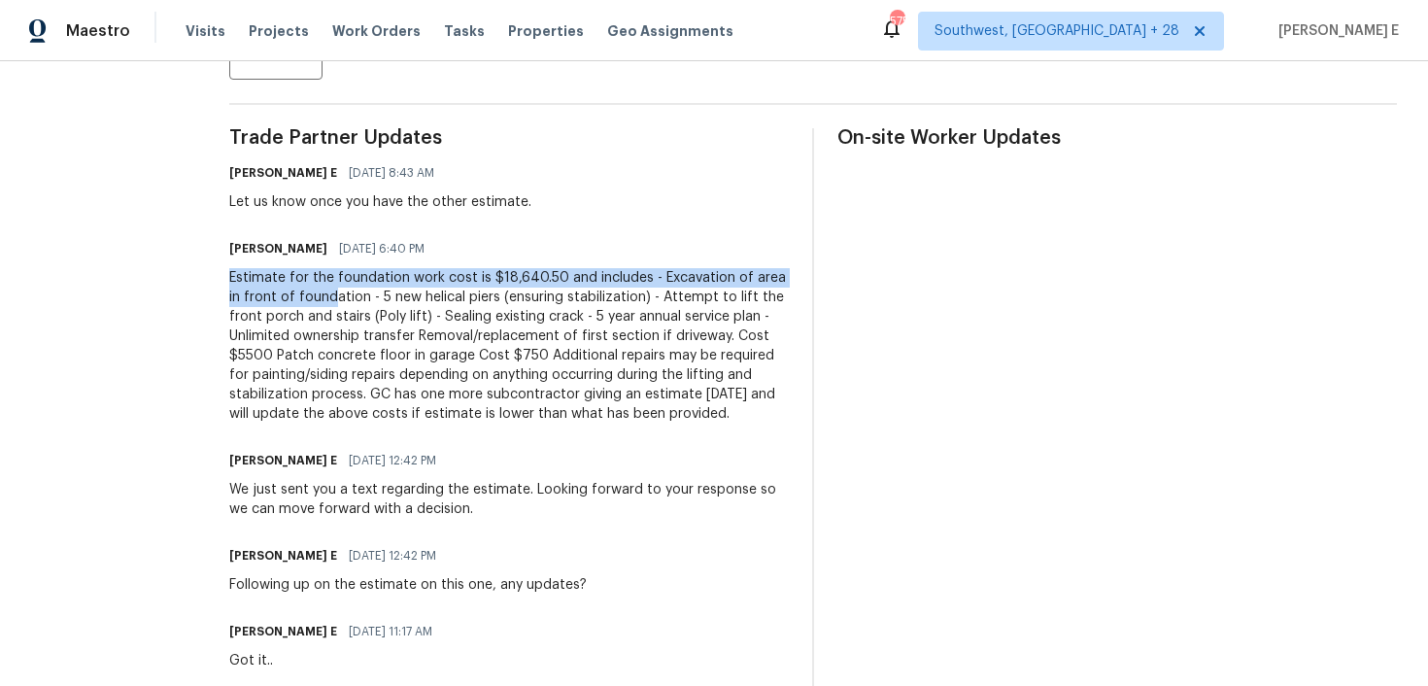
scroll to position [545, 0]
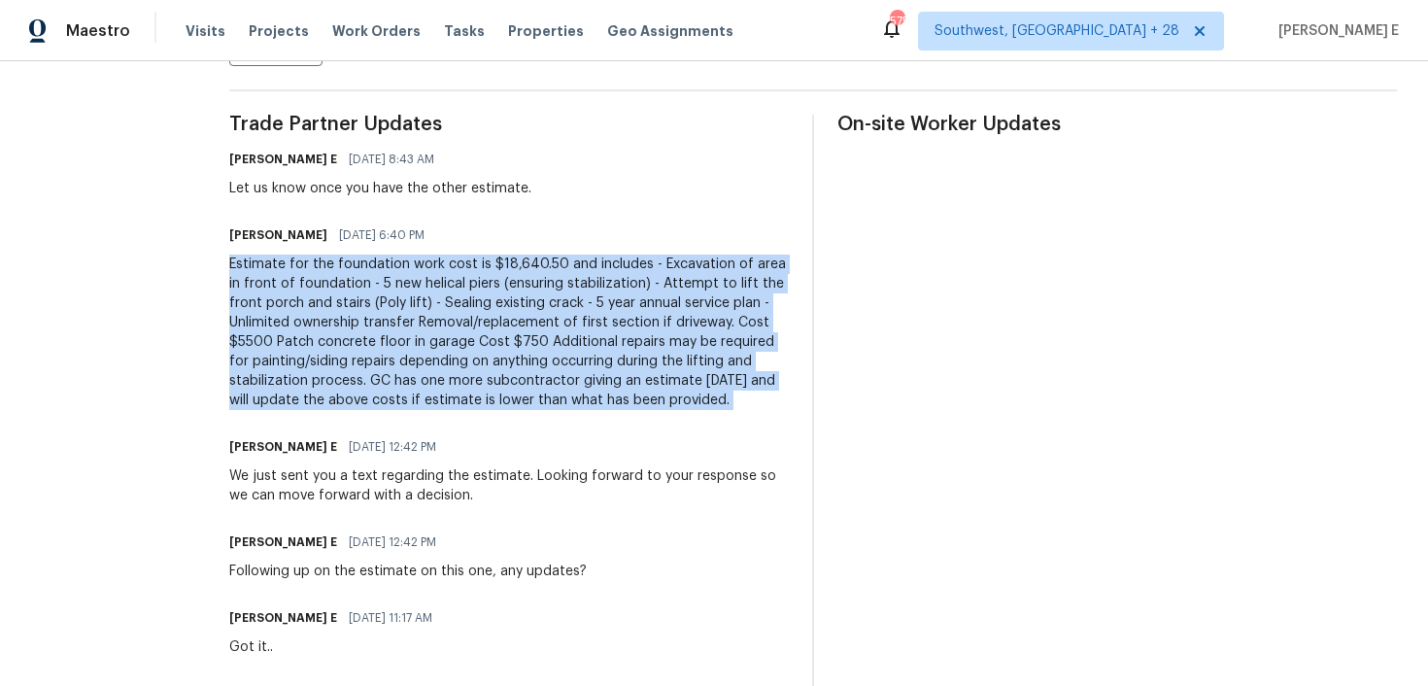
copy div "Estimate for the foundation work cost is $18,640.50 and includes - Excavation o…"
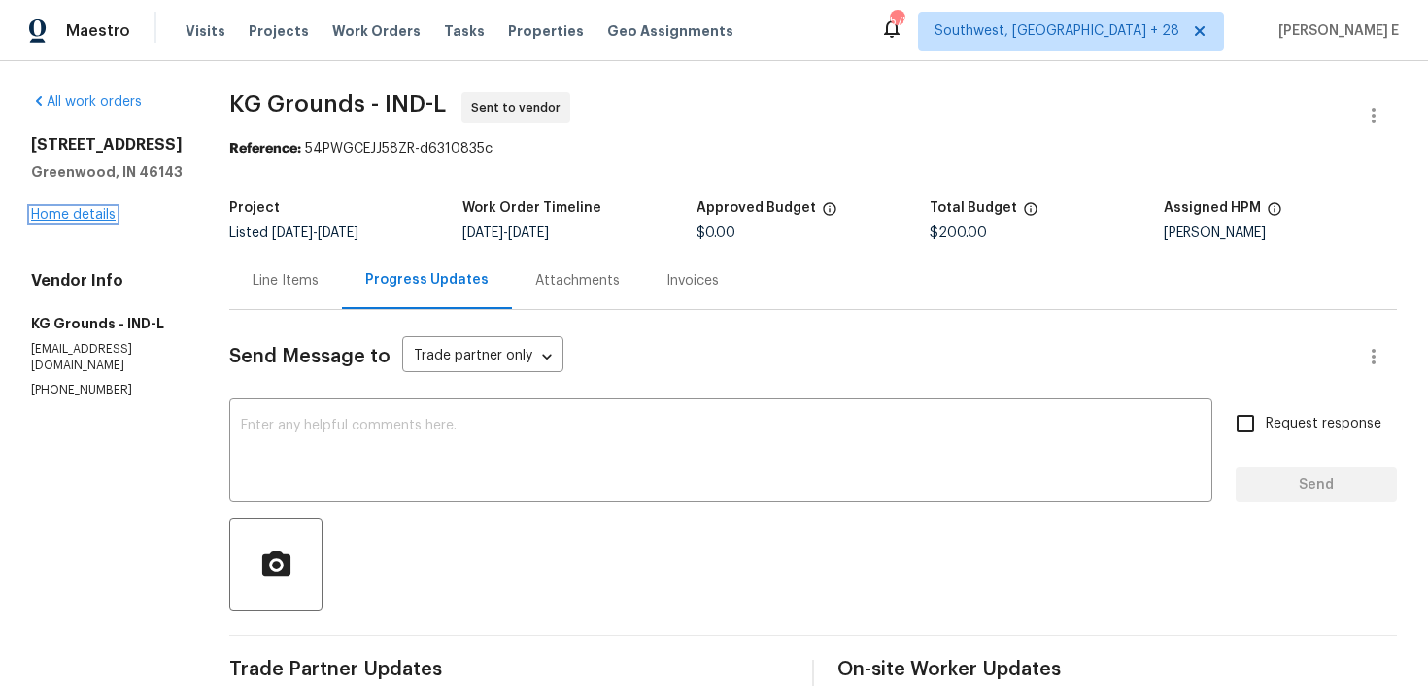
click at [98, 218] on link "Home details" at bounding box center [73, 215] width 85 height 14
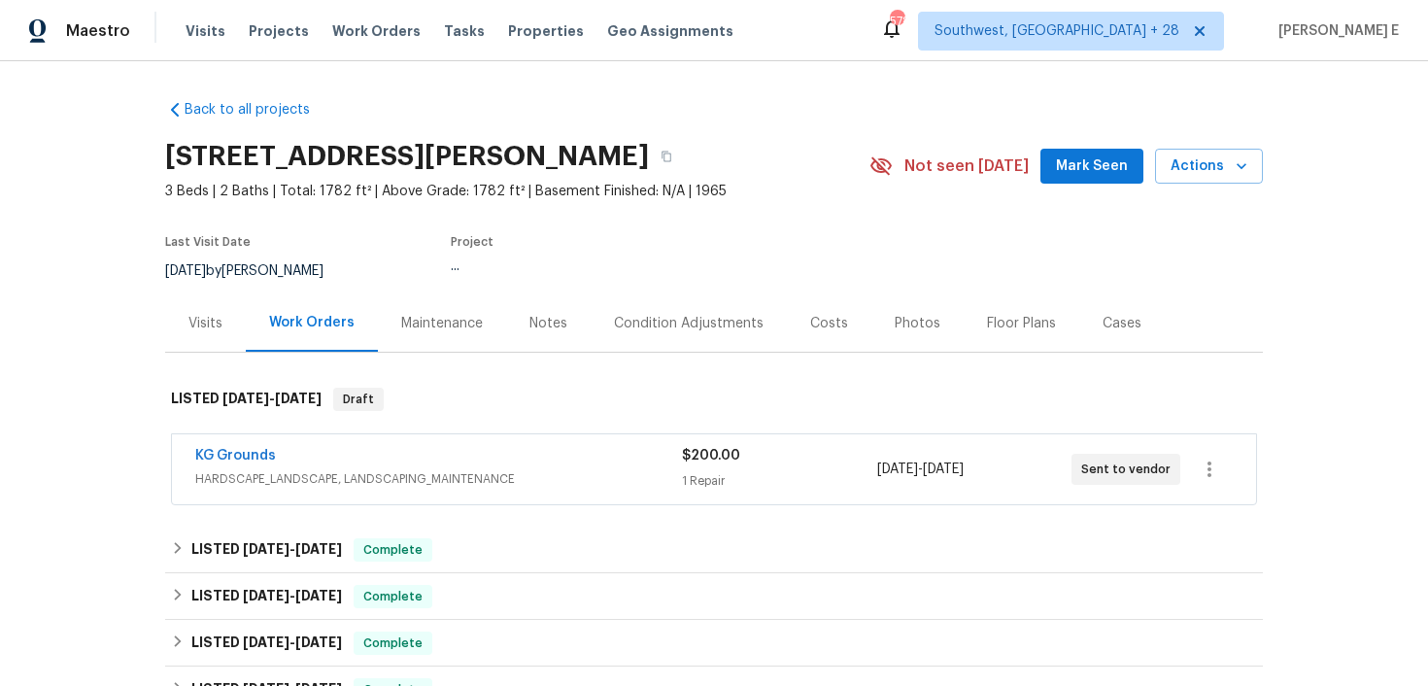
scroll to position [21, 0]
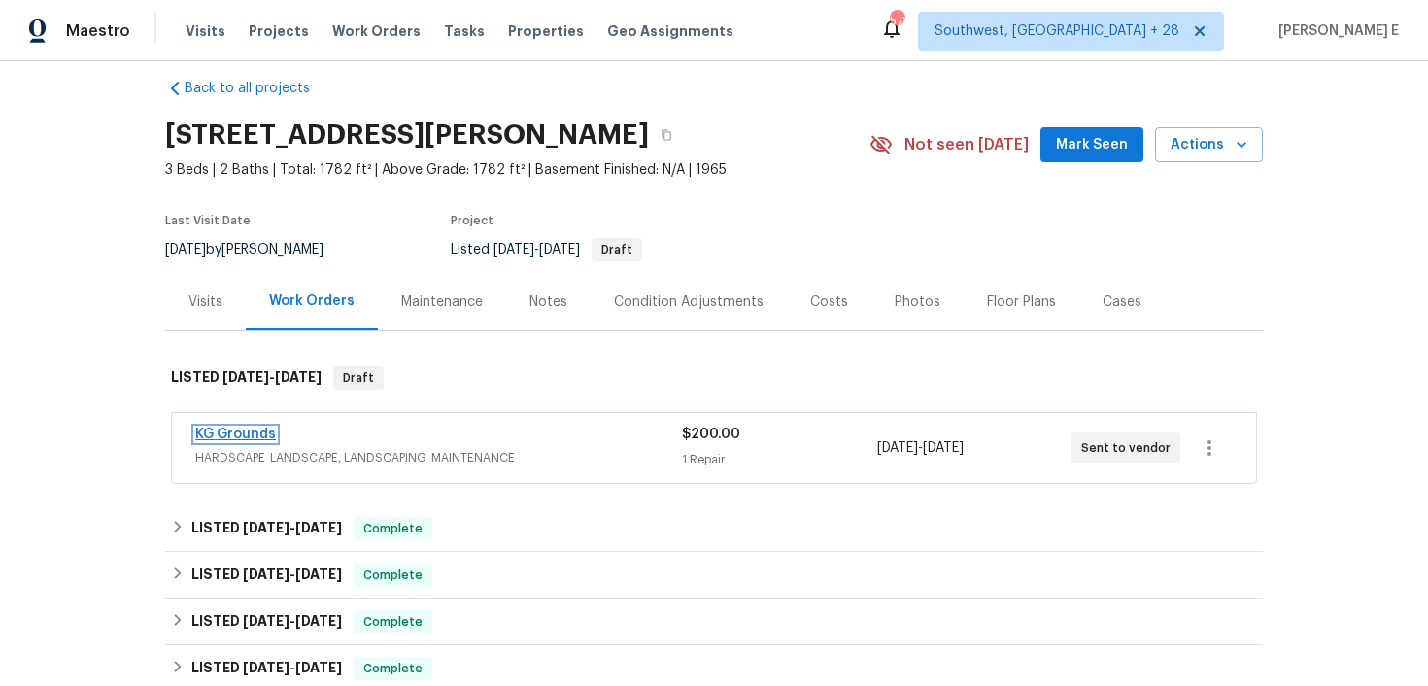
click at [237, 434] on link "KG Grounds" at bounding box center [235, 434] width 81 height 14
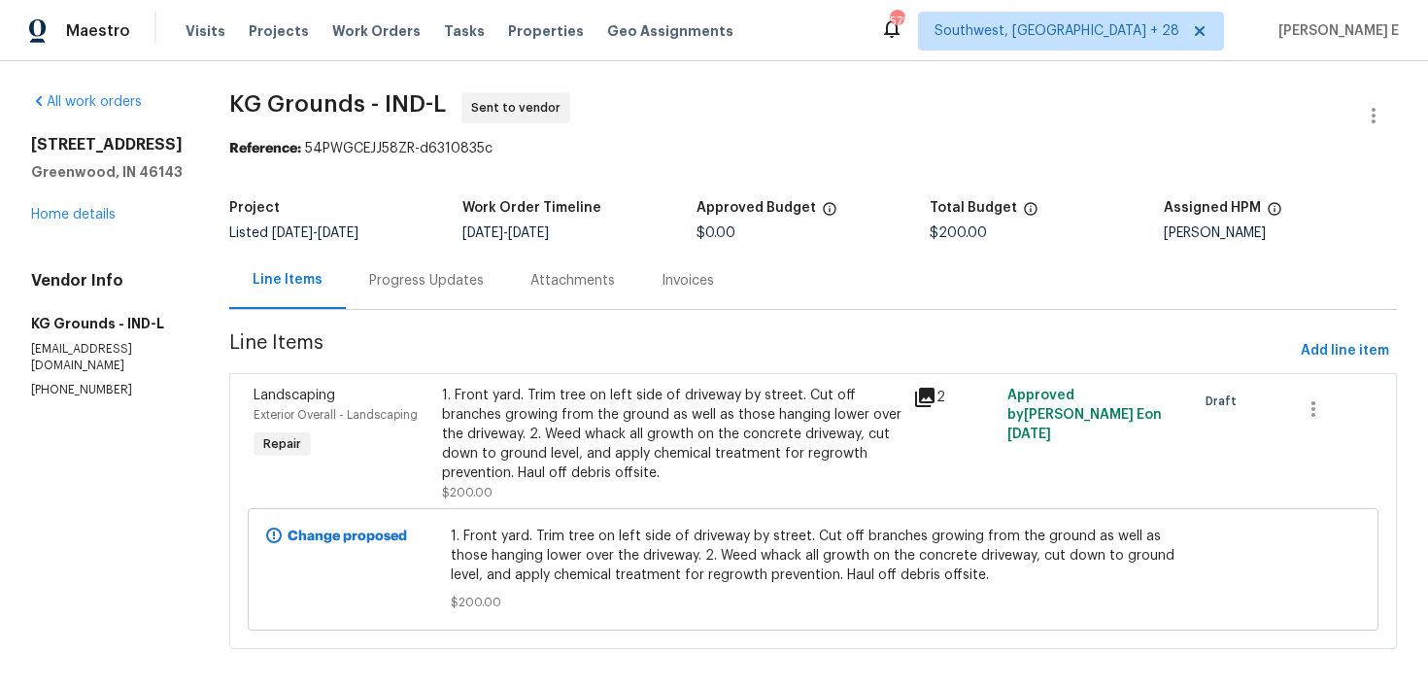
scroll to position [17, 0]
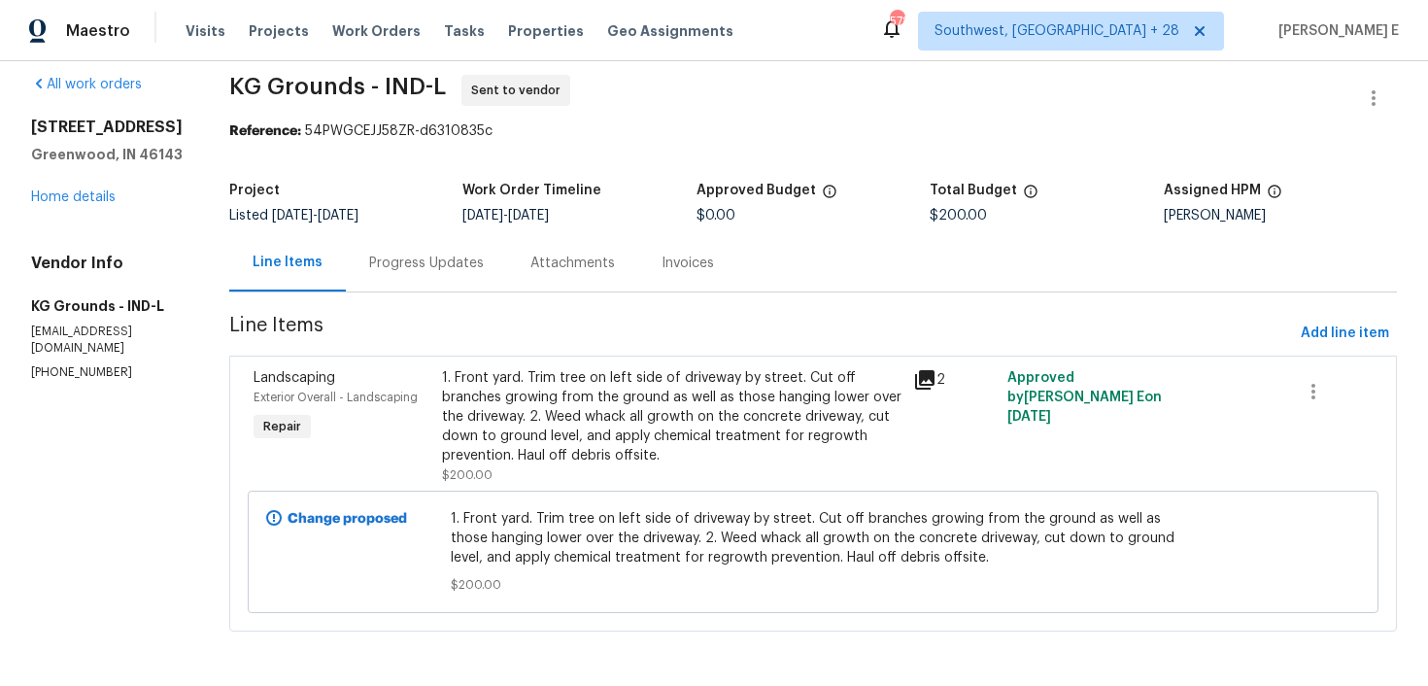
click at [483, 263] on div "Progress Updates" at bounding box center [426, 263] width 115 height 19
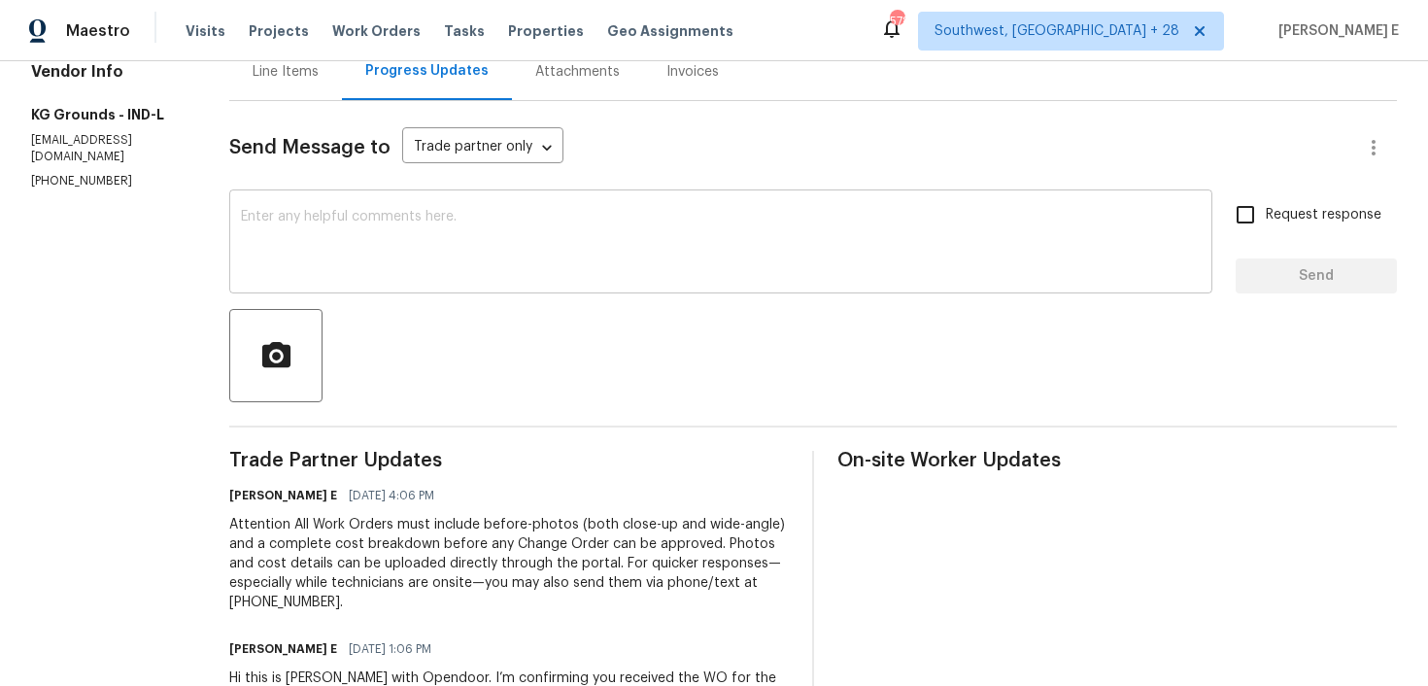
scroll to position [244, 0]
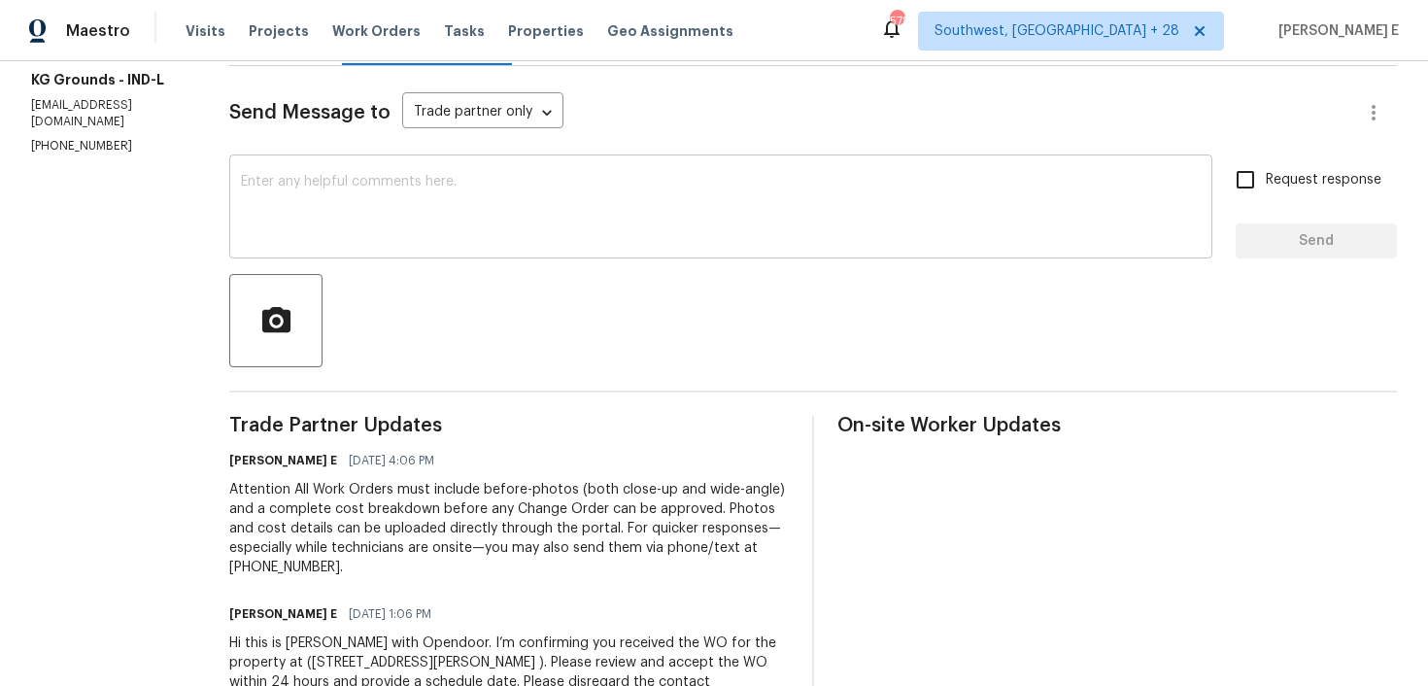
click at [644, 221] on textarea at bounding box center [721, 209] width 960 height 68
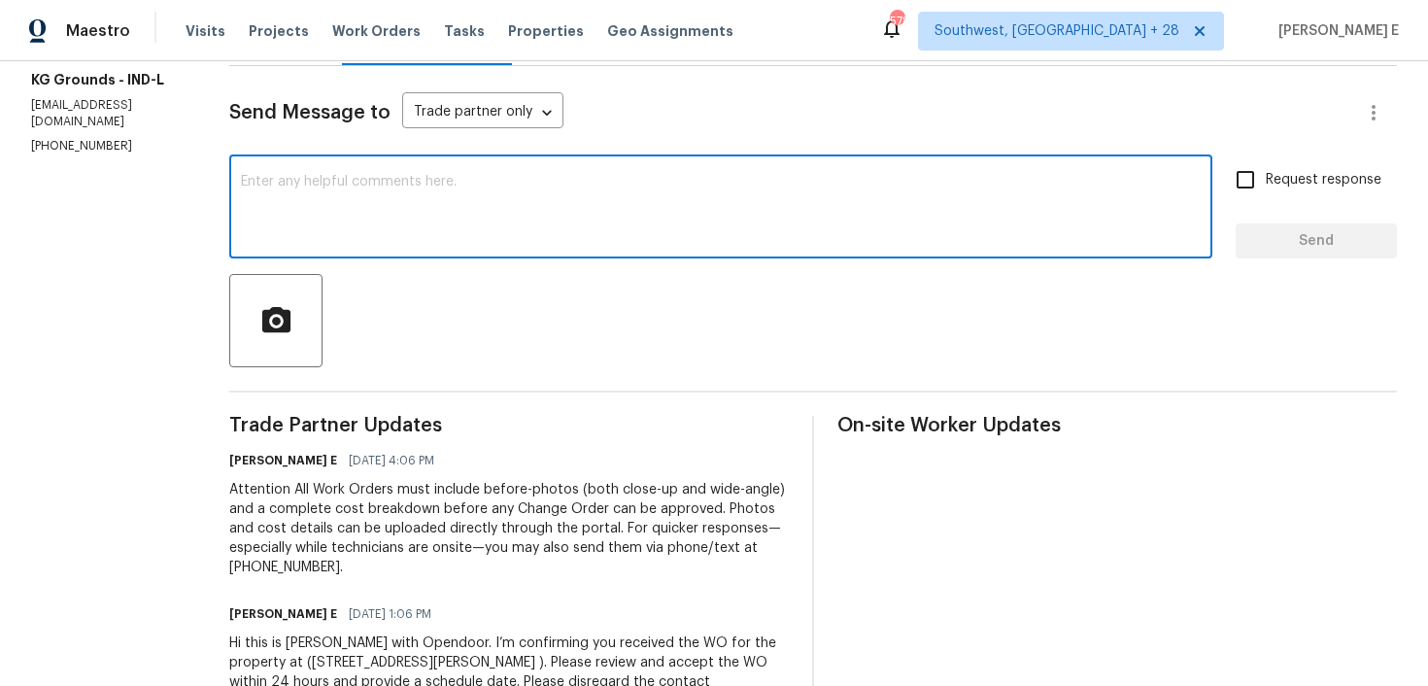
paste textarea "Please accept the work order and share the schedule to meet the deadline"
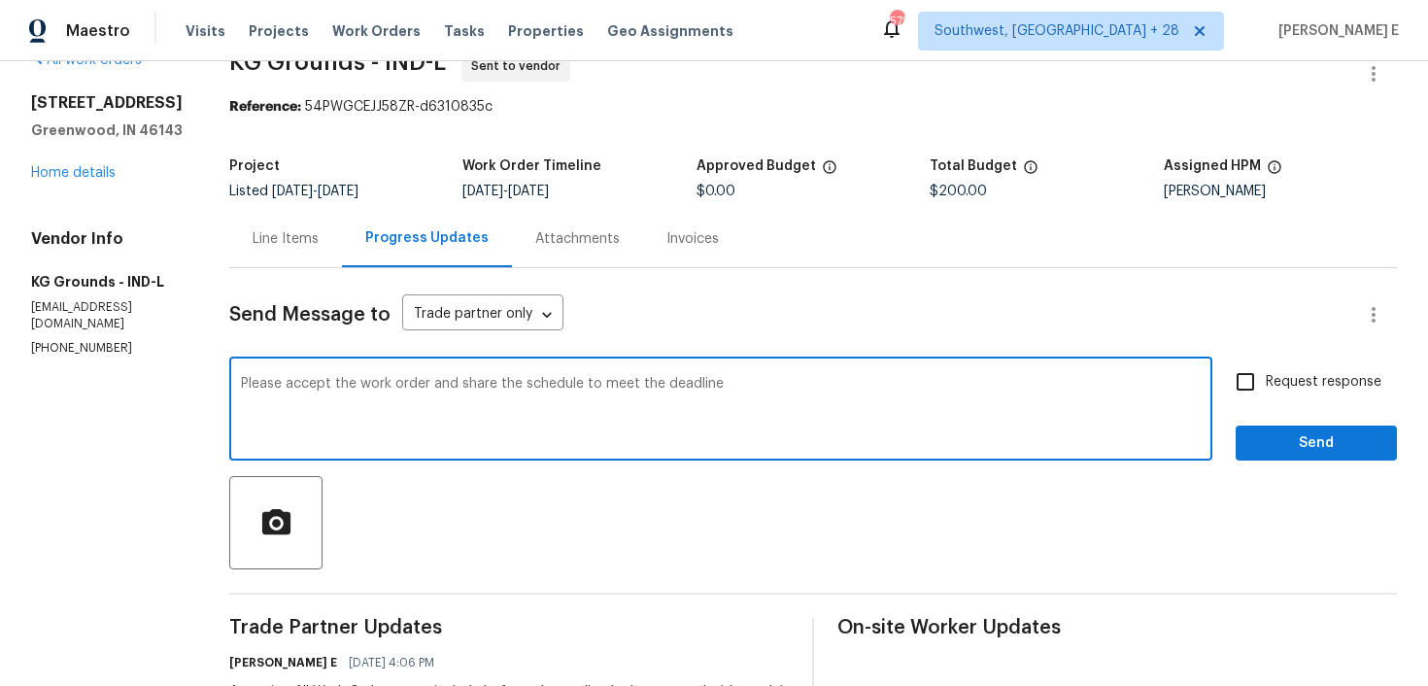
scroll to position [0, 0]
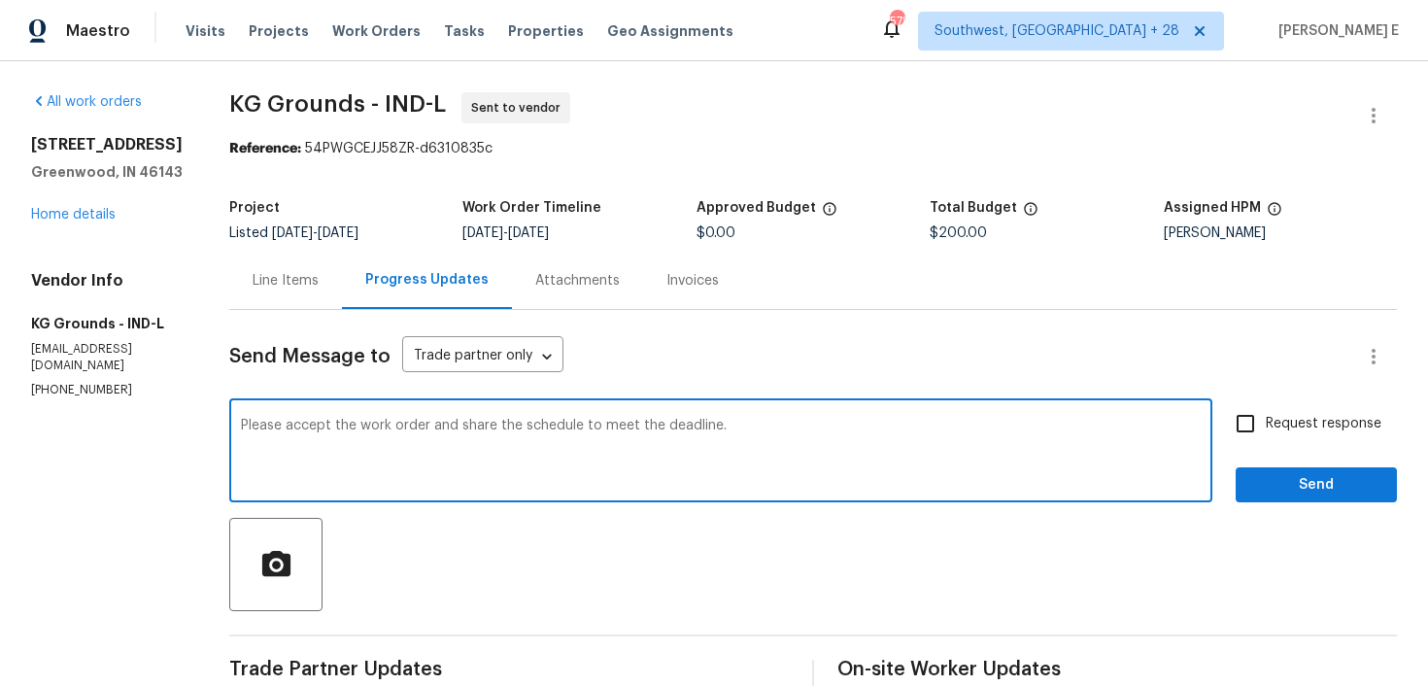
type textarea "Please accept the work order and share the schedule to meet the deadline."
click at [1262, 421] on input "Request response" at bounding box center [1245, 423] width 41 height 41
checkbox input "true"
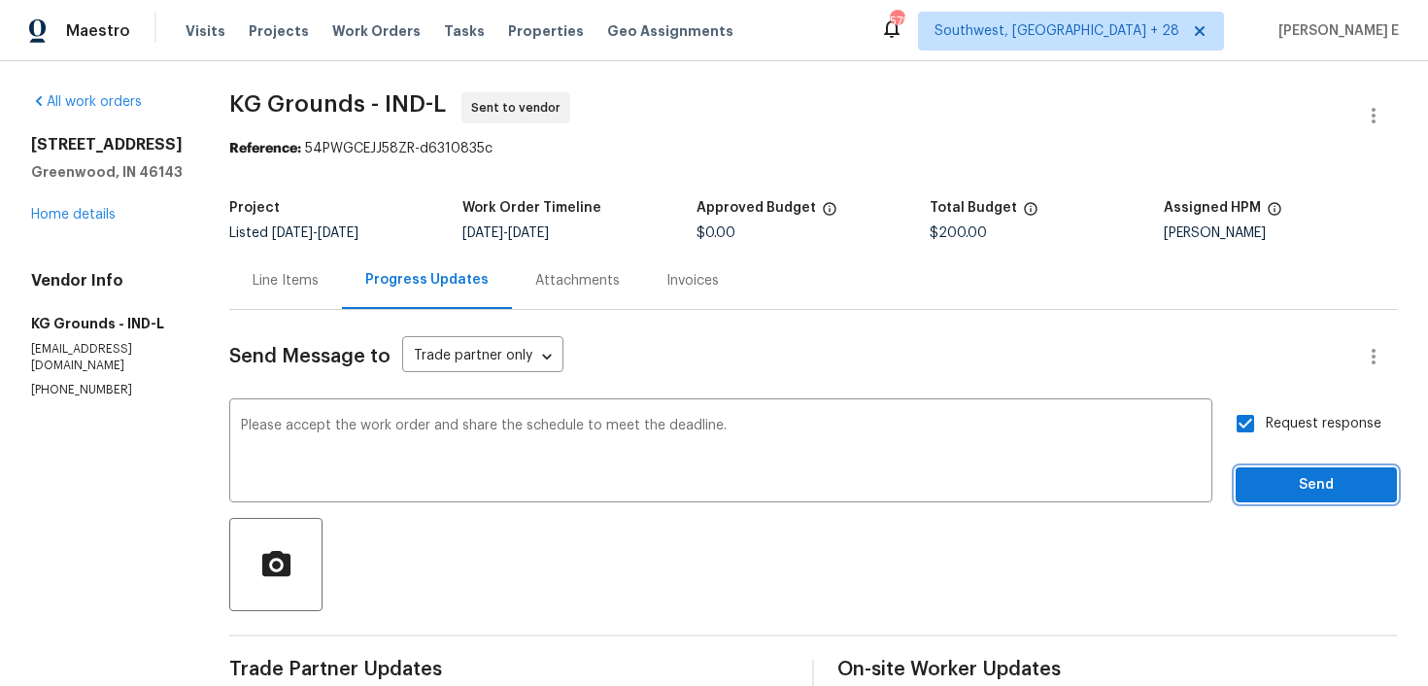
click at [1277, 483] on span "Send" at bounding box center [1316, 485] width 130 height 24
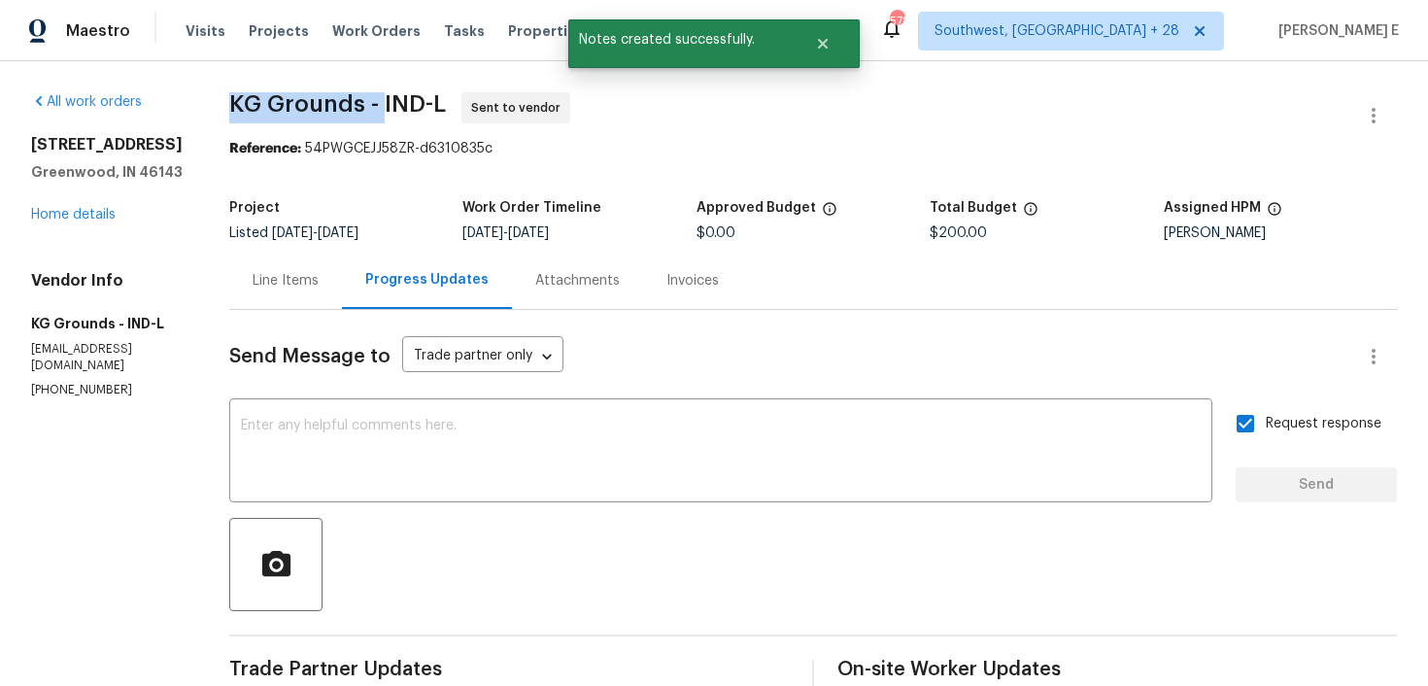
drag, startPoint x: 234, startPoint y: 95, endPoint x: 390, endPoint y: 107, distance: 155.9
click at [390, 107] on div "All work orders [STREET_ADDRESS][PERSON_NAME] Home details Vendor Info KG Groun…" at bounding box center [714, 582] width 1428 height 1043
copy span "KG Grounds -"
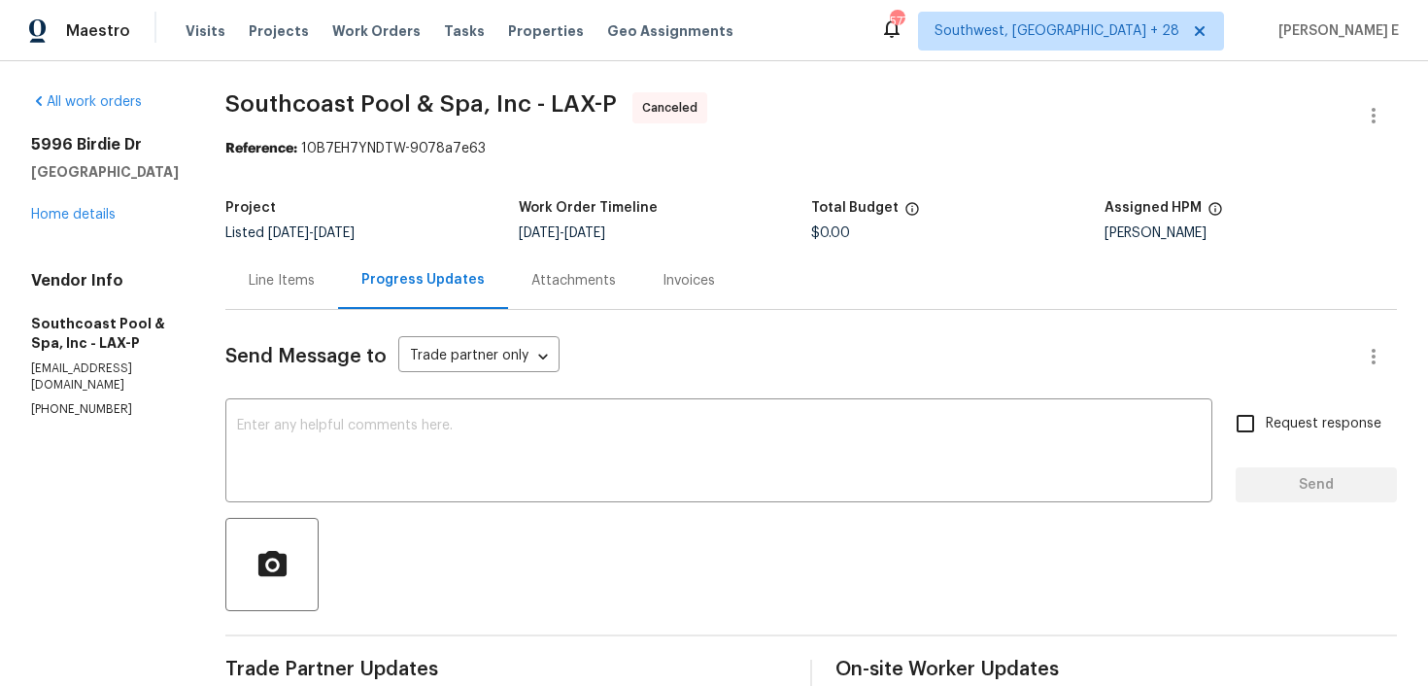
scroll to position [71, 0]
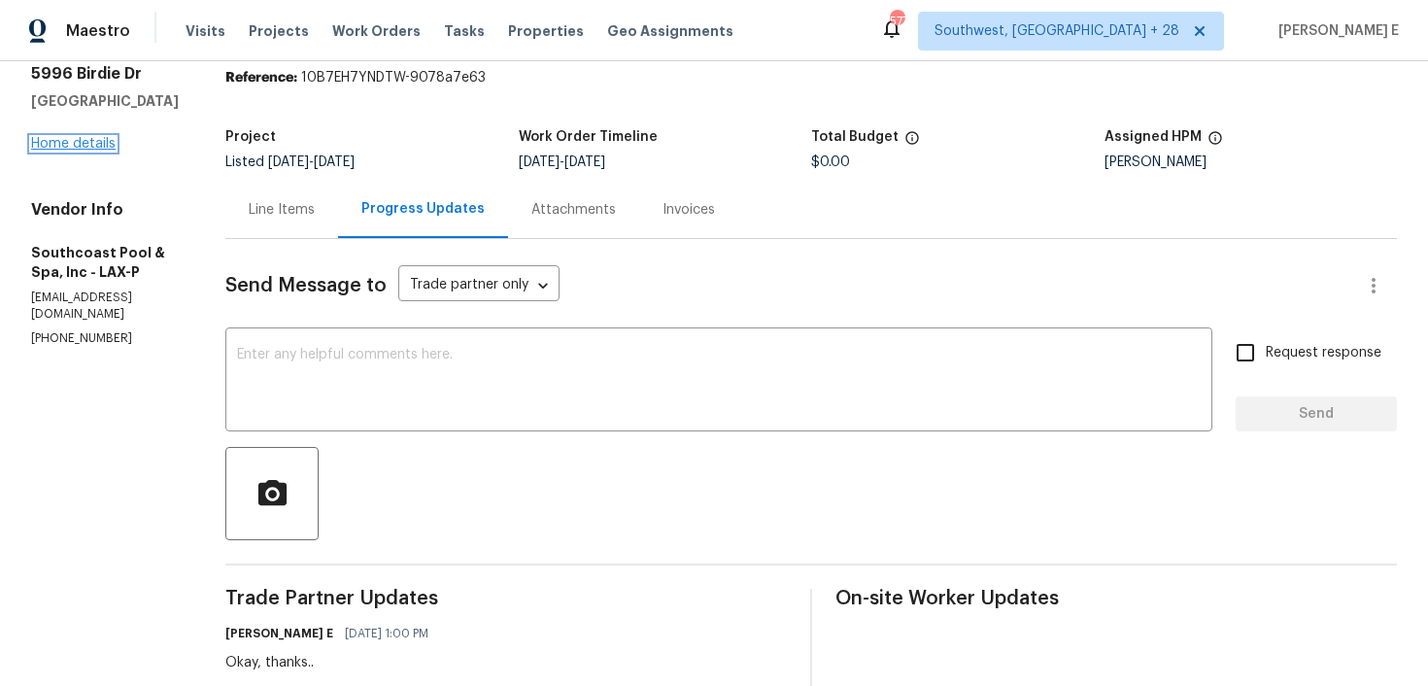
click at [95, 142] on link "Home details" at bounding box center [73, 144] width 85 height 14
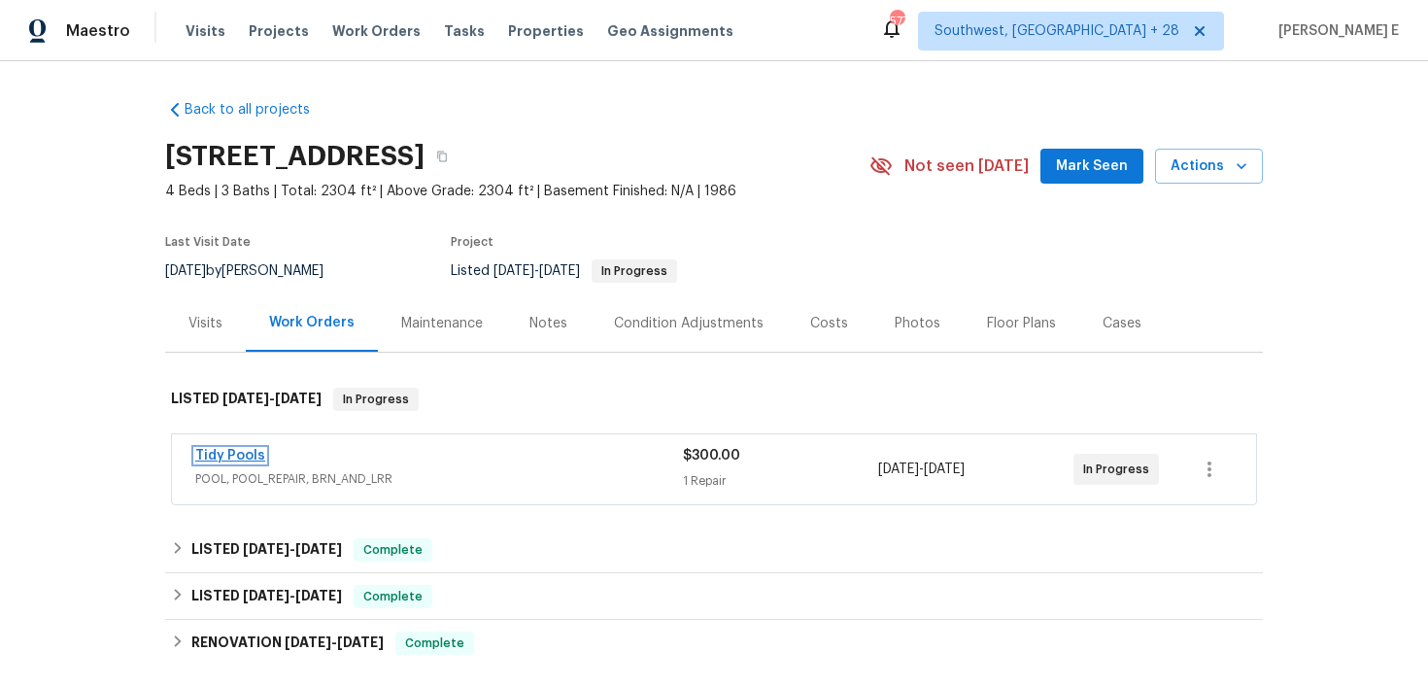
click at [253, 454] on link "Tidy Pools" at bounding box center [230, 456] width 70 height 14
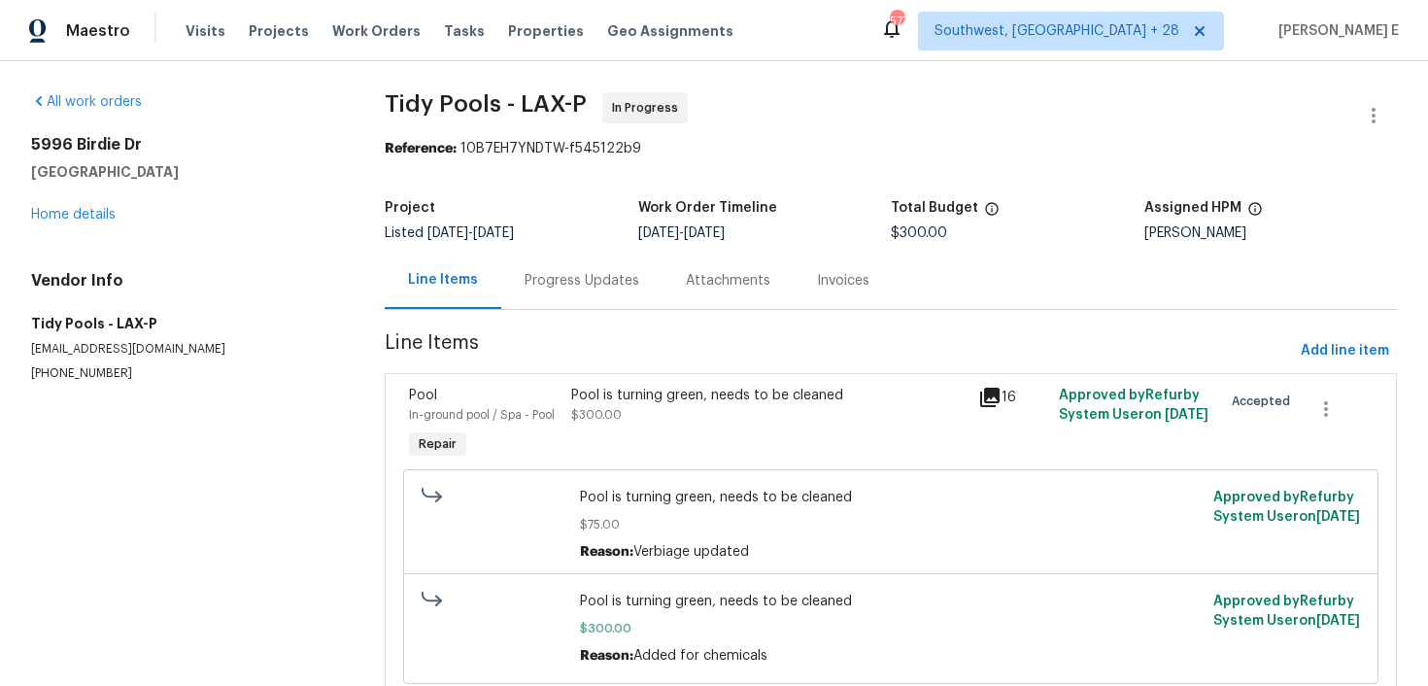
click at [524, 292] on div "Progress Updates" at bounding box center [581, 280] width 161 height 57
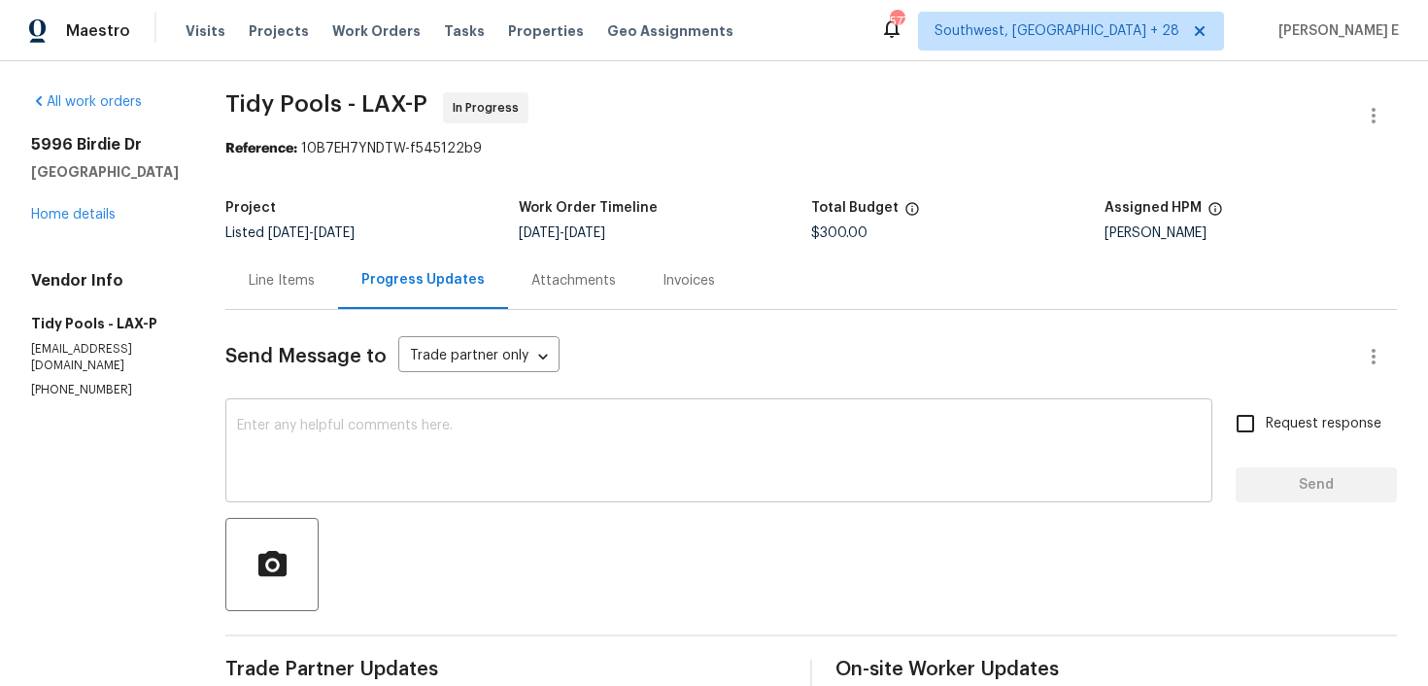
click at [343, 468] on textarea at bounding box center [719, 453] width 964 height 68
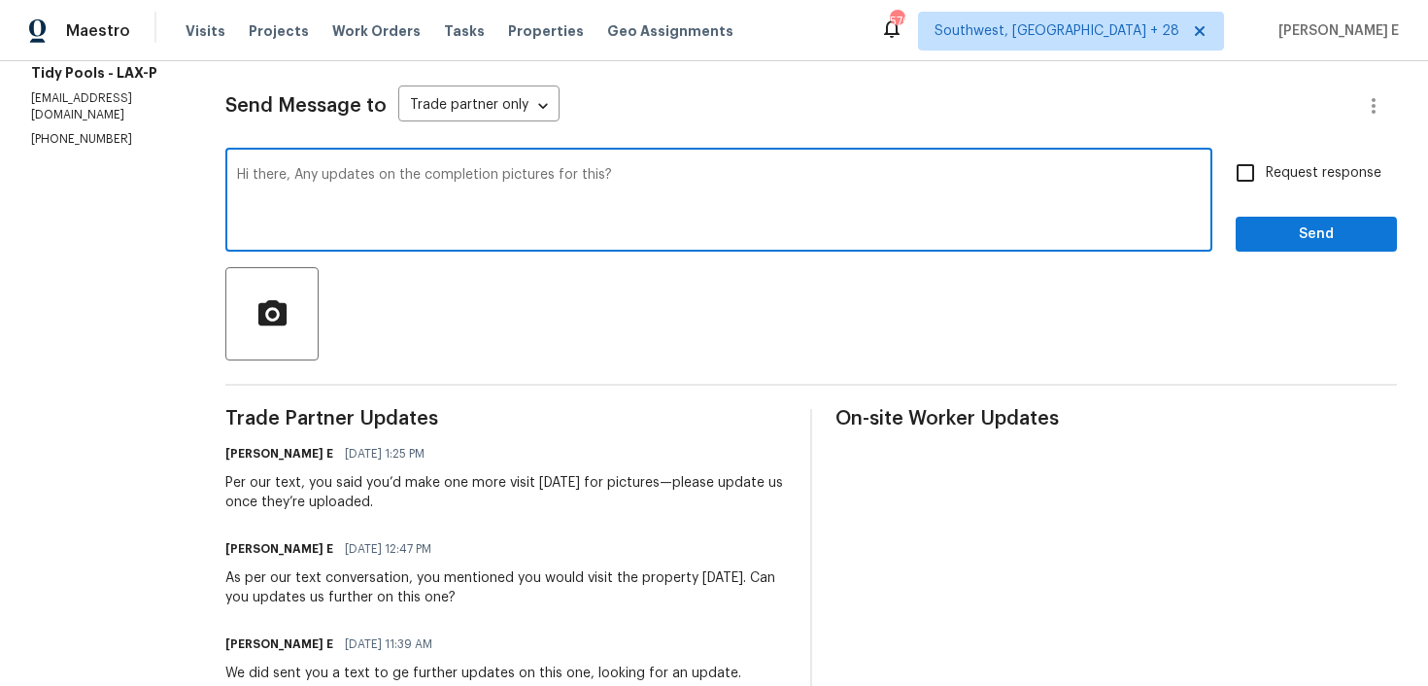
scroll to position [256, 0]
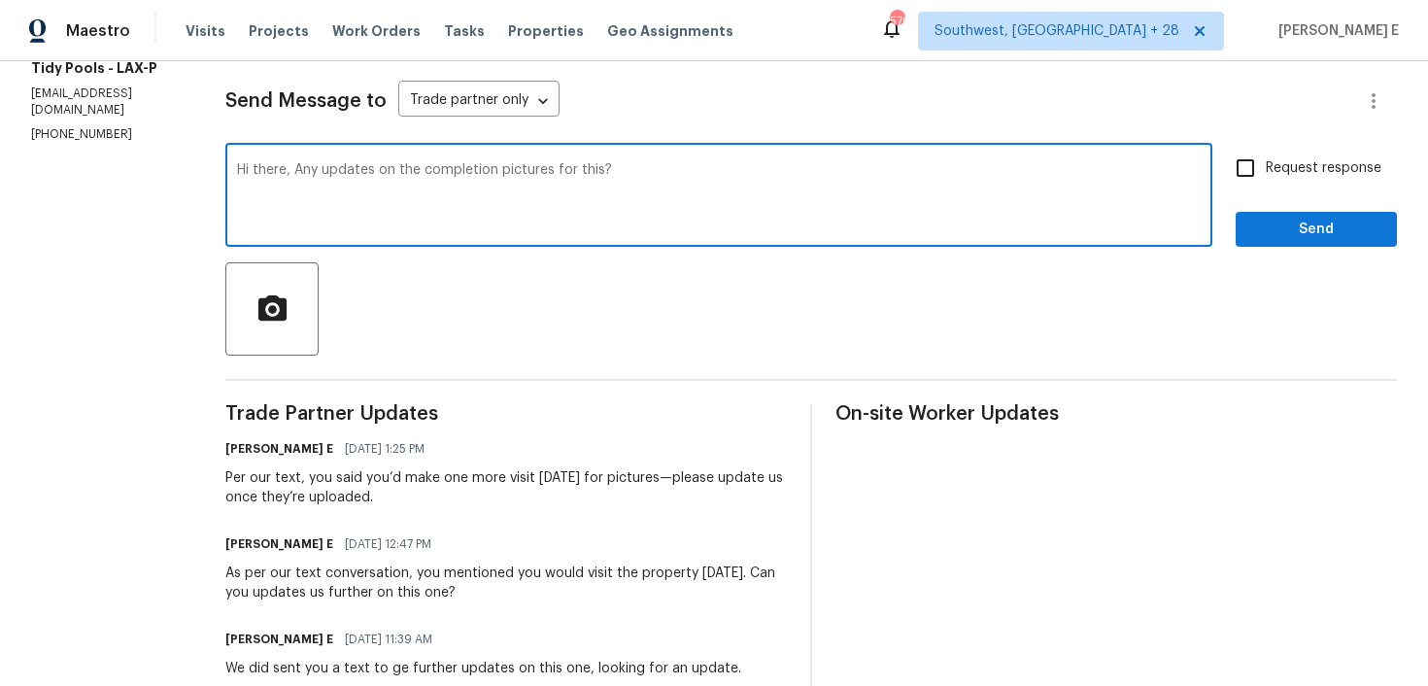
type textarea "Hi there, Any updates on the completion pictures for this?"
click at [1253, 166] on input "Request response" at bounding box center [1245, 168] width 41 height 41
checkbox input "true"
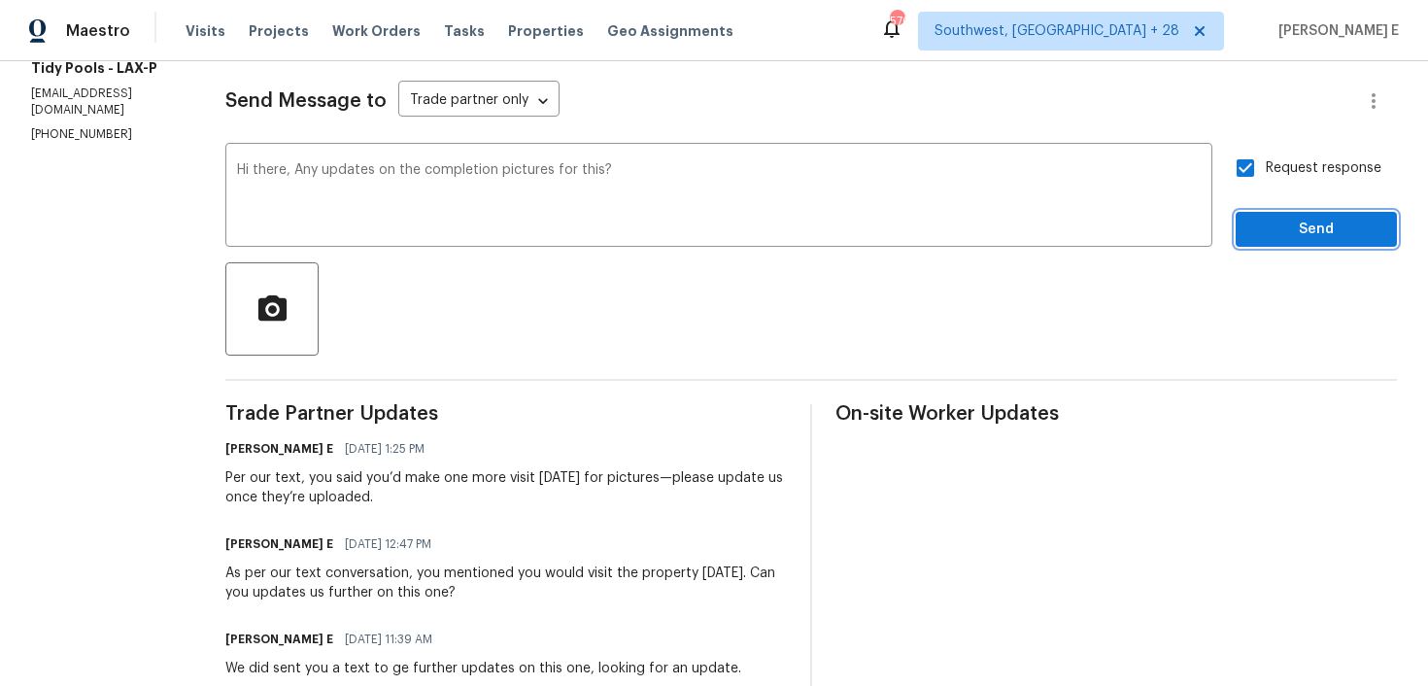
click at [1293, 234] on span "Send" at bounding box center [1316, 230] width 130 height 24
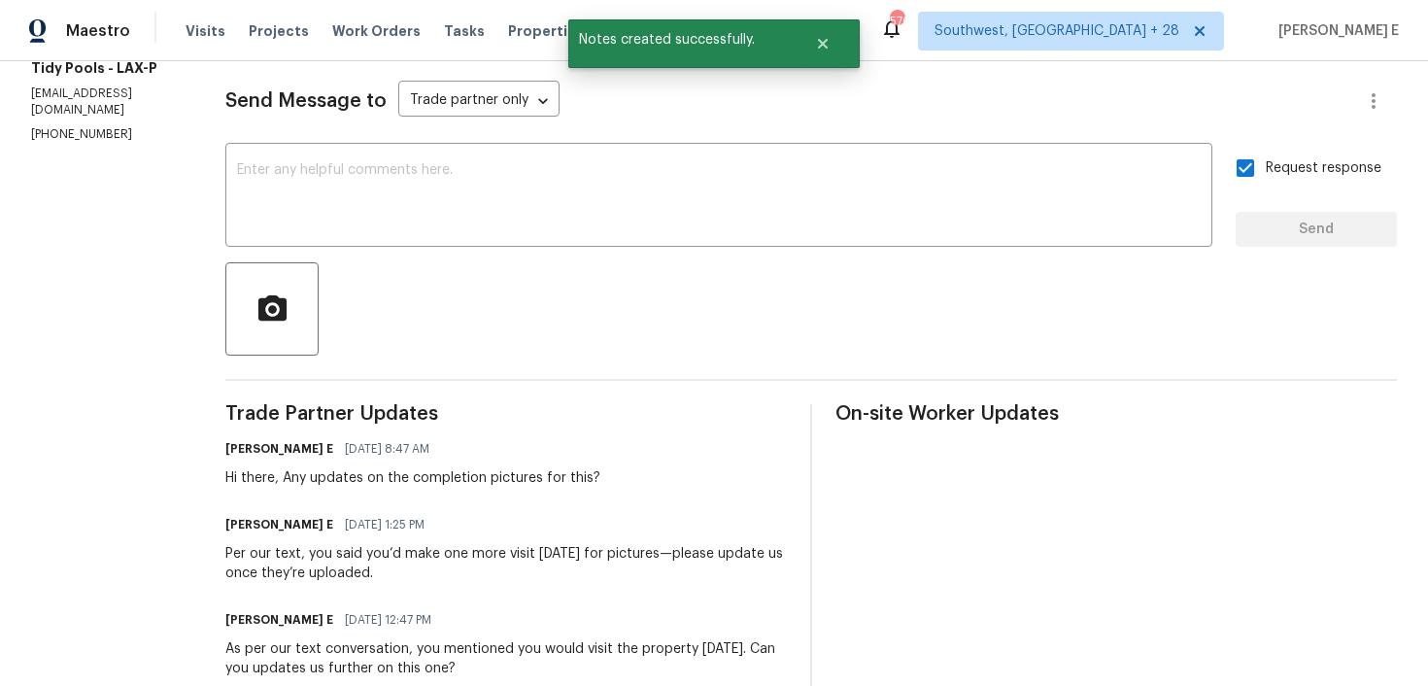
scroll to position [0, 0]
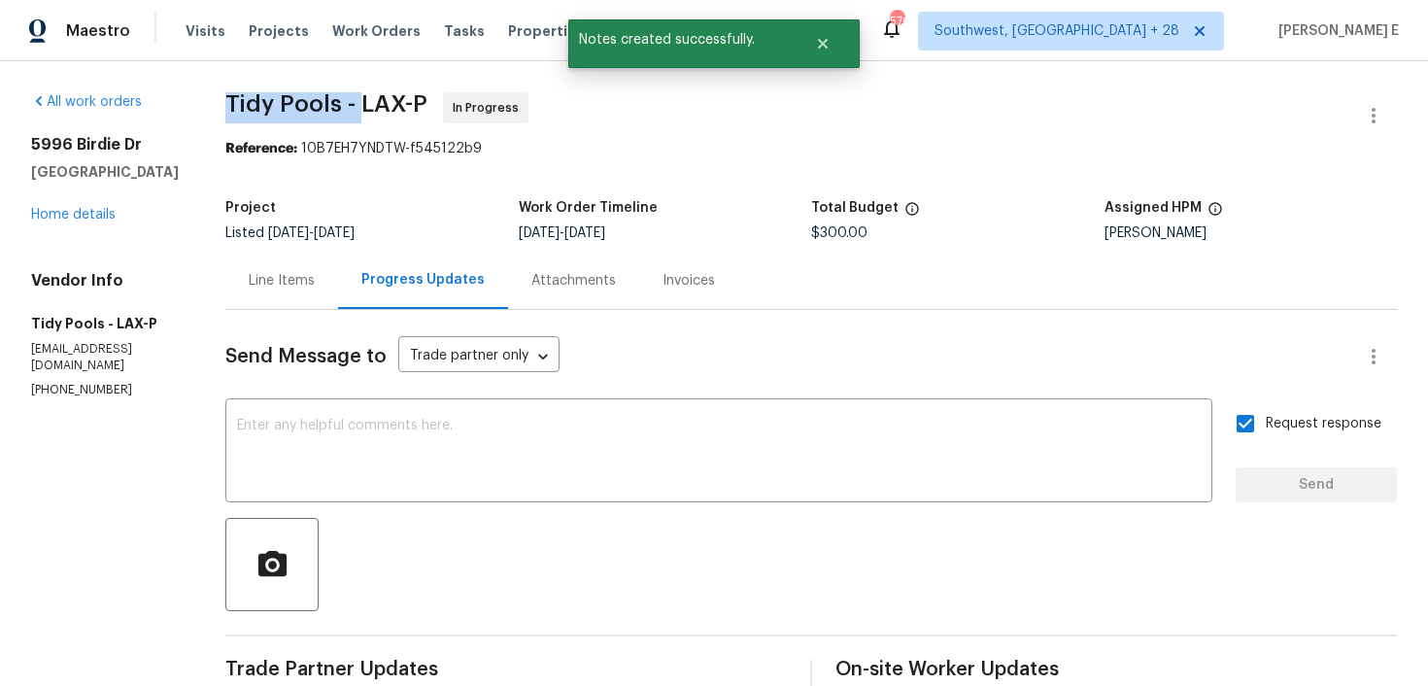
drag, startPoint x: 210, startPoint y: 101, endPoint x: 341, endPoint y: 105, distance: 131.2
click at [341, 105] on span "Tidy Pools - LAX-P" at bounding box center [326, 103] width 202 height 23
copy span "Tidy Pools -"
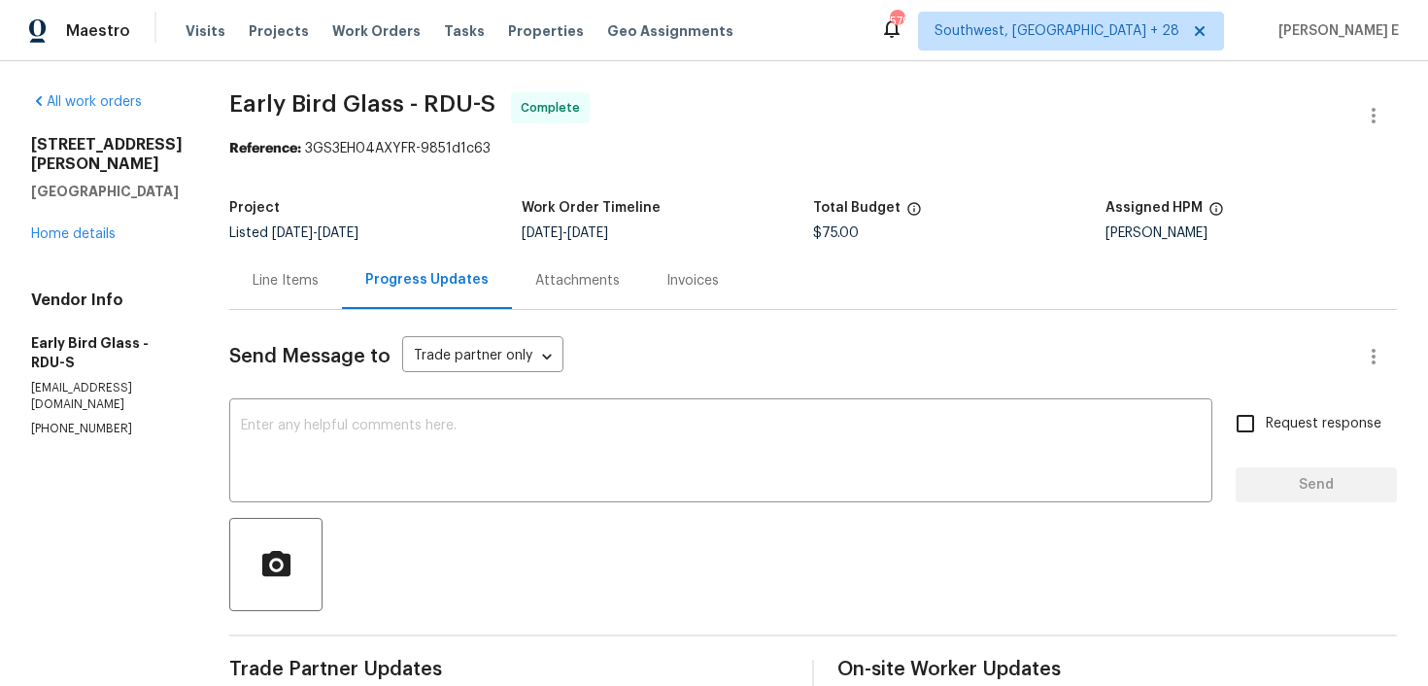
click at [102, 204] on div "[STREET_ADDRESS][PERSON_NAME] Home details" at bounding box center [107, 189] width 152 height 109
click at [95, 227] on link "Home details" at bounding box center [73, 234] width 85 height 14
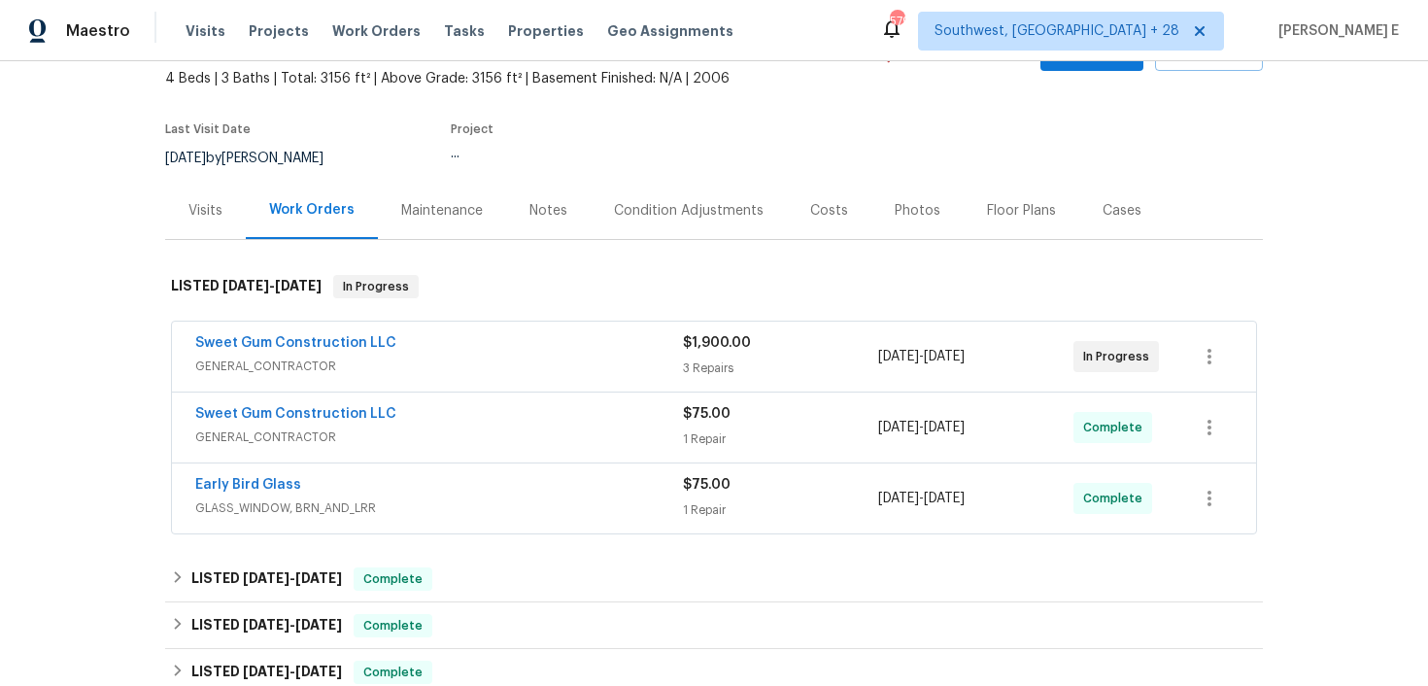
scroll to position [147, 0]
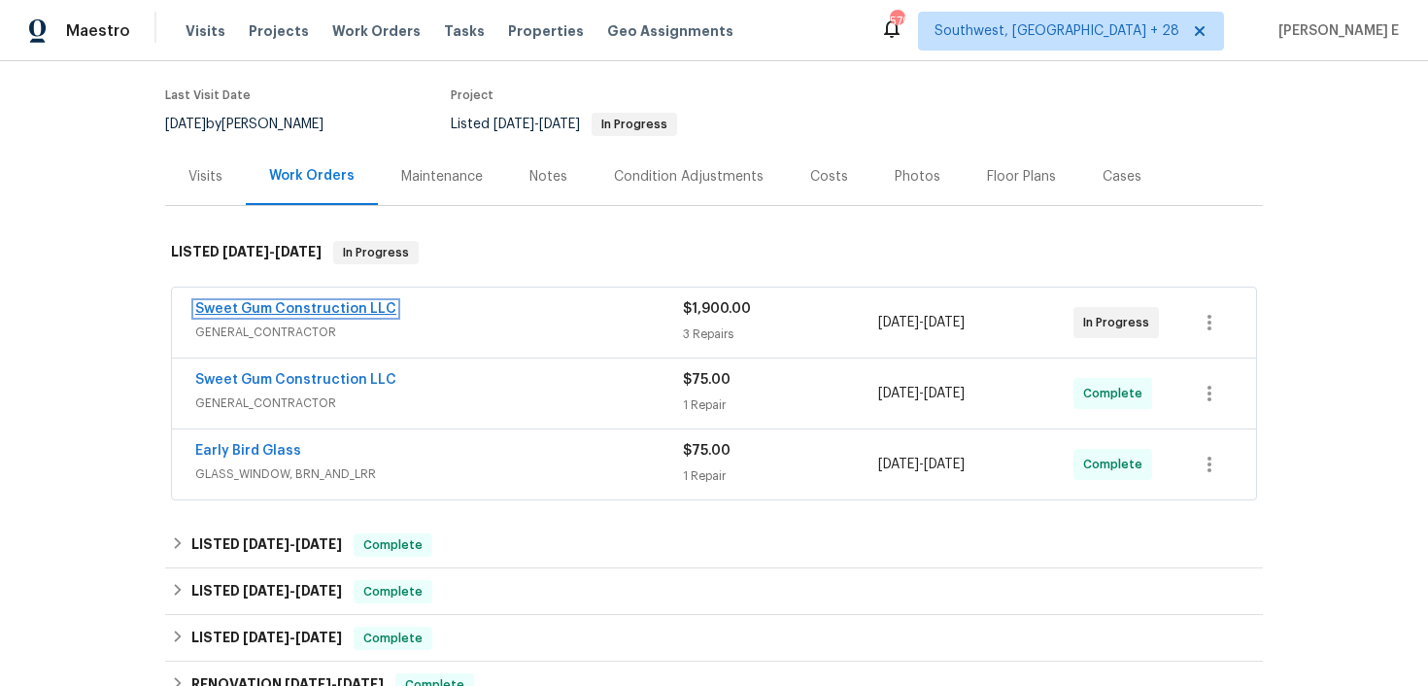
click at [321, 312] on link "Sweet Gum Construction LLC" at bounding box center [295, 309] width 201 height 14
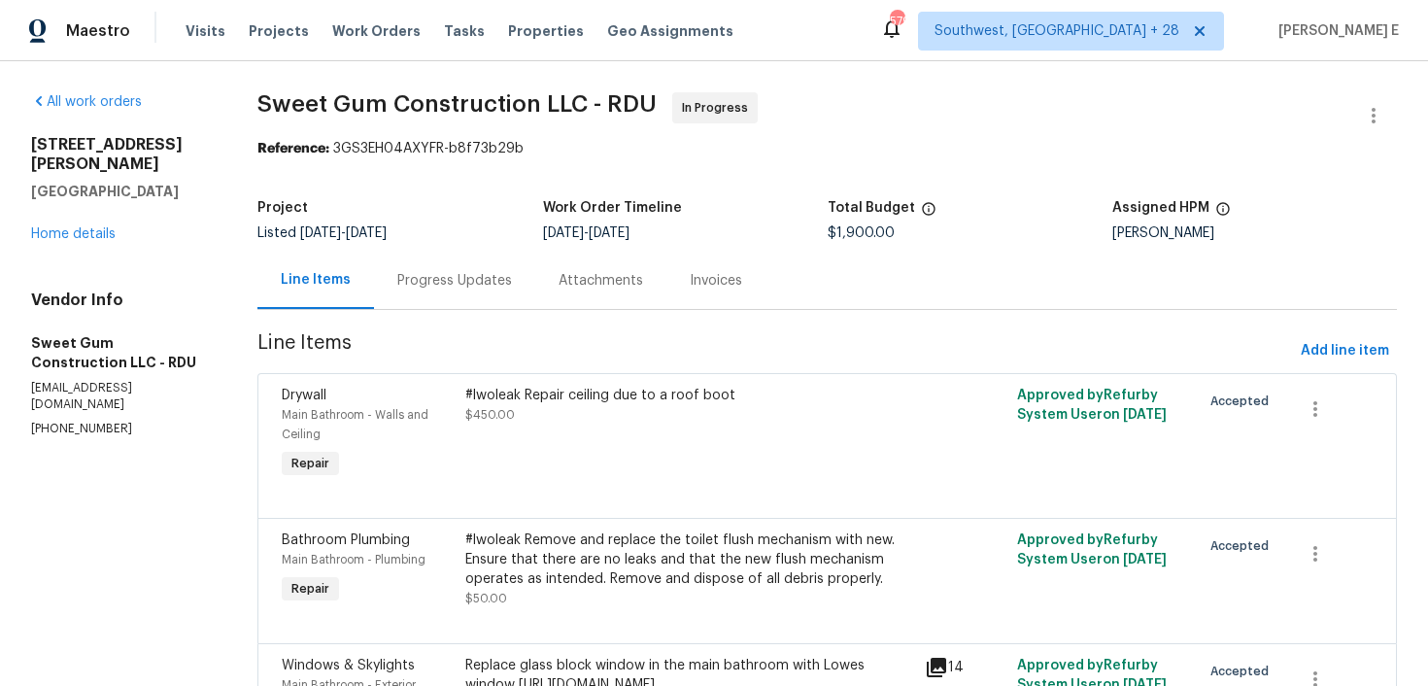
click at [522, 289] on div "Progress Updates" at bounding box center [454, 280] width 161 height 57
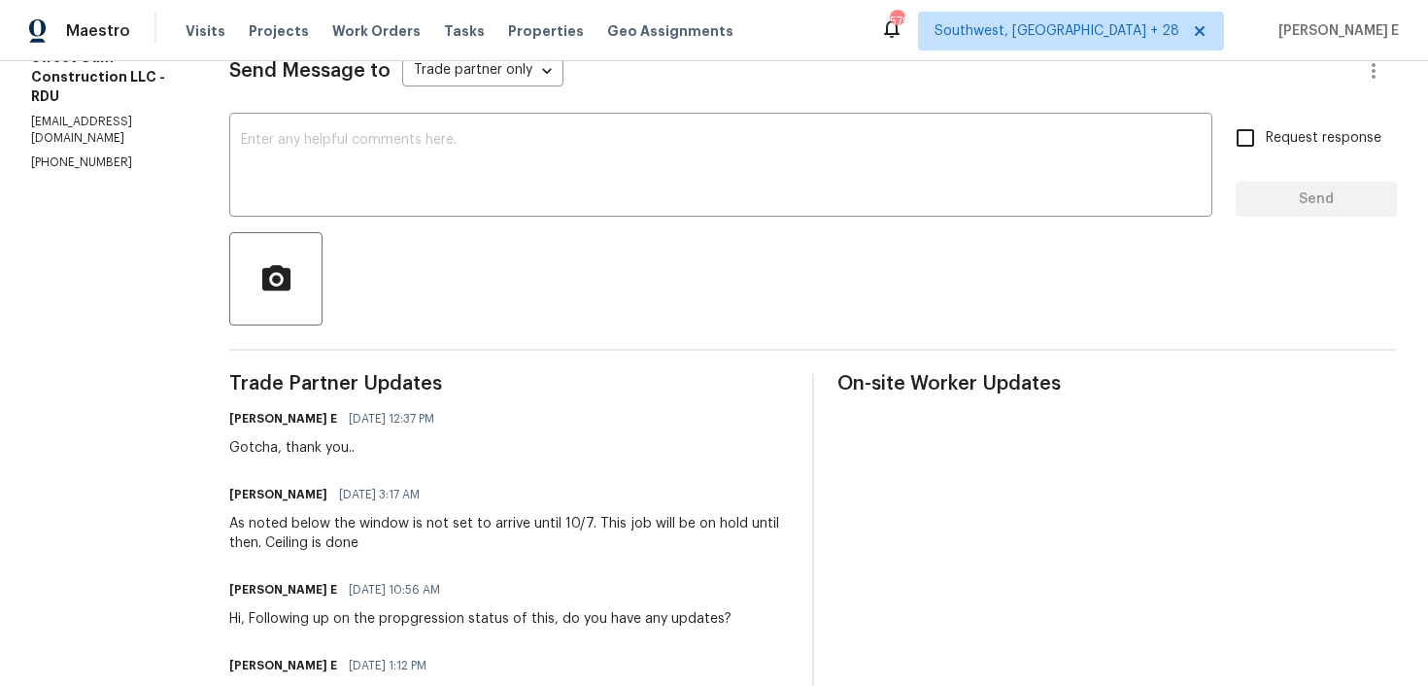
scroll to position [287, 0]
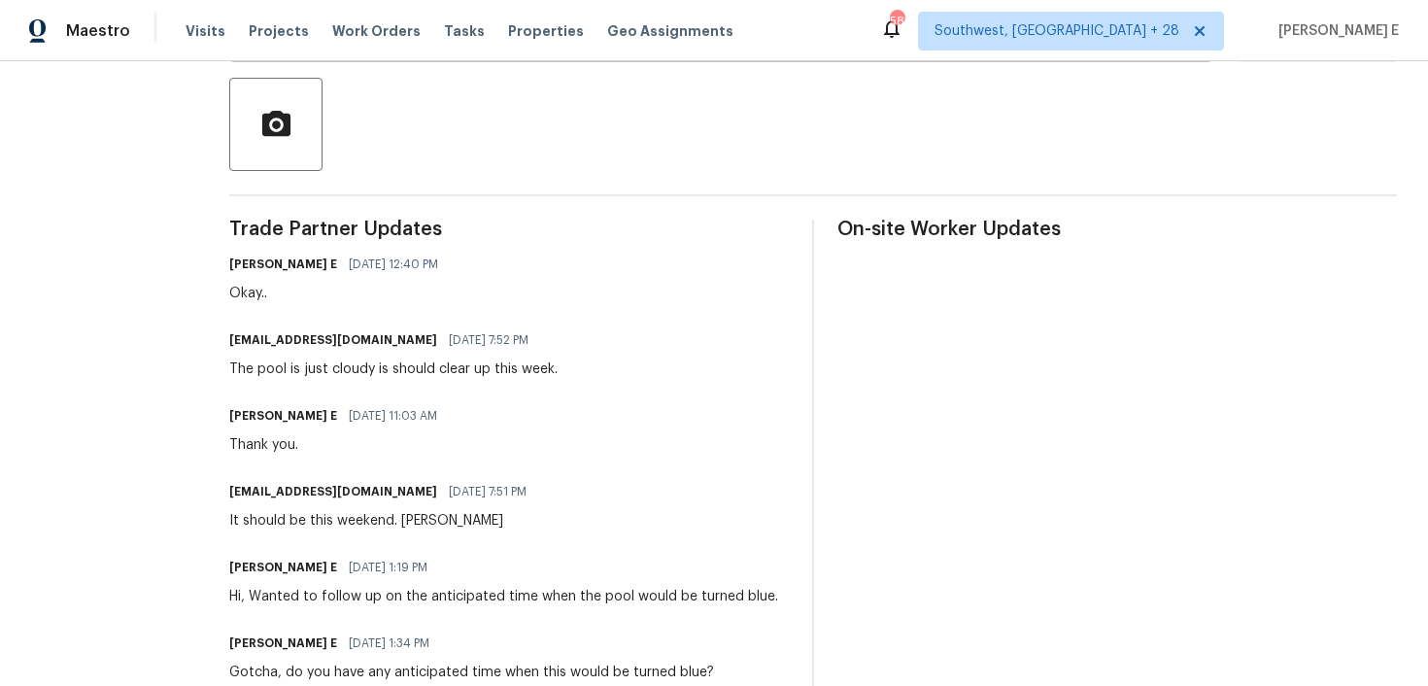
scroll to position [438, 0]
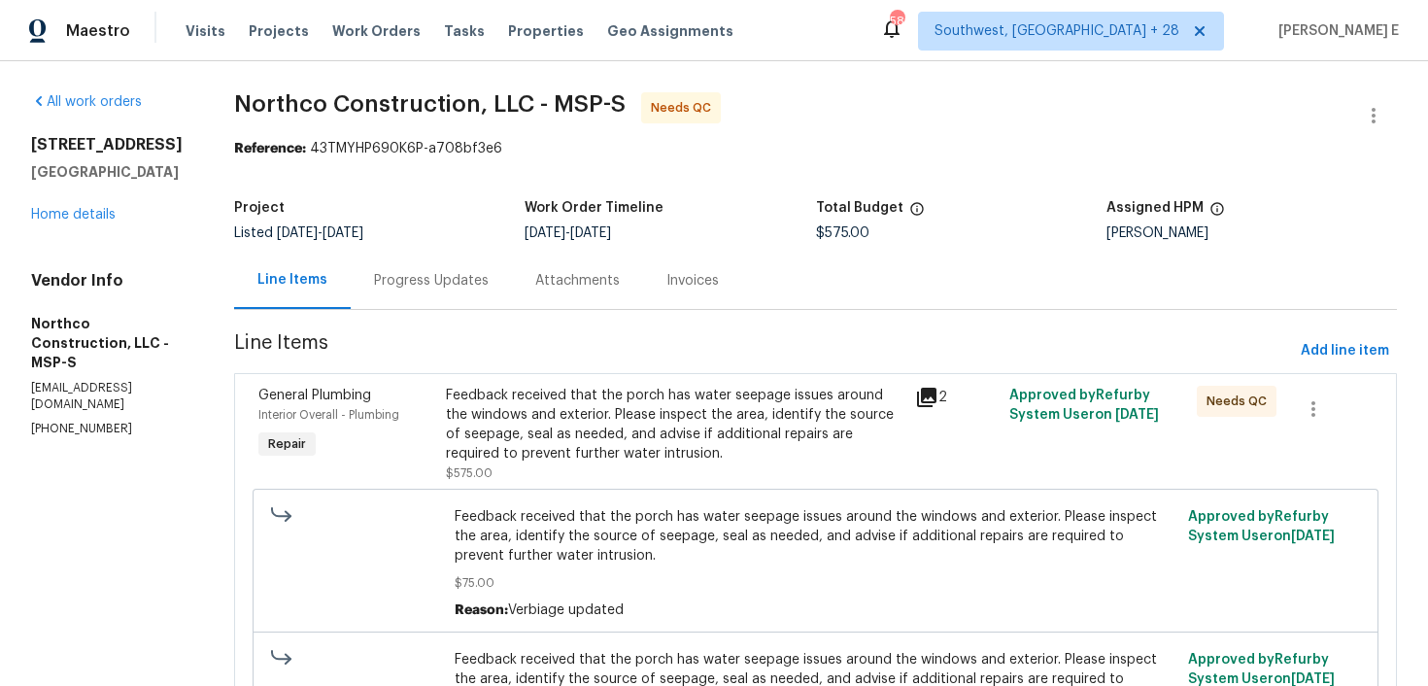
click at [414, 278] on div "Progress Updates" at bounding box center [431, 280] width 115 height 19
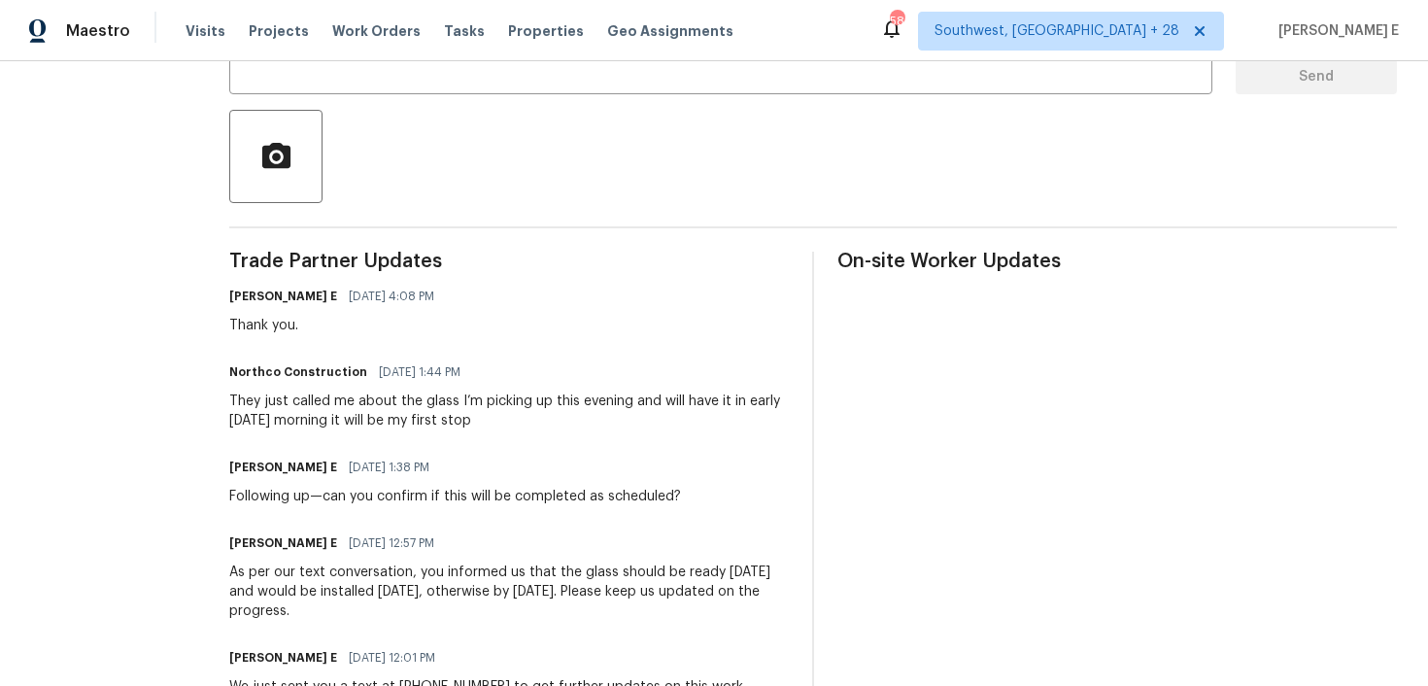
scroll to position [399, 0]
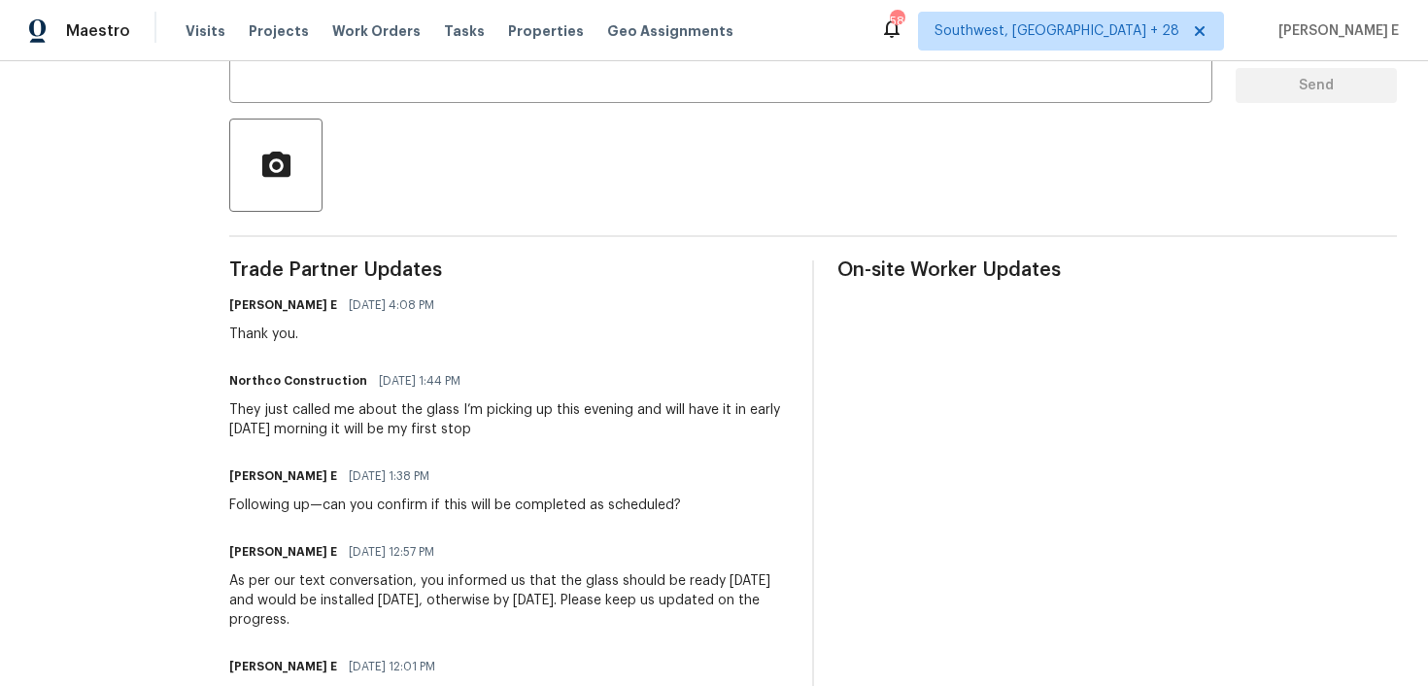
click at [298, 426] on div "They just called me about the glass I’m picking up this evening and will have i…" at bounding box center [509, 419] width 560 height 39
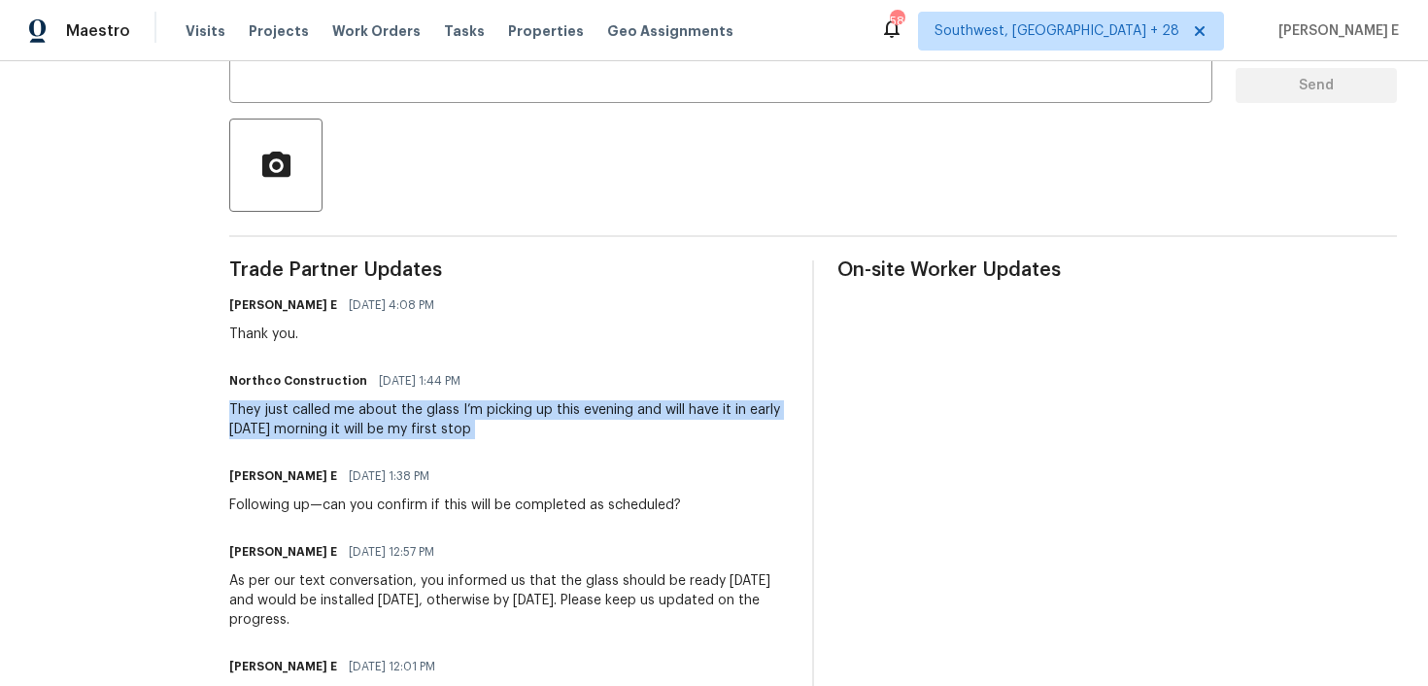
copy div "They just called me about the glass I’m picking up this evening and will have i…"
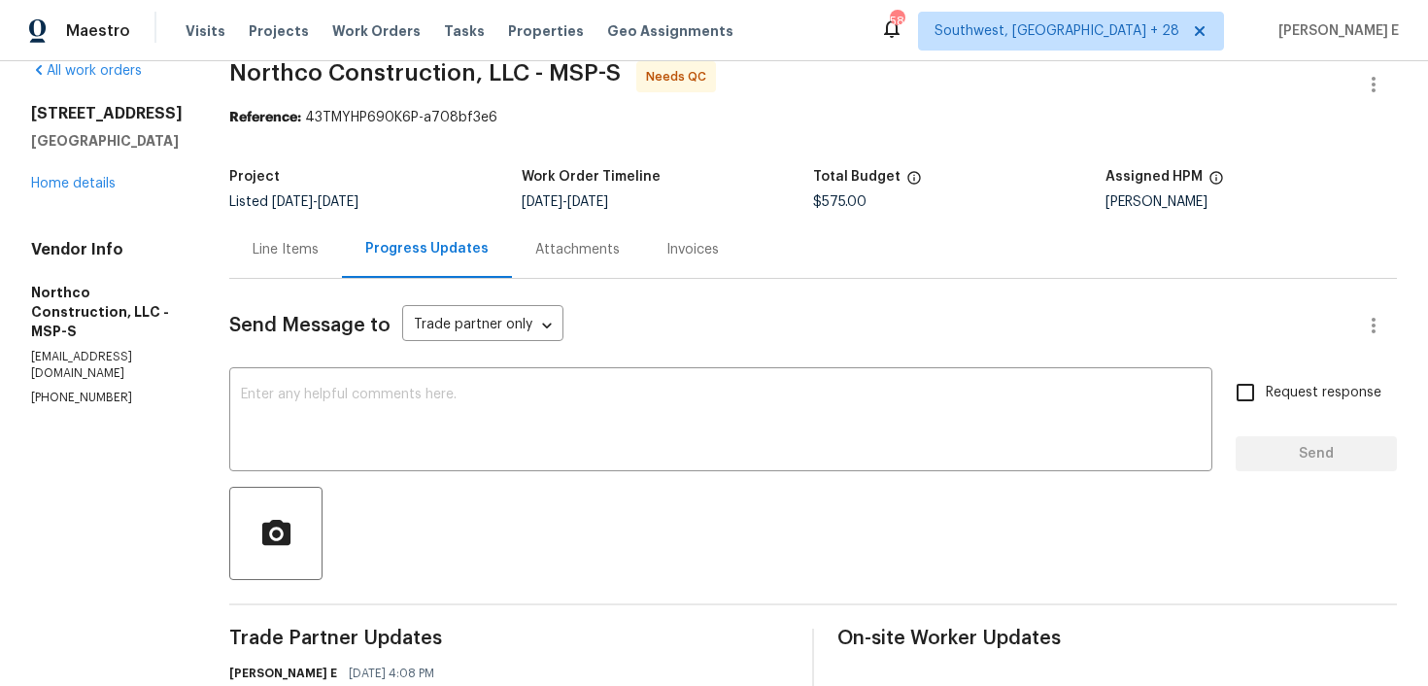
scroll to position [36, 0]
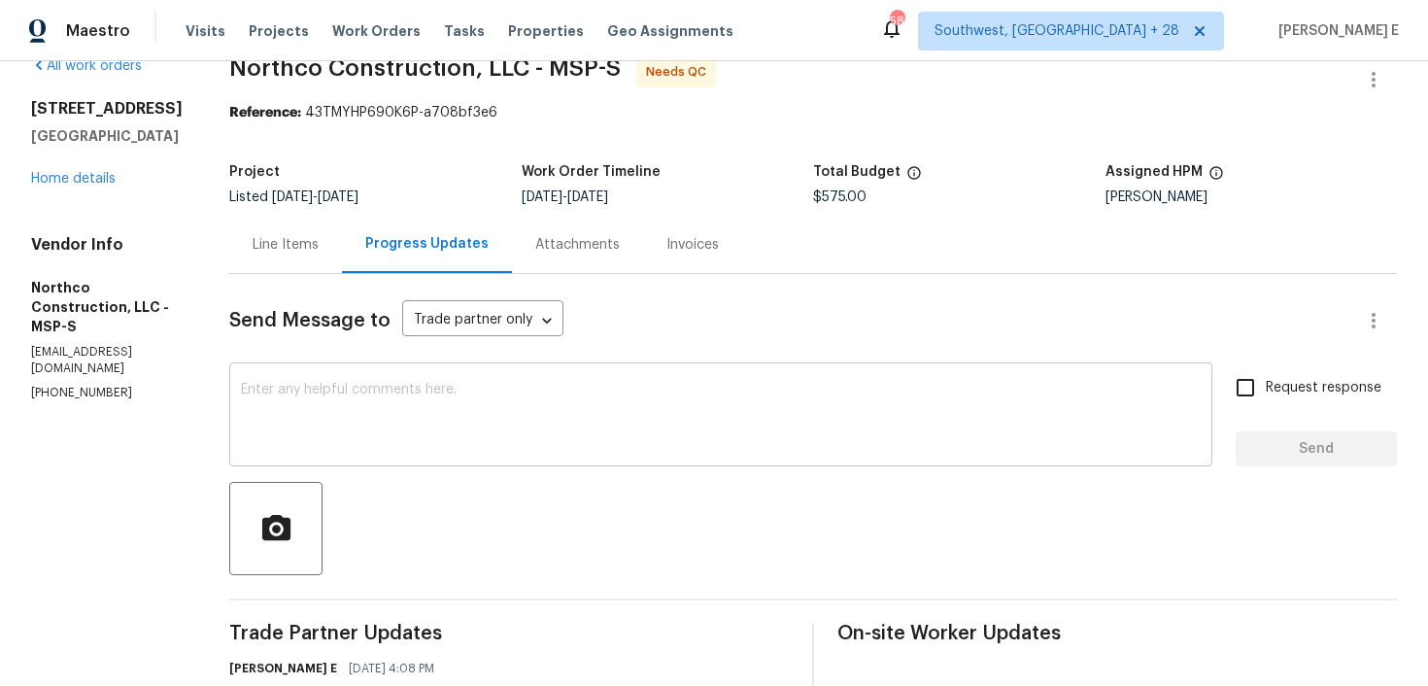
click at [696, 425] on textarea at bounding box center [721, 417] width 960 height 68
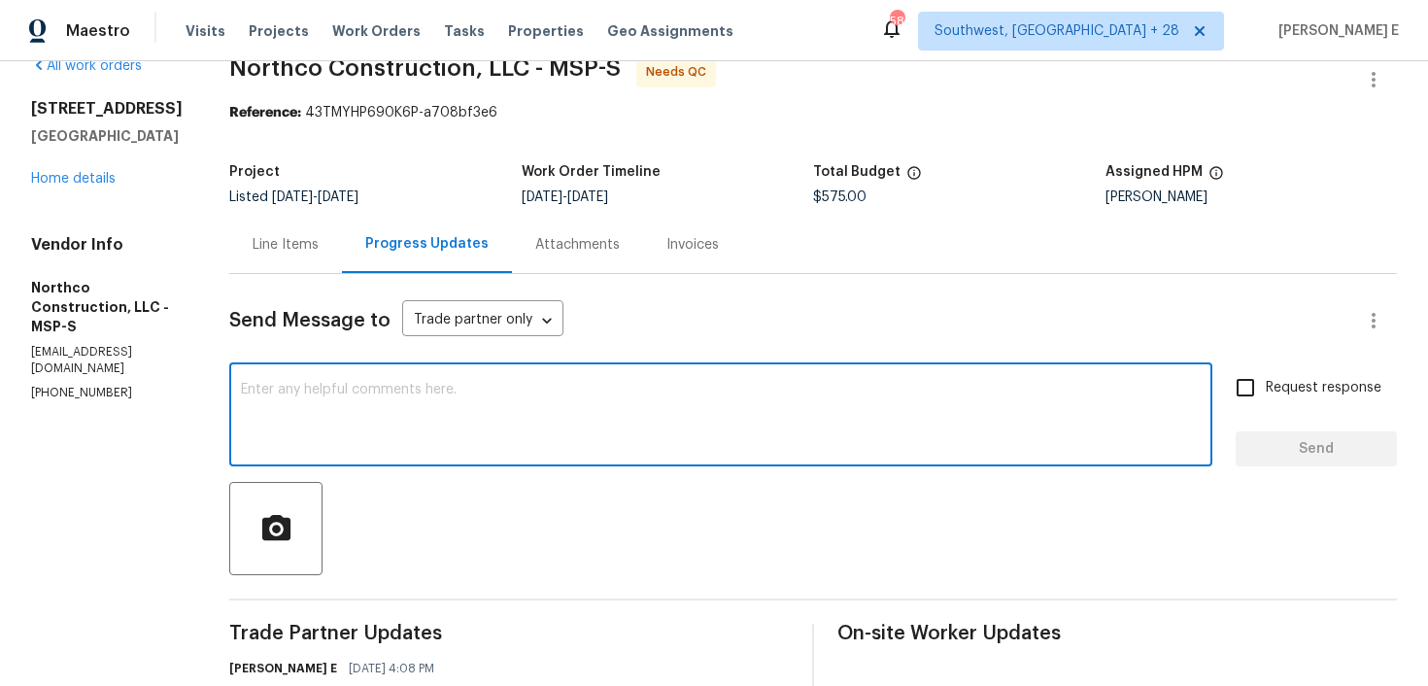
type textarea "H"
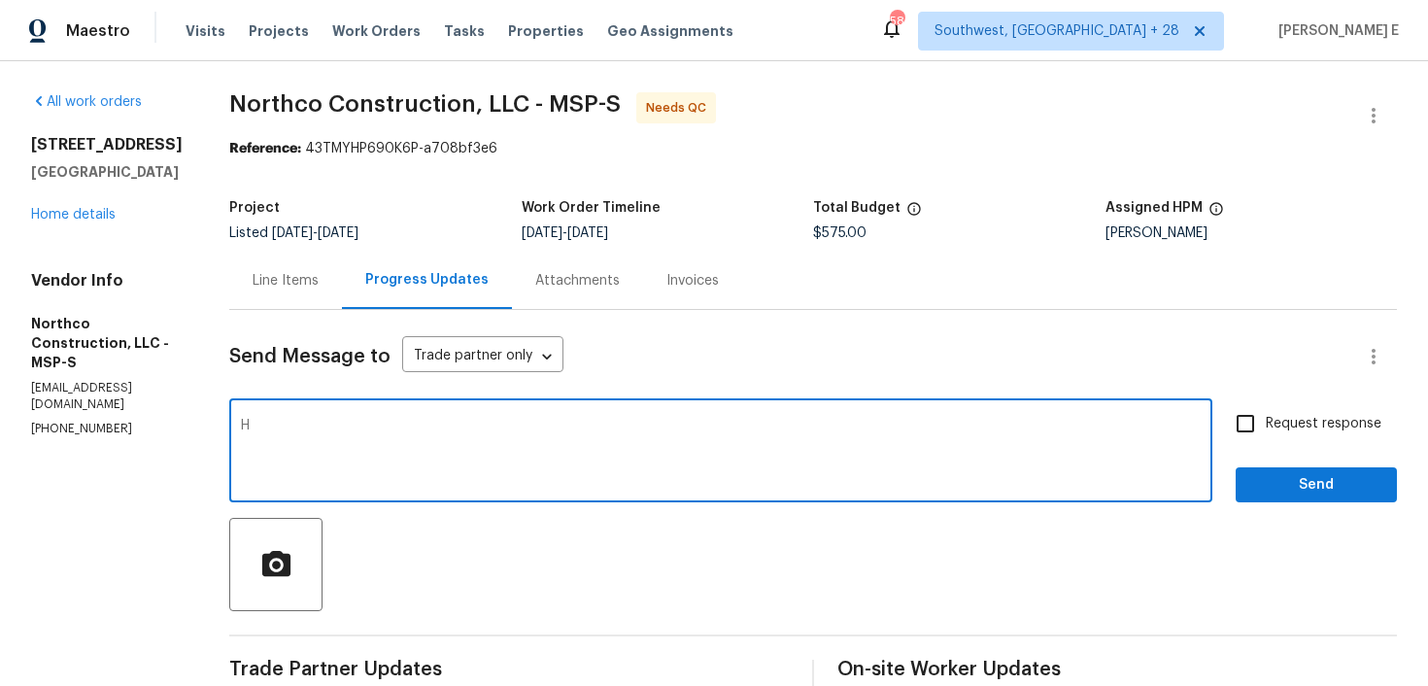
click at [301, 295] on div "Line Items" at bounding box center [285, 280] width 113 height 57
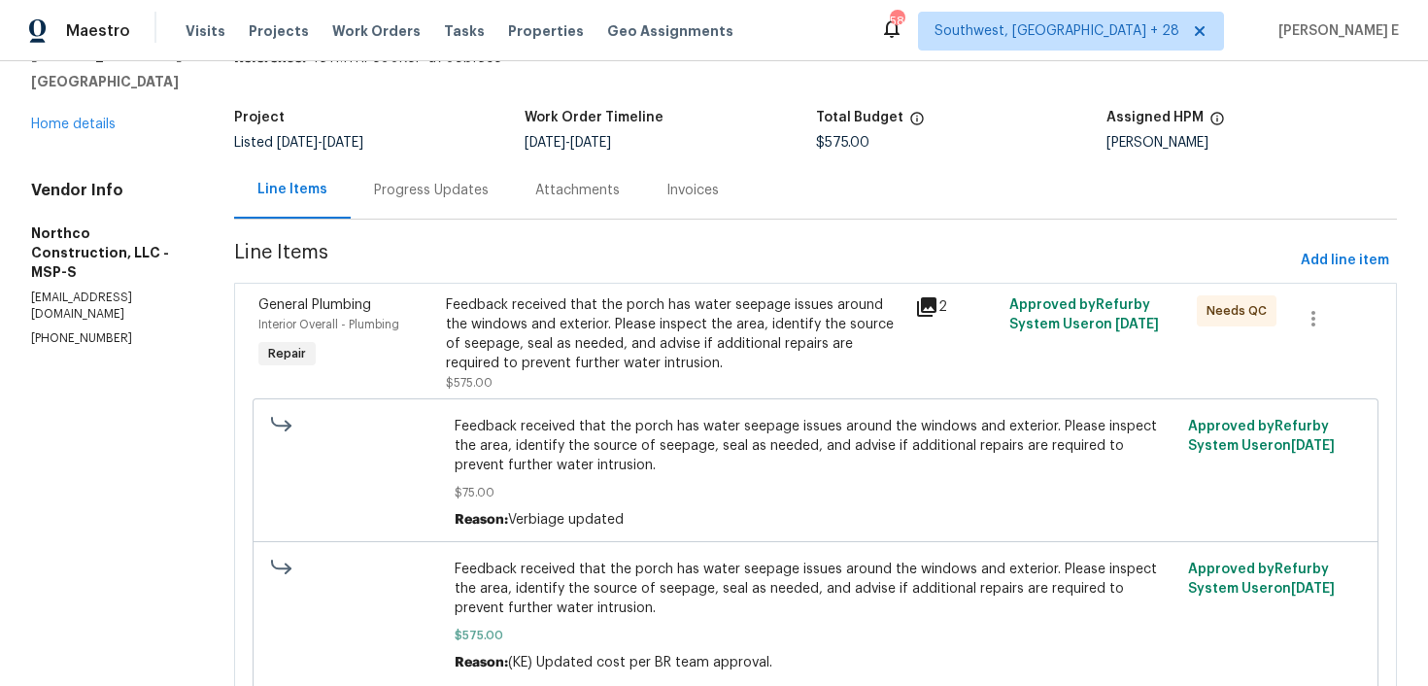
scroll to position [169, 0]
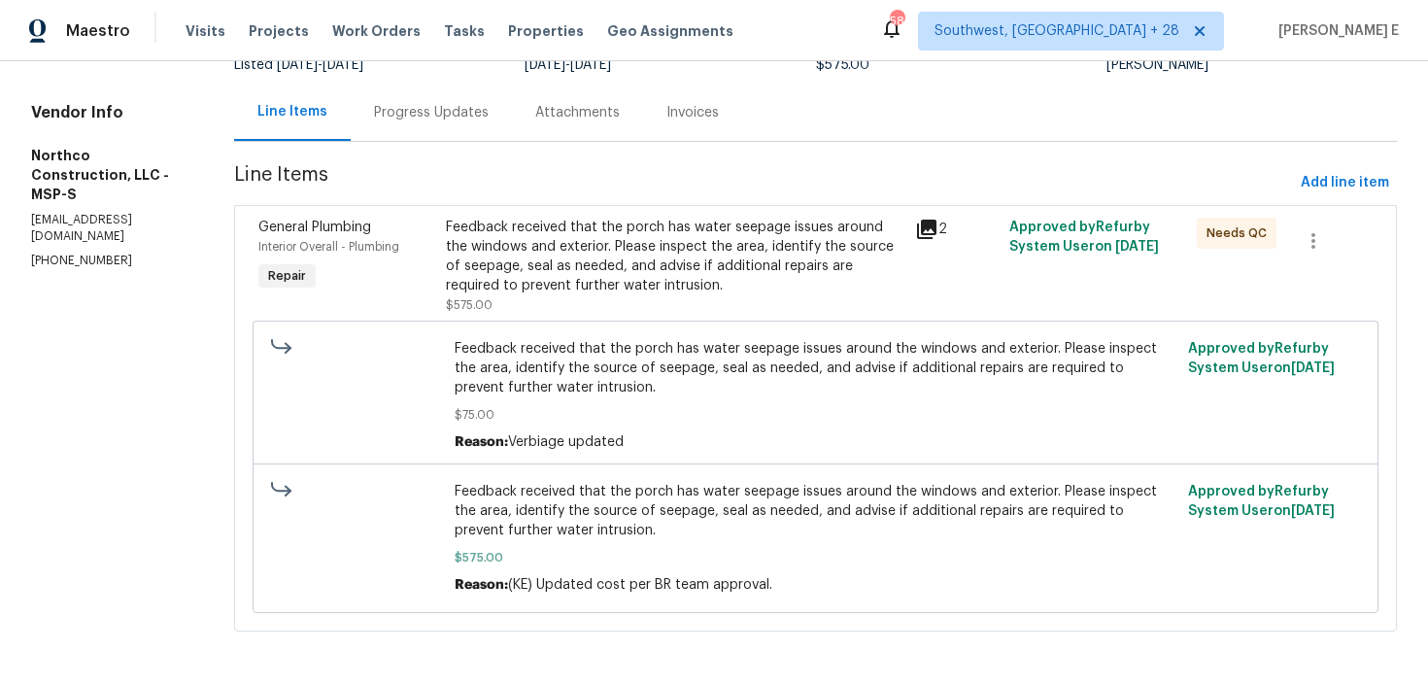
click at [733, 261] on div "Feedback received that the porch has water seepage issues around the windows an…" at bounding box center [675, 257] width 458 height 78
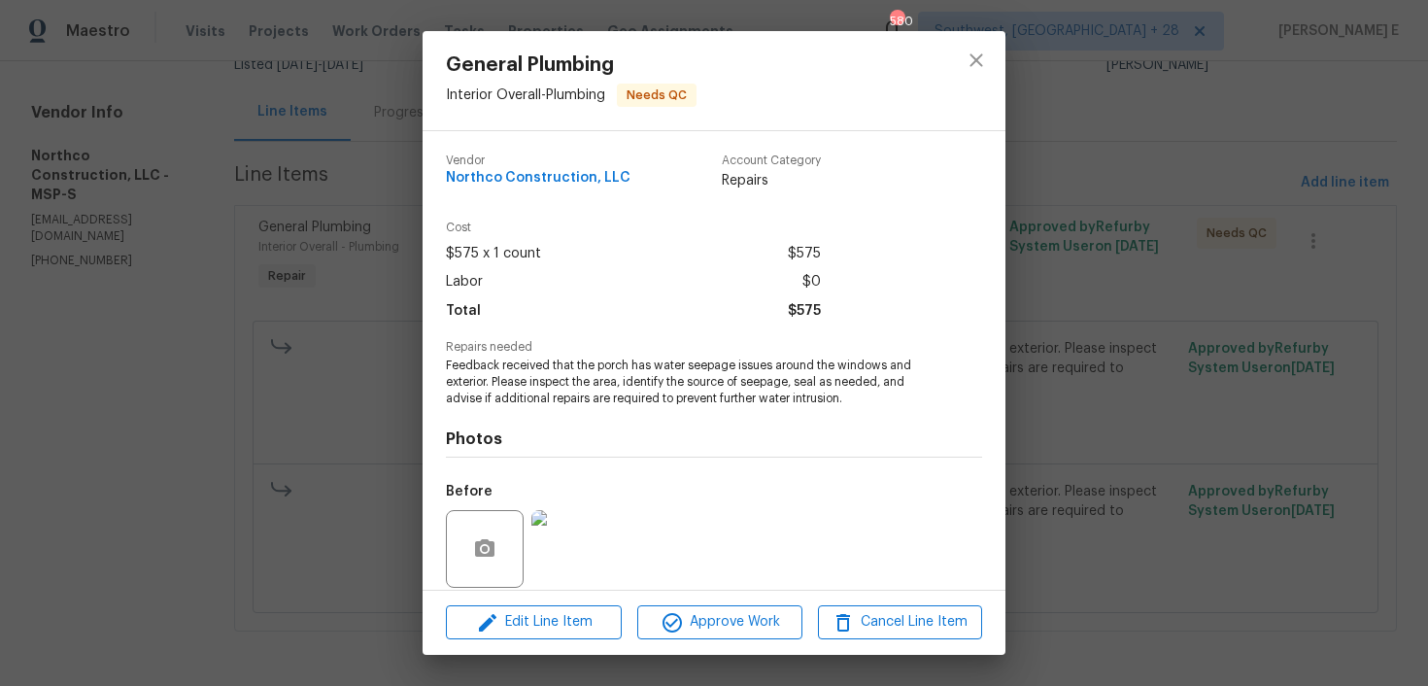
scroll to position [144, 0]
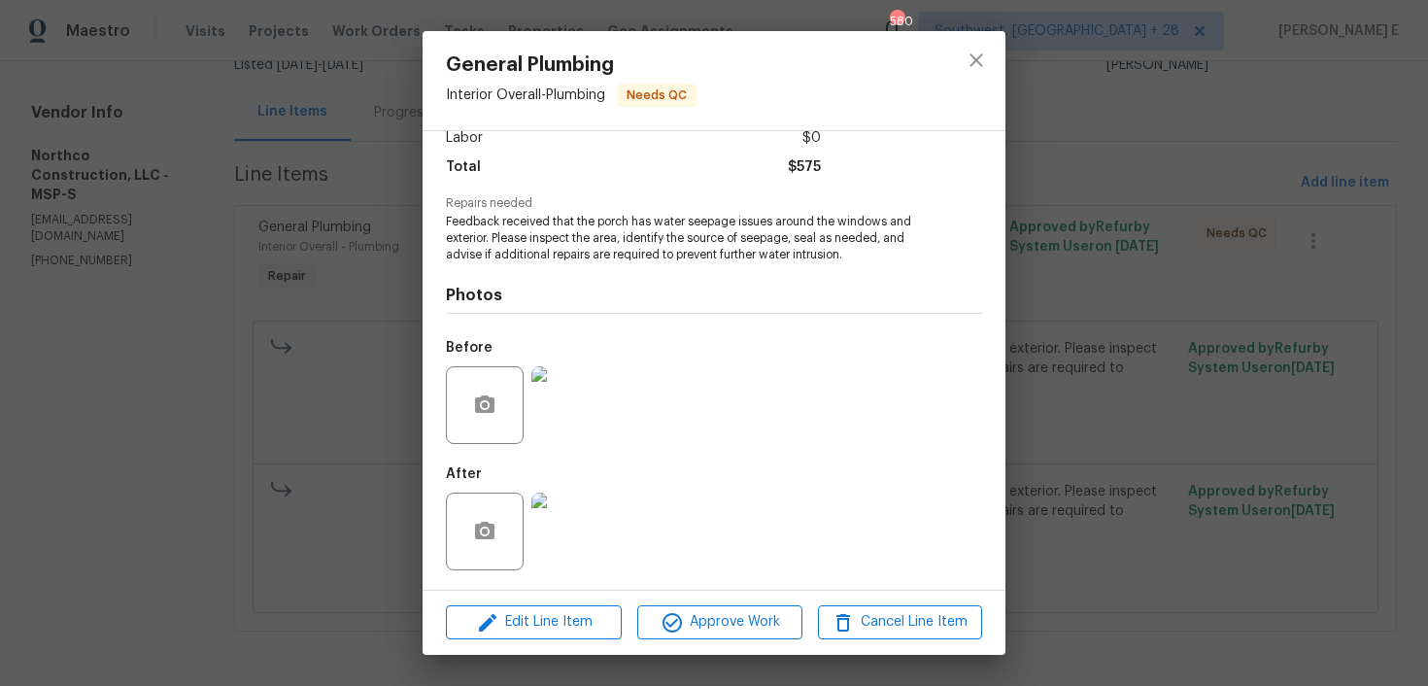
click at [584, 505] on img at bounding box center [570, 532] width 78 height 78
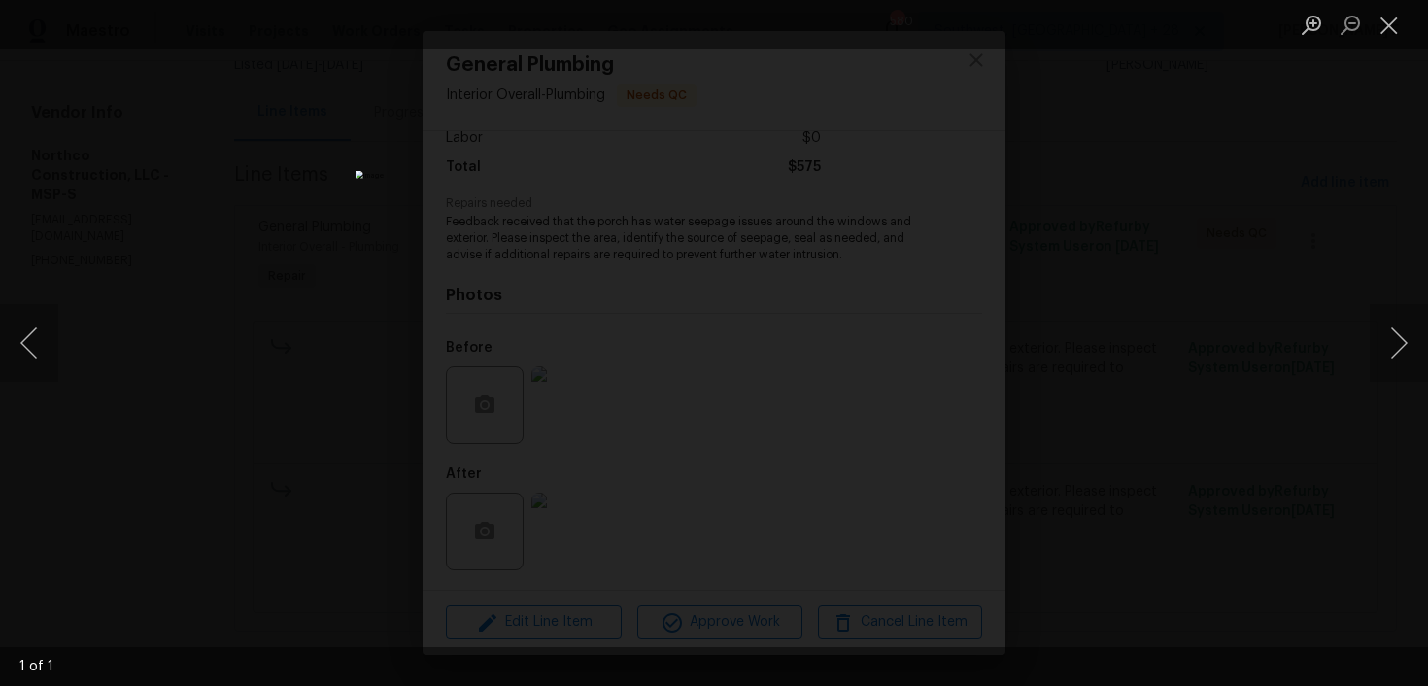
click at [1045, 321] on div "Lightbox" at bounding box center [714, 343] width 1428 height 686
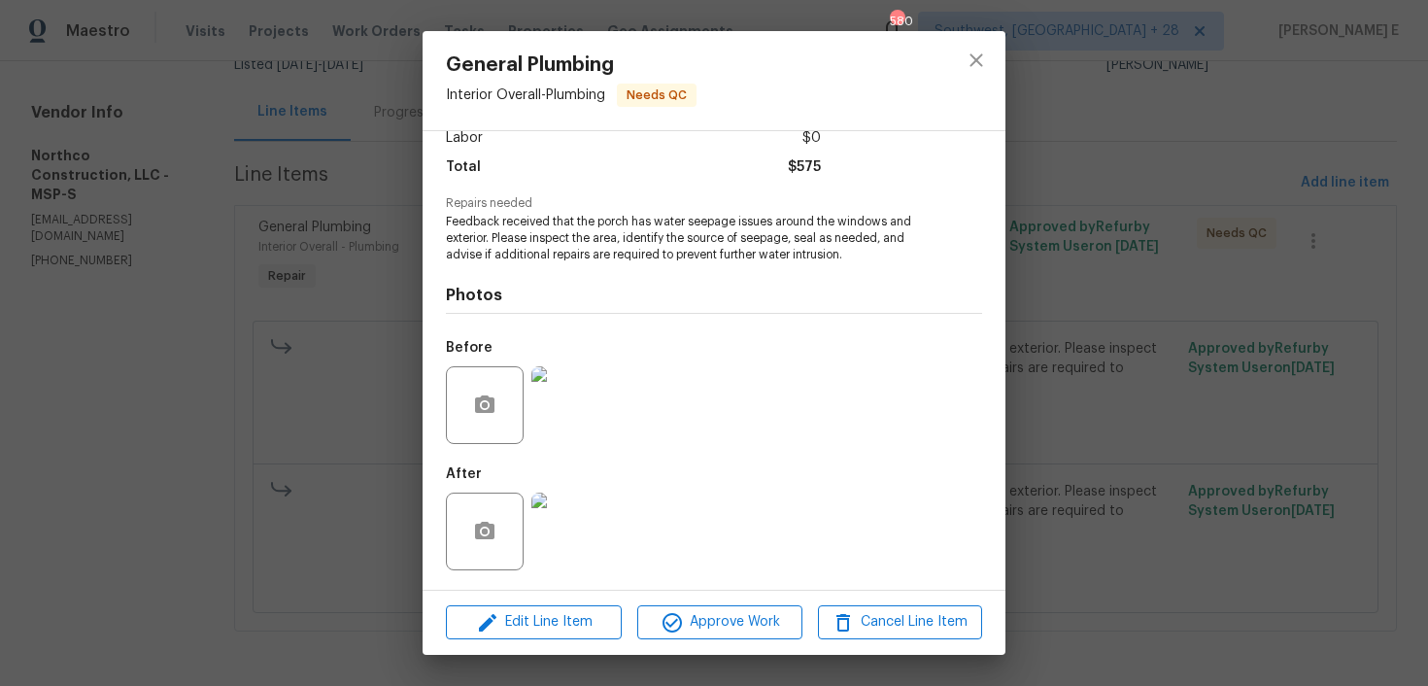
click at [1045, 321] on div "General Plumbing Interior Overall - Plumbing Needs QC Vendor Northco Constructi…" at bounding box center [714, 343] width 1428 height 686
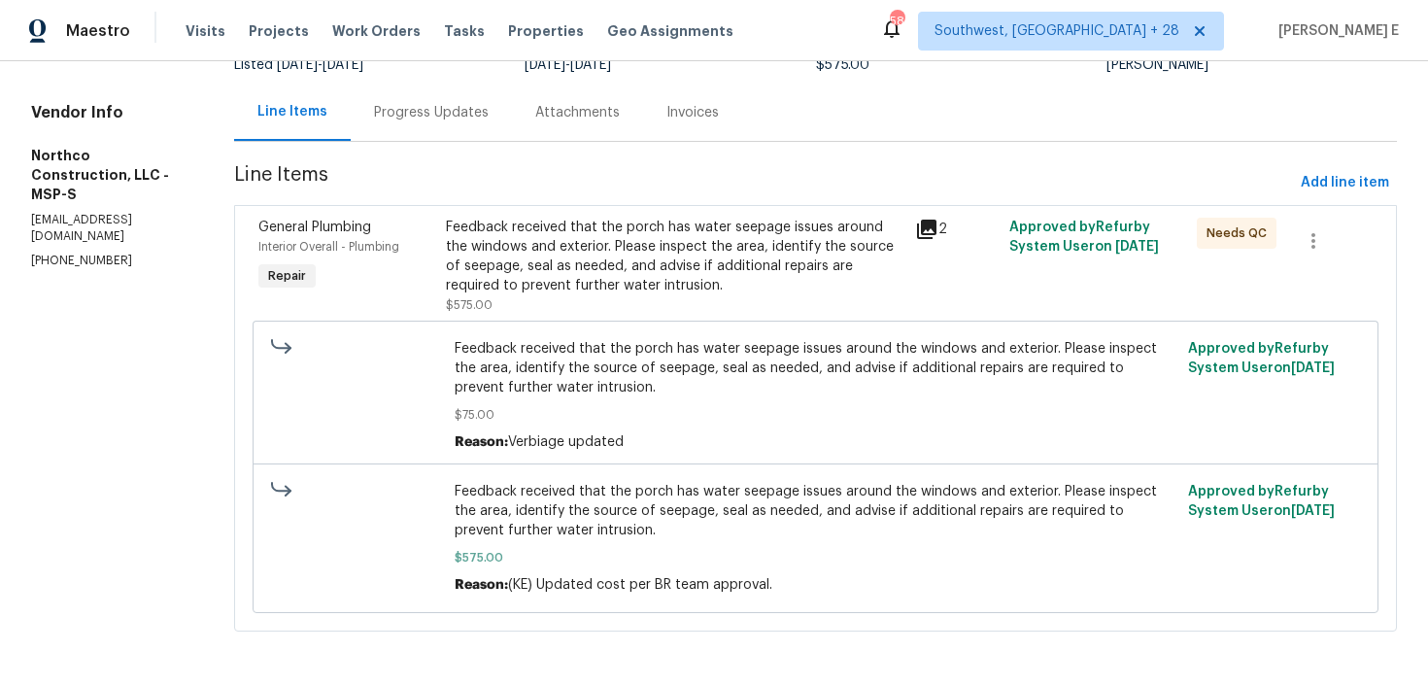
click at [455, 133] on div "Progress Updates" at bounding box center [431, 112] width 161 height 57
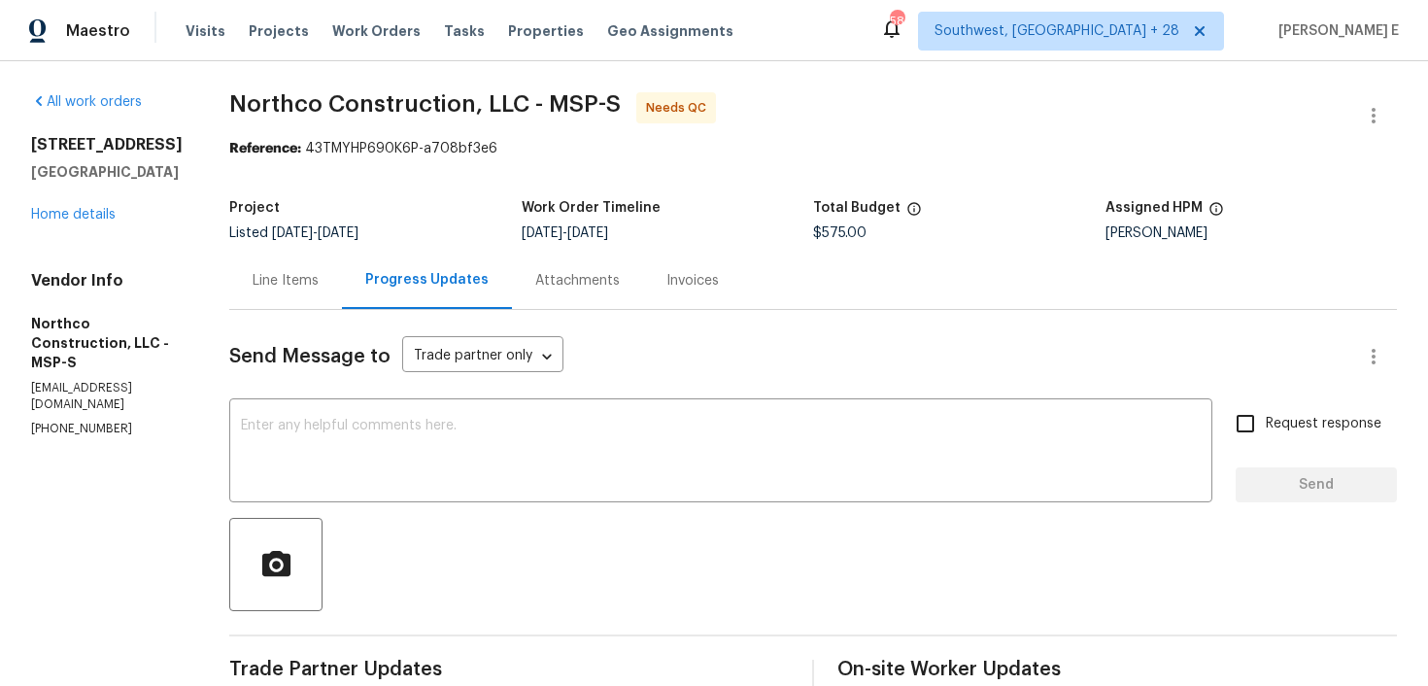
click at [473, 420] on textarea at bounding box center [721, 453] width 960 height 68
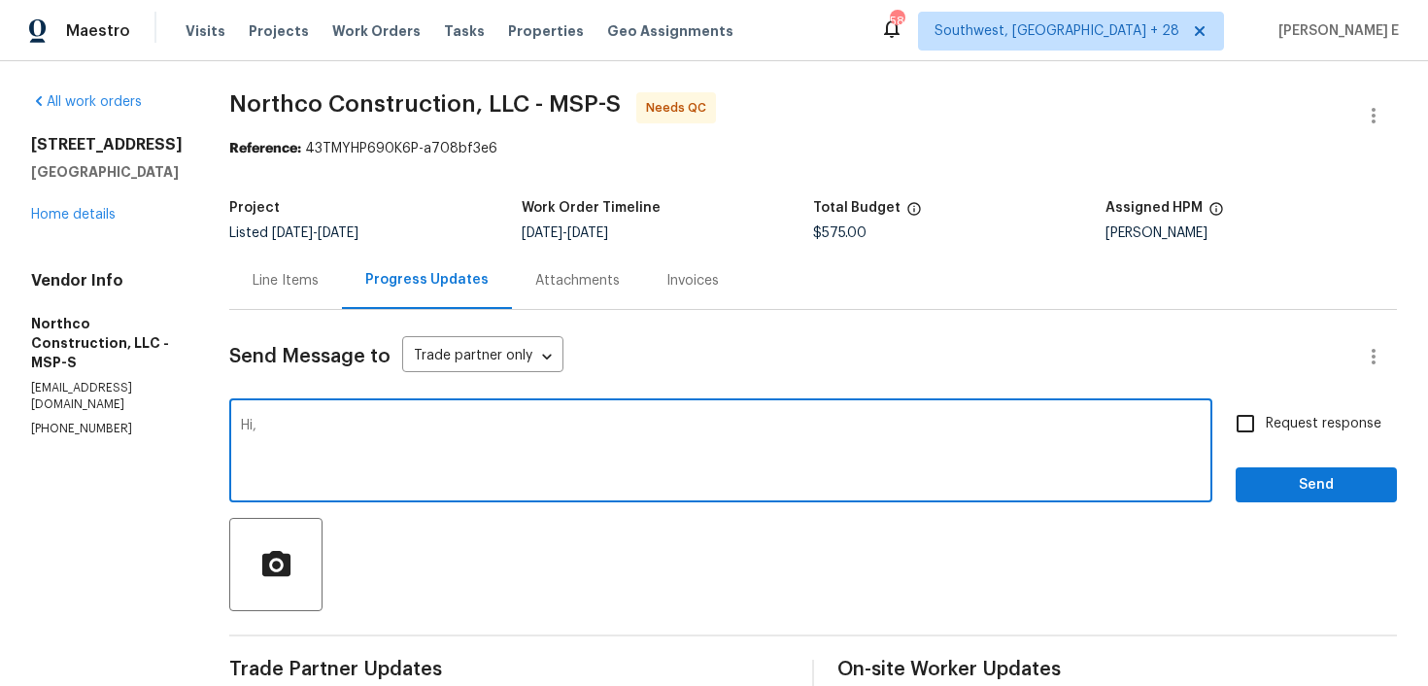
paste textarea "will you be able to wrap this up [DATE]?"
type textarea "Hi, will you be able to wrap this up [DATE]?"
click at [1322, 414] on span "Request response" at bounding box center [1324, 424] width 116 height 20
click at [1266, 414] on input "Request response" at bounding box center [1245, 423] width 41 height 41
checkbox input "true"
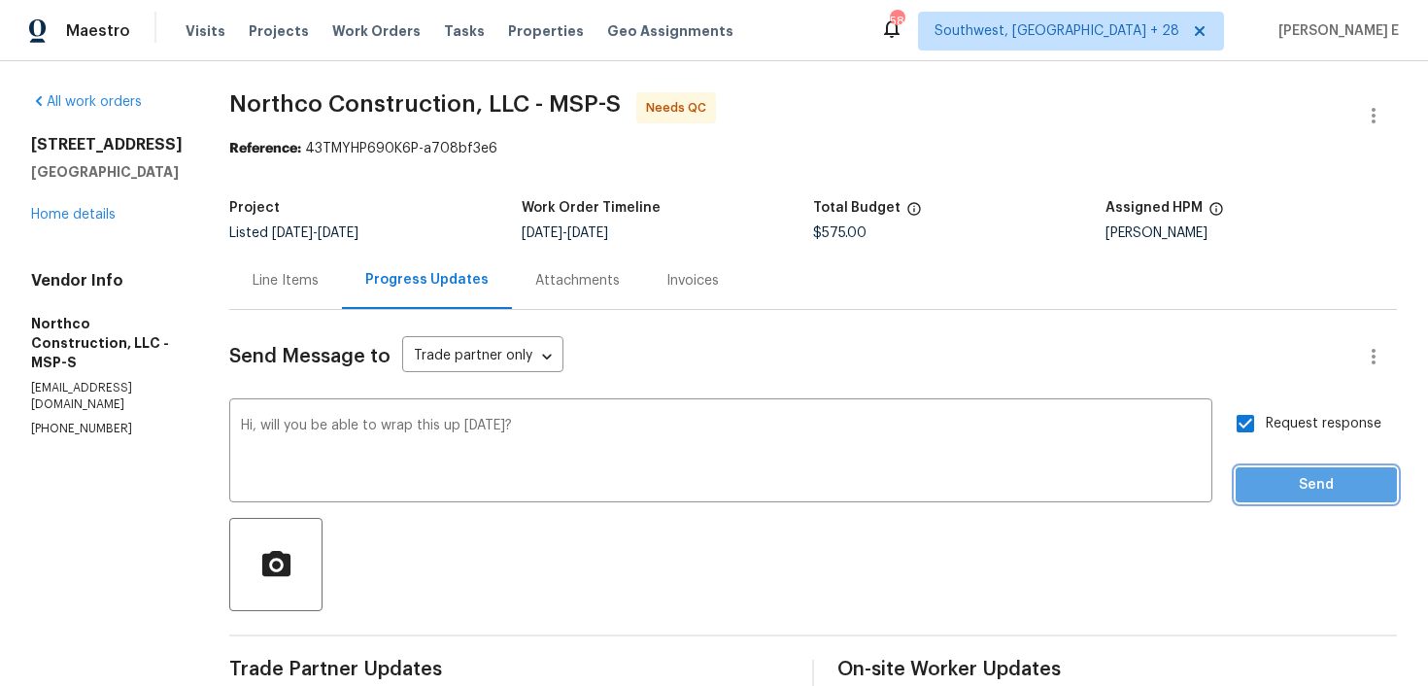
click at [1285, 488] on span "Send" at bounding box center [1316, 485] width 130 height 24
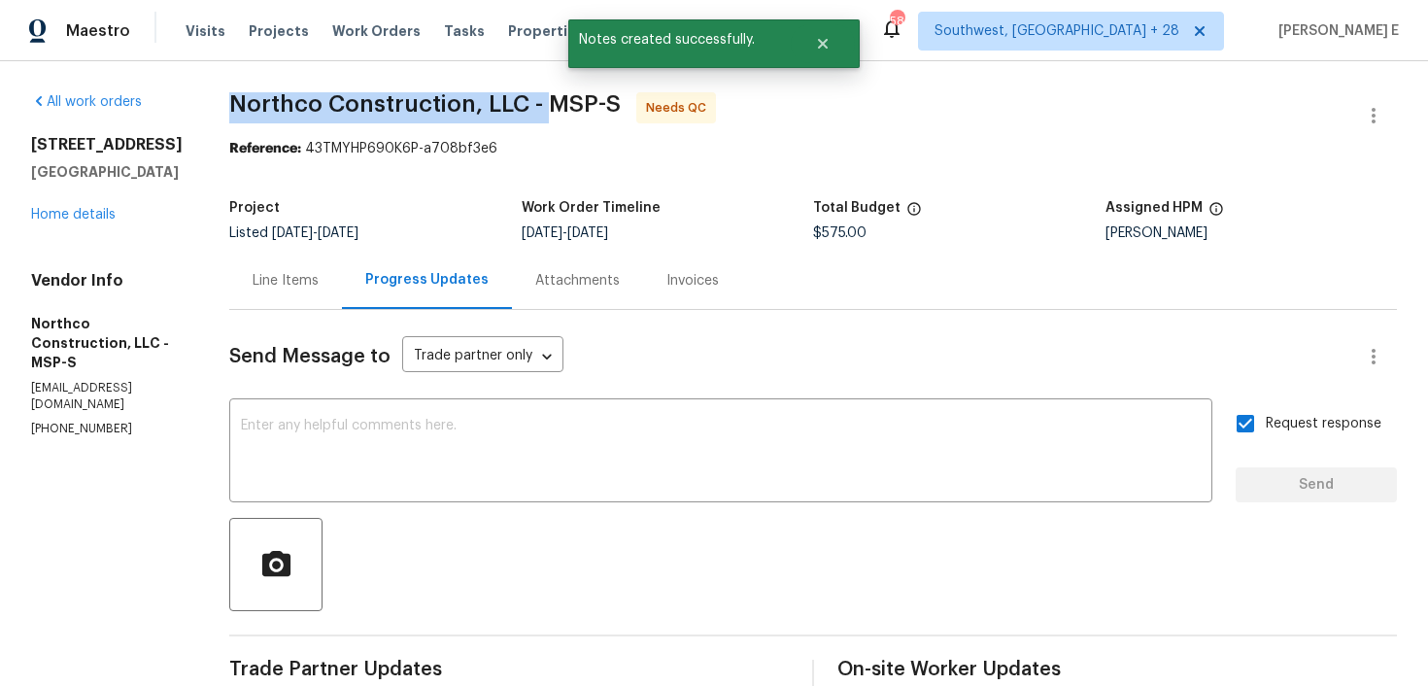
drag, startPoint x: 226, startPoint y: 101, endPoint x: 541, endPoint y: 105, distance: 314.8
click at [540, 105] on span "Northco Construction, LLC - MSP-S" at bounding box center [425, 103] width 392 height 23
copy span "Northco Construction, LLC -"
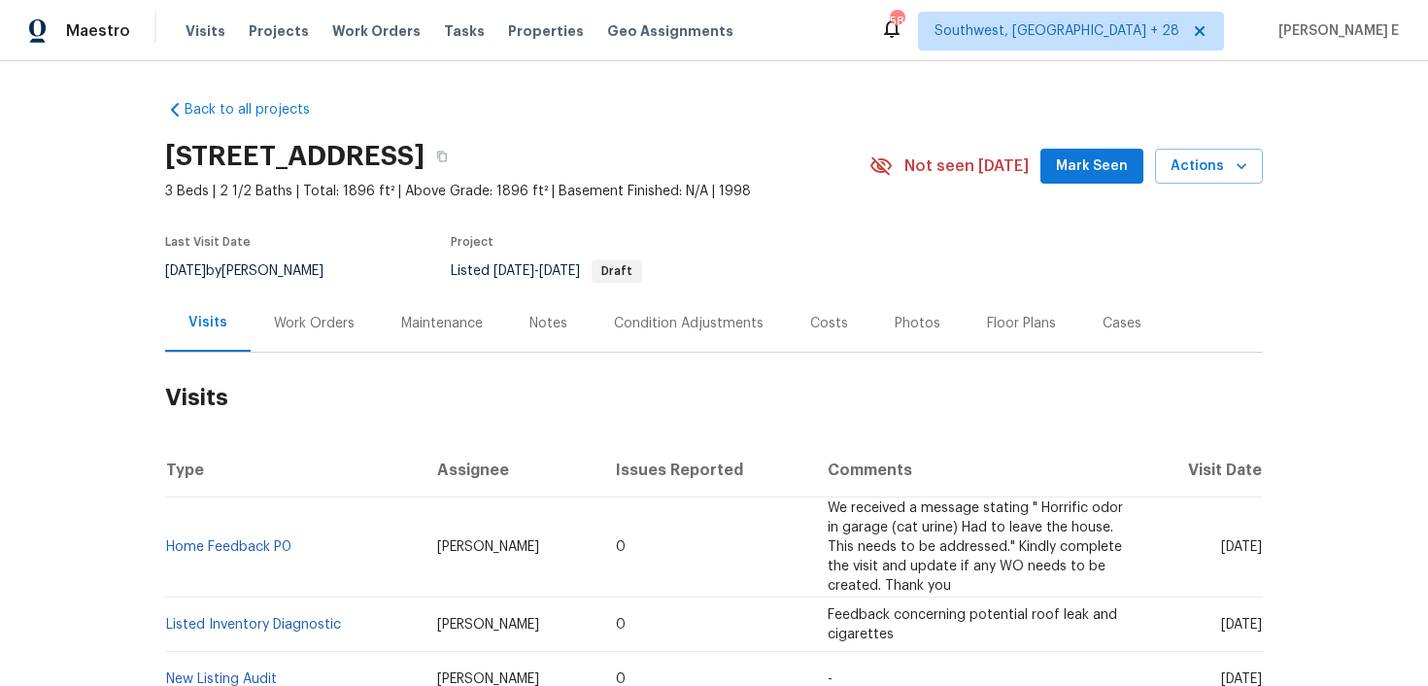
scroll to position [14, 0]
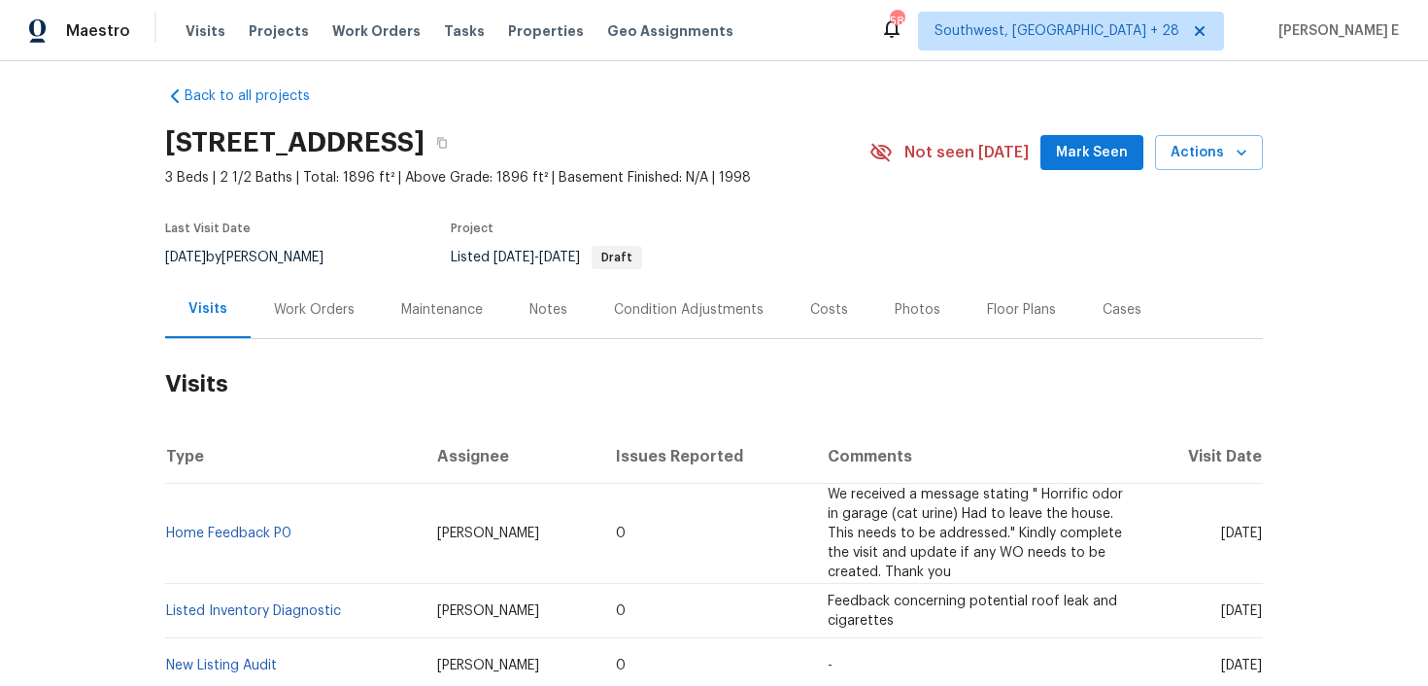
click at [328, 316] on div "Work Orders" at bounding box center [314, 309] width 81 height 19
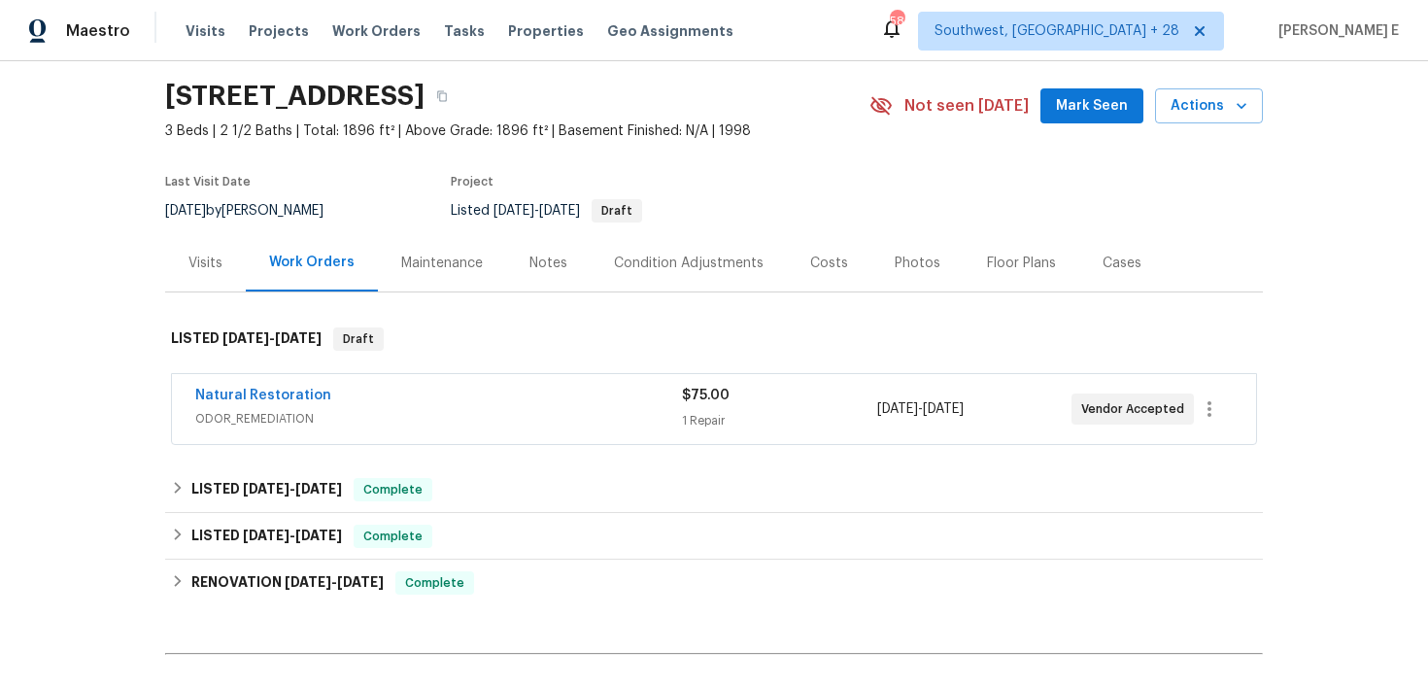
scroll to position [67, 0]
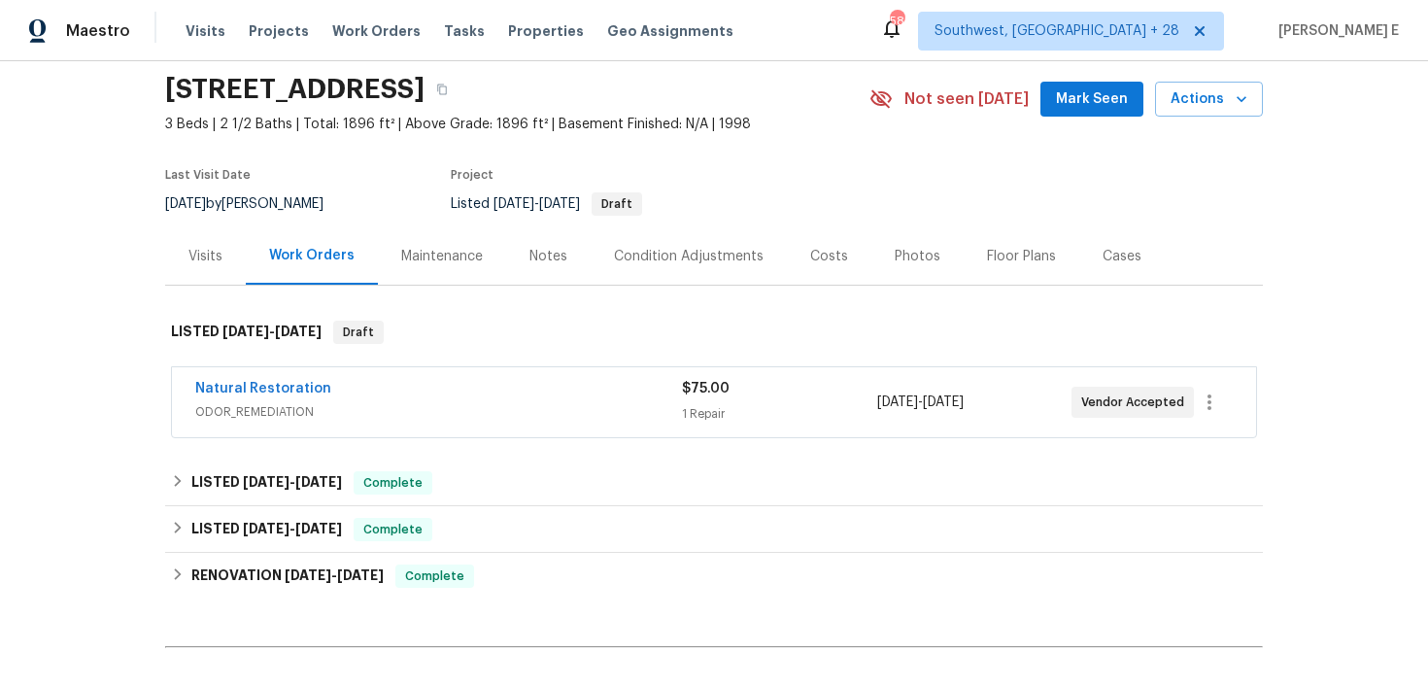
click at [531, 404] on span "ODOR_REMEDIATION" at bounding box center [438, 411] width 487 height 19
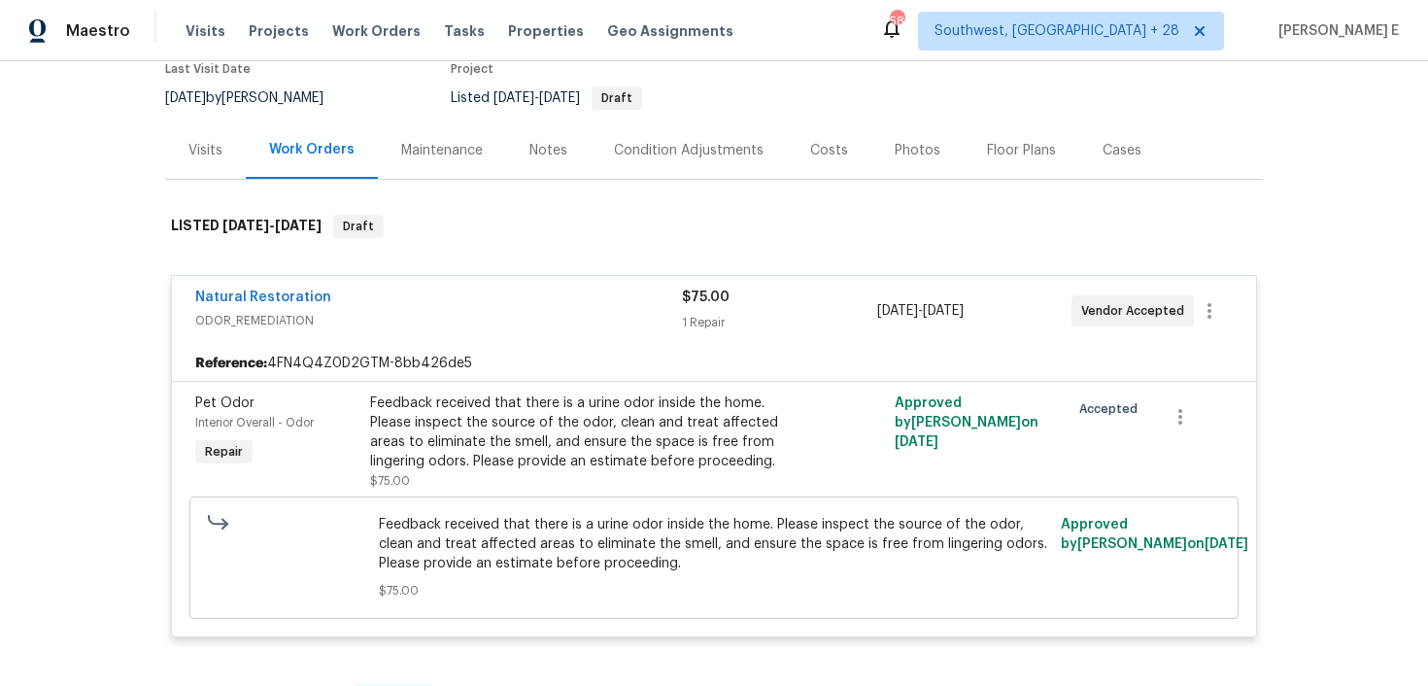
scroll to position [174, 0]
click at [292, 292] on link "Natural Restoration" at bounding box center [263, 297] width 136 height 14
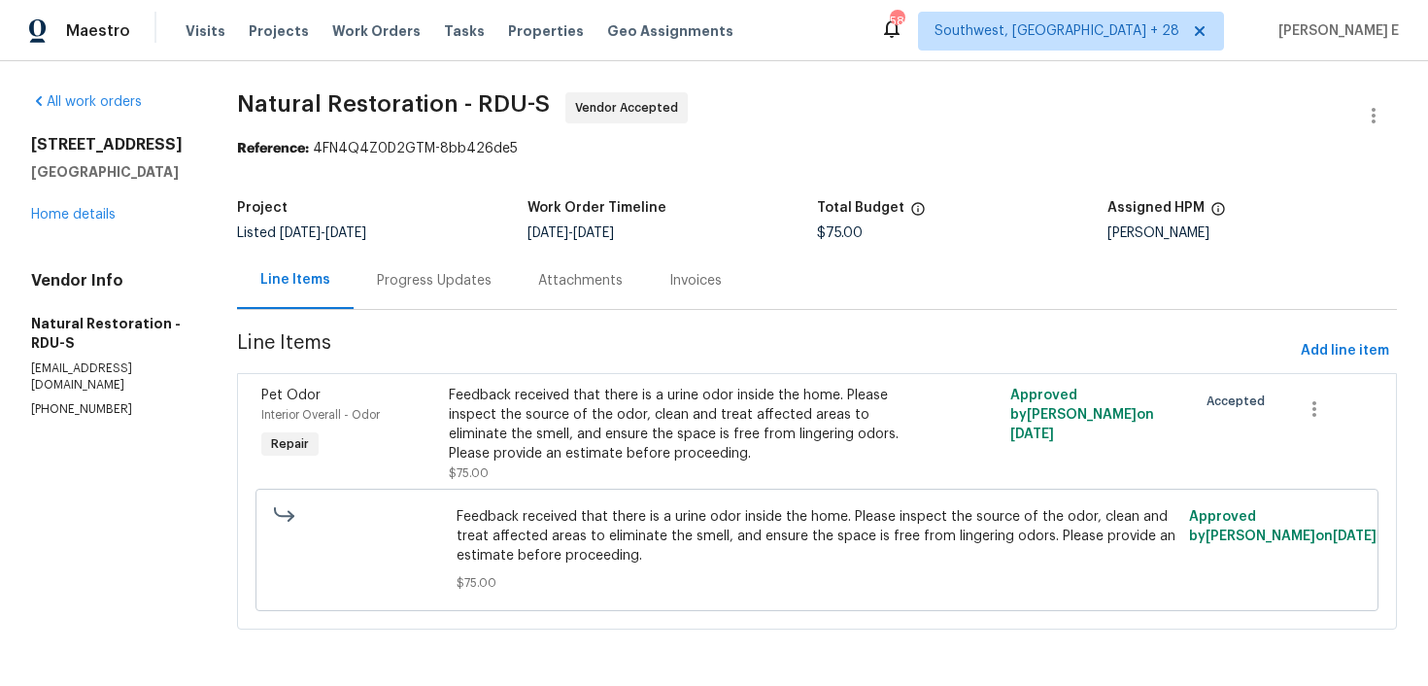
click at [428, 267] on div "Progress Updates" at bounding box center [434, 280] width 161 height 57
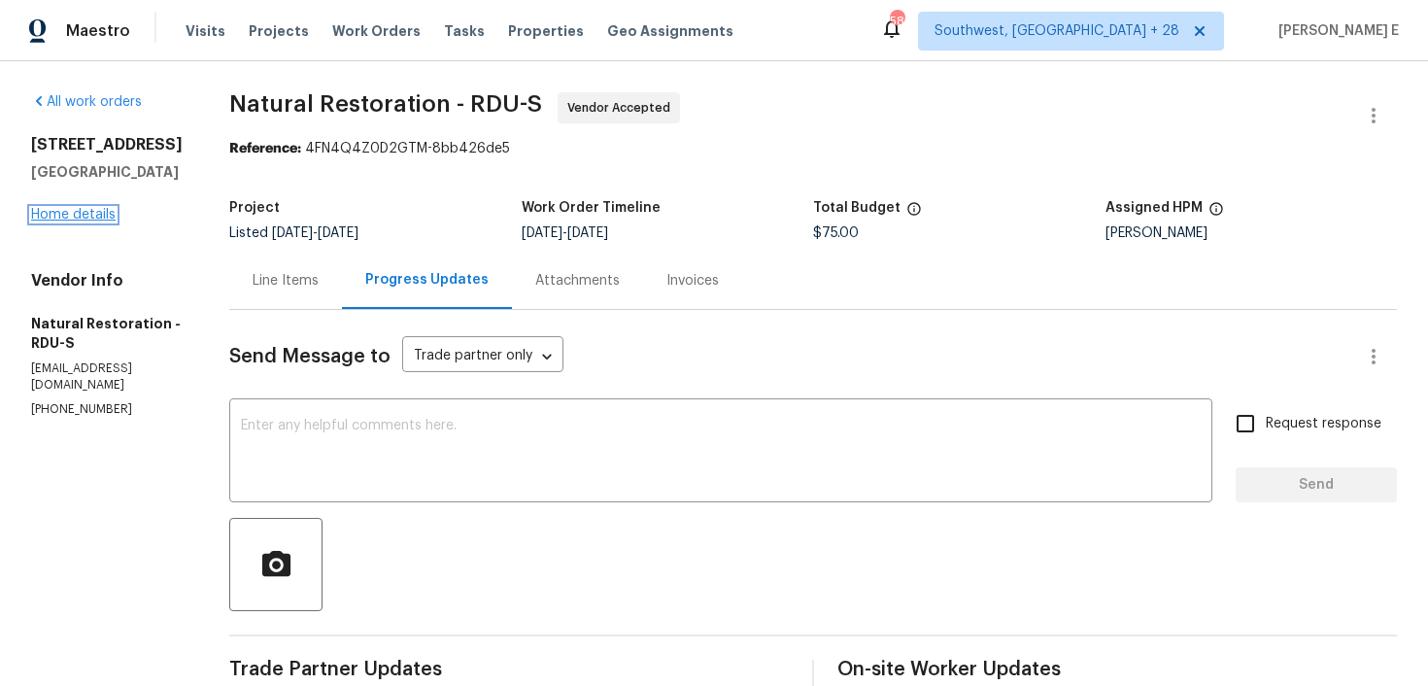
click at [64, 220] on link "Home details" at bounding box center [73, 215] width 85 height 14
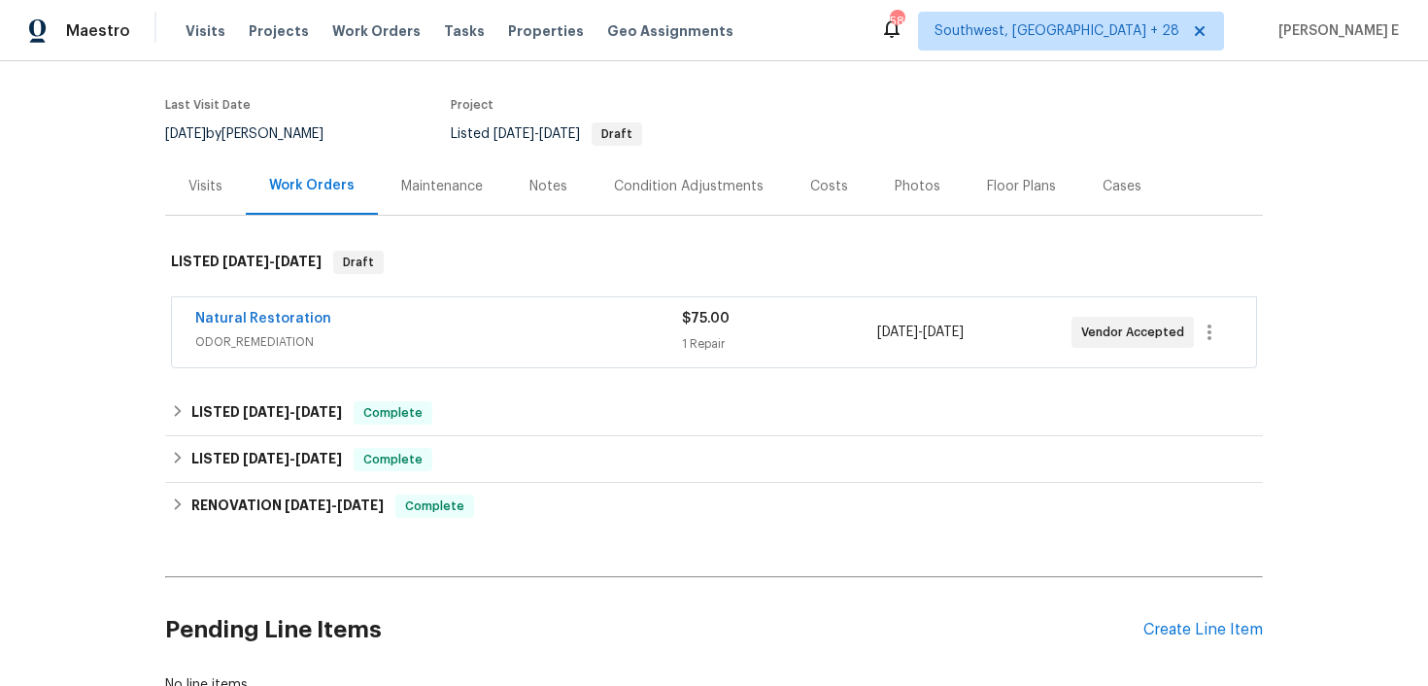
scroll to position [278, 0]
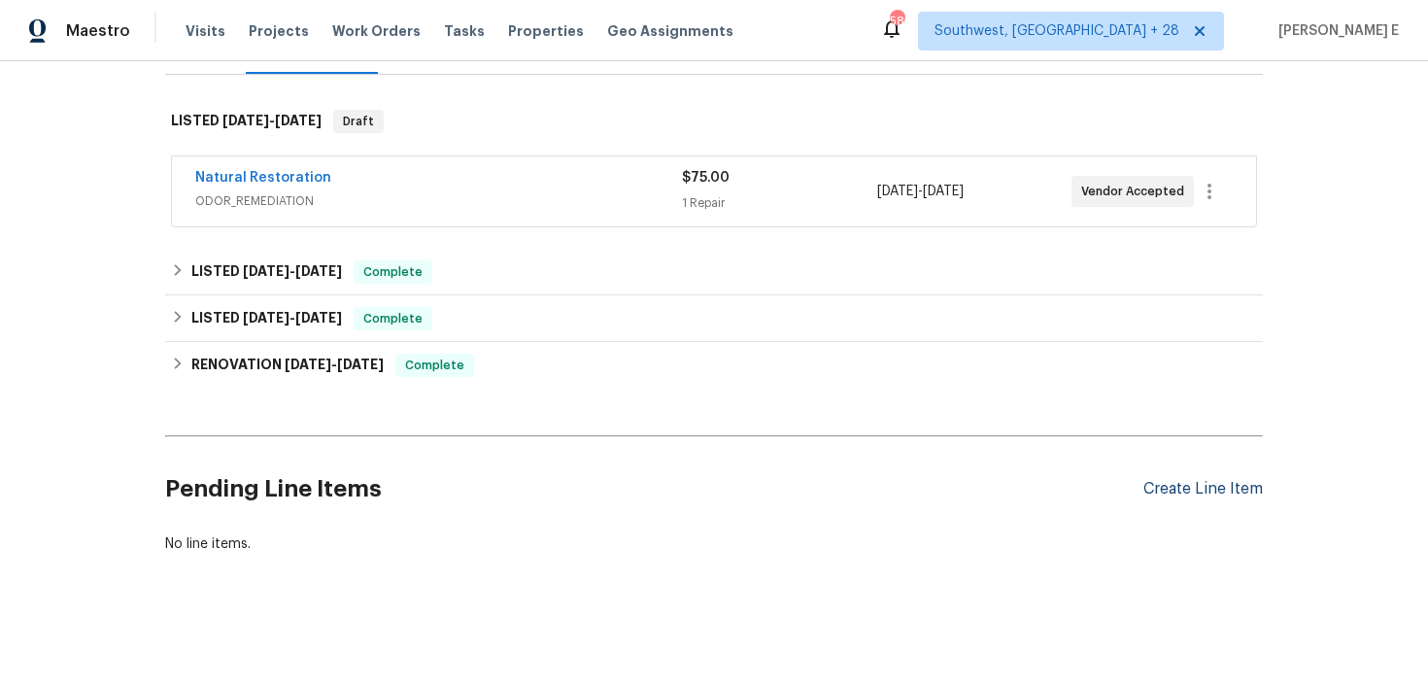
click at [1184, 486] on div "Create Line Item" at bounding box center [1202, 489] width 119 height 18
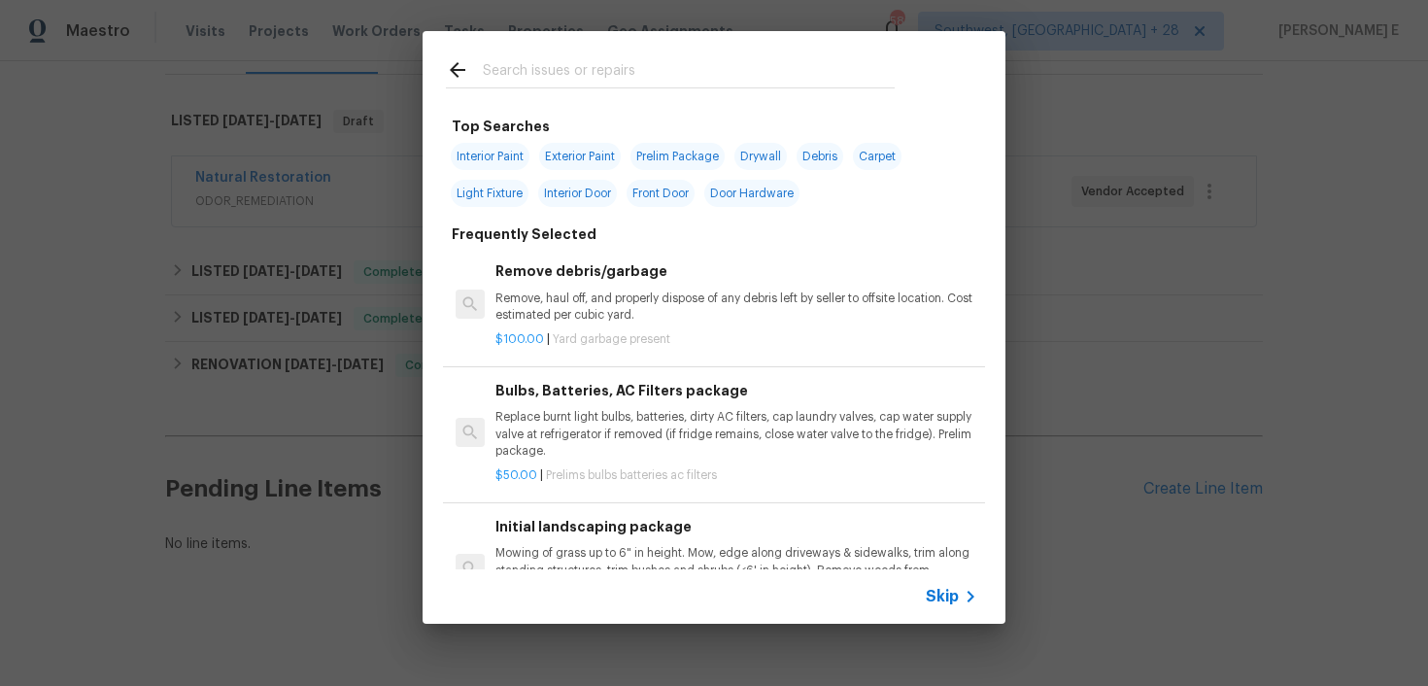
click at [963, 617] on div "Skip" at bounding box center [714, 596] width 583 height 54
click at [971, 600] on icon at bounding box center [970, 596] width 23 height 23
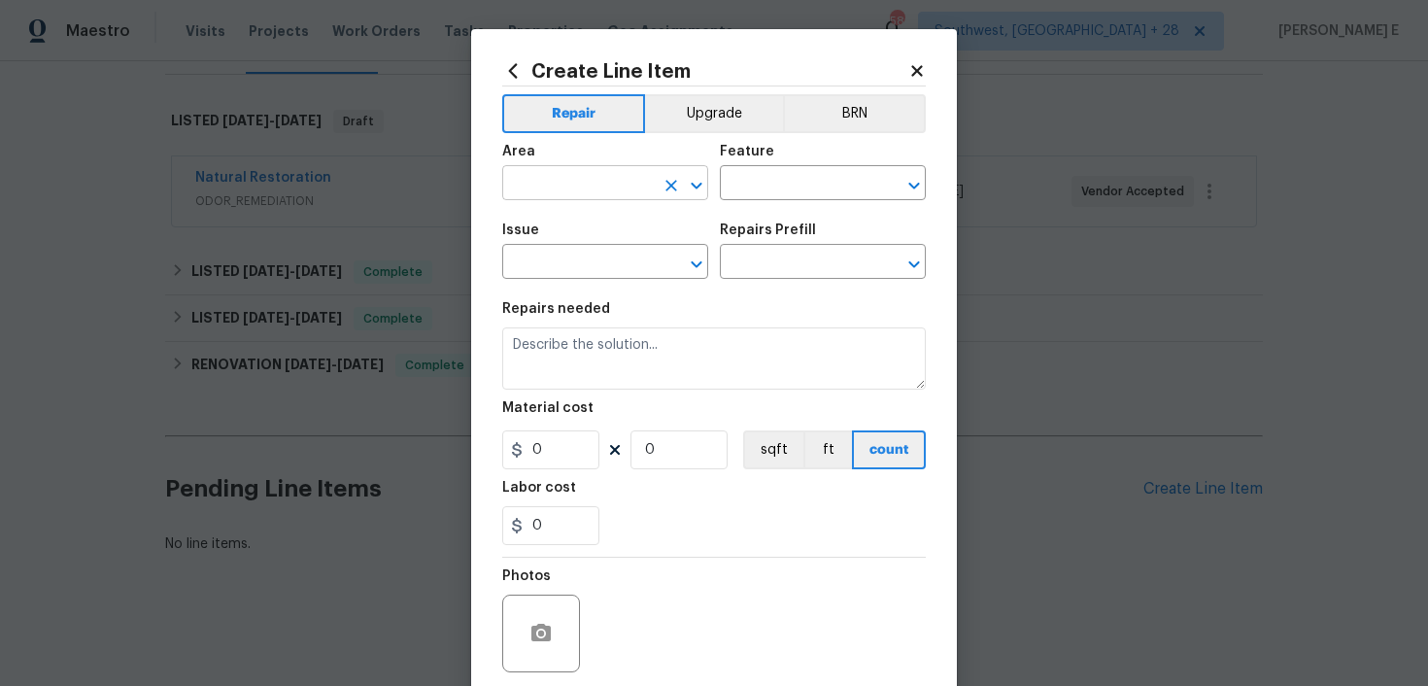
click at [576, 184] on input "text" at bounding box center [578, 185] width 152 height 30
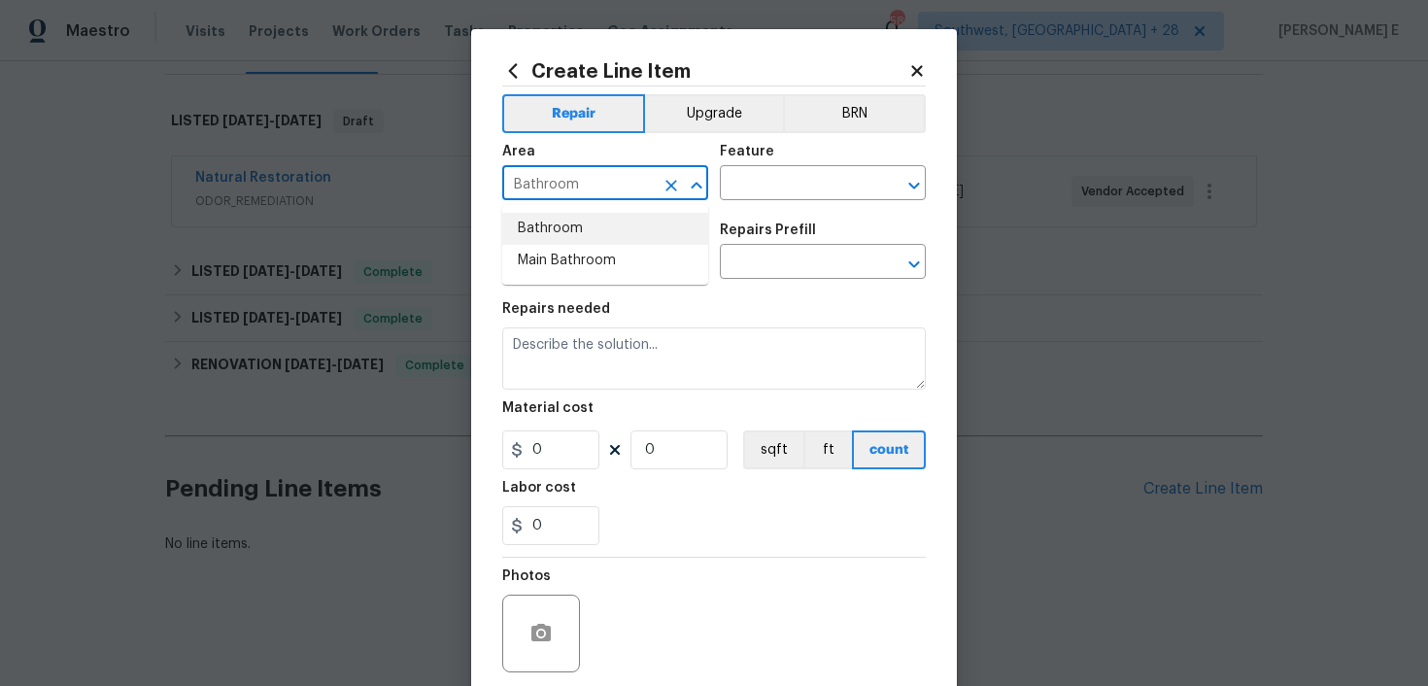
type input "Bathroom"
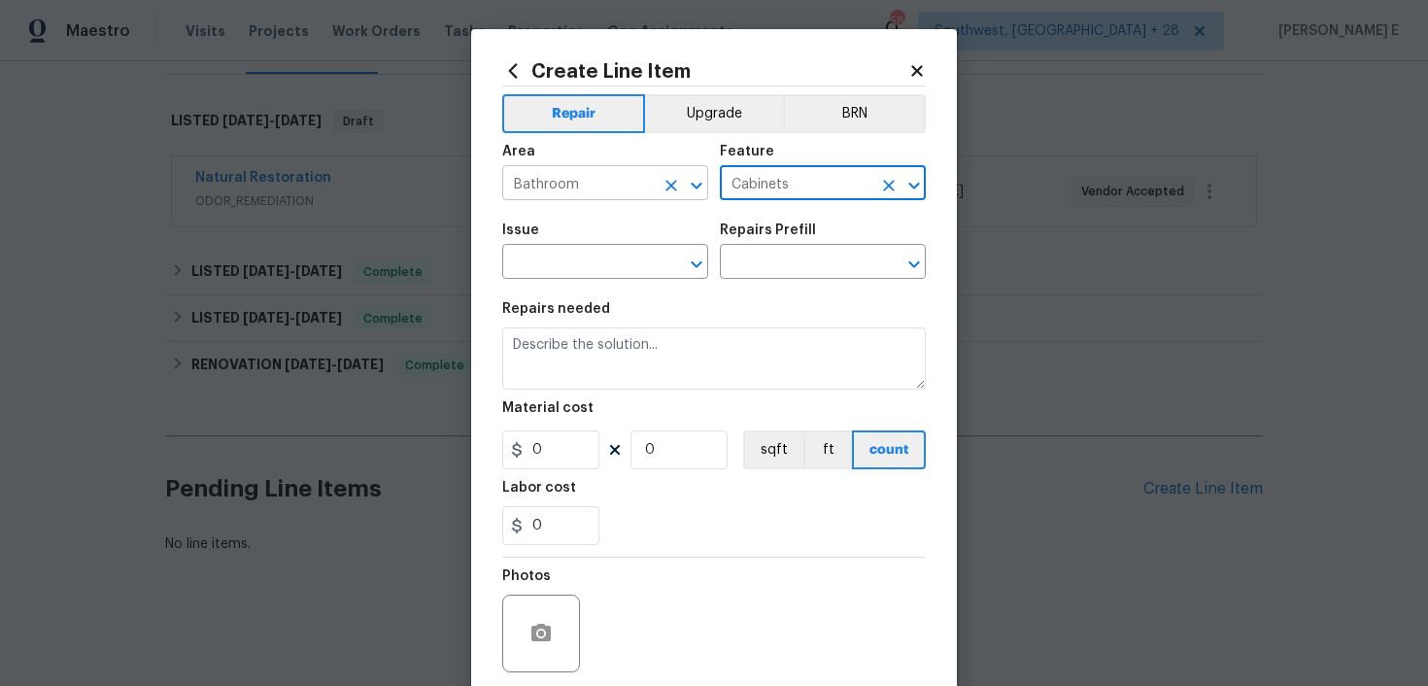
type input "Cabinets"
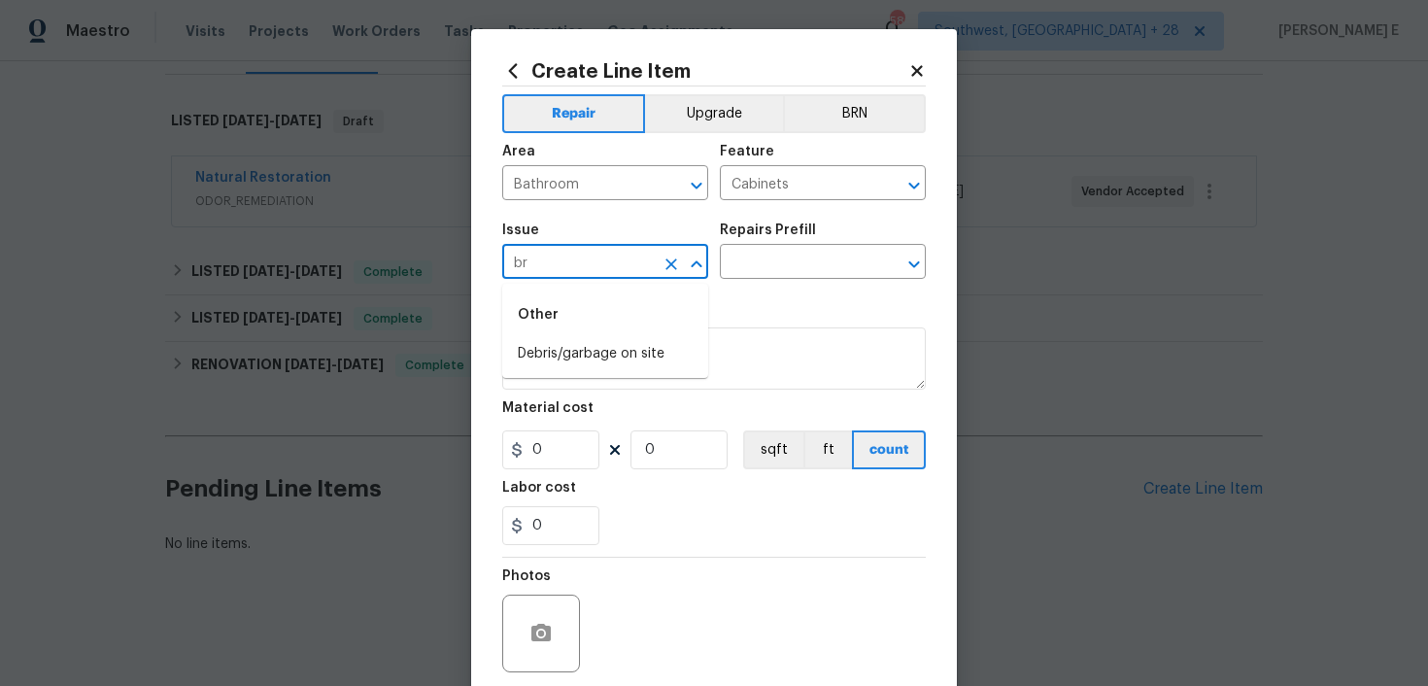
type input "b"
click at [676, 380] on li "Bathroom Cabinets" at bounding box center [605, 386] width 206 height 32
type input "Bathroom Cabinets"
click at [803, 258] on input "text" at bounding box center [796, 264] width 152 height 30
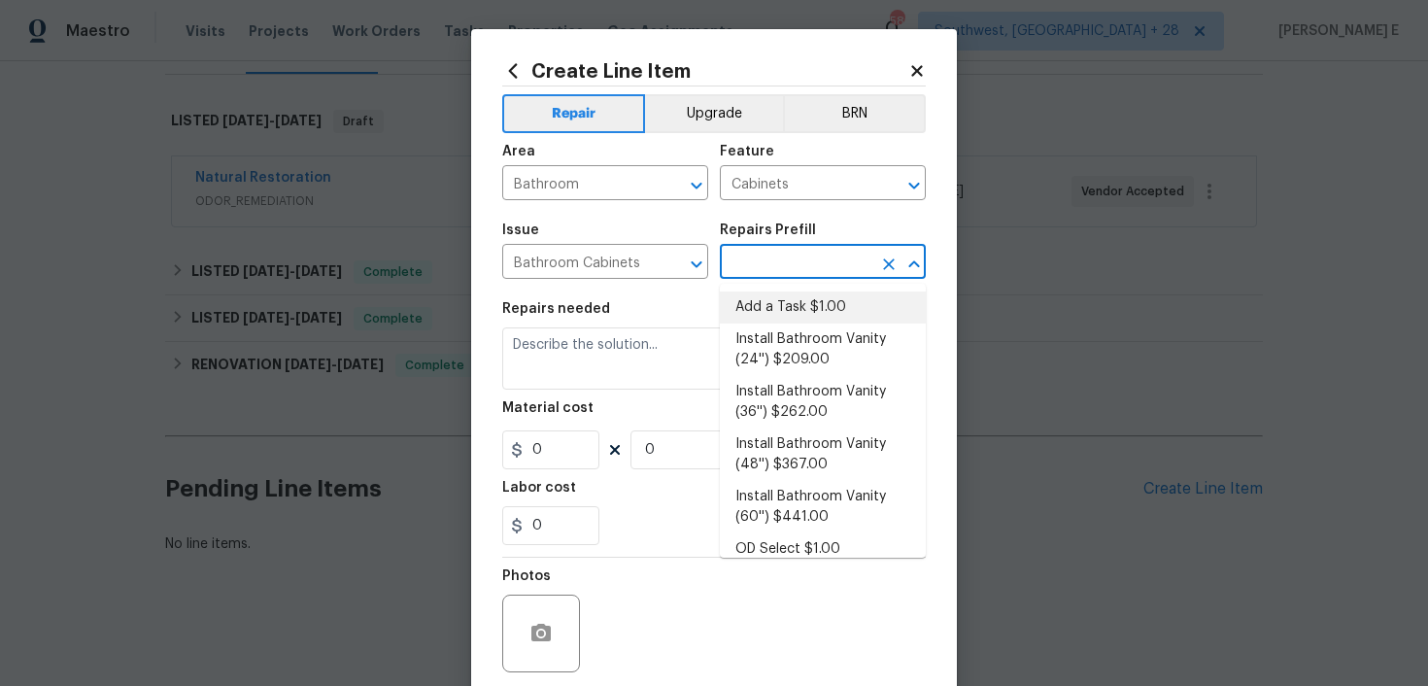
click at [785, 311] on li "Add a Task $1.00" at bounding box center [823, 307] width 206 height 32
type input "Add a Task $1.00"
type textarea "HPM to detail"
type input "1"
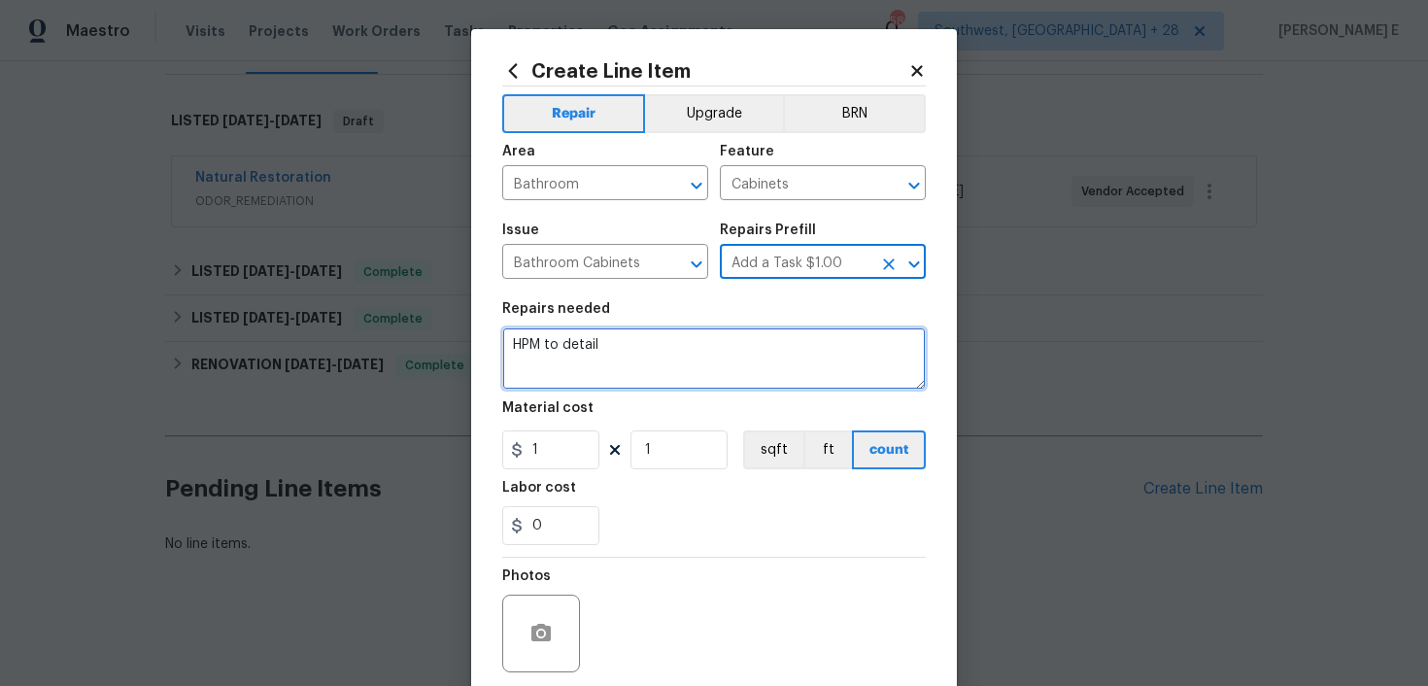
click at [713, 352] on textarea "HPM to detail" at bounding box center [714, 358] width 424 height 62
paste textarea "Feedback received that one of the cupboard doors in the upstairs guest bathroom…"
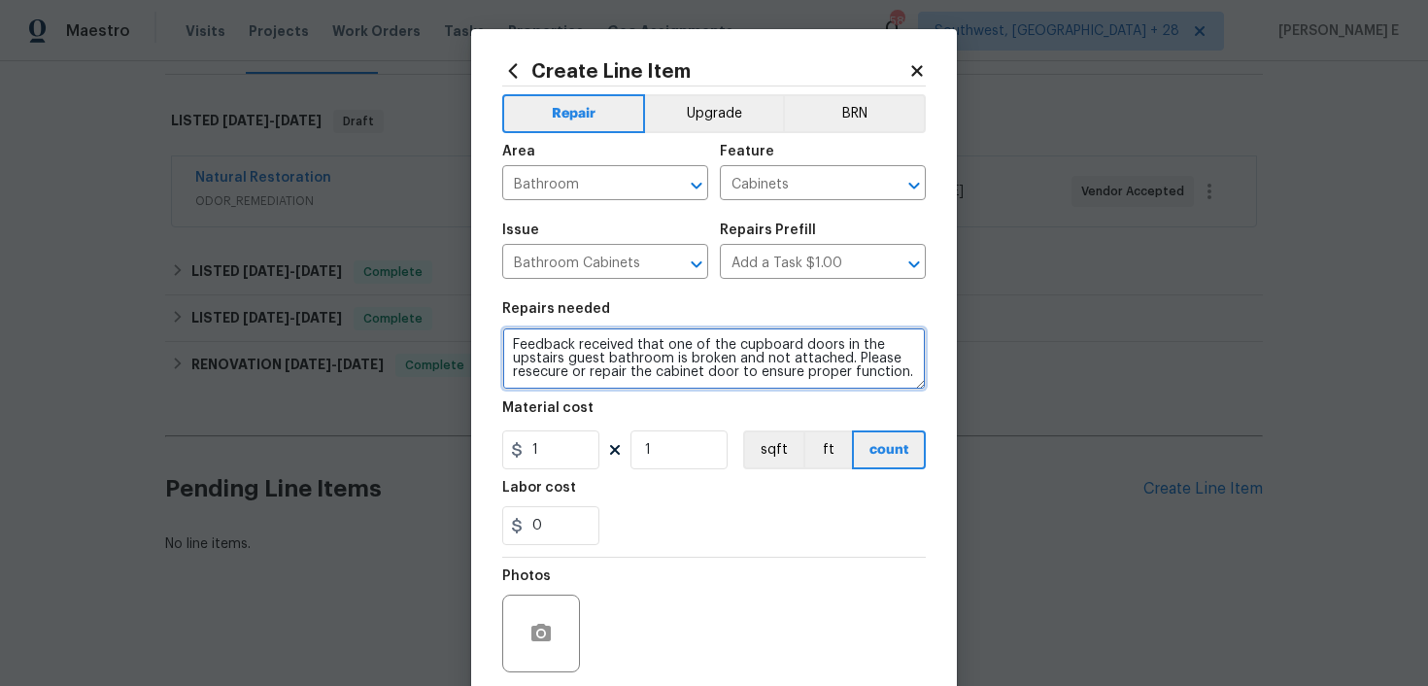
type textarea "Feedback received that one of the cupboard doors in the upstairs guest bathroom…"
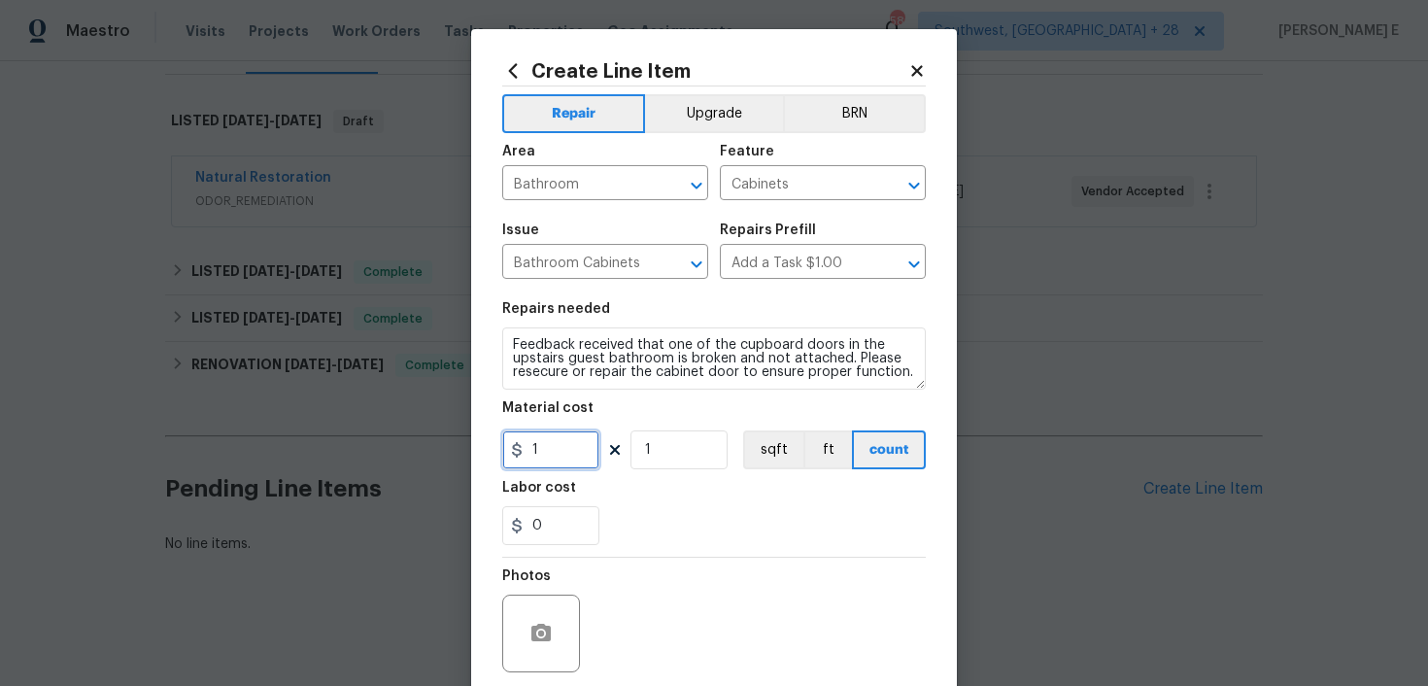
click at [539, 459] on input "1" at bounding box center [550, 449] width 97 height 39
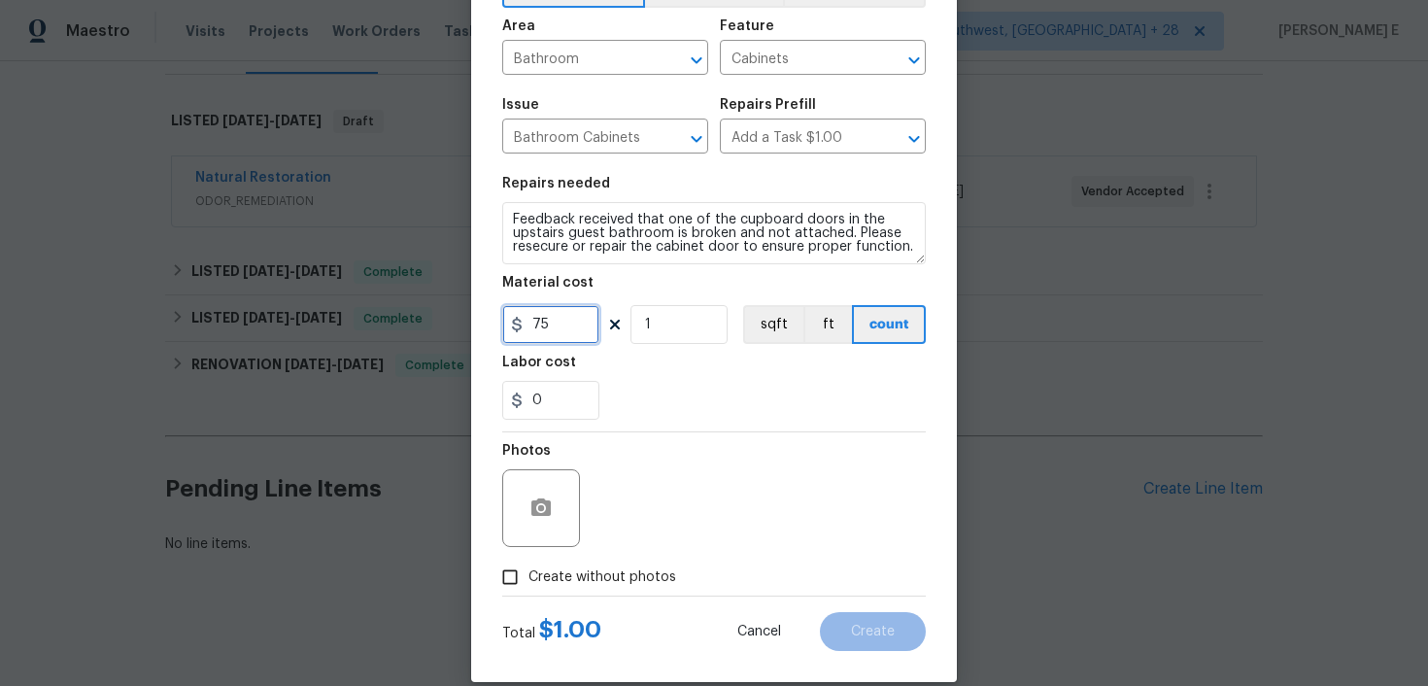
scroll to position [152, 0]
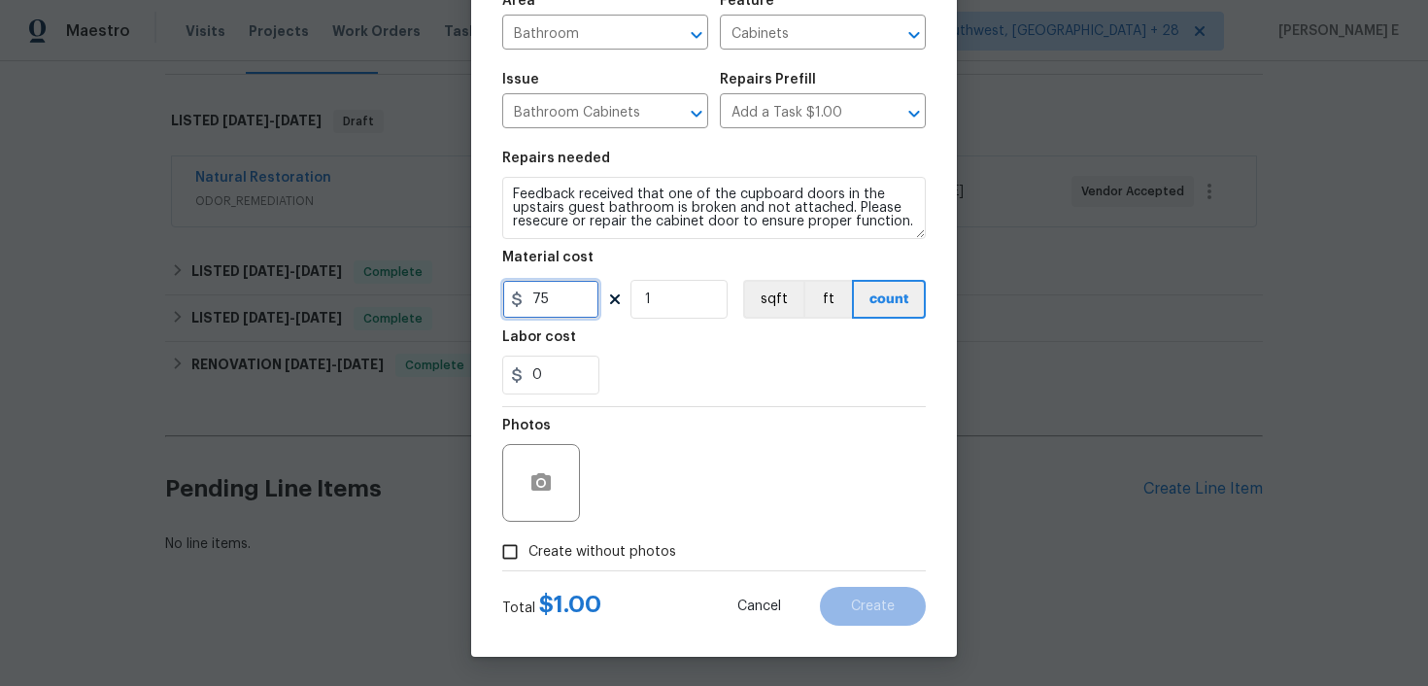
type input "75"
click at [584, 551] on span "Create without photos" at bounding box center [602, 552] width 148 height 20
click at [528, 551] on input "Create without photos" at bounding box center [510, 551] width 37 height 37
checkbox input "true"
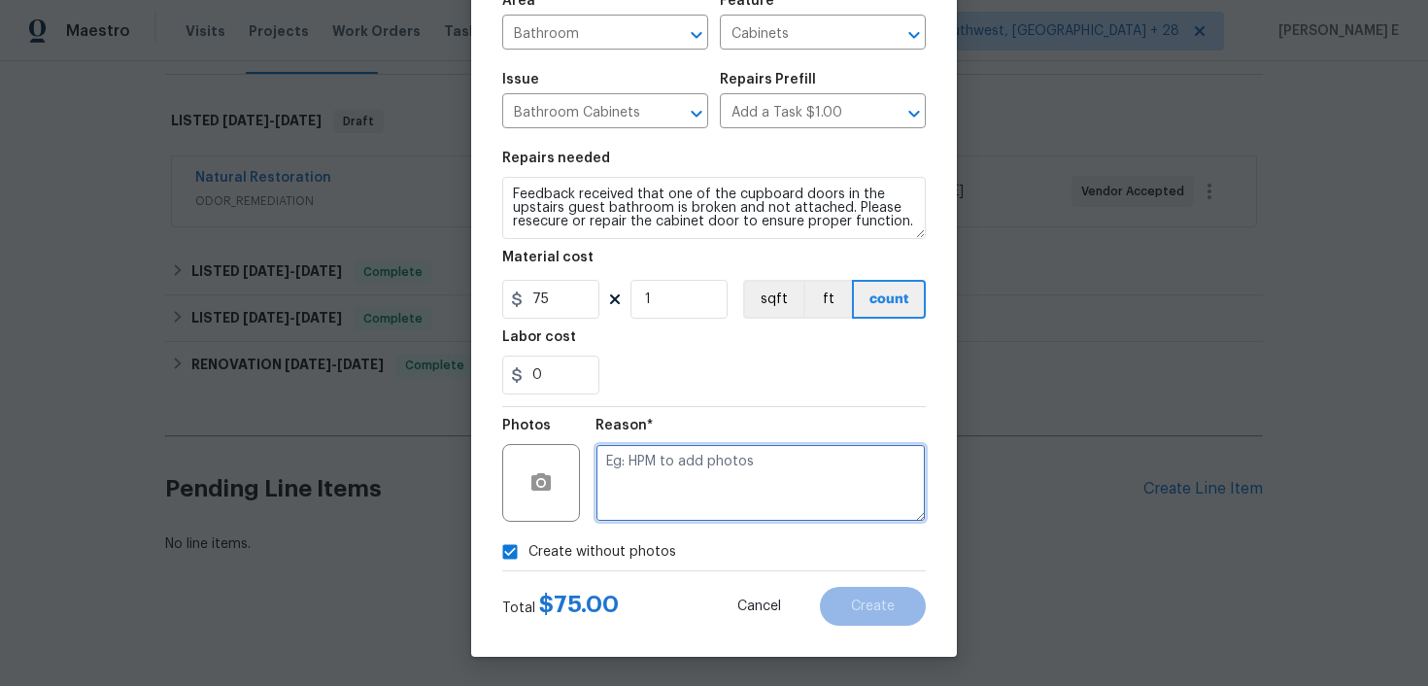
click at [662, 509] on textarea at bounding box center [761, 483] width 330 height 78
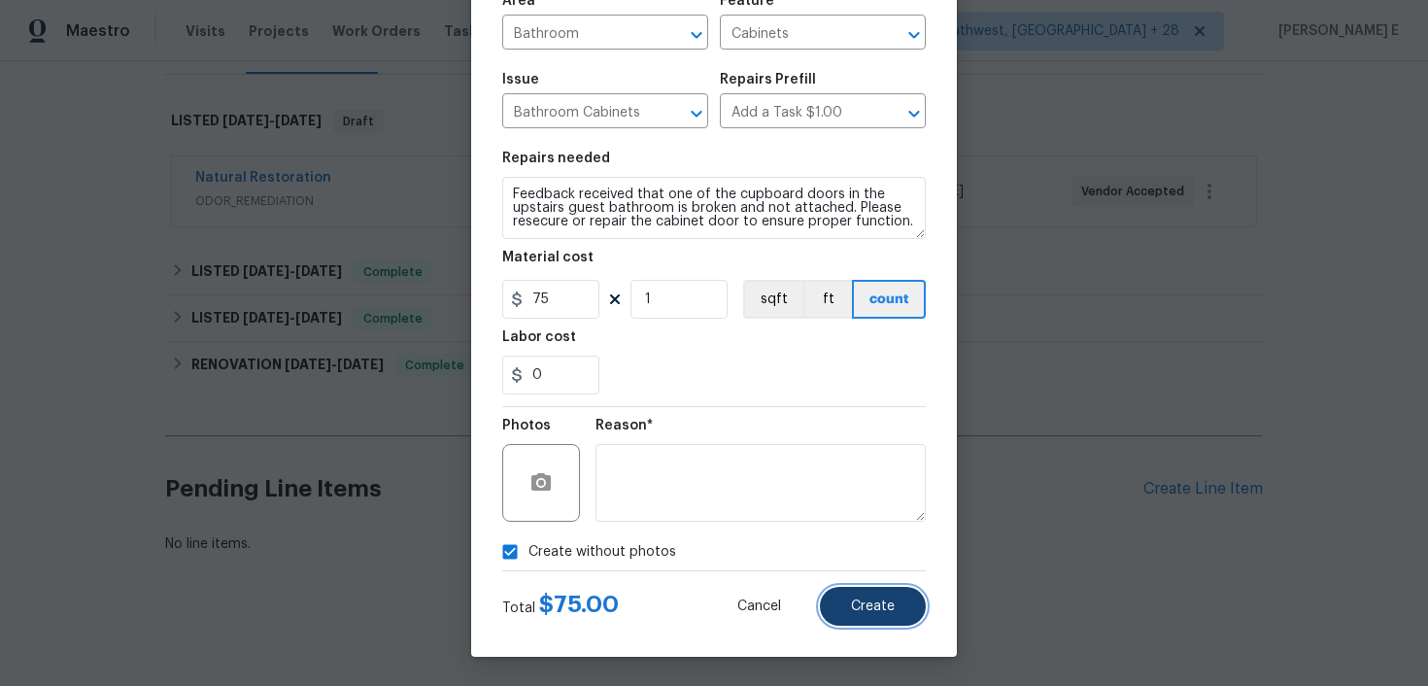
click at [844, 597] on button "Create" at bounding box center [873, 606] width 106 height 39
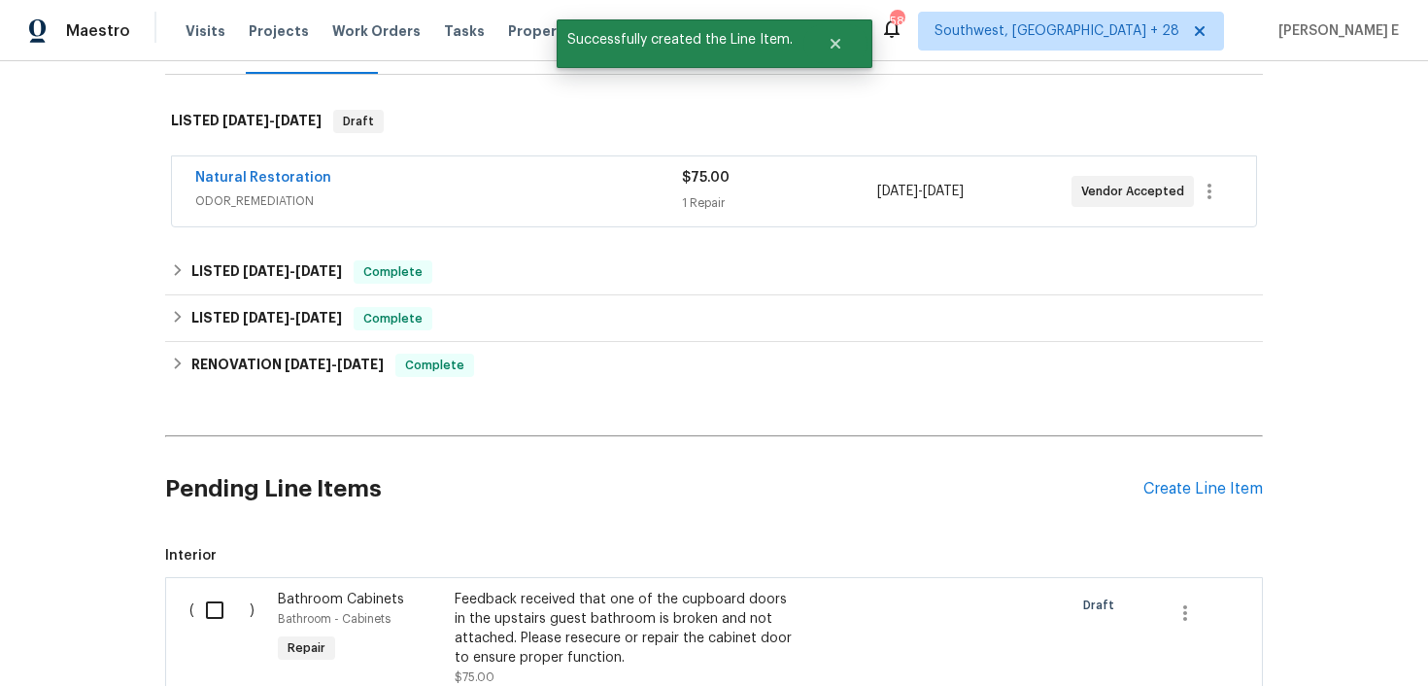
scroll to position [538, 0]
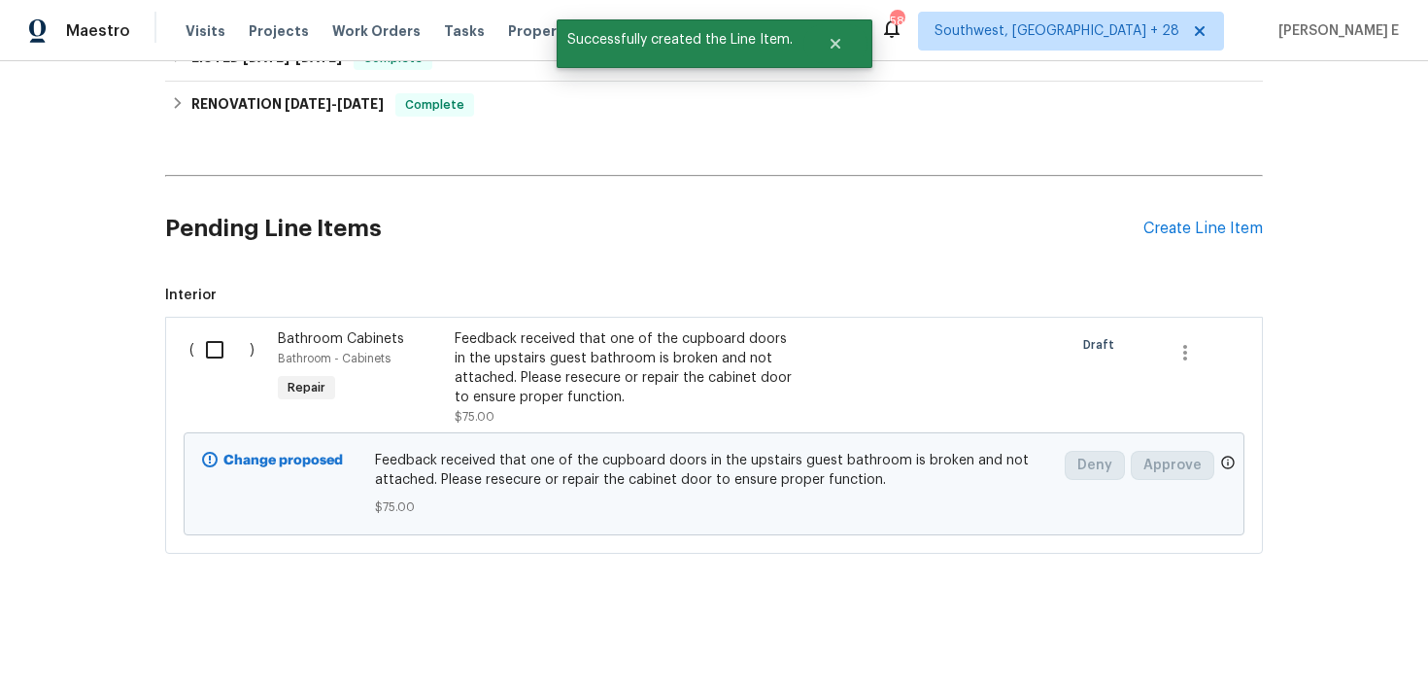
click at [217, 343] on input "checkbox" at bounding box center [221, 349] width 55 height 41
checkbox input "true"
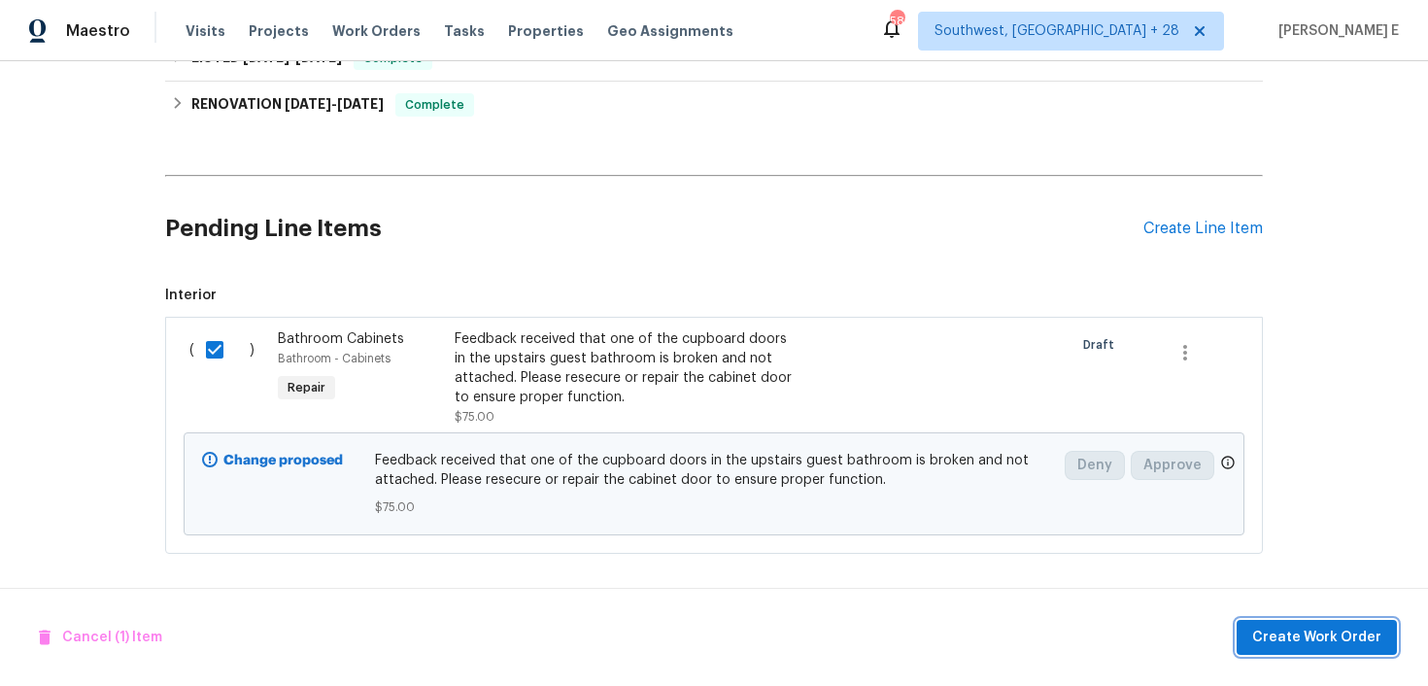
click at [1301, 647] on span "Create Work Order" at bounding box center [1316, 638] width 129 height 24
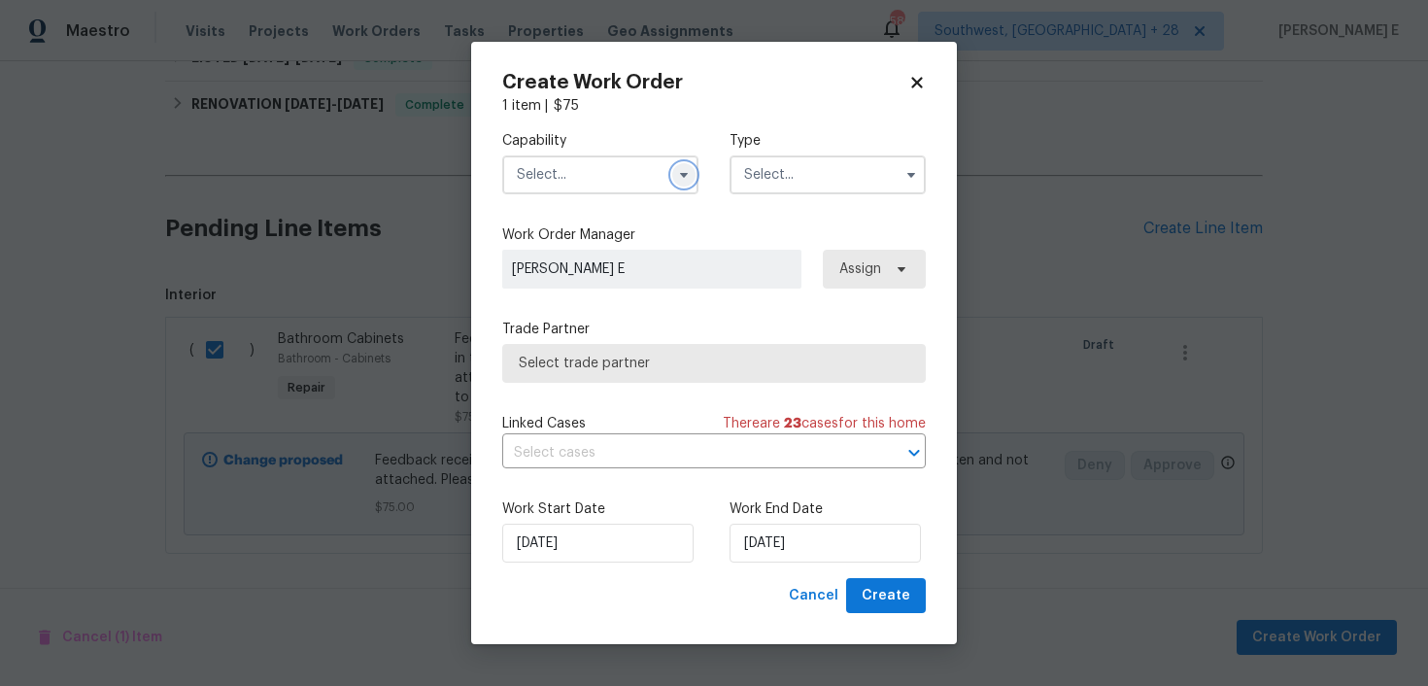
click at [691, 173] on icon "button" at bounding box center [684, 175] width 16 height 16
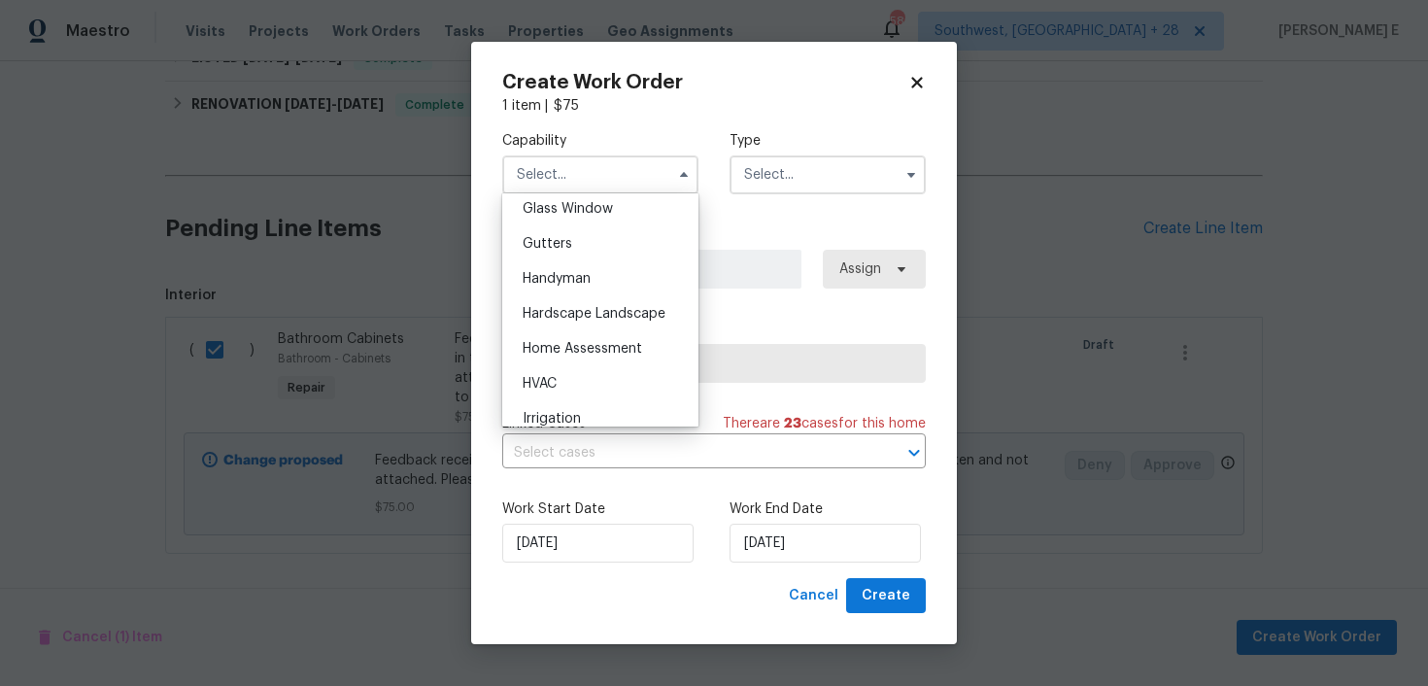
scroll to position [1027, 0]
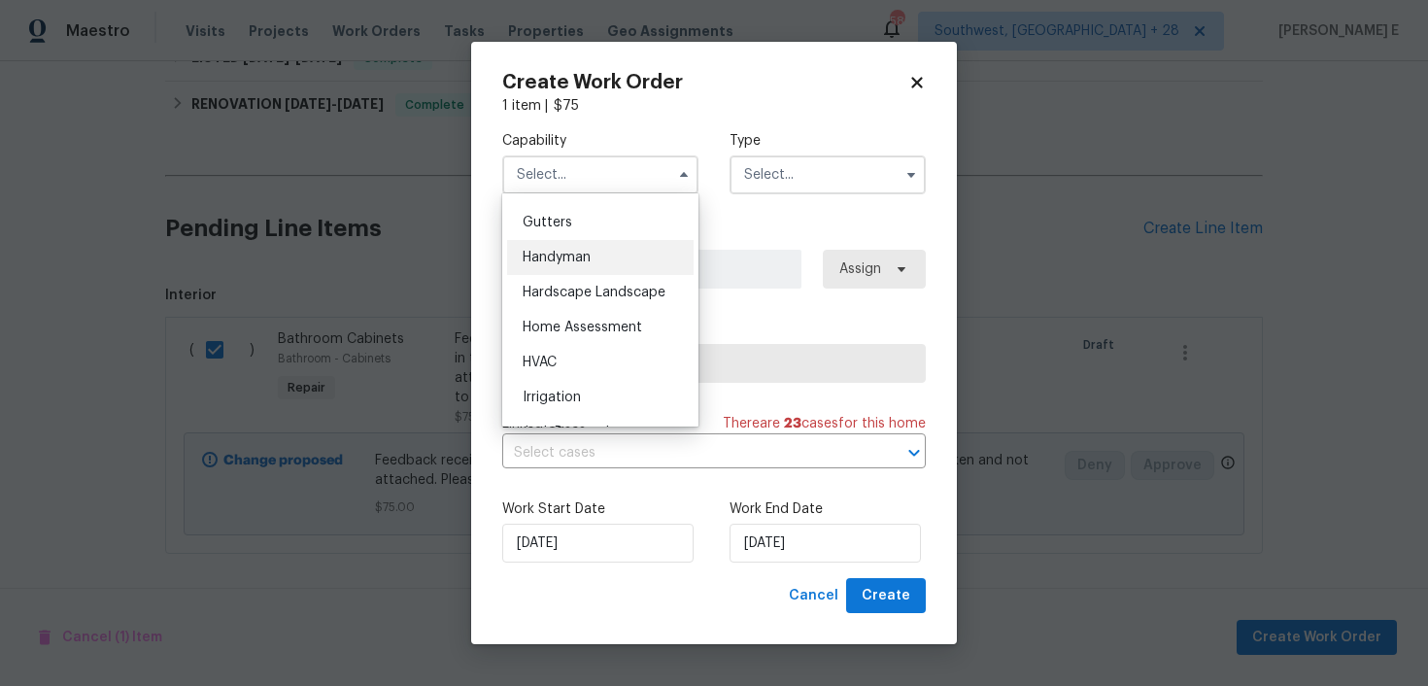
click at [581, 257] on span "Handyman" at bounding box center [557, 258] width 68 height 14
type input "Handyman"
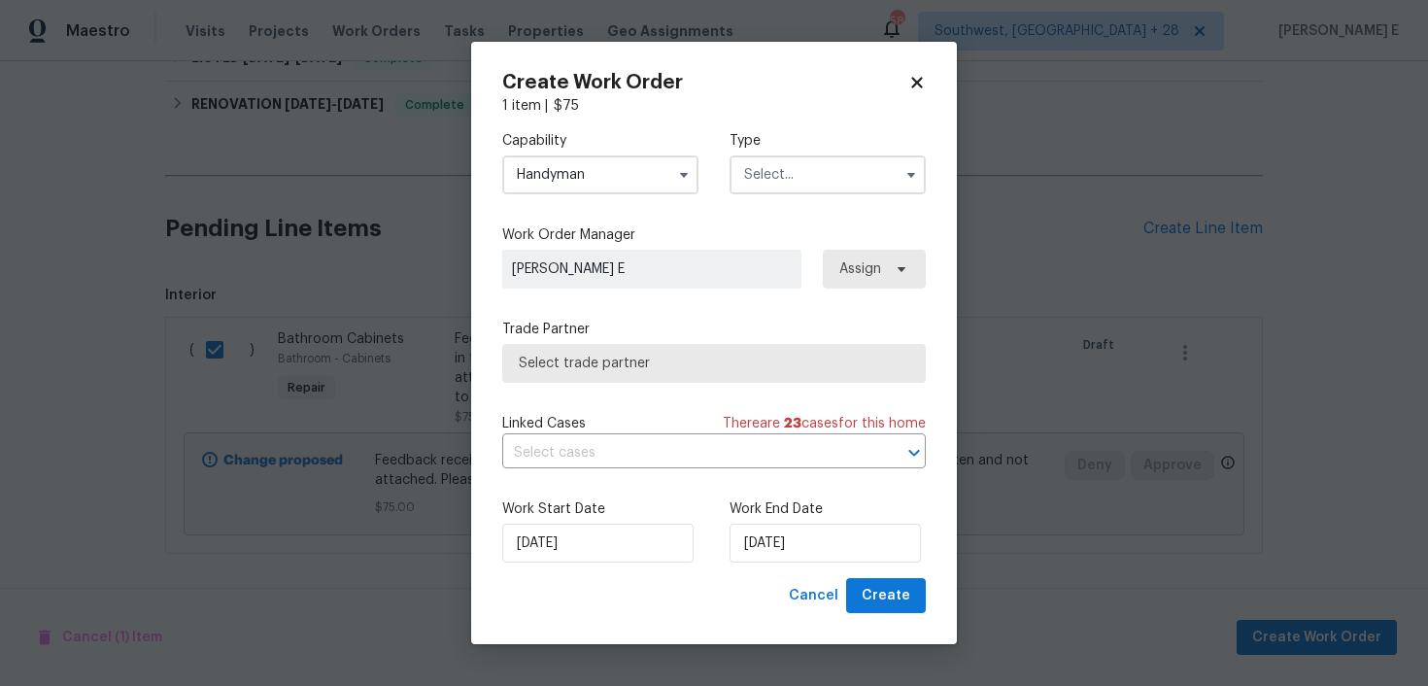
click at [819, 172] on input "text" at bounding box center [828, 174] width 196 height 39
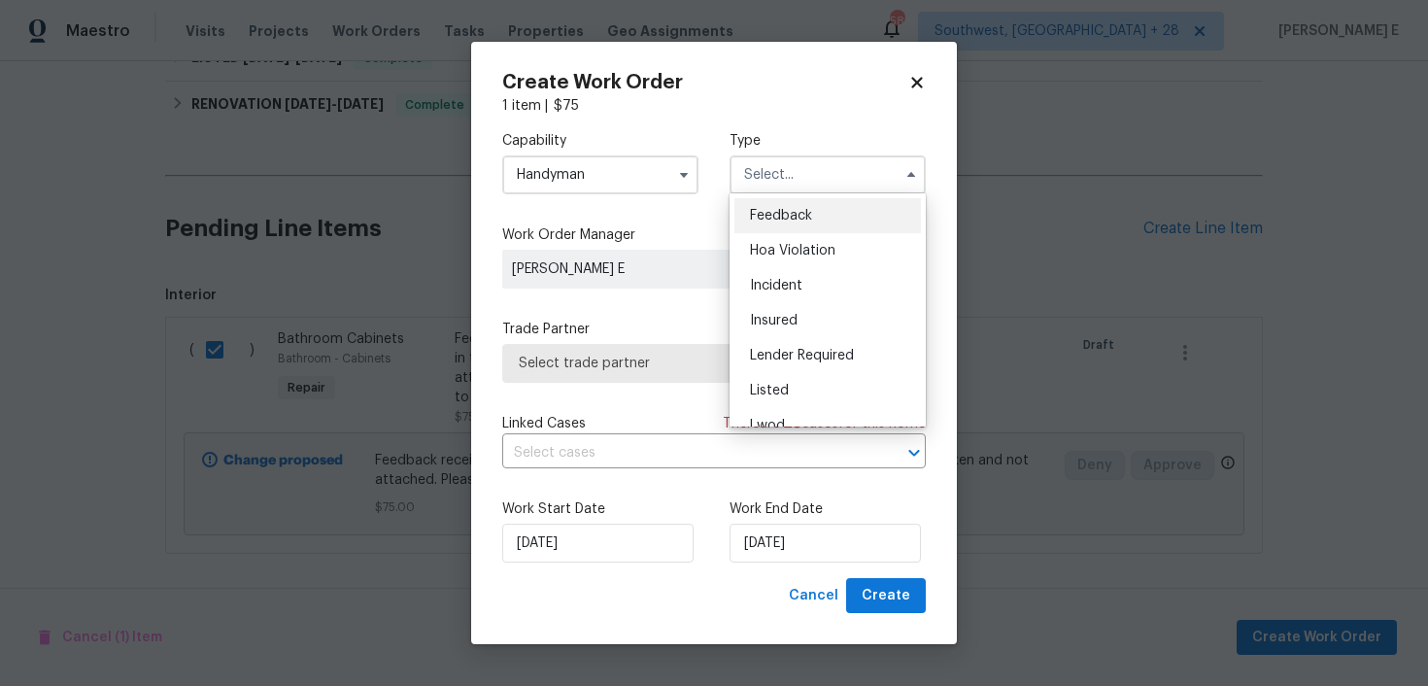
click at [799, 201] on div "Feedback" at bounding box center [827, 215] width 187 height 35
type input "Feedback"
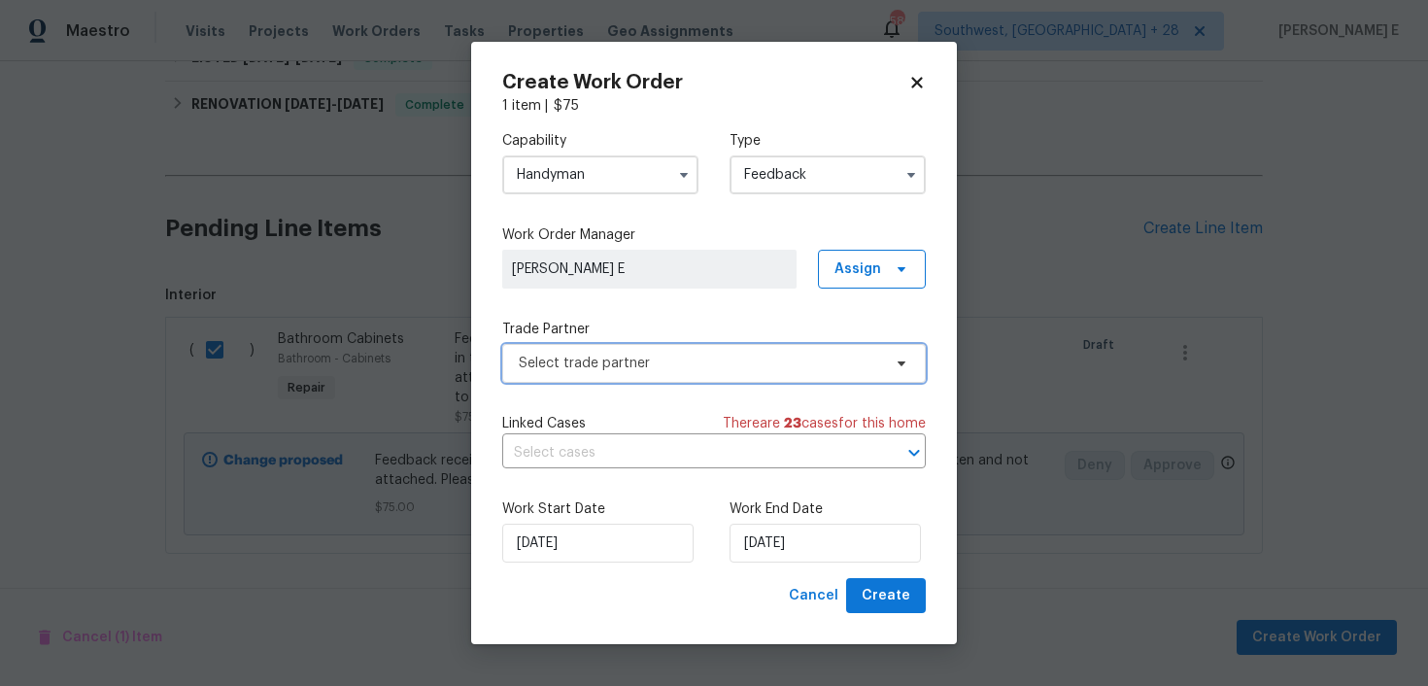
click at [607, 363] on span "Select trade partner" at bounding box center [700, 363] width 362 height 19
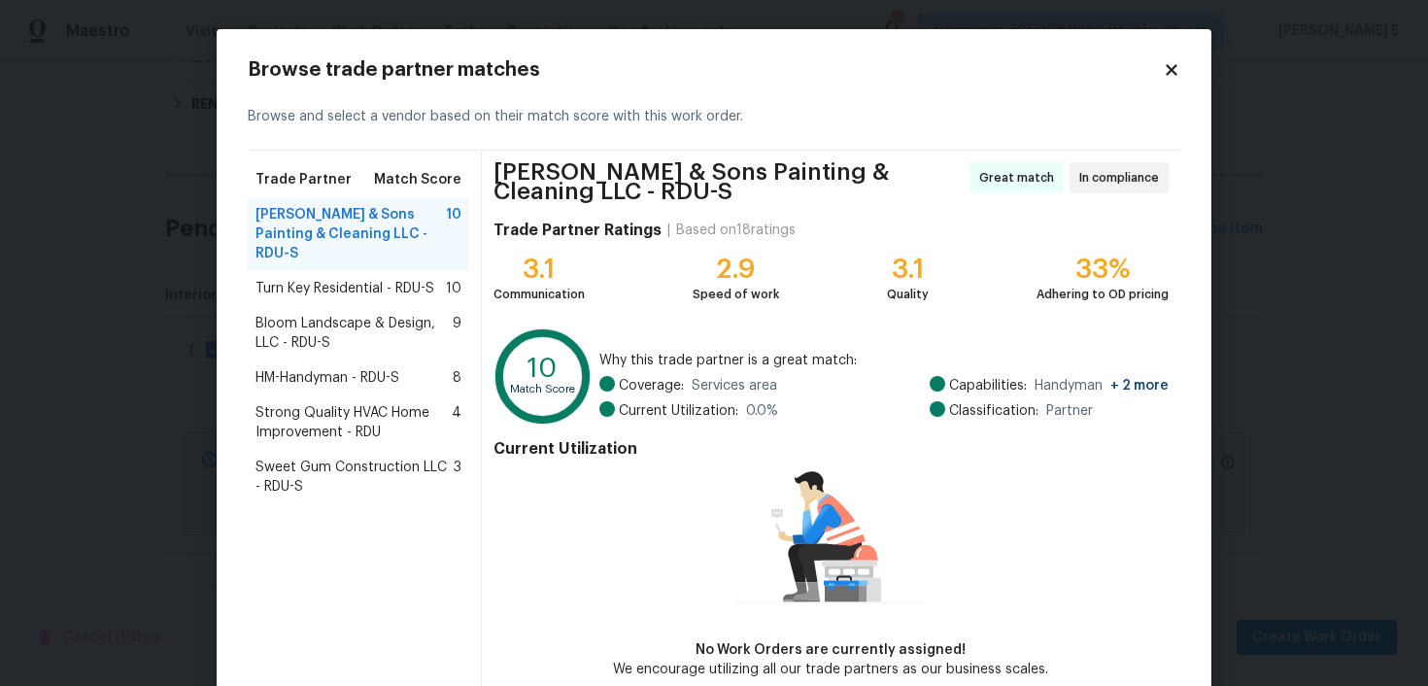
click at [342, 328] on span "Bloom Landscape & Design, LLC - RDU-S" at bounding box center [354, 333] width 197 height 39
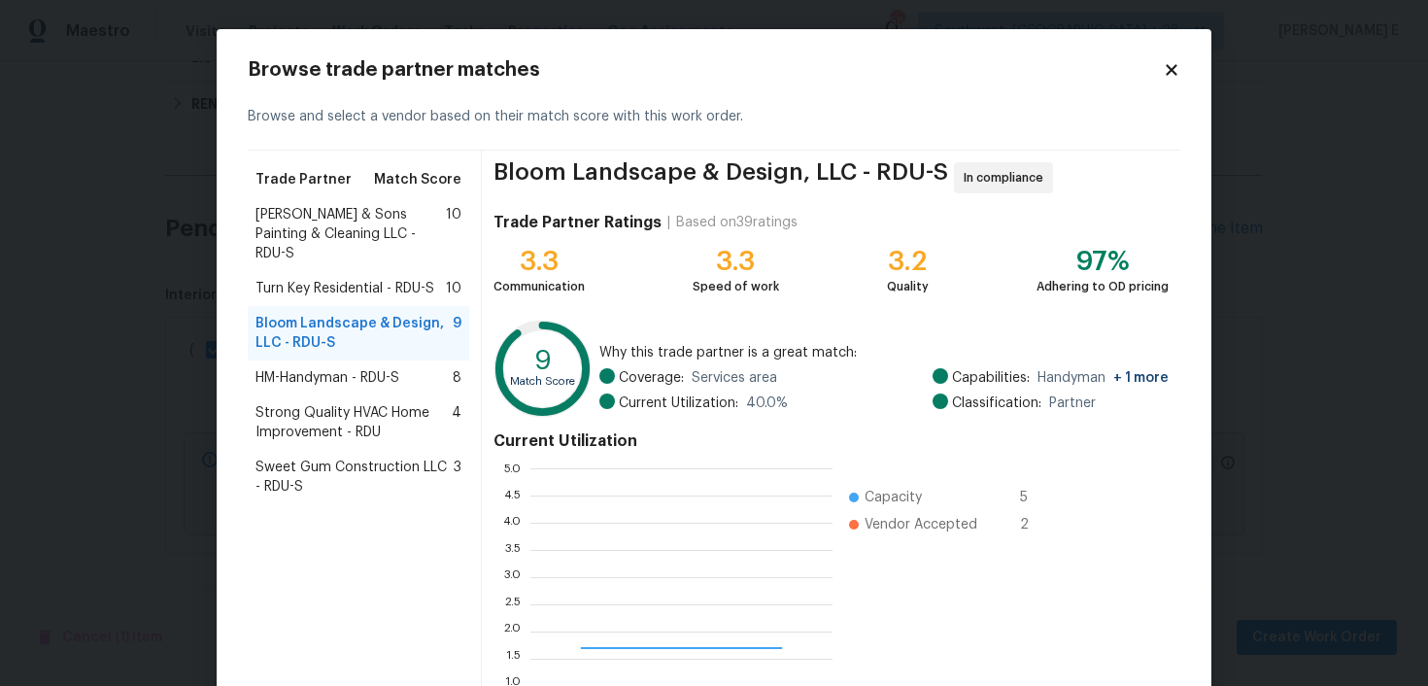
scroll to position [272, 302]
click at [317, 368] on span "HM-Handyman - RDU-S" at bounding box center [328, 377] width 144 height 19
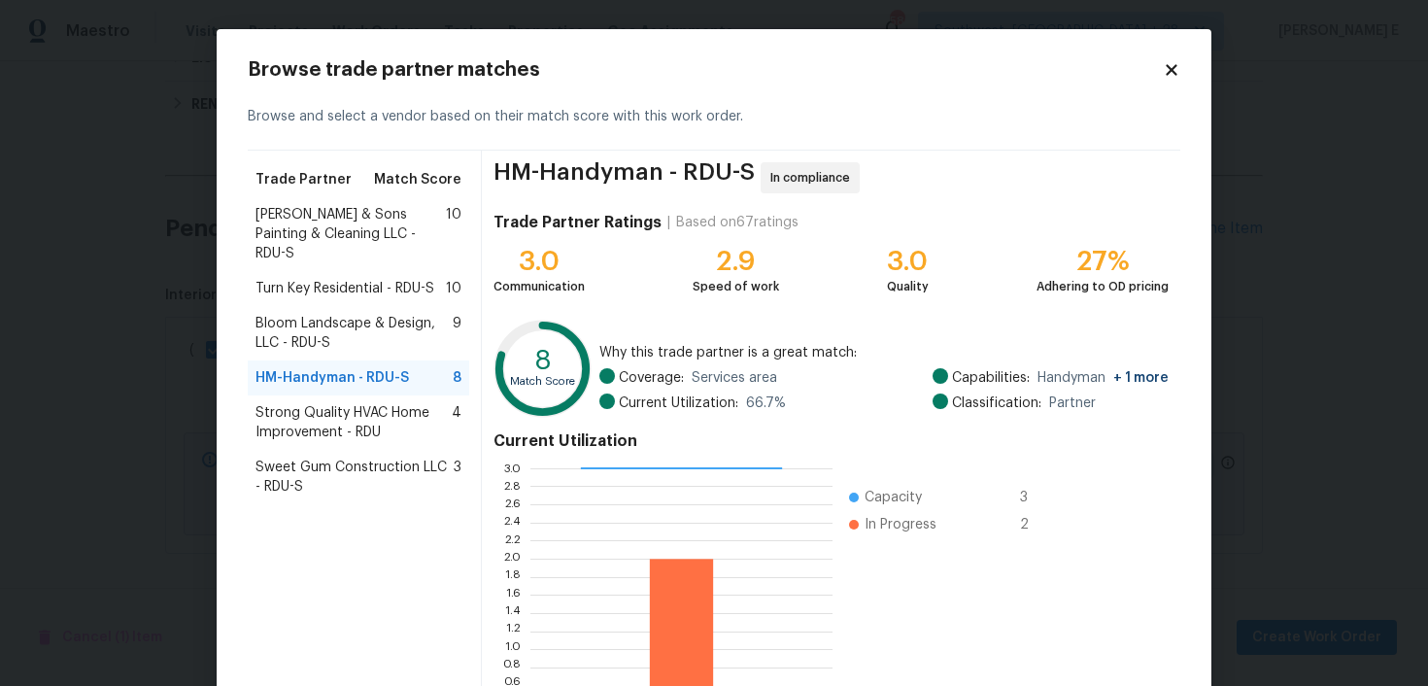
click at [316, 216] on span "Hodge & Sons Painting & Cleaning LLC - RDU-S" at bounding box center [351, 234] width 190 height 58
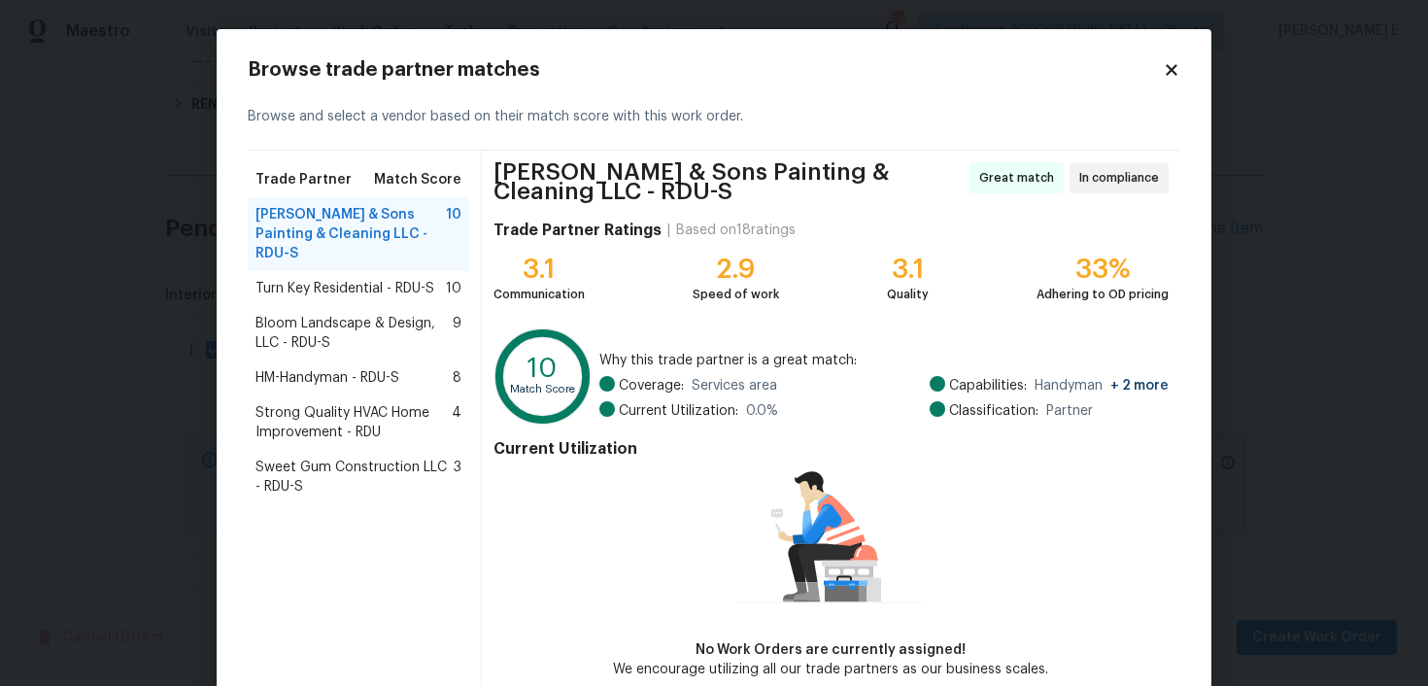
scroll to position [99, 0]
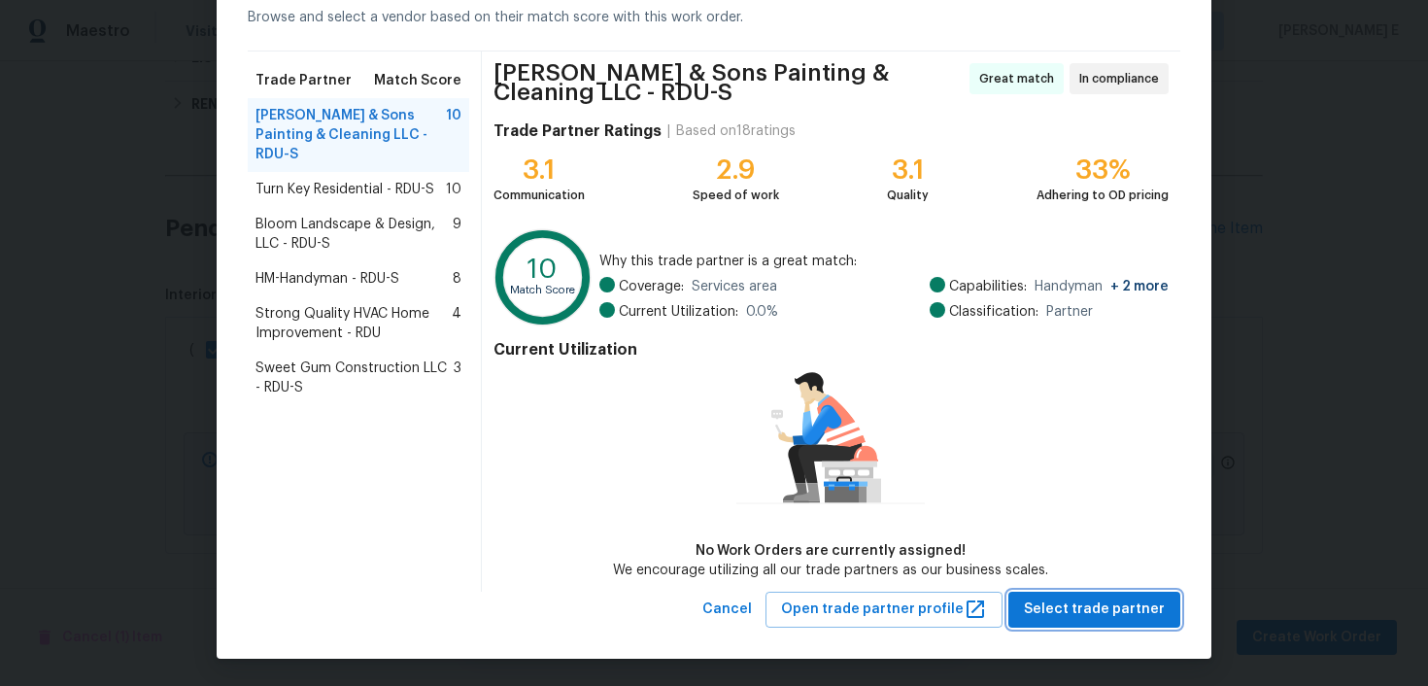
click at [1101, 600] on span "Select trade partner" at bounding box center [1094, 609] width 141 height 24
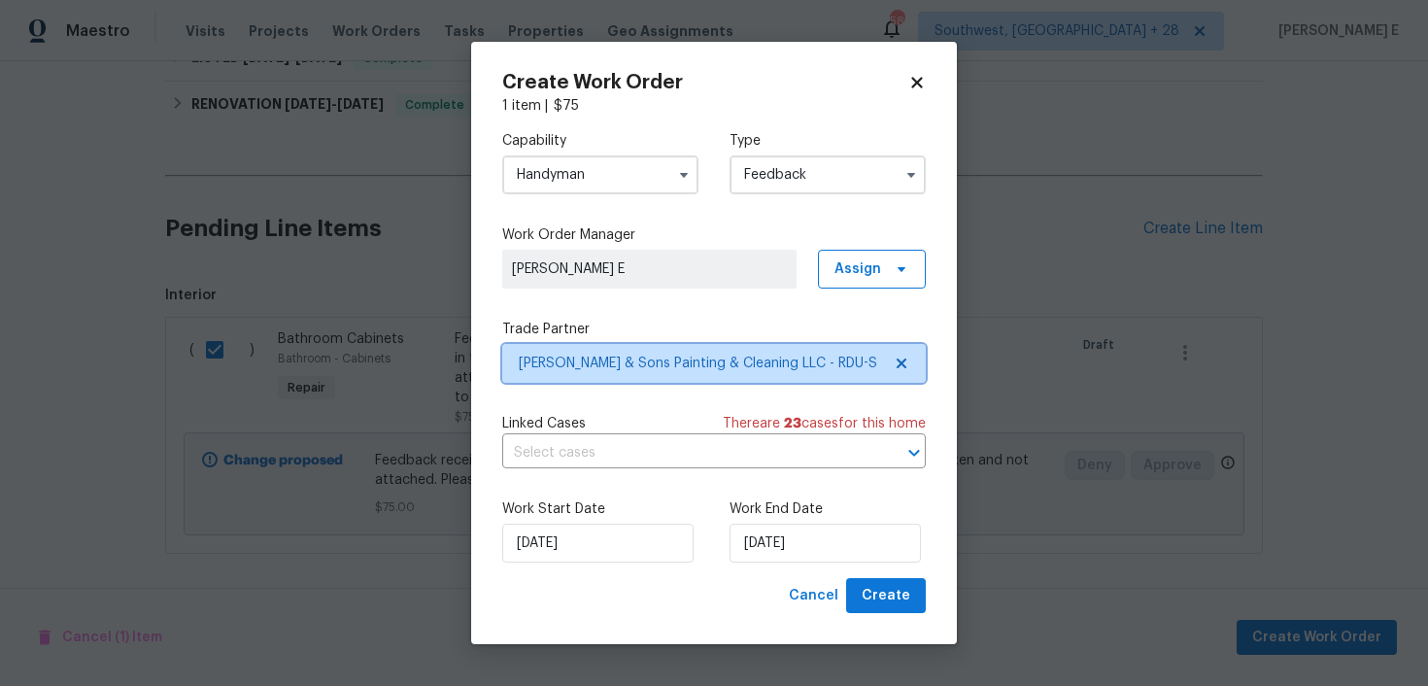
scroll to position [0, 0]
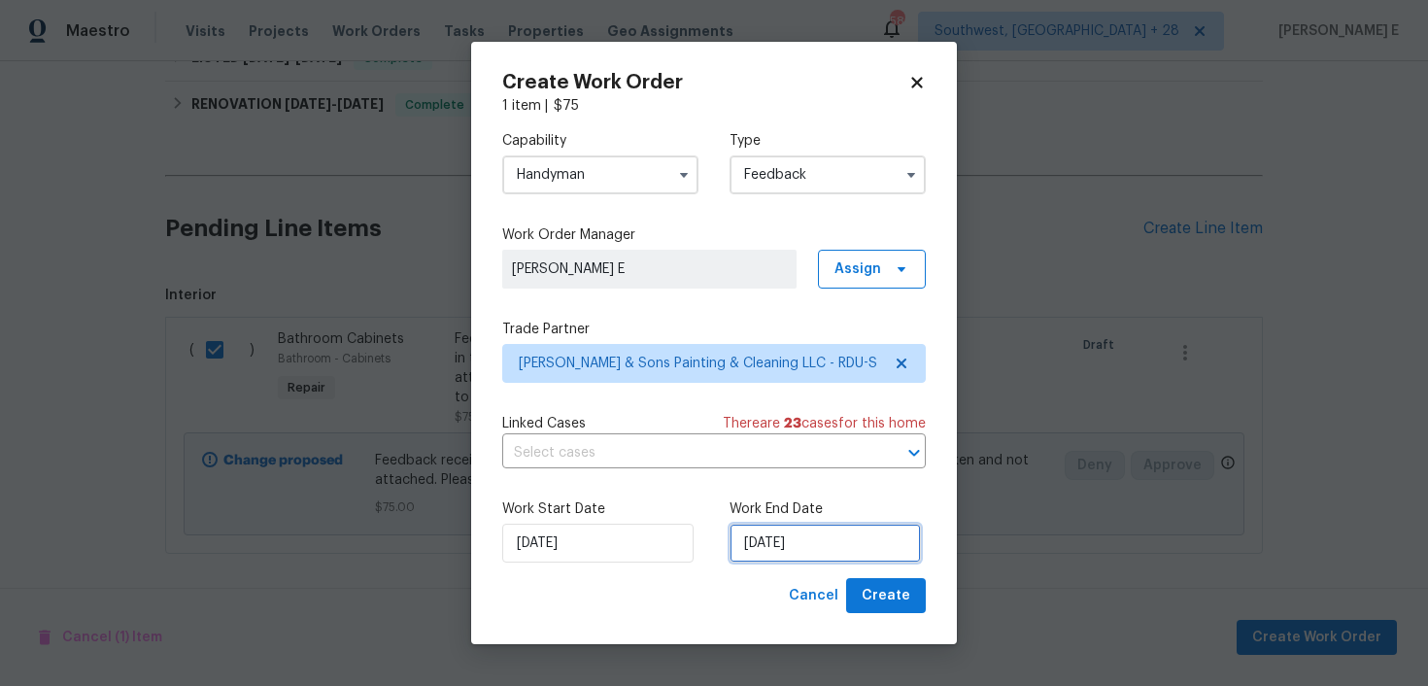
click at [776, 552] on input "03/10/2025" at bounding box center [825, 543] width 191 height 39
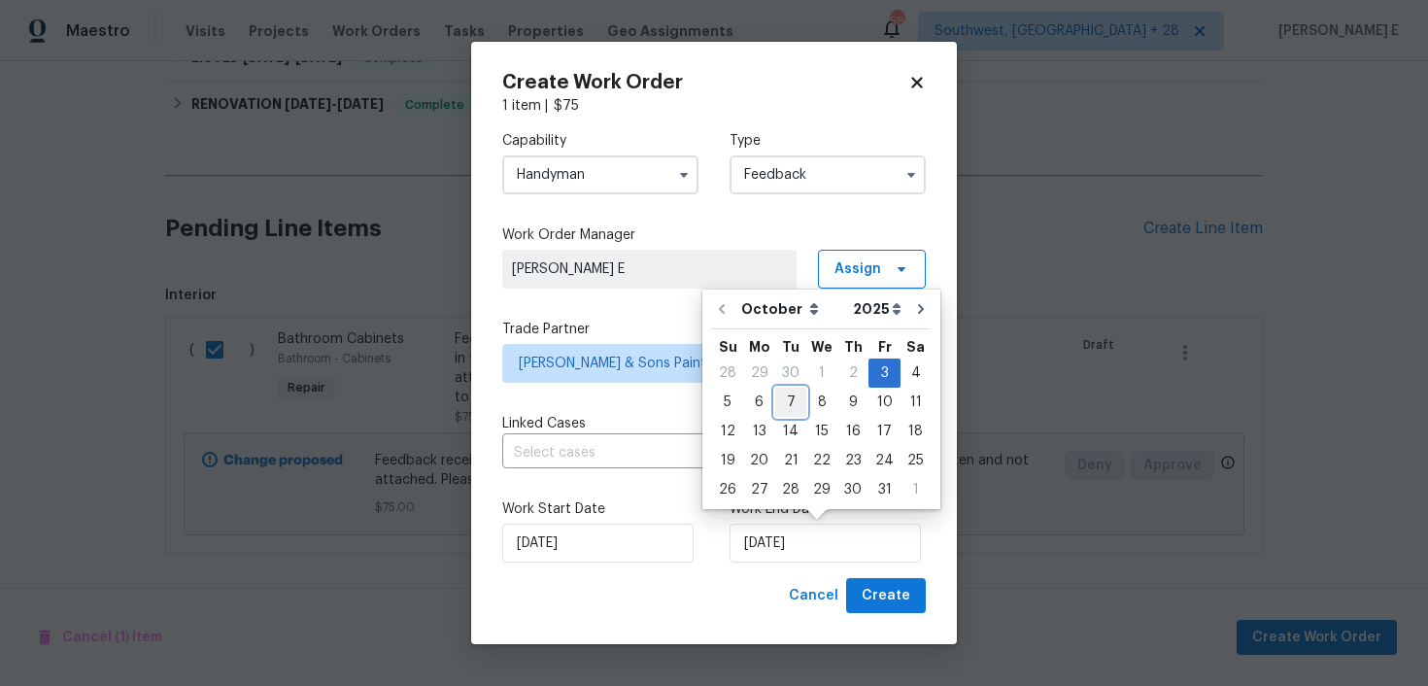
click at [790, 402] on div "7" at bounding box center [790, 402] width 31 height 27
type input "07/10/2025"
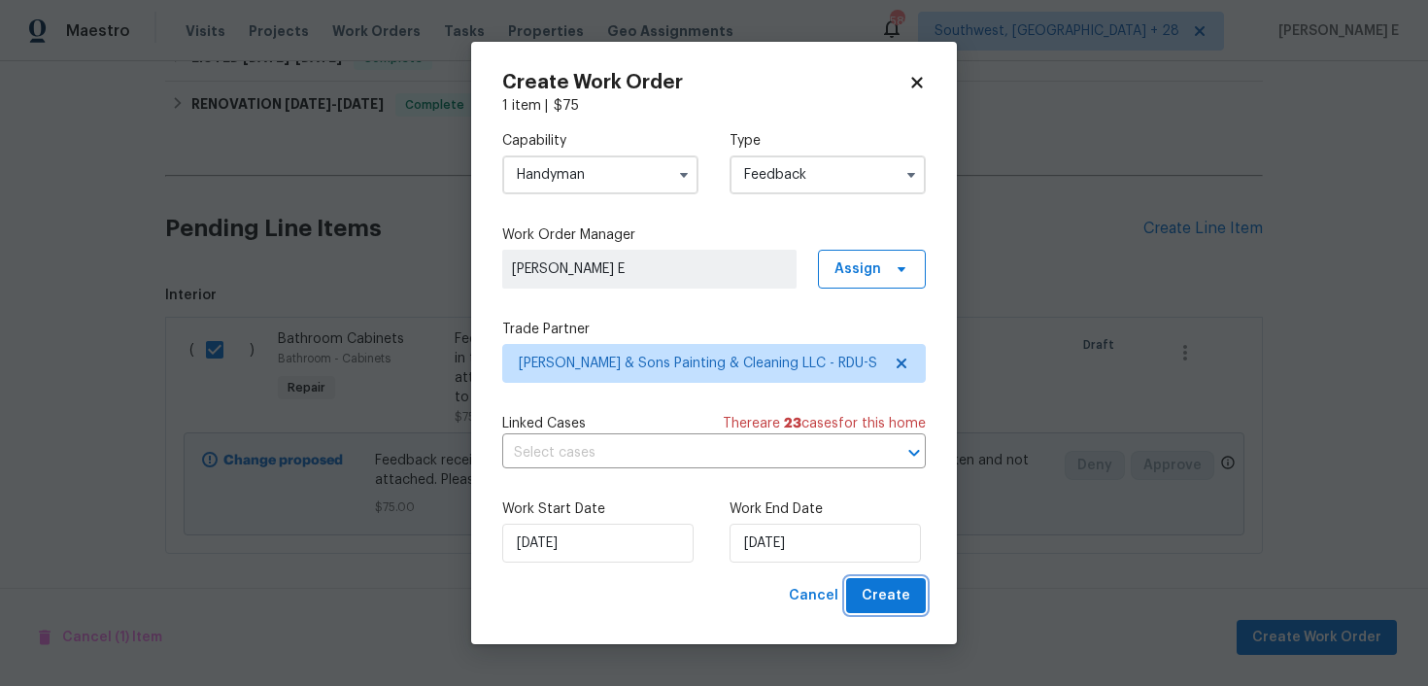
click at [891, 587] on span "Create" at bounding box center [886, 596] width 49 height 24
checkbox input "false"
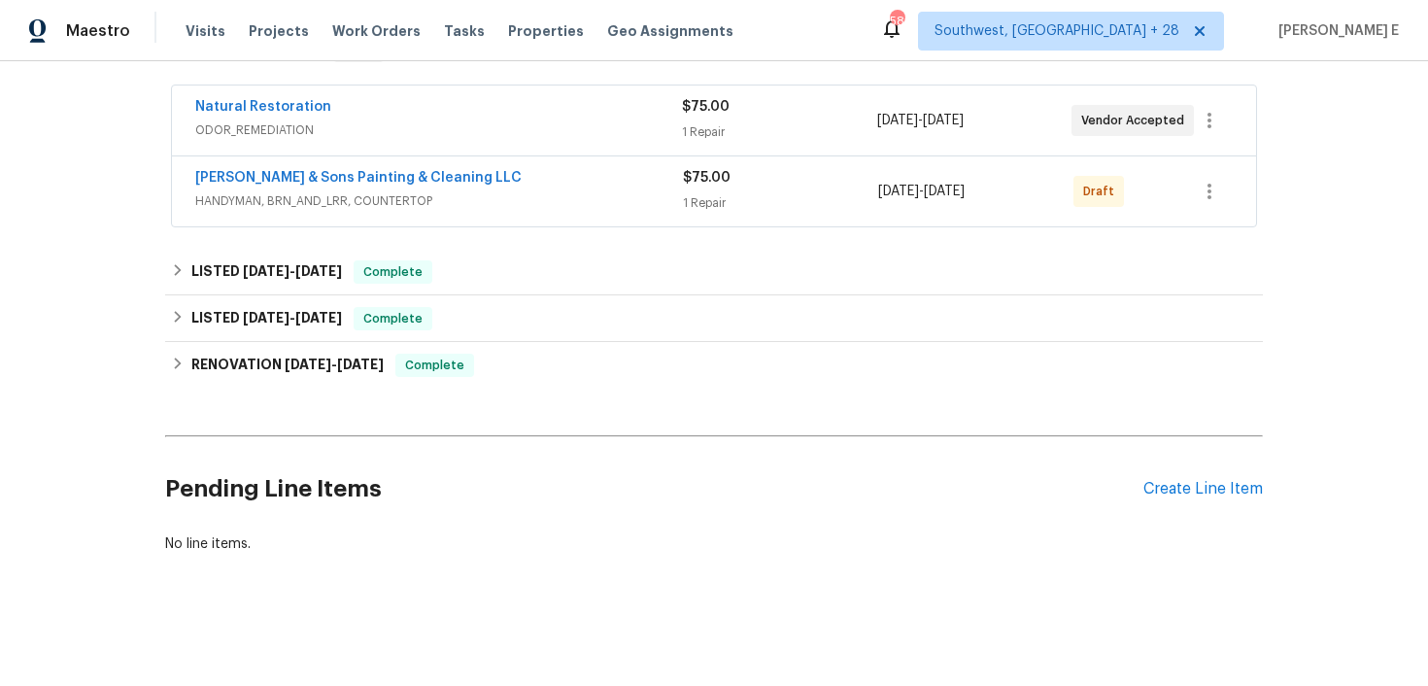
scroll to position [349, 0]
click at [388, 181] on link "Hodge & Sons Painting & Cleaning LLC" at bounding box center [358, 178] width 326 height 14
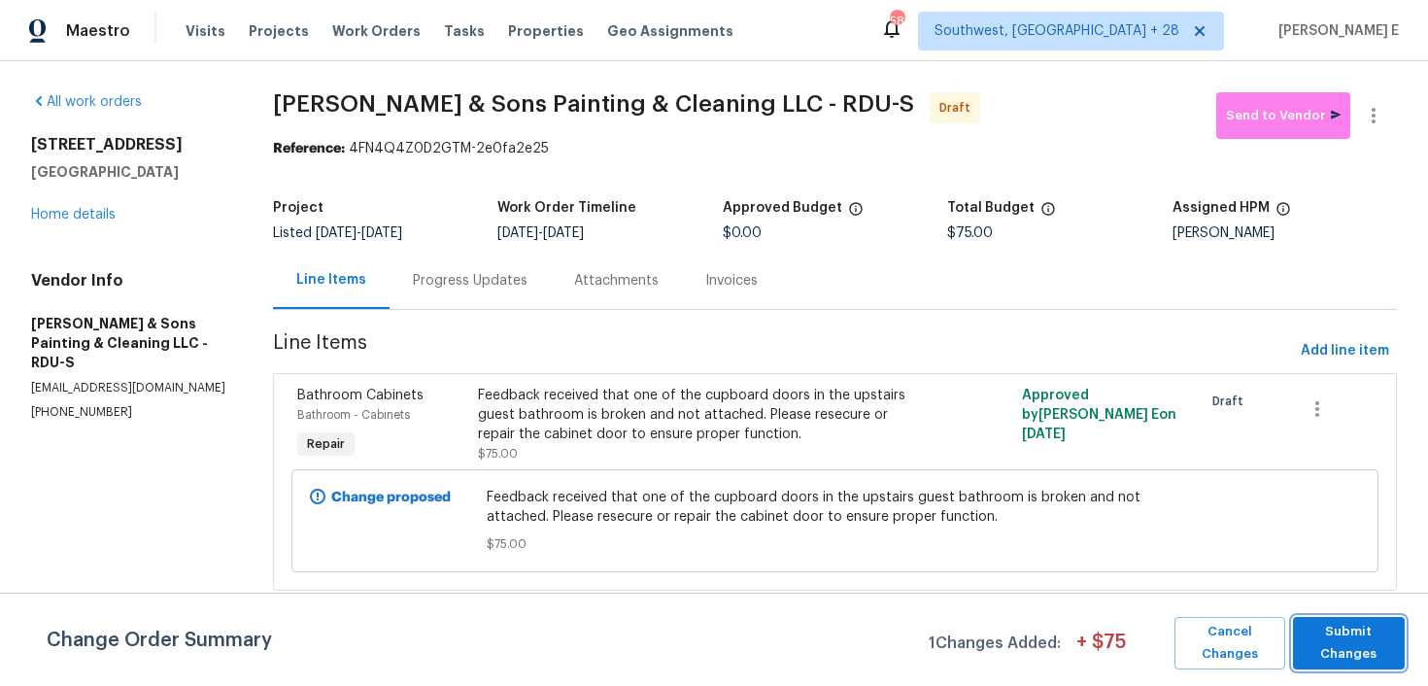
click at [1314, 665] on button "Submit Changes" at bounding box center [1349, 643] width 112 height 52
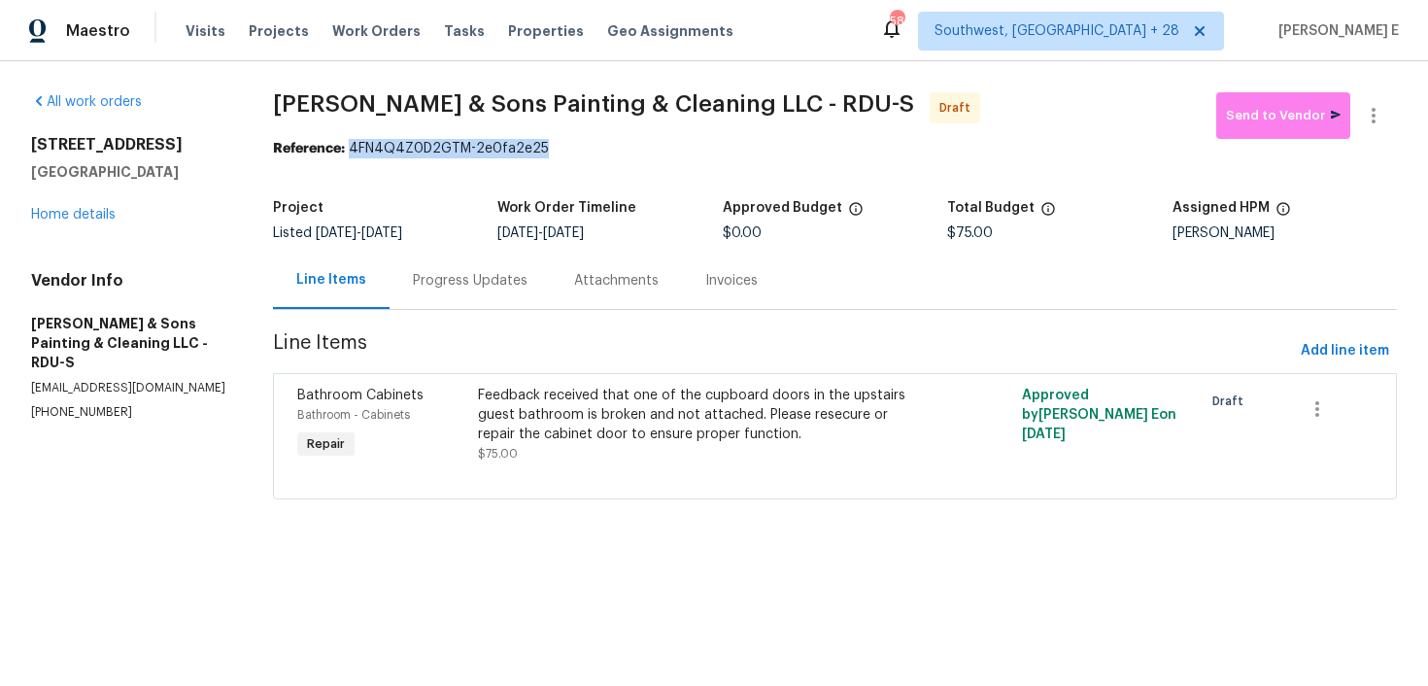
drag, startPoint x: 357, startPoint y: 150, endPoint x: 552, endPoint y: 153, distance: 195.3
click at [552, 153] on div "Reference: 4FN4Q4Z0D2GTM-2e0fa2e25" at bounding box center [835, 148] width 1124 height 19
copy div "4FN4Q4Z0D2GTM-2e0fa2e25"
click at [501, 283] on div "Progress Updates" at bounding box center [470, 280] width 115 height 19
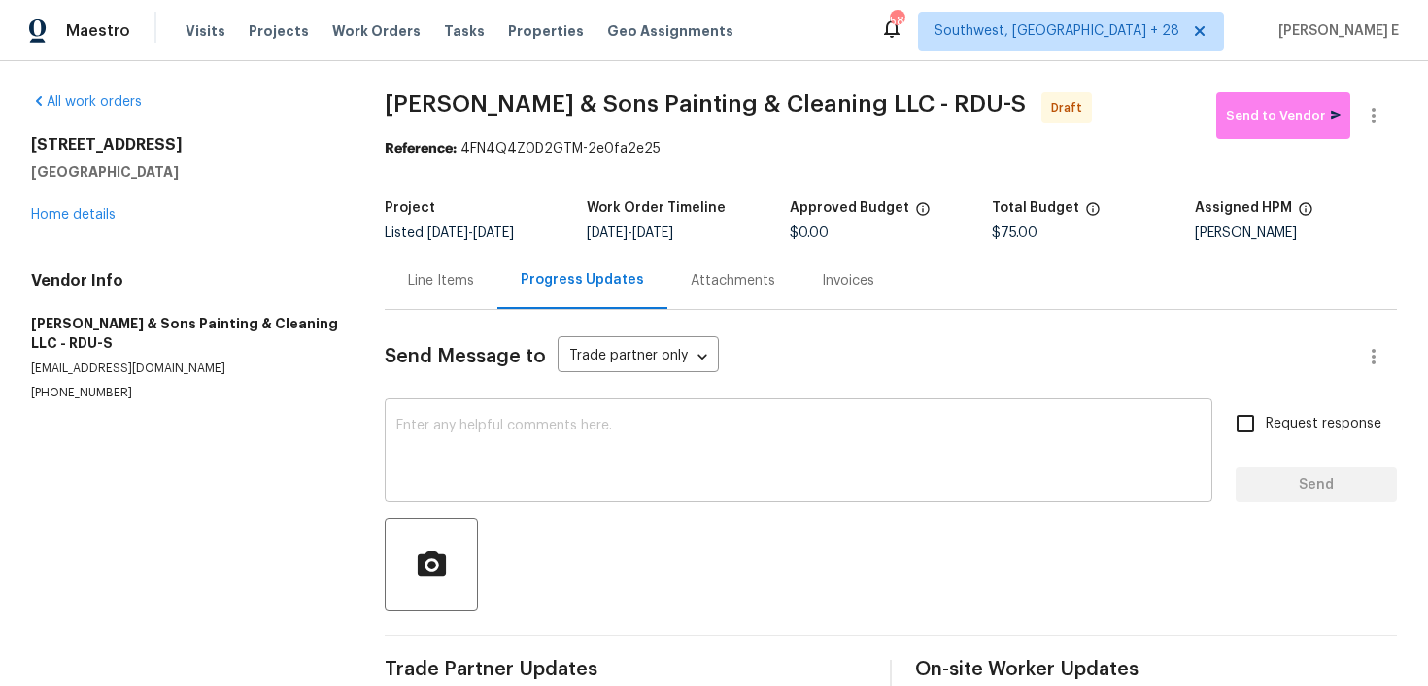
click at [559, 452] on textarea at bounding box center [798, 453] width 804 height 68
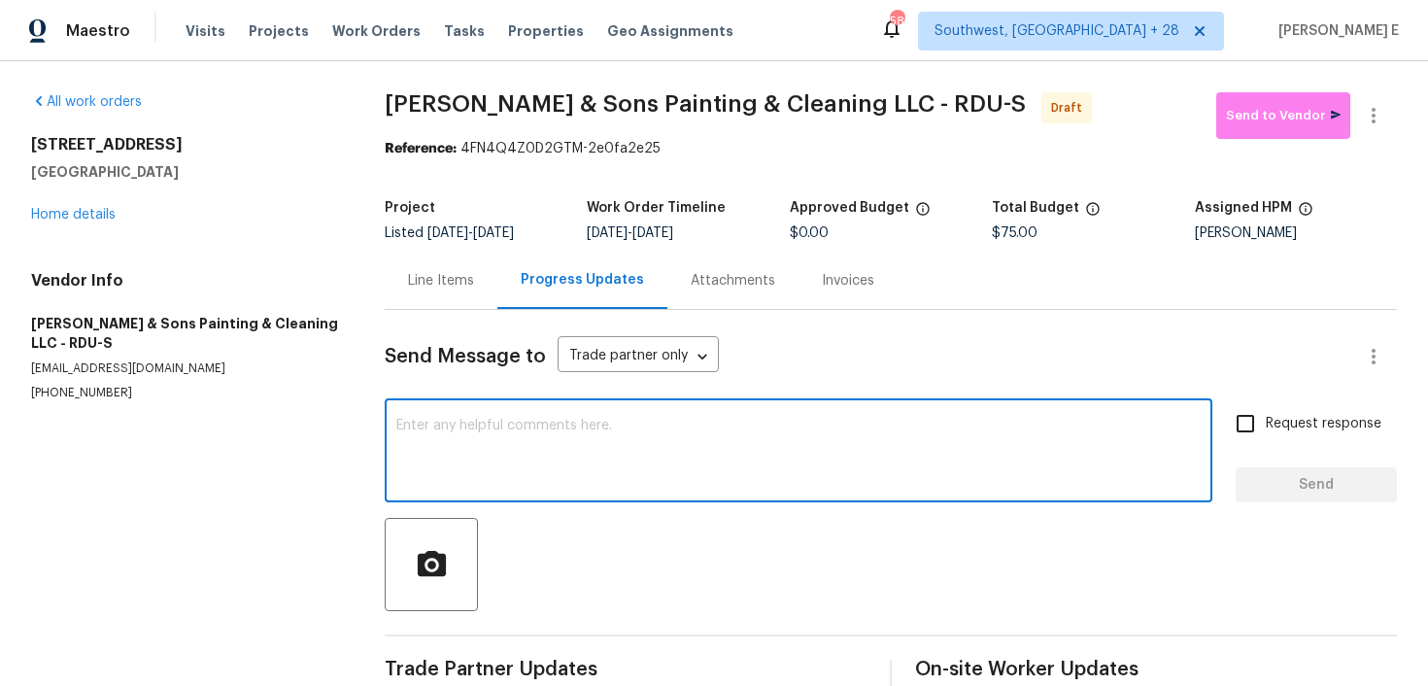
paste textarea "Hi this is Keerthana with Opendoor. I’m confirming you received the WO for the …"
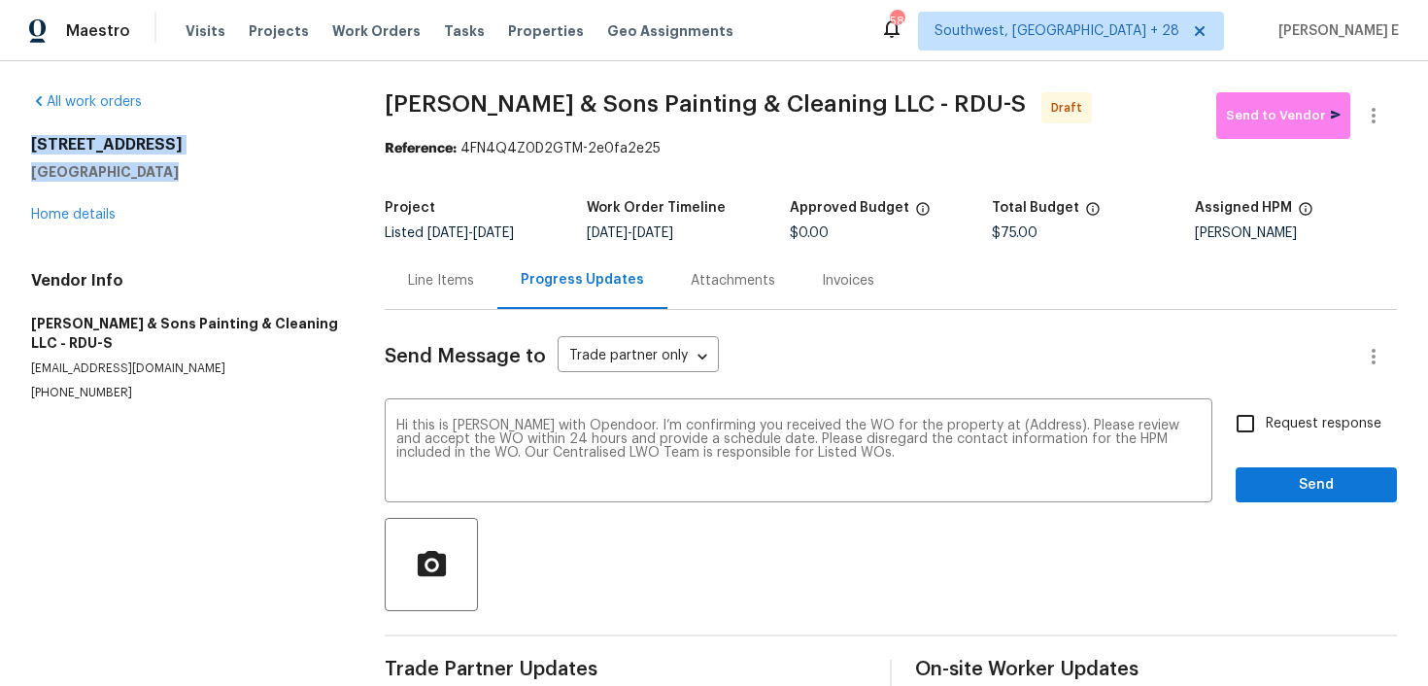
drag, startPoint x: 22, startPoint y: 145, endPoint x: 216, endPoint y: 177, distance: 196.0
click at [216, 177] on div "All work orders 125 River Hills Dr Clayton, NC 27527 Home details Vendor Info H…" at bounding box center [714, 391] width 1428 height 661
copy div "125 River Hills Dr Clayton, NC 27527"
click at [1014, 422] on textarea "Hi this is Keerthana with Opendoor. I’m confirming you received the WO for the …" at bounding box center [798, 453] width 804 height 68
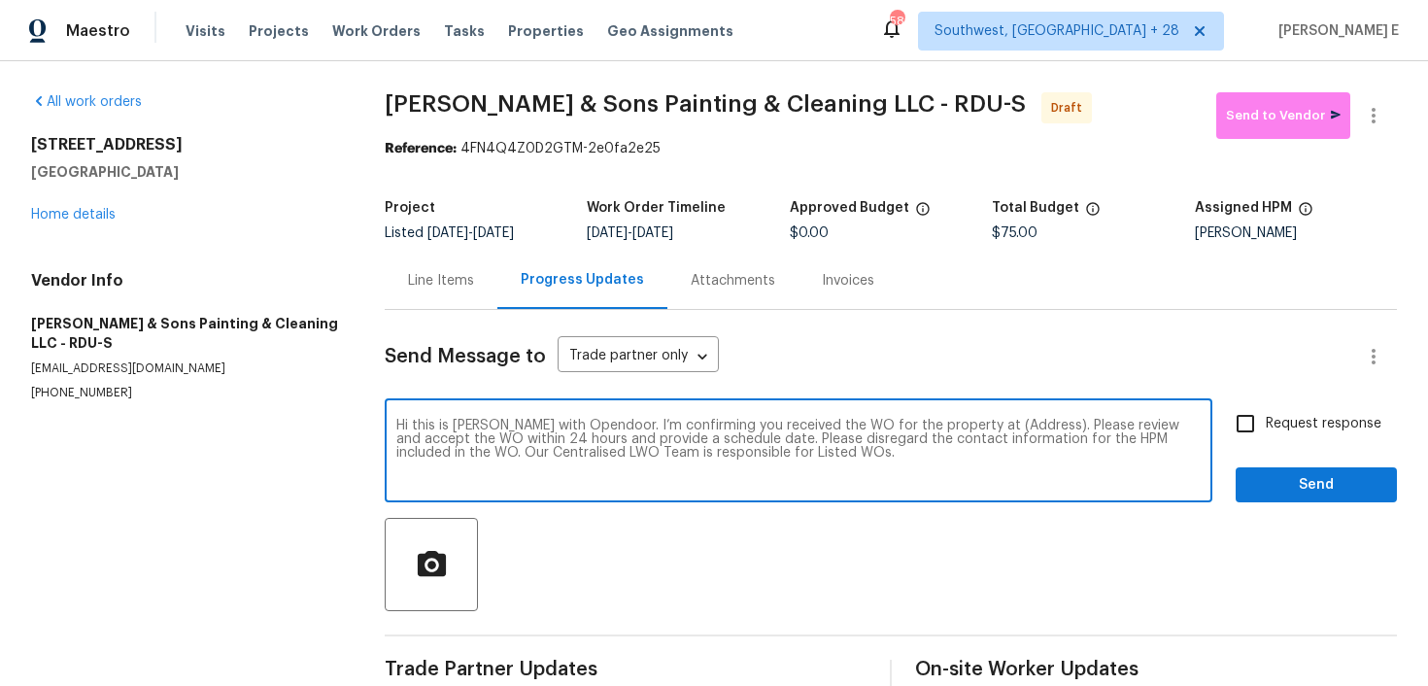
click at [1014, 422] on textarea "Hi this is Keerthana with Opendoor. I’m confirming you received the WO for the …" at bounding box center [798, 453] width 804 height 68
paste textarea "125 River Hills Dr Clayton, NC 27527"
type textarea "Hi this is Keerthana with Opendoor. I’m confirming you received the WO for the …"
click at [1265, 425] on input "Request response" at bounding box center [1245, 423] width 41 height 41
checkbox input "true"
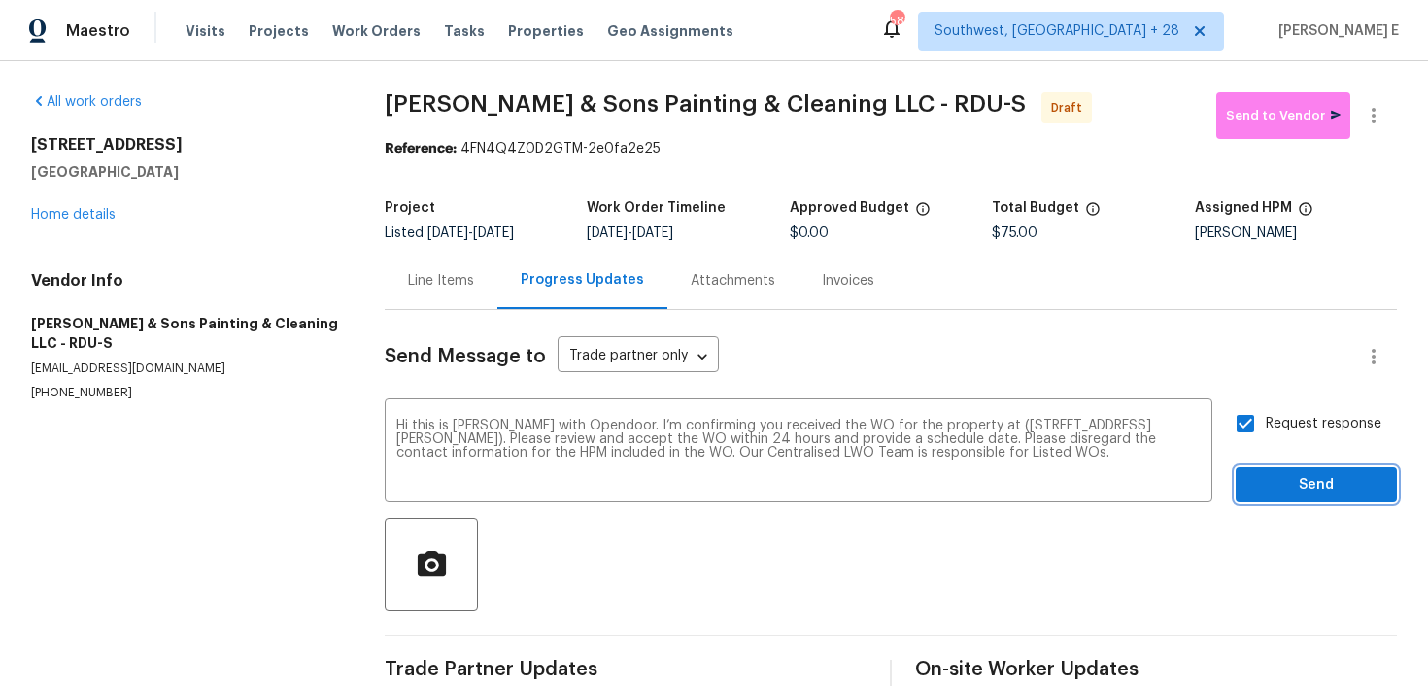
click at [1265, 478] on span "Send" at bounding box center [1316, 485] width 130 height 24
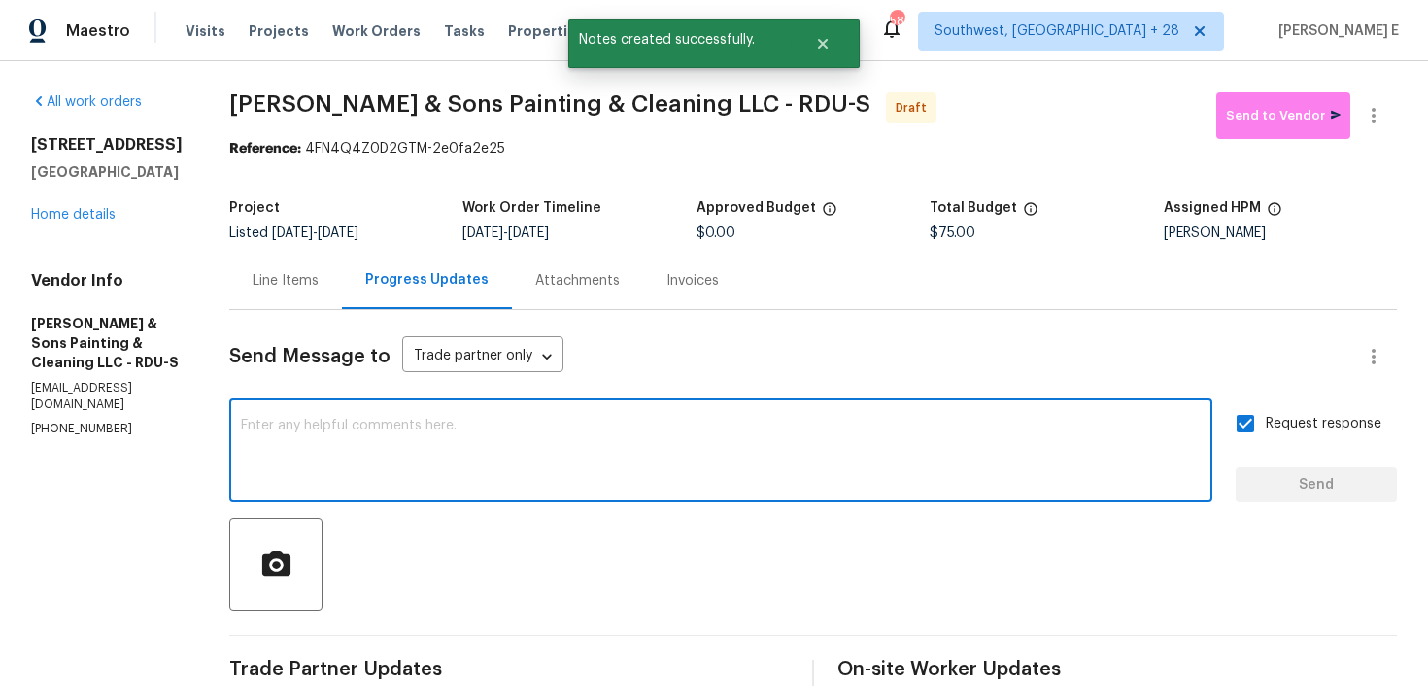
click at [816, 446] on textarea at bounding box center [721, 453] width 960 height 68
paste textarea "Attention All Work Orders must include before-photos (both close-up and wide-an…"
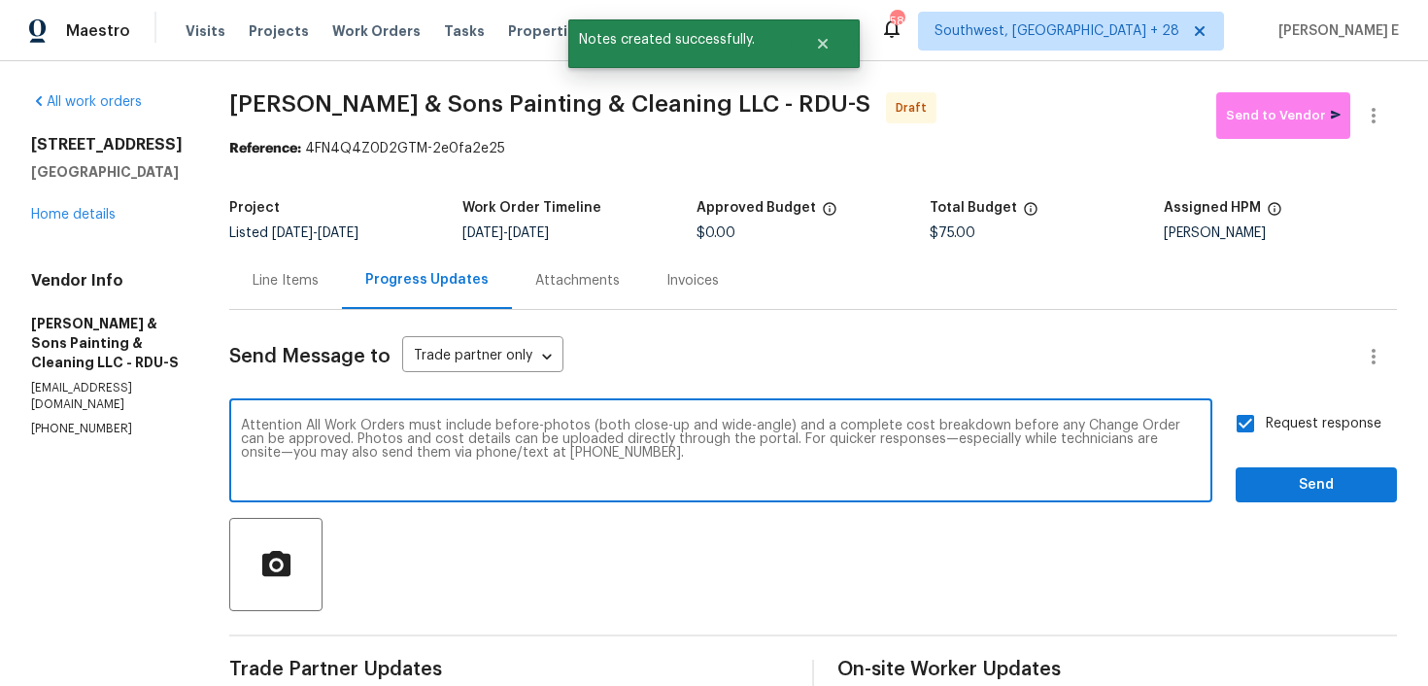
type textarea "Attention All Work Orders must include before-photos (both close-up and wide-an…"
click at [1321, 492] on span "Send" at bounding box center [1316, 485] width 130 height 24
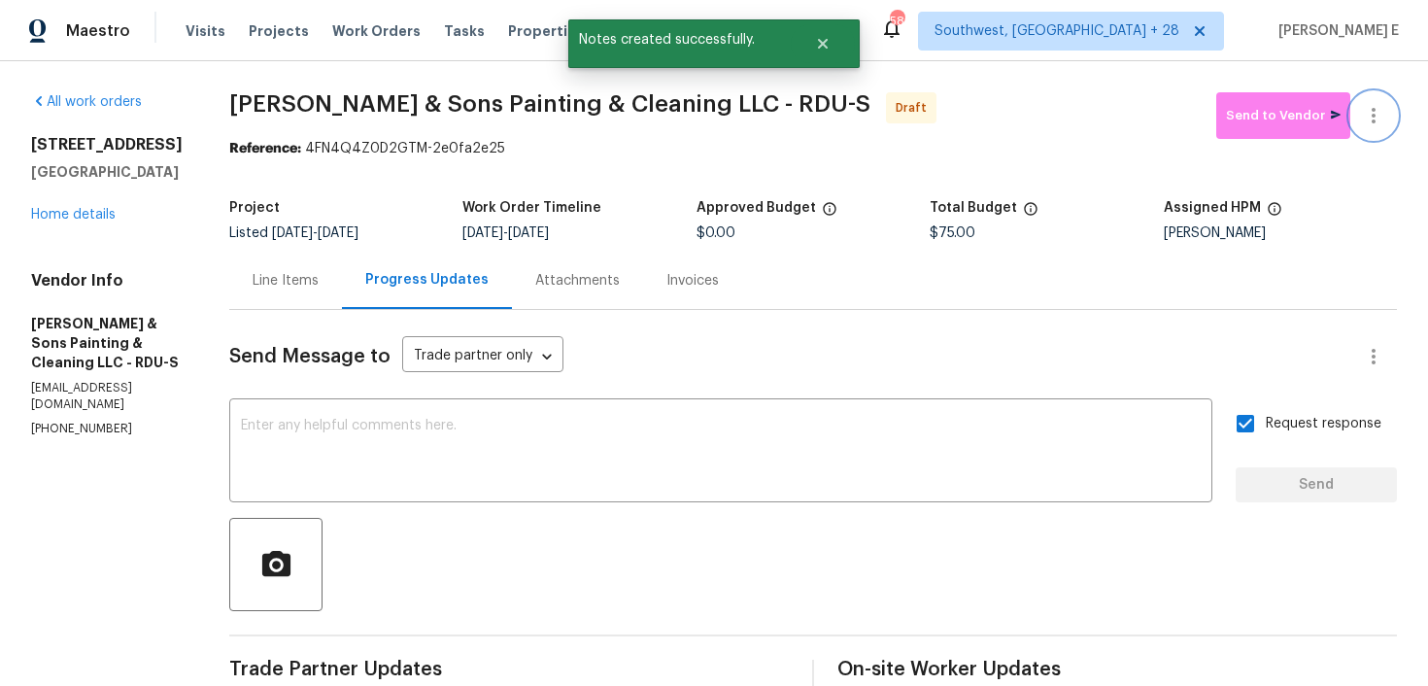
click at [1385, 124] on button "button" at bounding box center [1373, 115] width 47 height 47
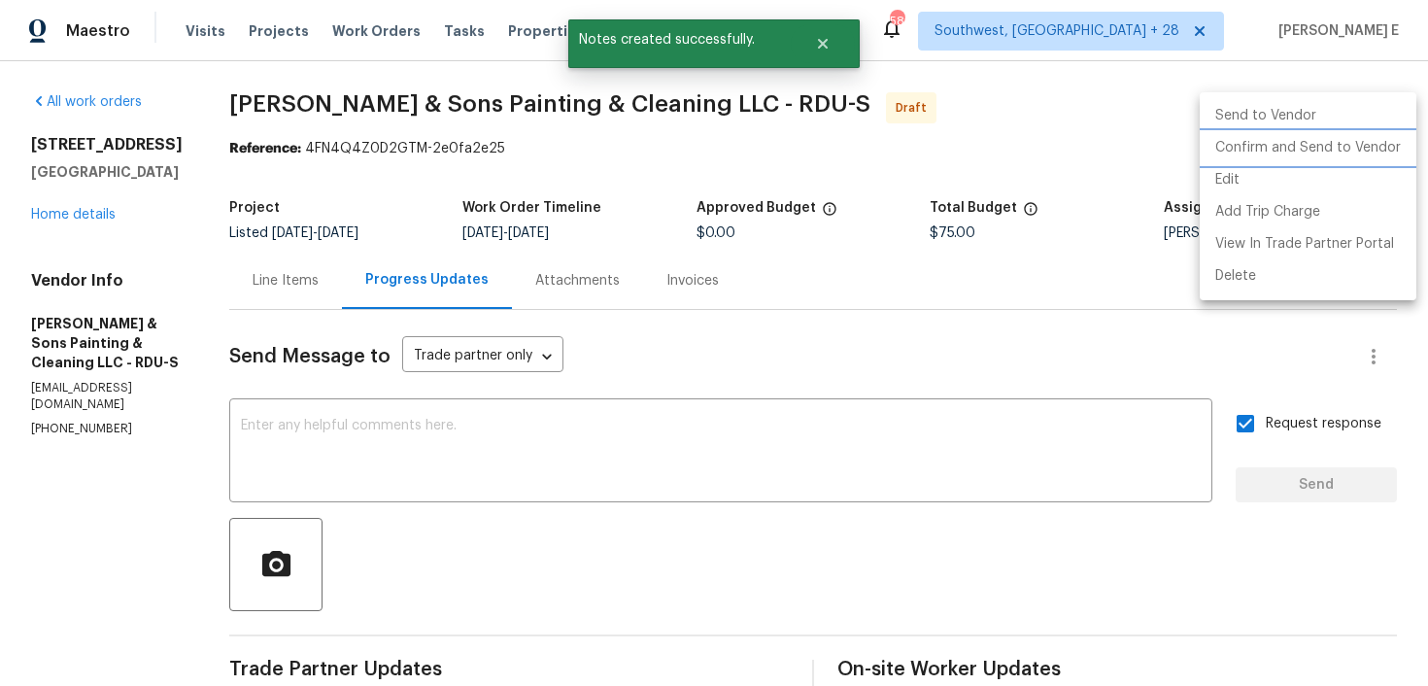
click at [1320, 149] on li "Confirm and Send to Vendor" at bounding box center [1308, 148] width 217 height 32
click at [957, 200] on div at bounding box center [714, 343] width 1428 height 686
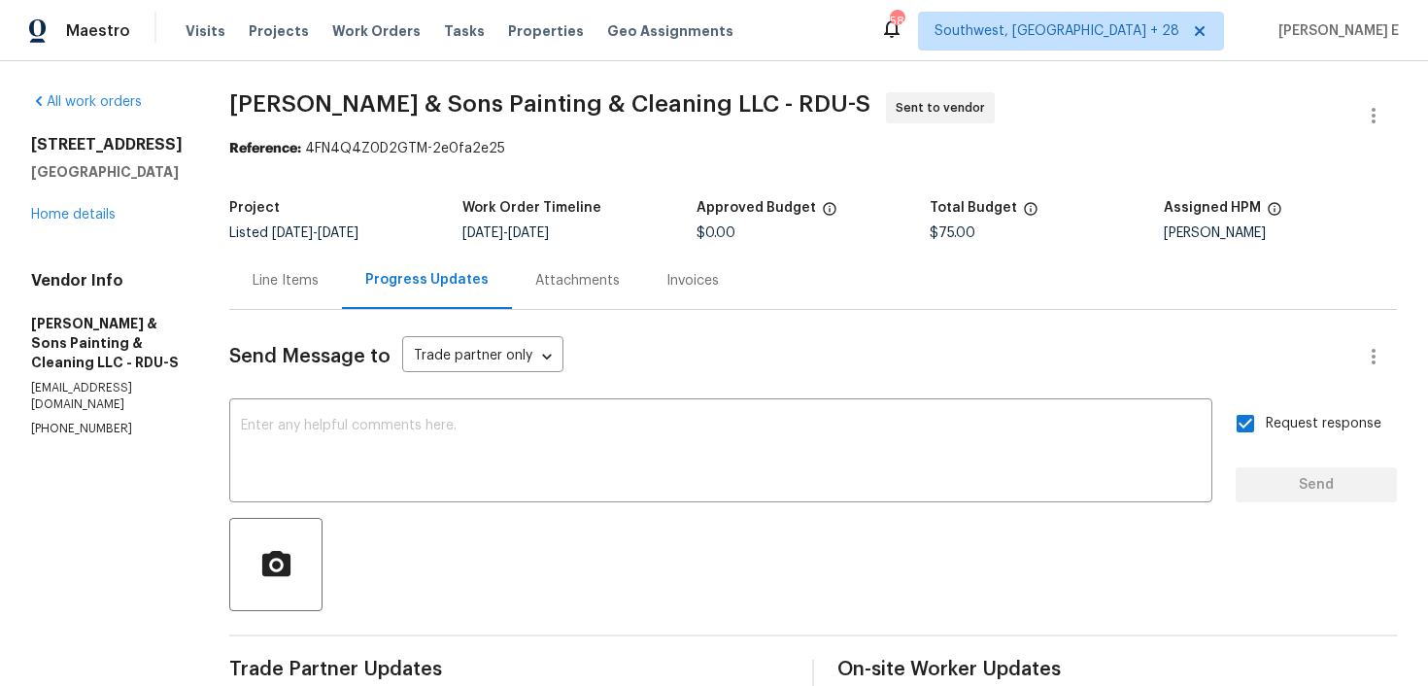
click at [396, 149] on div "Reference: 4FN4Q4Z0D2GTM-2e0fa2e25" at bounding box center [813, 148] width 1168 height 19
drag, startPoint x: 220, startPoint y: 101, endPoint x: 645, endPoint y: 90, distance: 425.7
click at [645, 90] on div "All work orders 125 River Hills Dr Clayton, NC 27527 Home details Vendor Info H…" at bounding box center [714, 545] width 1428 height 968
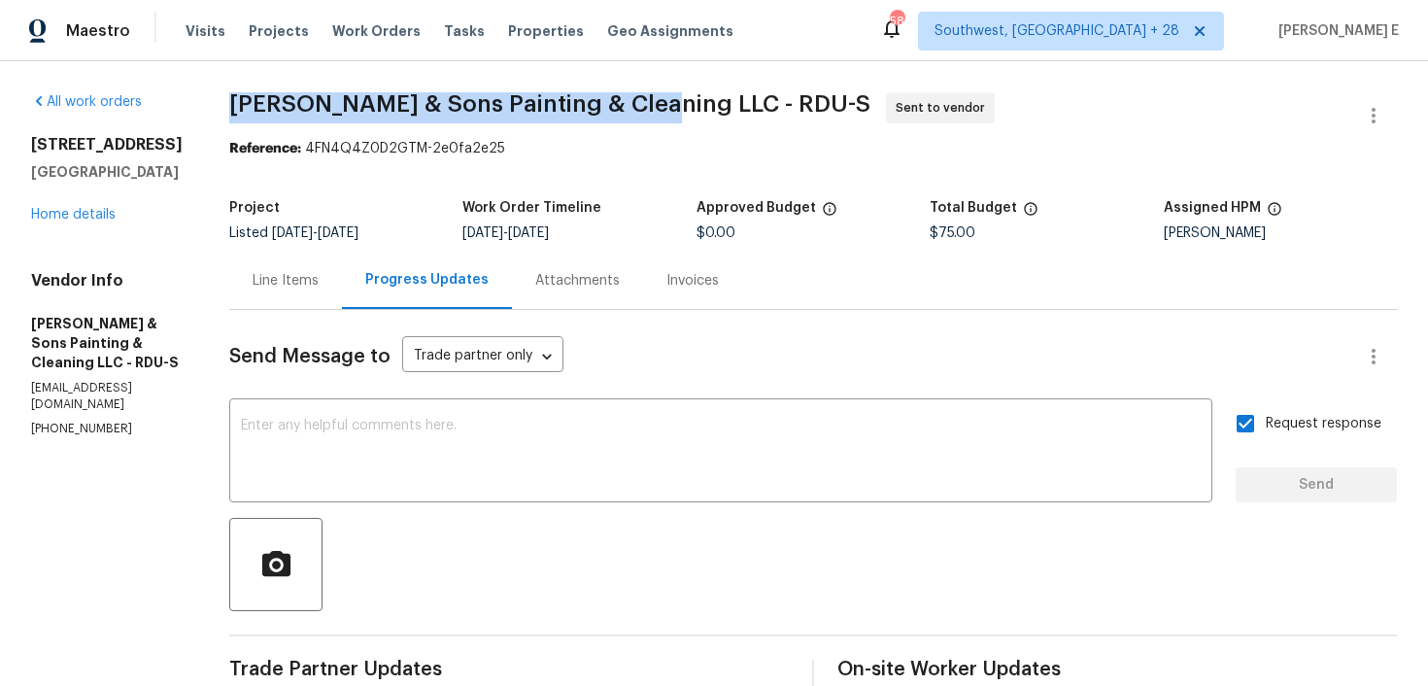
drag, startPoint x: 222, startPoint y: 102, endPoint x: 643, endPoint y: 102, distance: 420.7
click at [643, 102] on span "Hodge & Sons Painting & Cleaning LLC - RDU-S" at bounding box center [549, 103] width 641 height 23
copy span "Hodge & Sons Painting & Cleaning LLC"
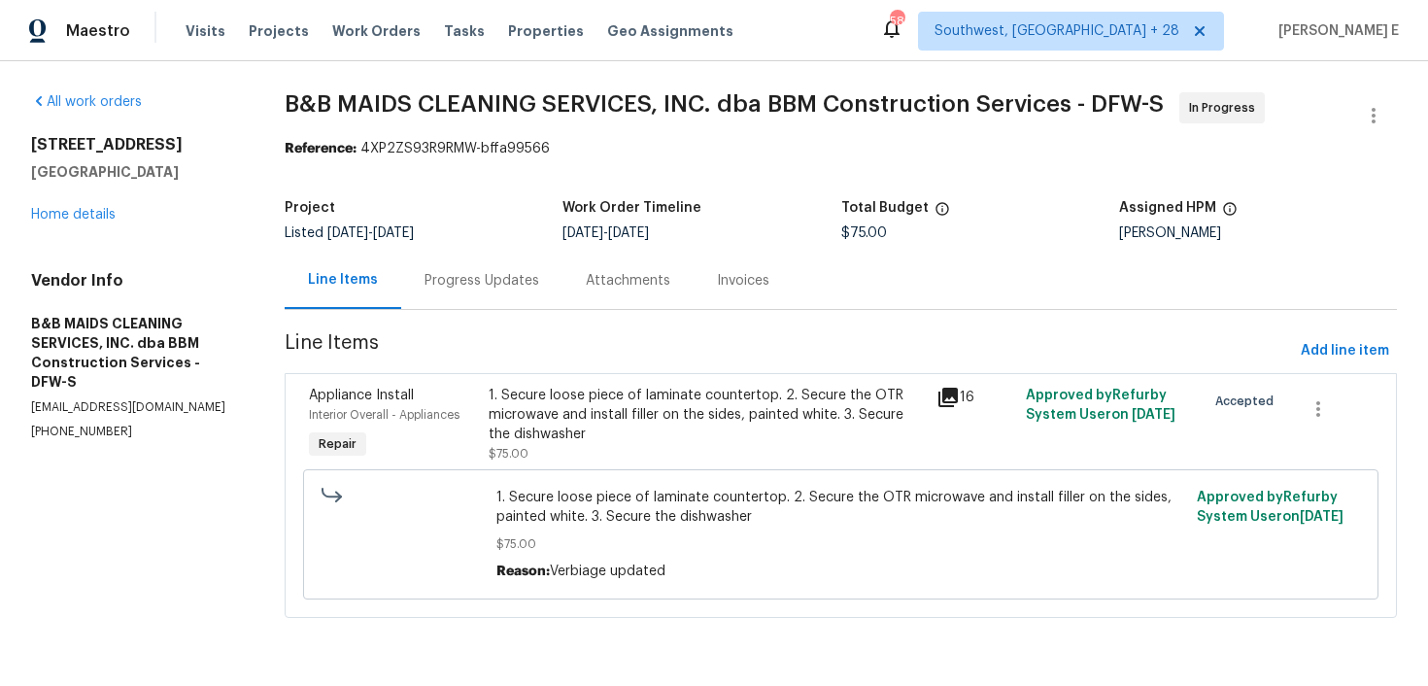
click at [485, 312] on section "B&B MAIDS CLEANING SERVICES, INC. dba BBM Construction Services - DFW-S In Prog…" at bounding box center [841, 366] width 1112 height 549
click at [499, 281] on div "Progress Updates" at bounding box center [482, 280] width 115 height 19
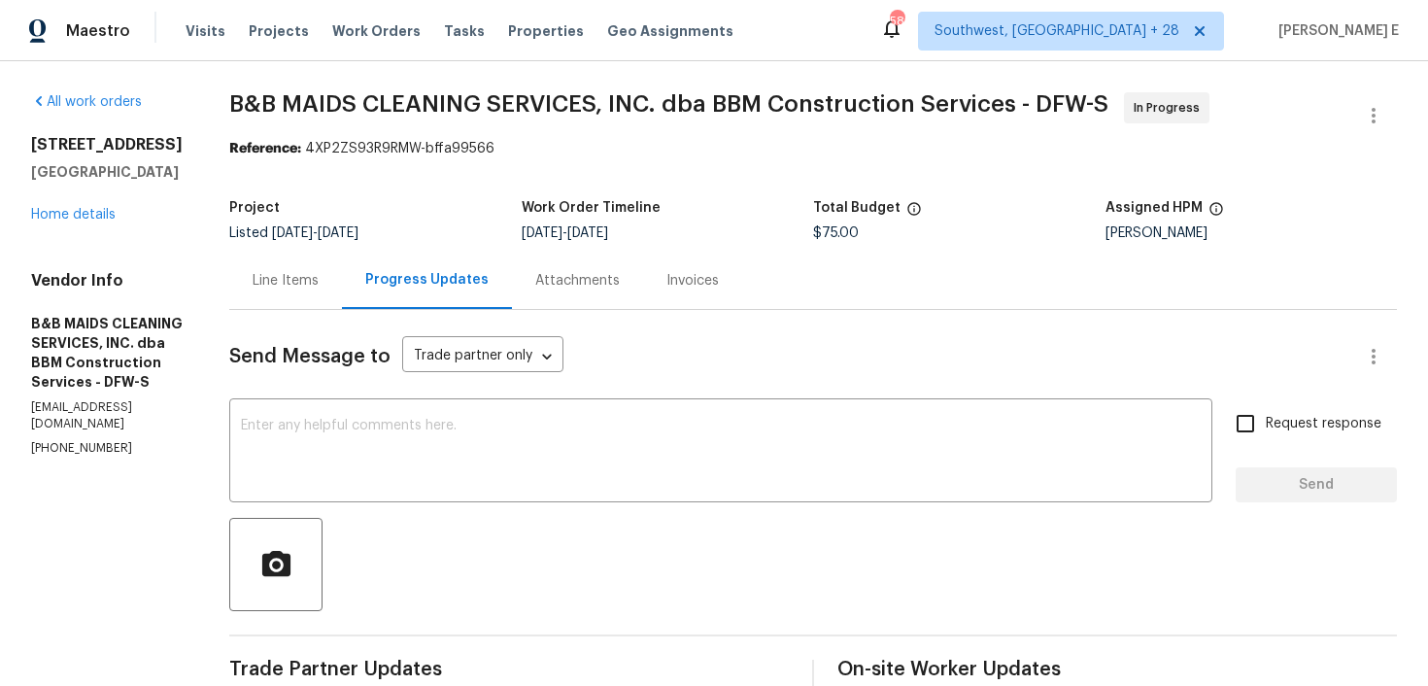
click at [319, 286] on div "Line Items" at bounding box center [286, 280] width 66 height 19
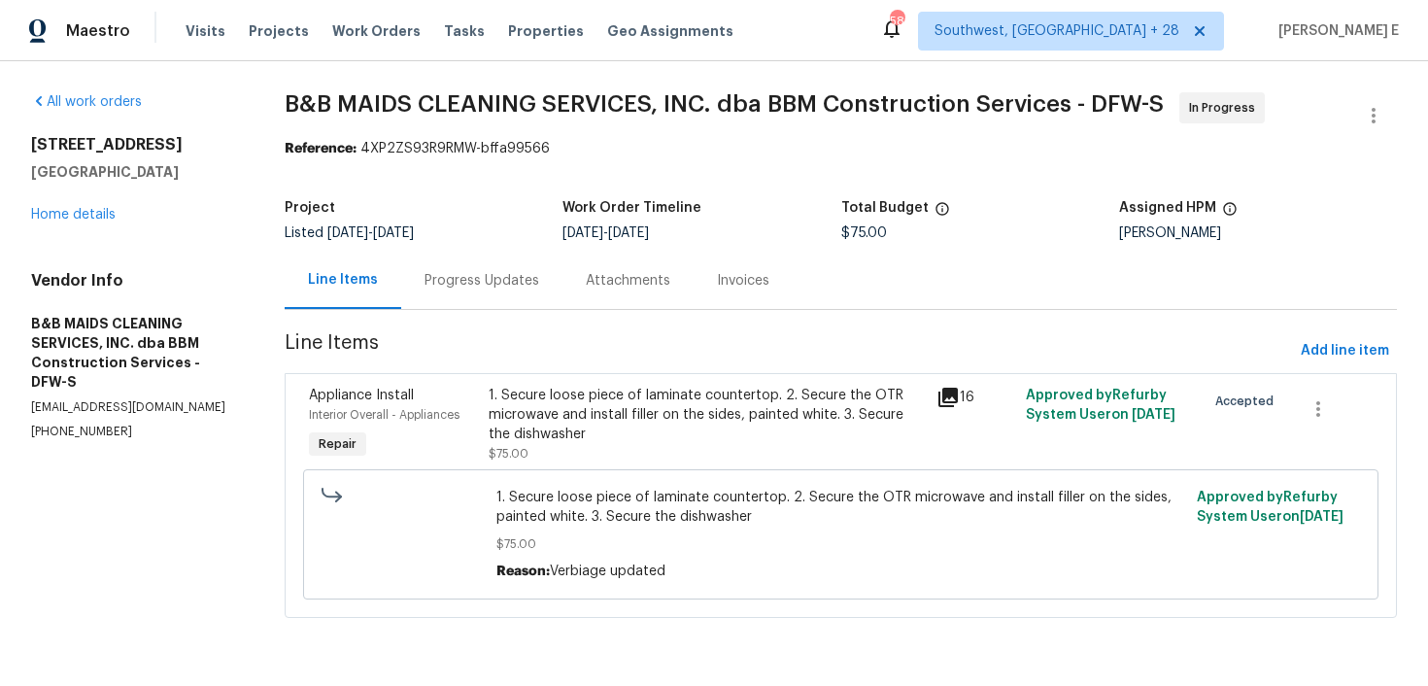
click at [583, 447] on div "1. Secure loose piece of laminate countertop. 2. Secure the OTR microwave and i…" at bounding box center [707, 425] width 436 height 78
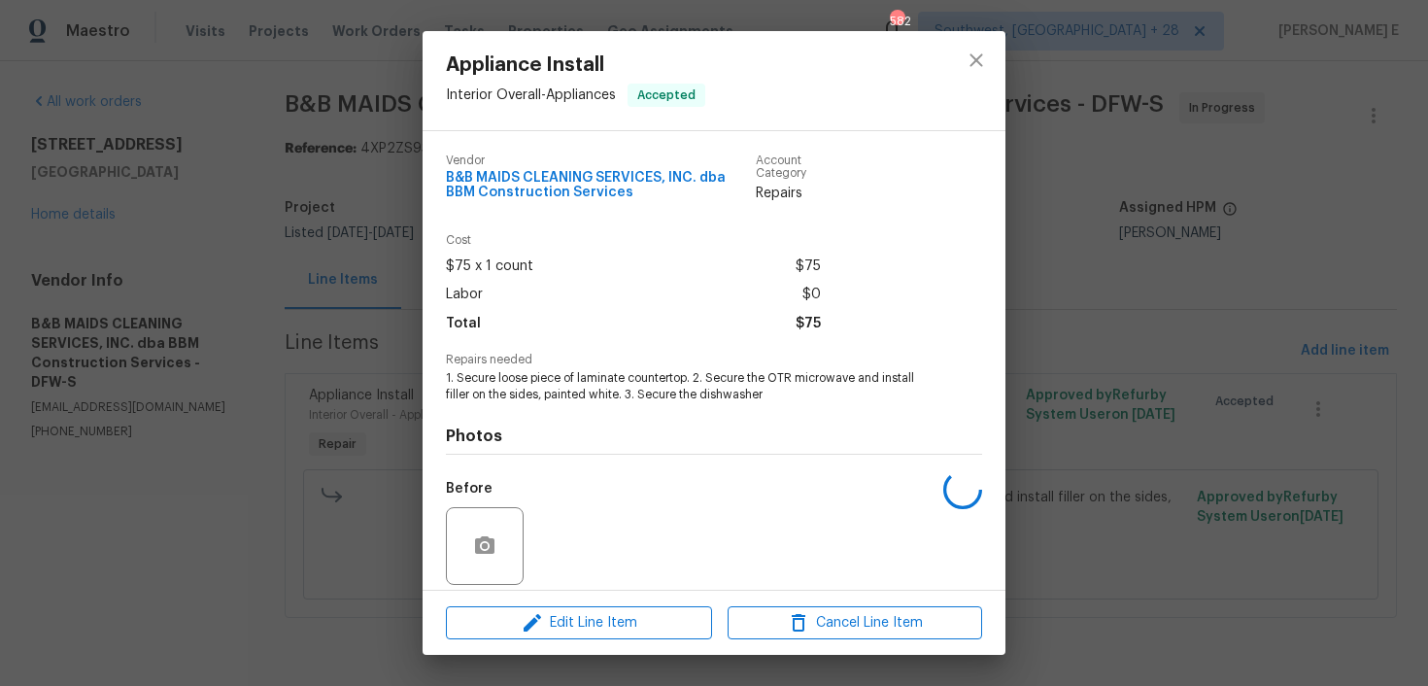
scroll to position [141, 0]
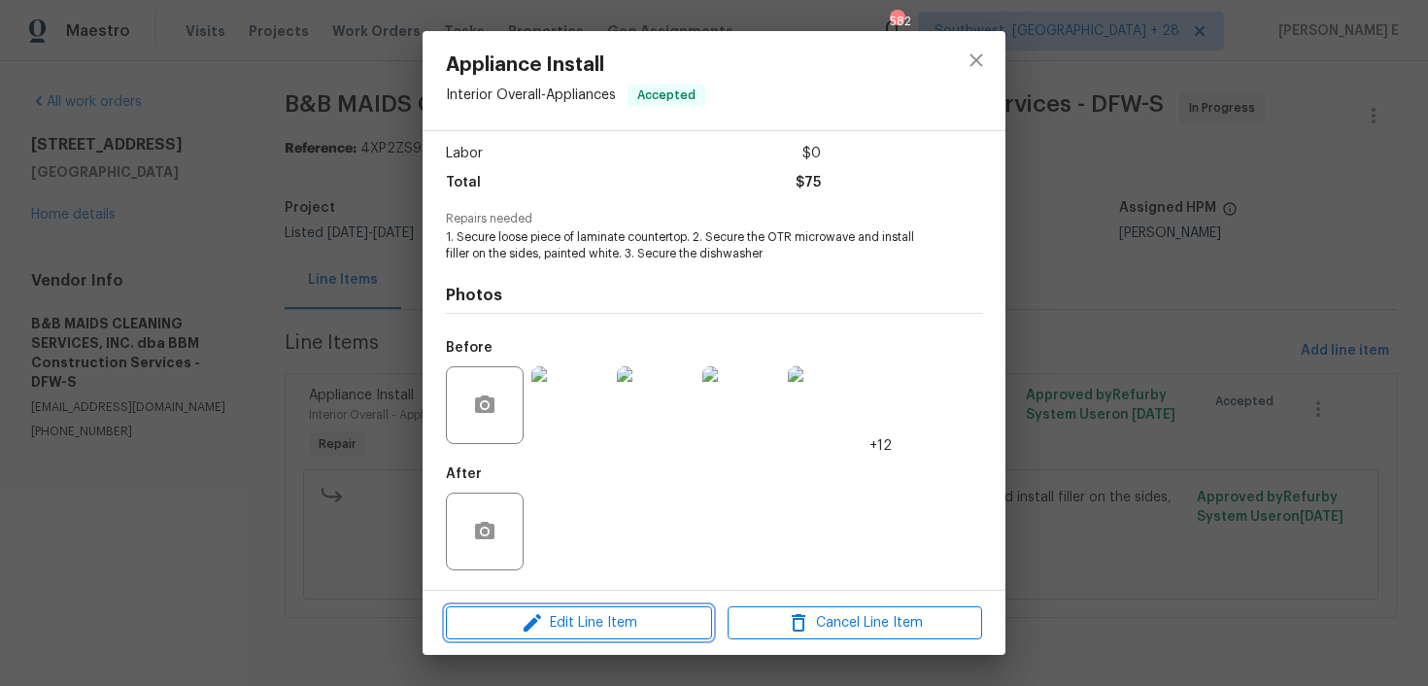
click at [563, 614] on span "Edit Line Item" at bounding box center [579, 623] width 255 height 24
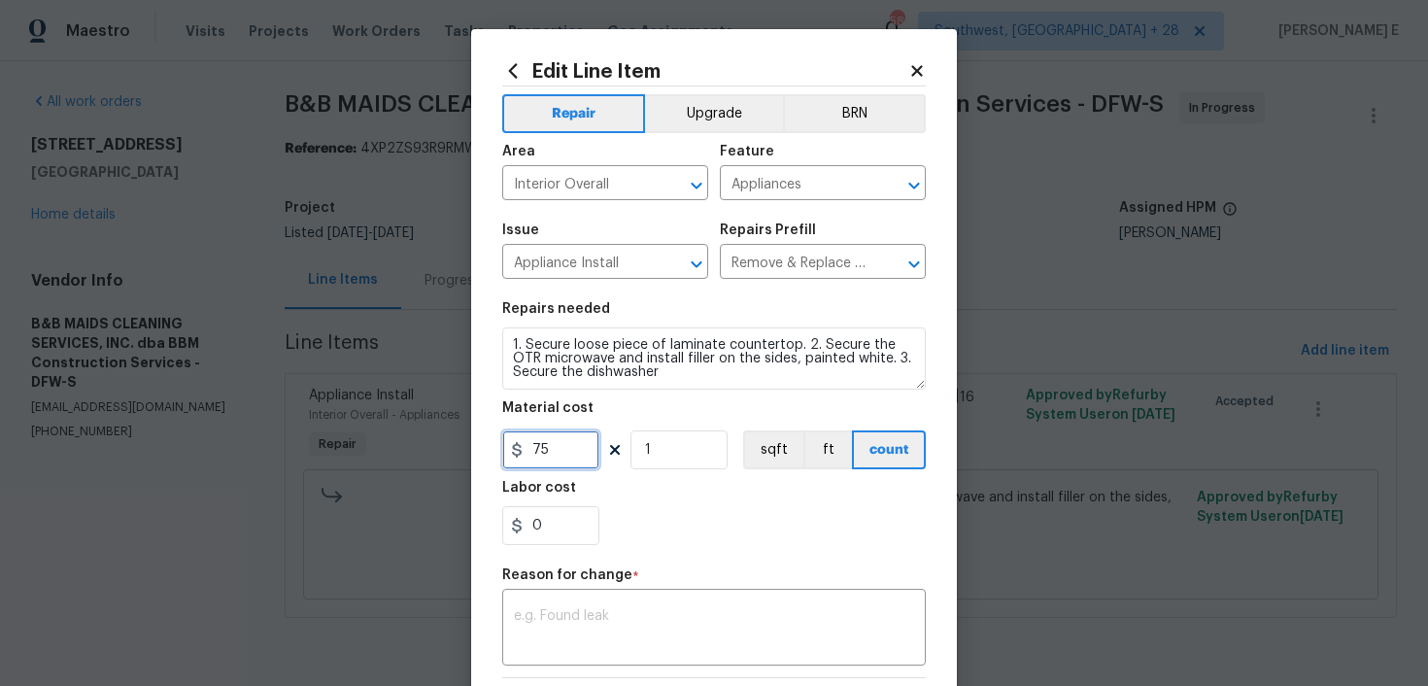
click at [532, 448] on input "75" at bounding box center [550, 449] width 97 height 39
type input "475"
click at [634, 620] on textarea at bounding box center [714, 629] width 400 height 41
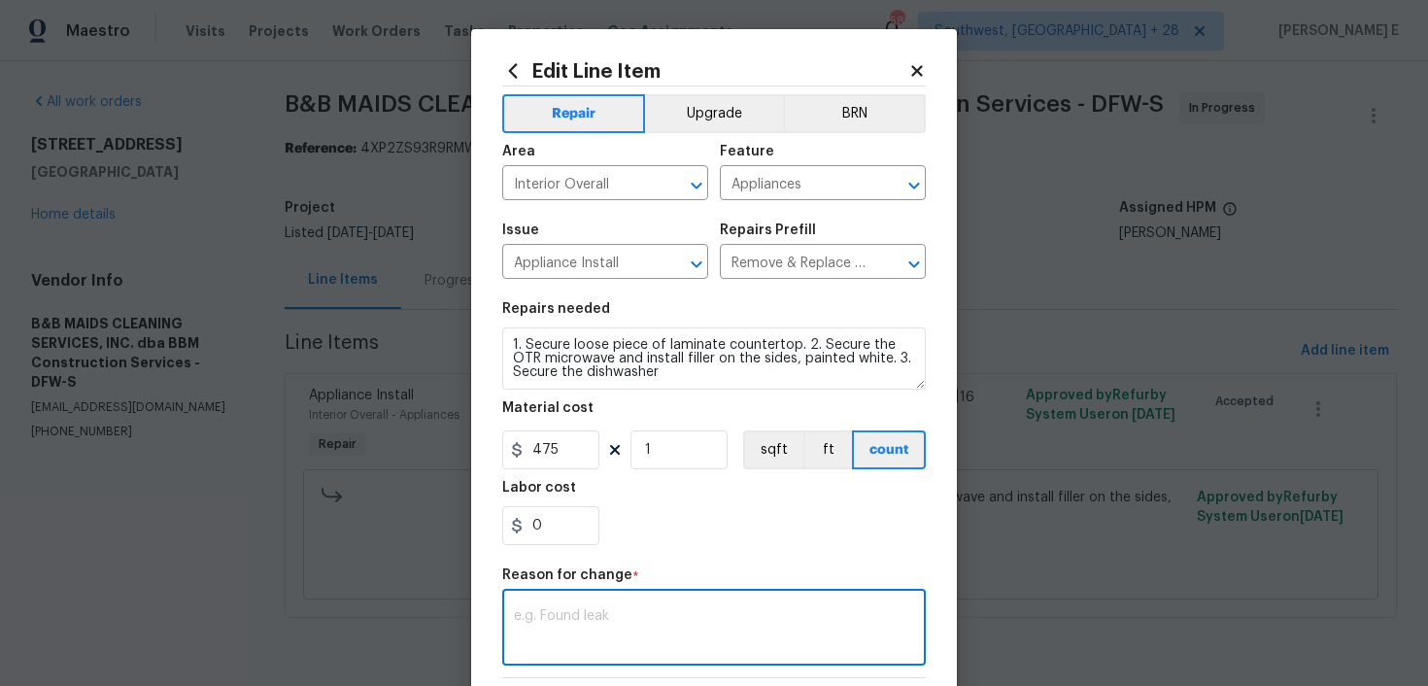
paste textarea "(KE) Updated cost per BR team approval."
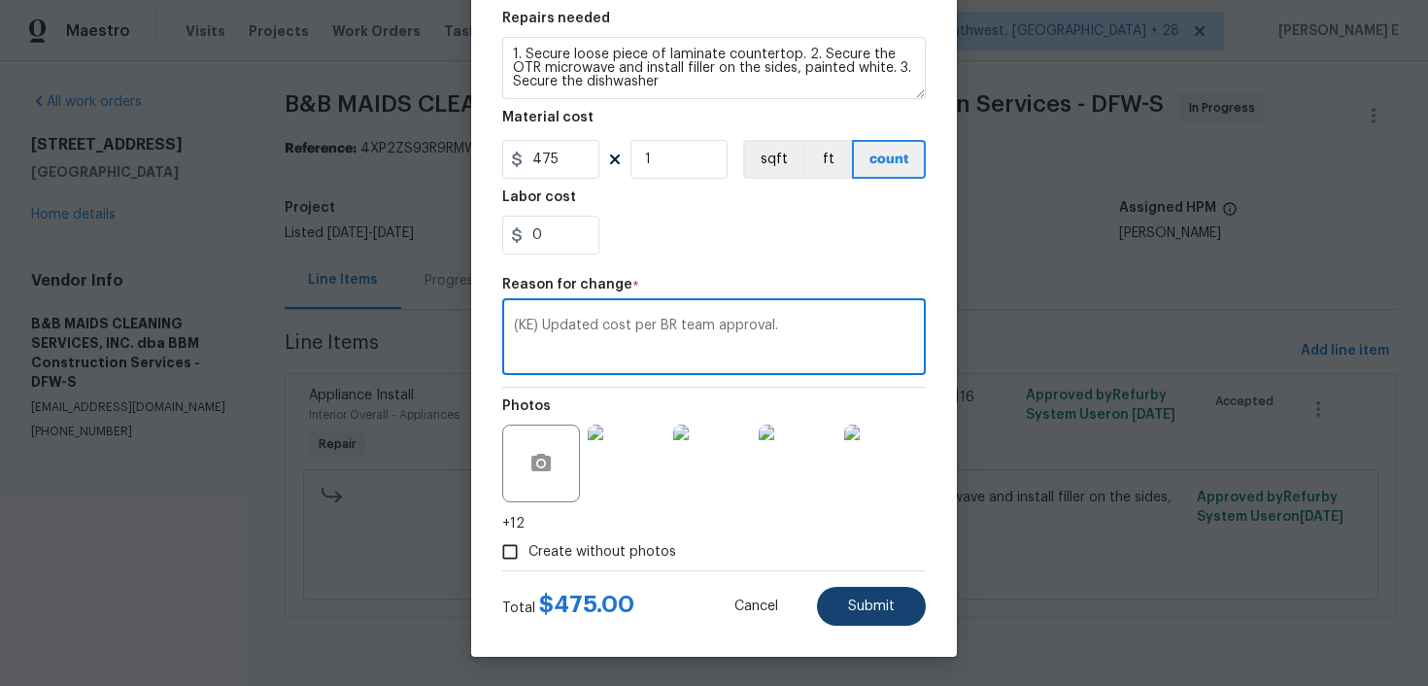
type textarea "(KE) Updated cost per BR team approval."
click at [881, 608] on span "Submit" at bounding box center [871, 606] width 47 height 15
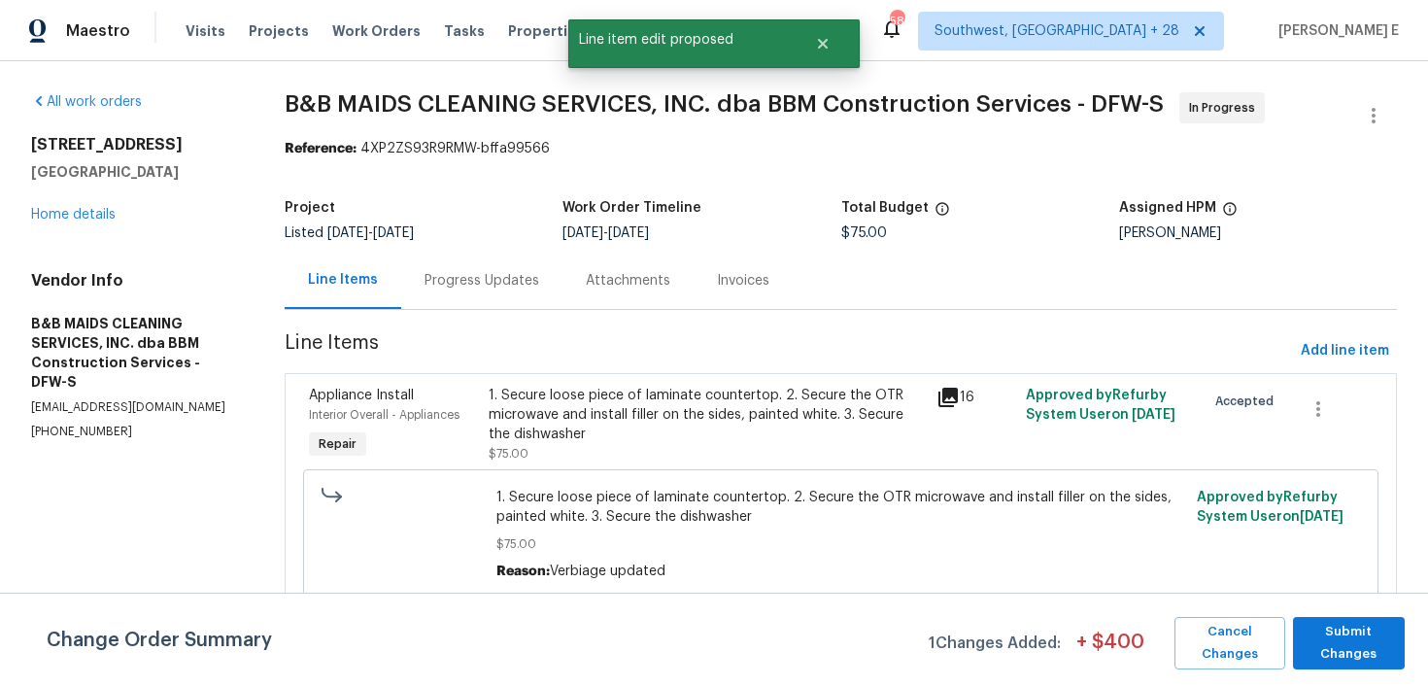
scroll to position [0, 0]
click at [1375, 649] on span "Submit Changes" at bounding box center [1349, 643] width 92 height 45
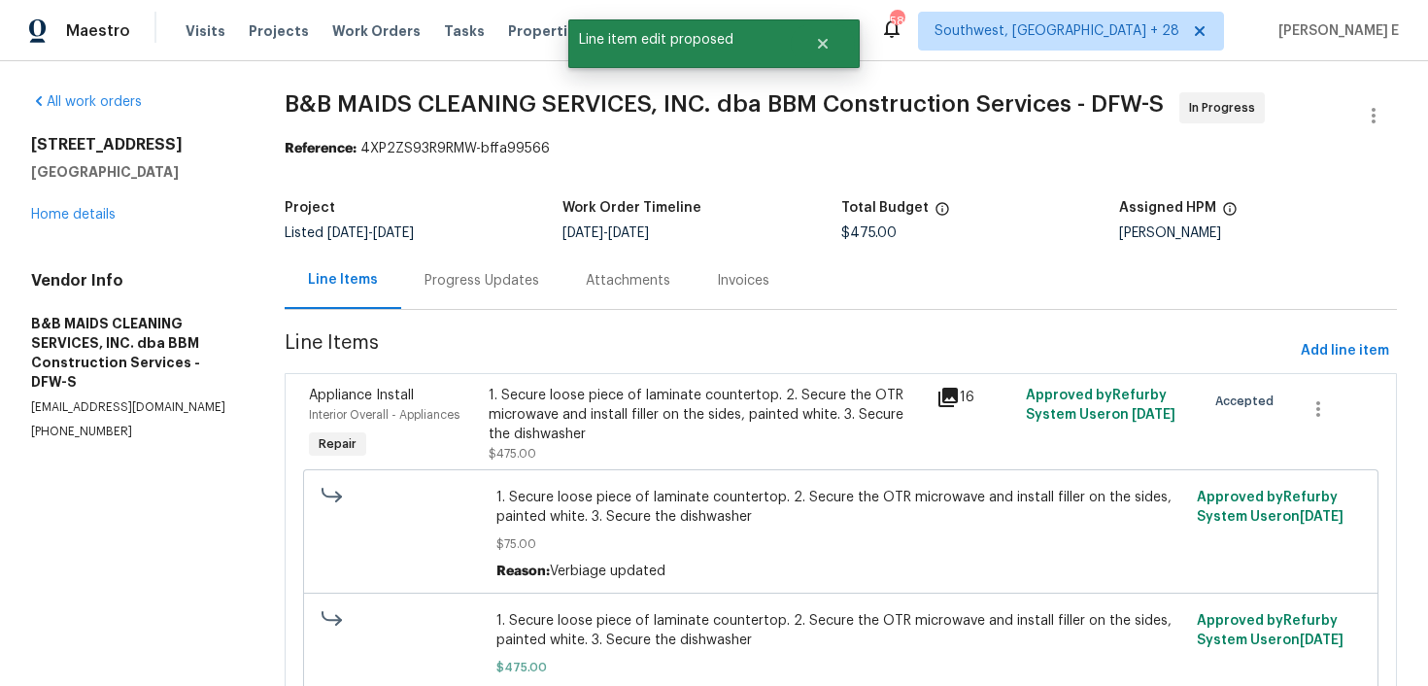
click at [479, 271] on div "Progress Updates" at bounding box center [482, 280] width 115 height 19
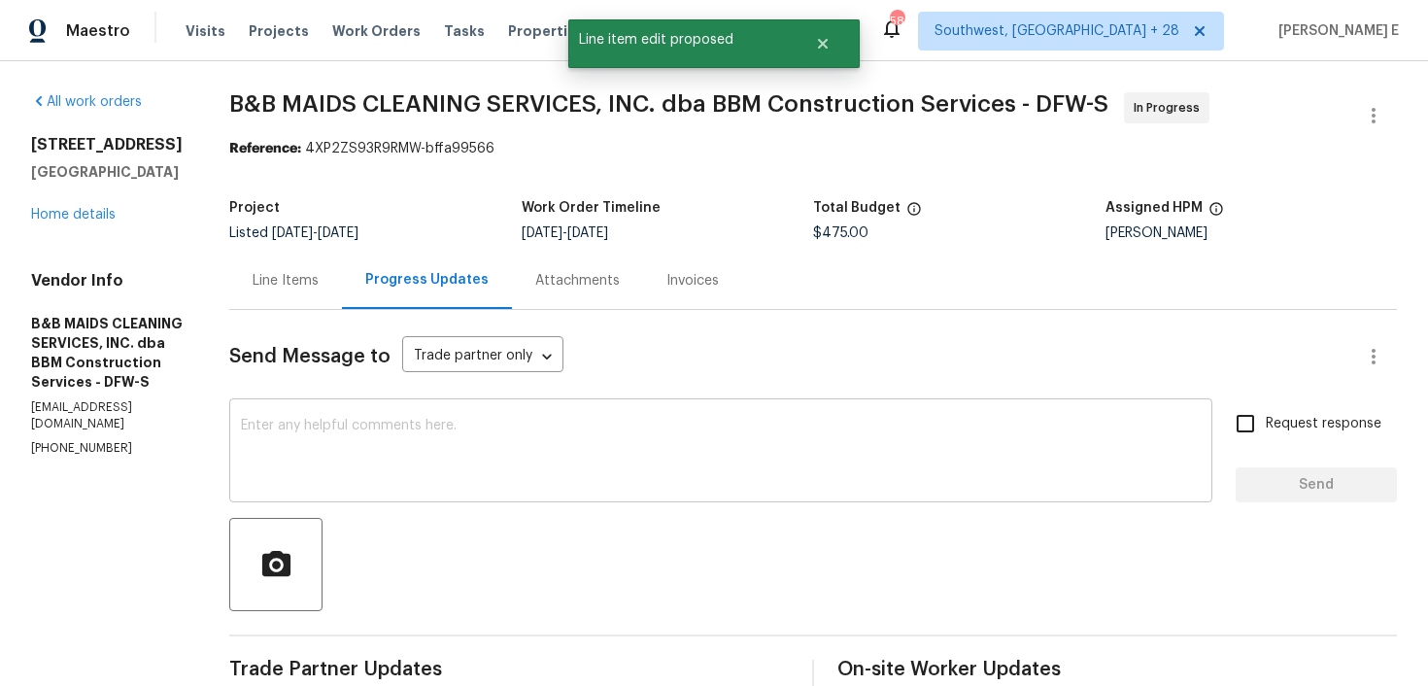
click at [450, 439] on textarea at bounding box center [721, 453] width 960 height 68
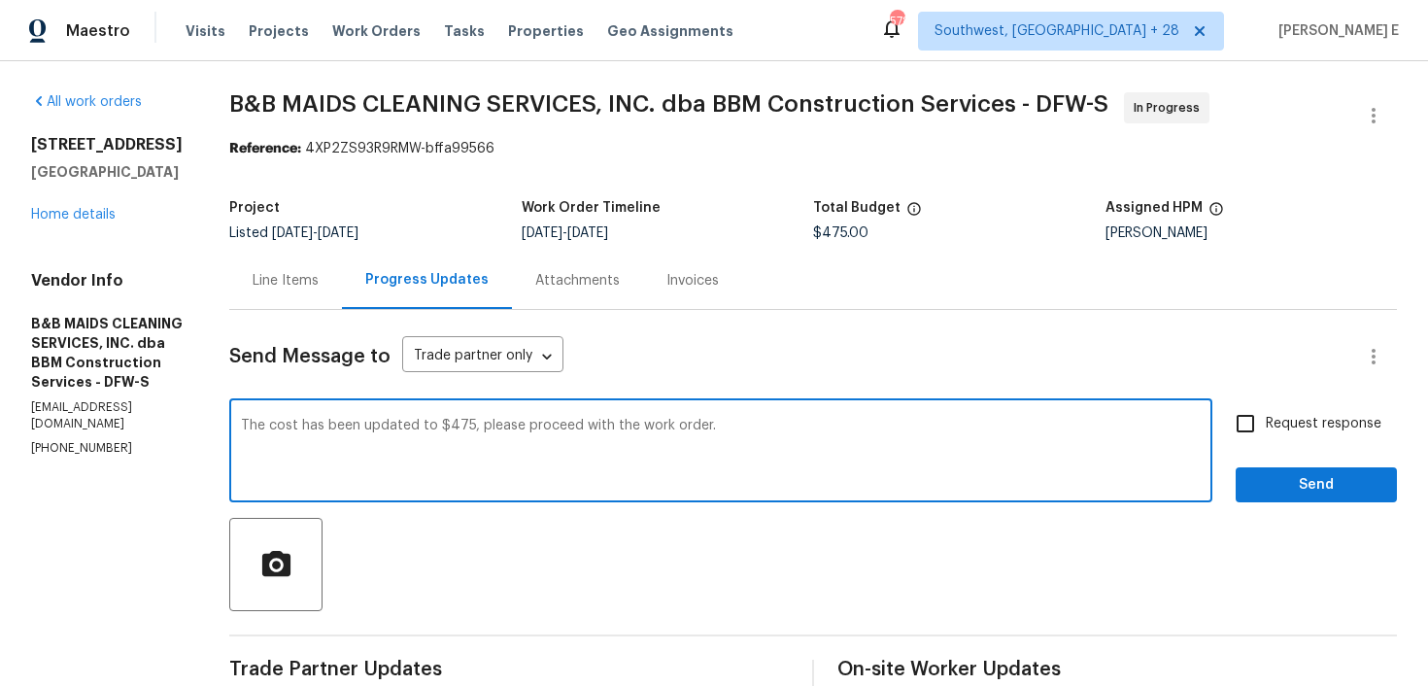
type textarea "The cost has been updated to $475, please proceed with the work order."
click at [1228, 443] on input "Request response" at bounding box center [1245, 423] width 41 height 41
checkbox input "true"
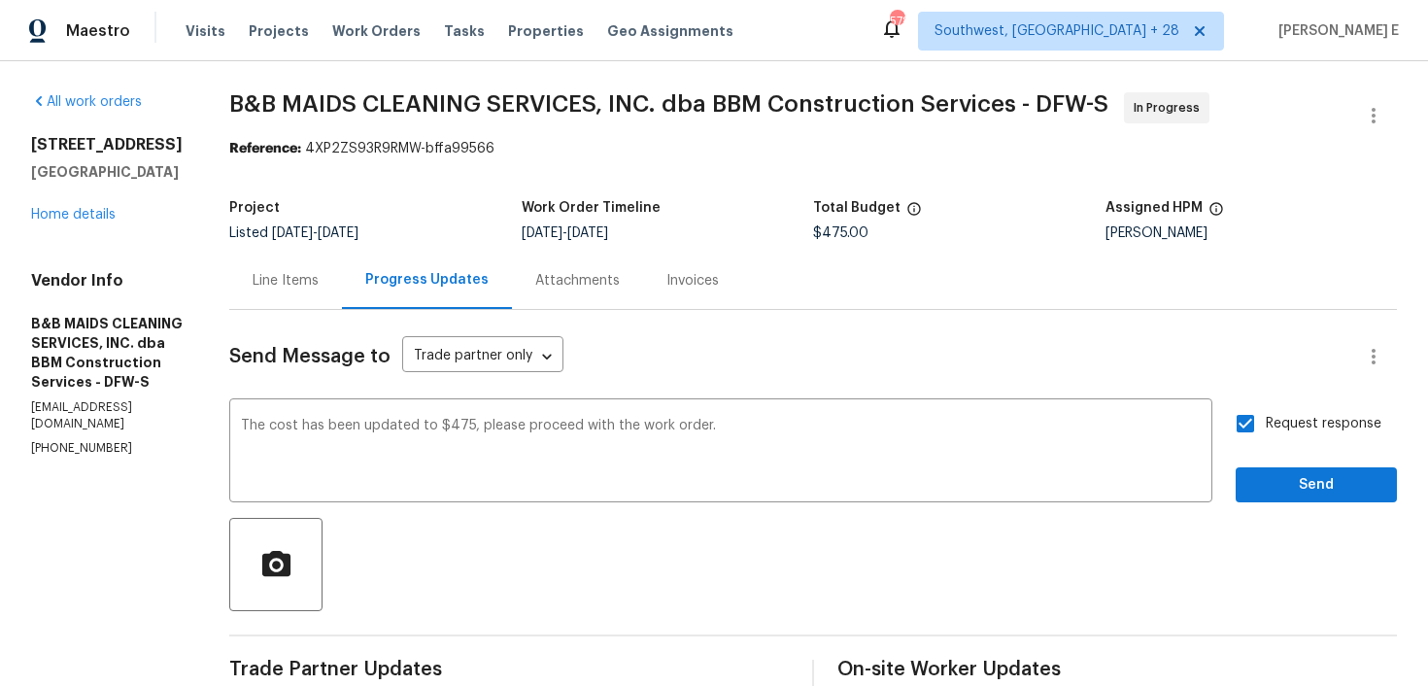
click at [1289, 488] on span "Send" at bounding box center [1316, 485] width 130 height 24
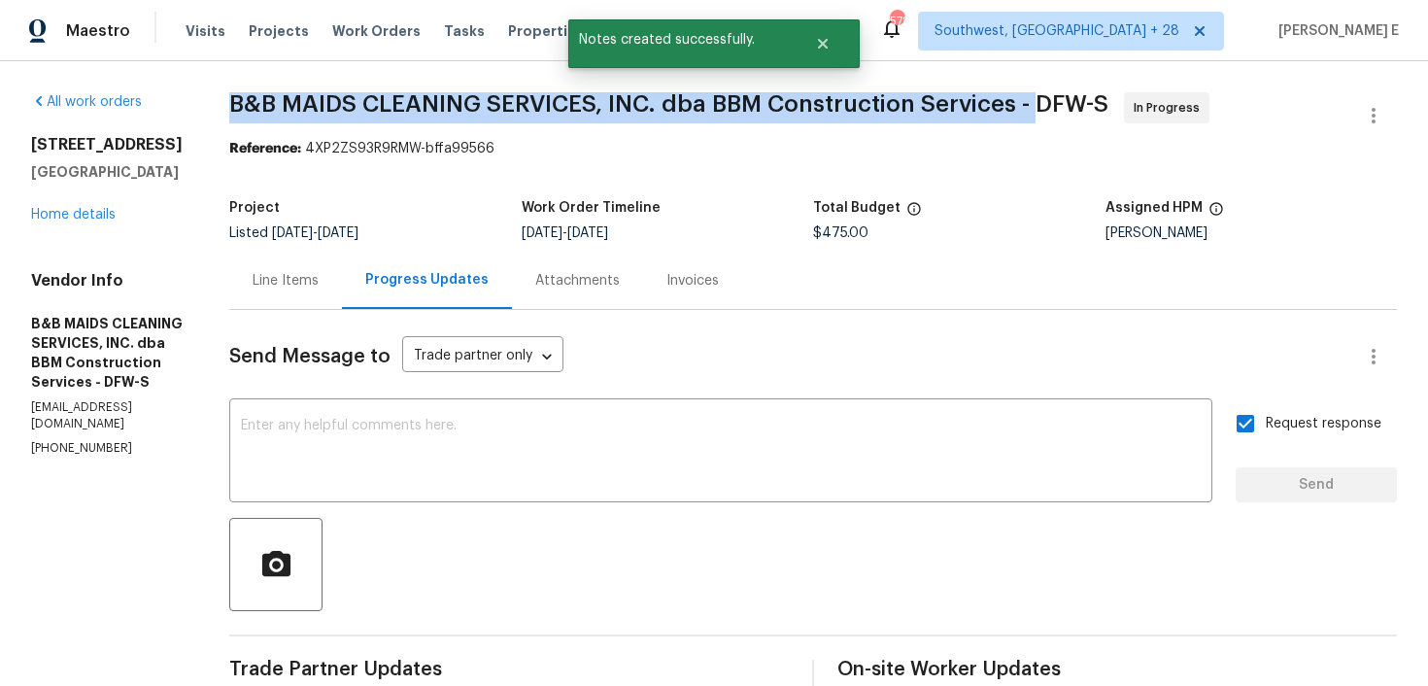
drag, startPoint x: 297, startPoint y: 101, endPoint x: 1109, endPoint y: 101, distance: 812.2
click at [1108, 101] on span "B&B MAIDS CLEANING SERVICES, INC. dba BBM Construction Services - DFW-S" at bounding box center [668, 103] width 879 height 23
copy span "B&B MAIDS CLEANING SERVICES, INC. dba BBM Construction Services -"
